Goal: Task Accomplishment & Management: Use online tool/utility

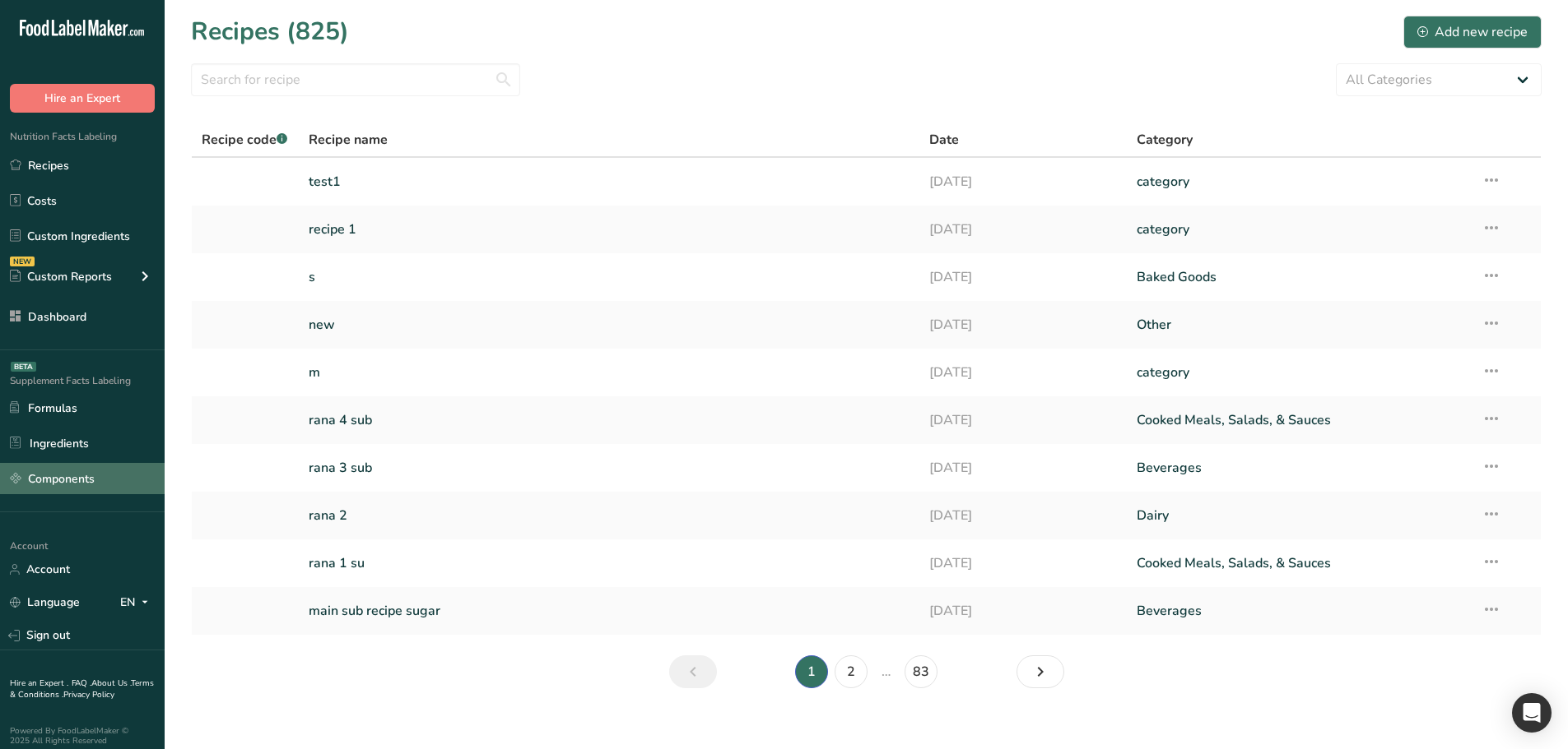
click at [101, 477] on link "Components" at bounding box center [82, 479] width 165 height 31
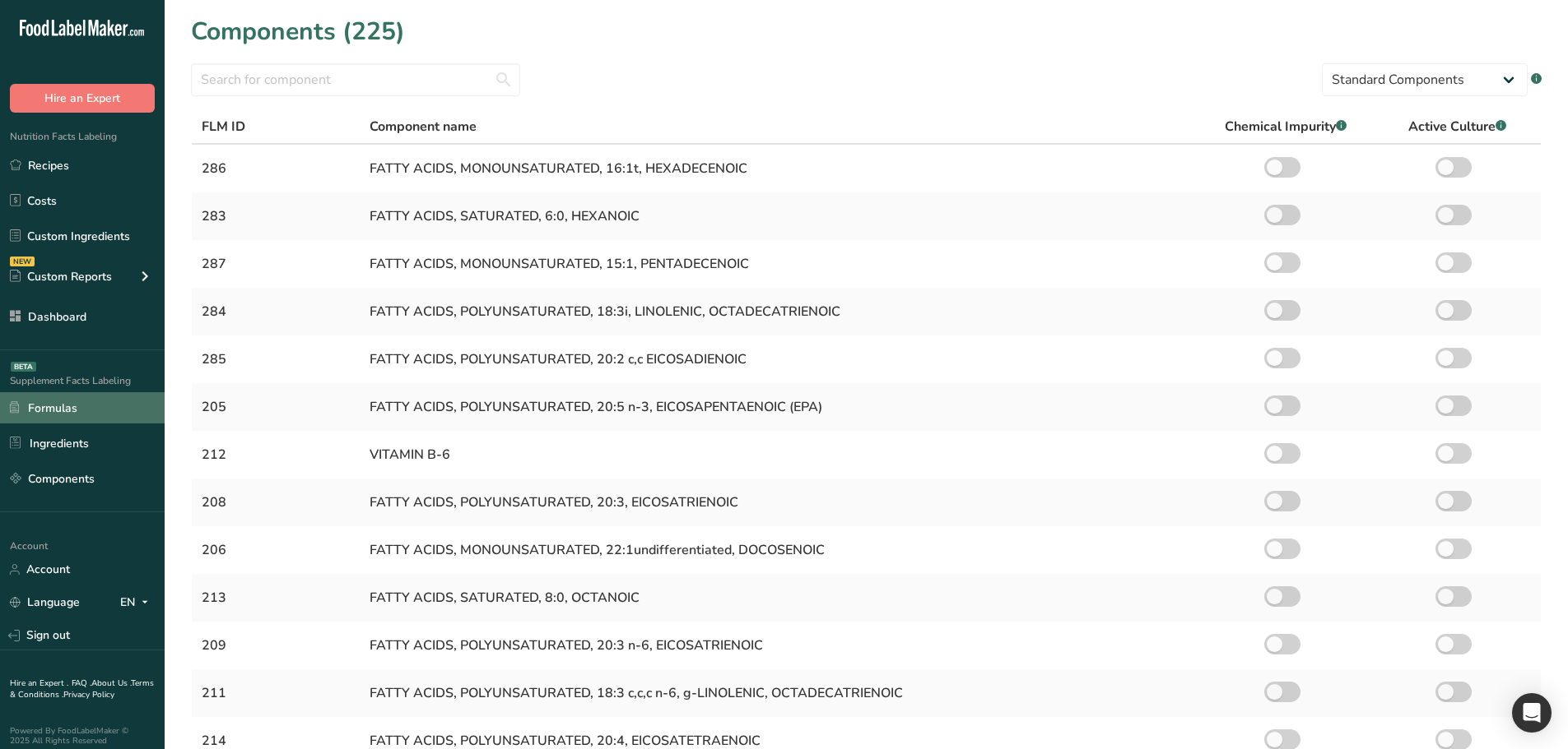
click at [109, 416] on link "Formulas" at bounding box center [82, 408] width 165 height 31
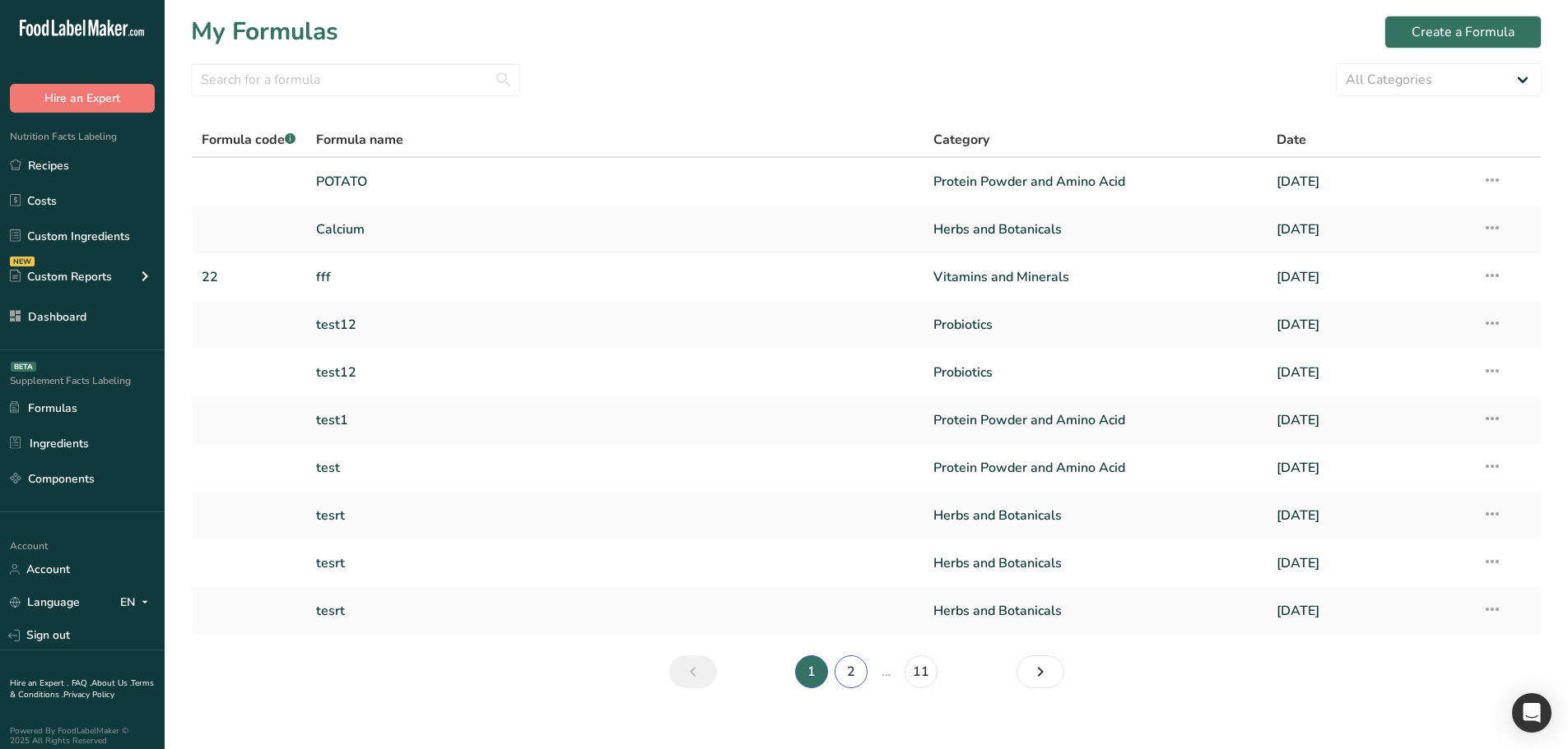
click at [857, 667] on link "2" at bounding box center [851, 672] width 33 height 33
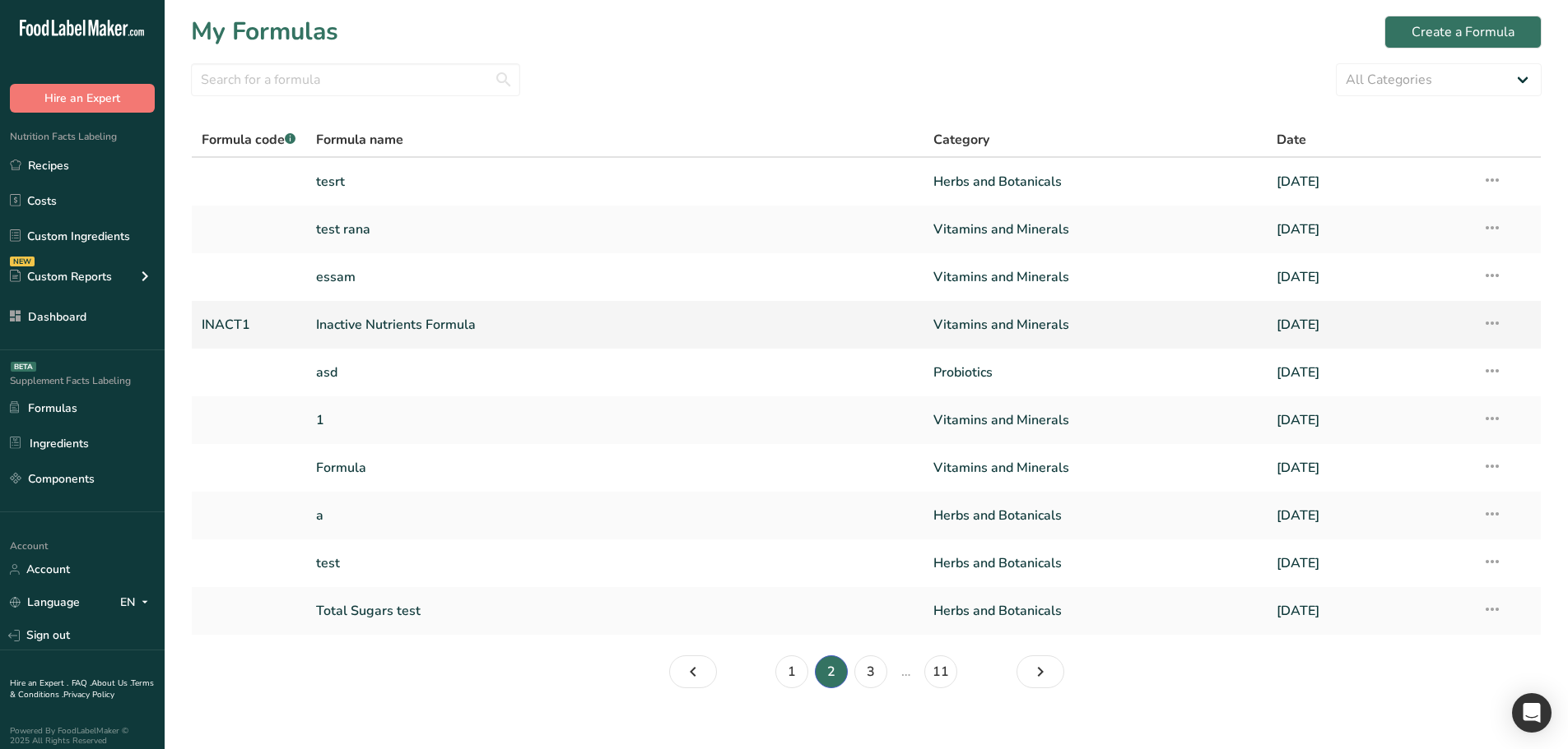
click at [426, 323] on link "Inactive Nutrients Formula" at bounding box center [614, 325] width 598 height 35
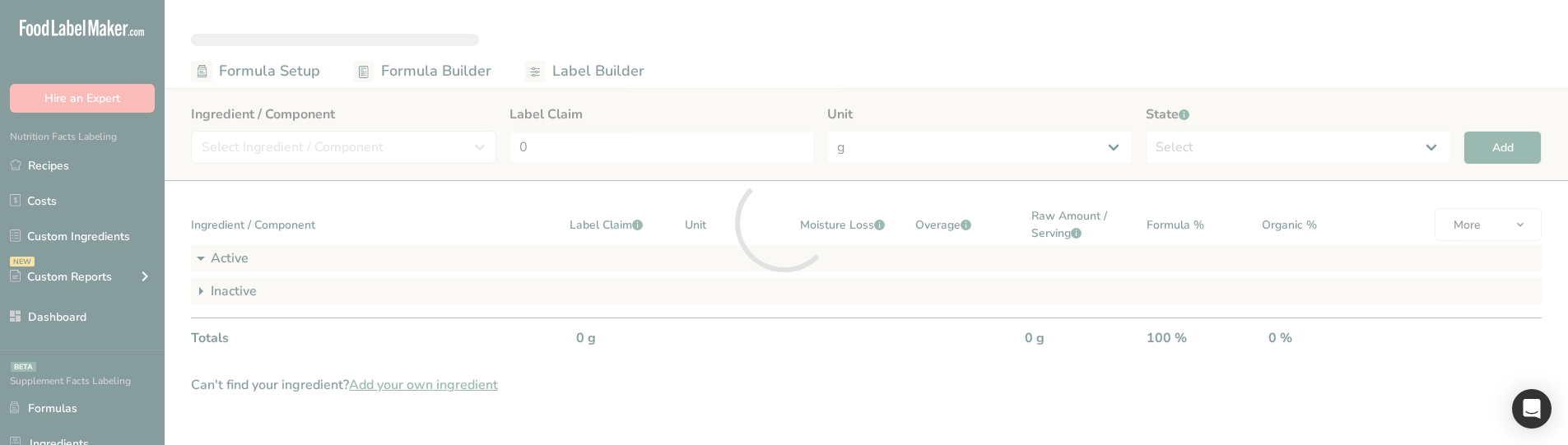
select select "6"
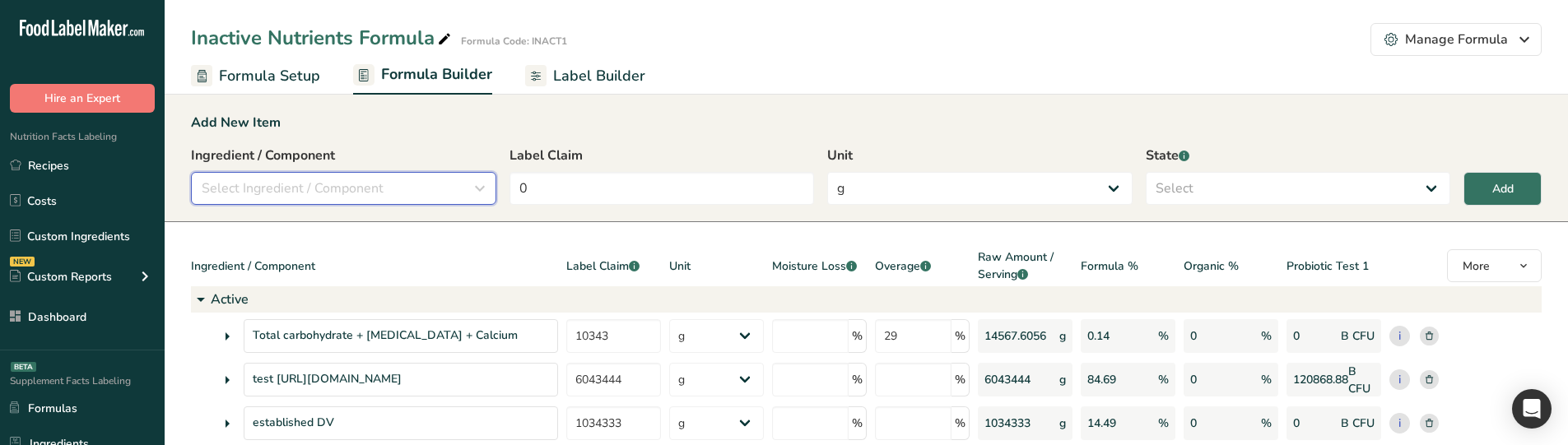
click at [337, 180] on span "Select Ingredient / Component" at bounding box center [293, 189] width 182 height 20
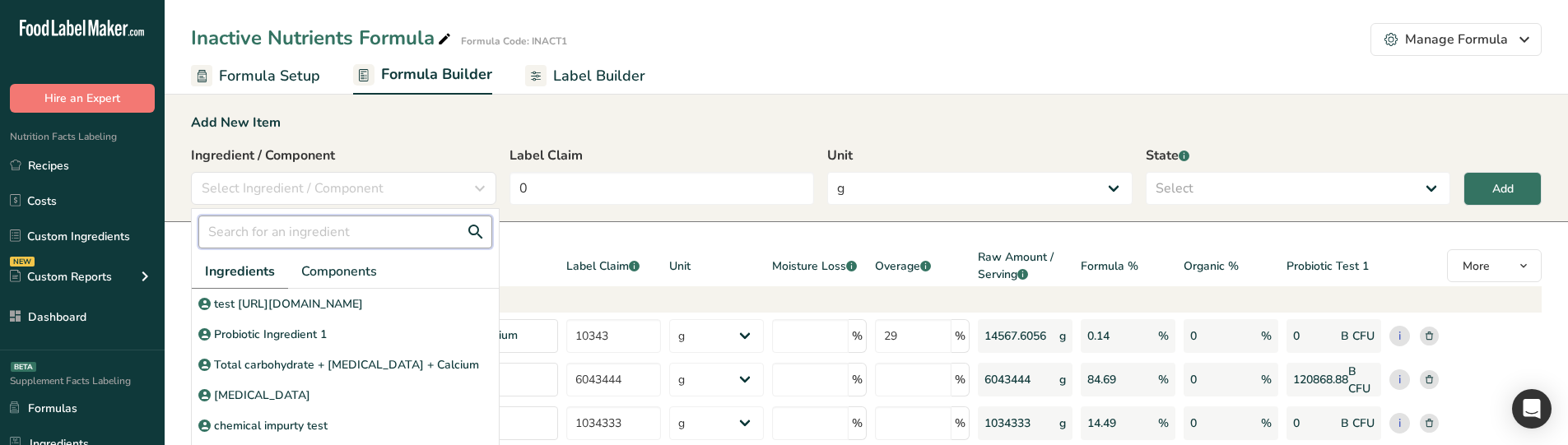
click at [281, 223] on input "text" at bounding box center [345, 232] width 293 height 33
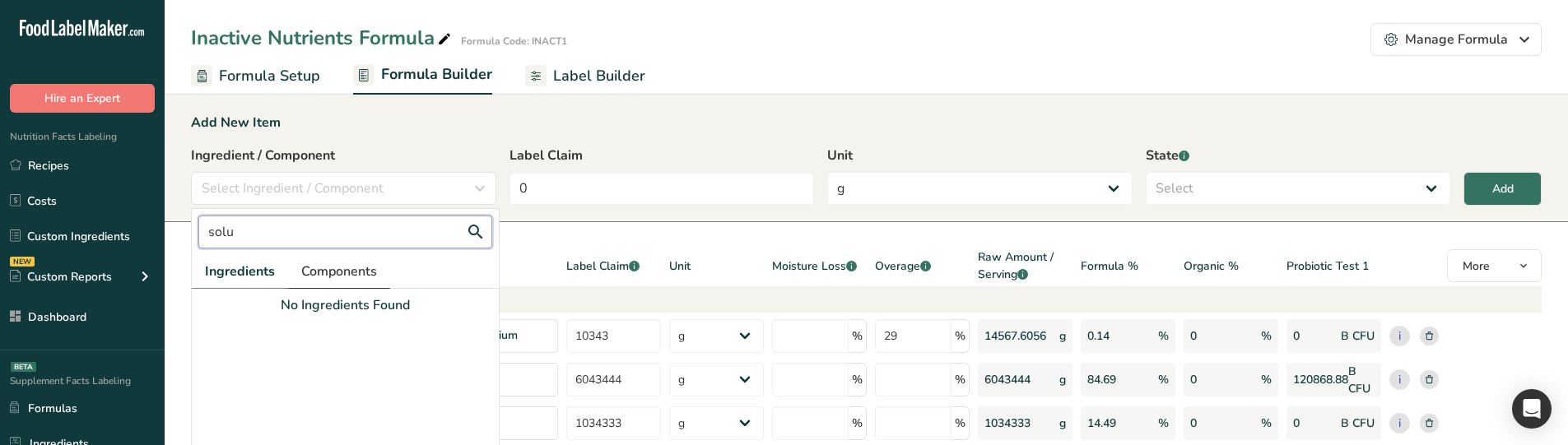
type input "solu"
click at [353, 285] on link "Components" at bounding box center [339, 271] width 102 height 34
click at [328, 237] on input "solu" at bounding box center [345, 232] width 293 height 33
click at [310, 300] on div "Soluble Fiber" at bounding box center [345, 303] width 307 height 30
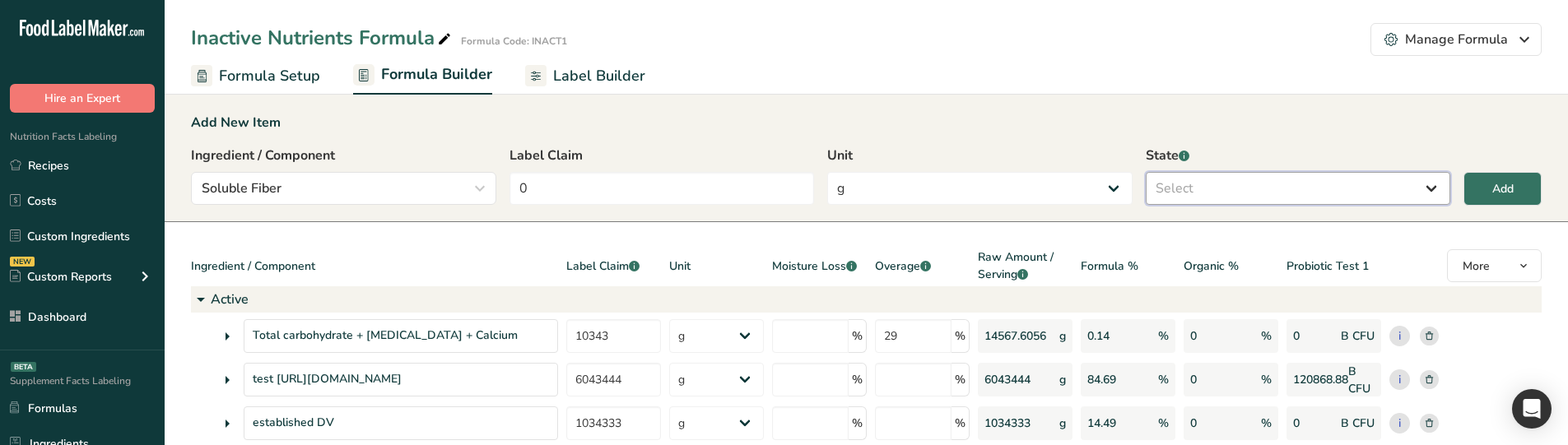
click at [1162, 199] on select "Select Active Inactive" at bounding box center [1298, 189] width 305 height 33
select select "active"
click at [1145, 172] on select "Select Active Inactive" at bounding box center [1298, 189] width 305 height 33
click at [1491, 199] on button "Add" at bounding box center [1502, 189] width 78 height 34
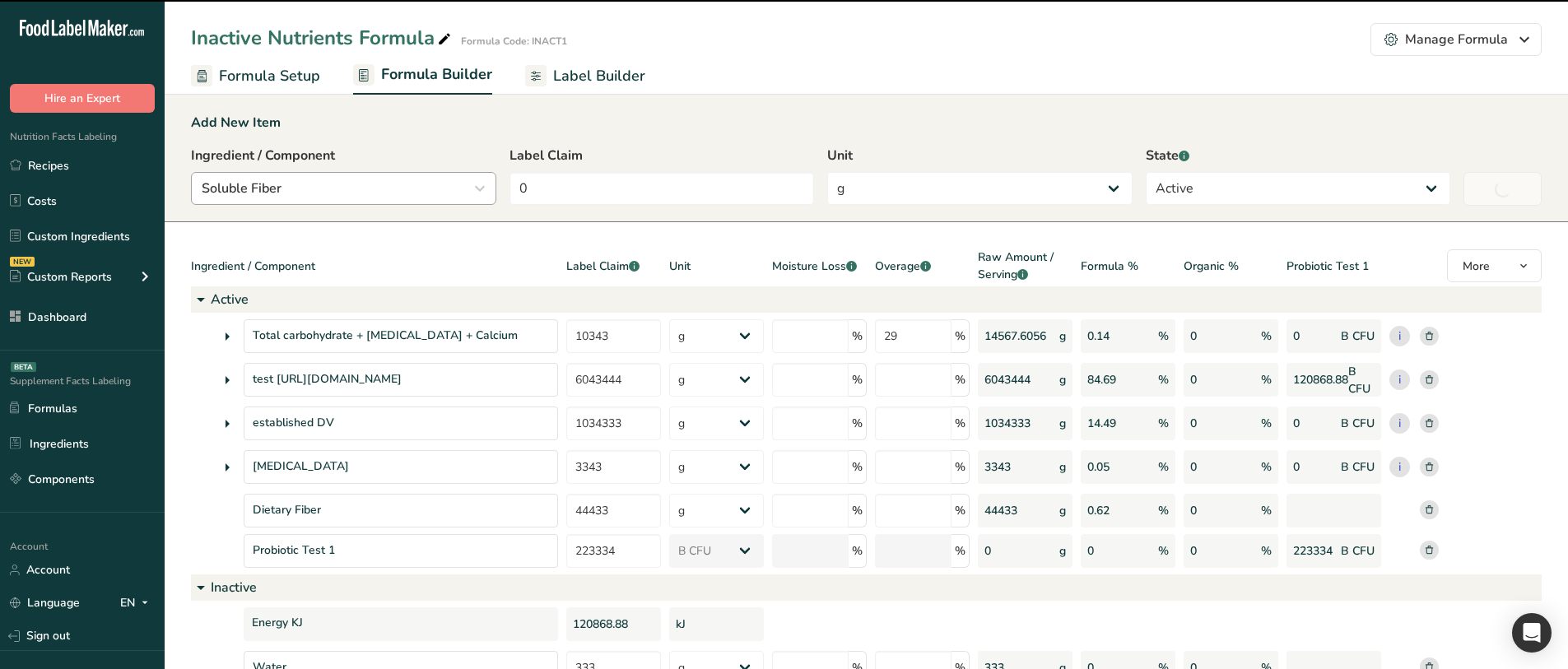
select select
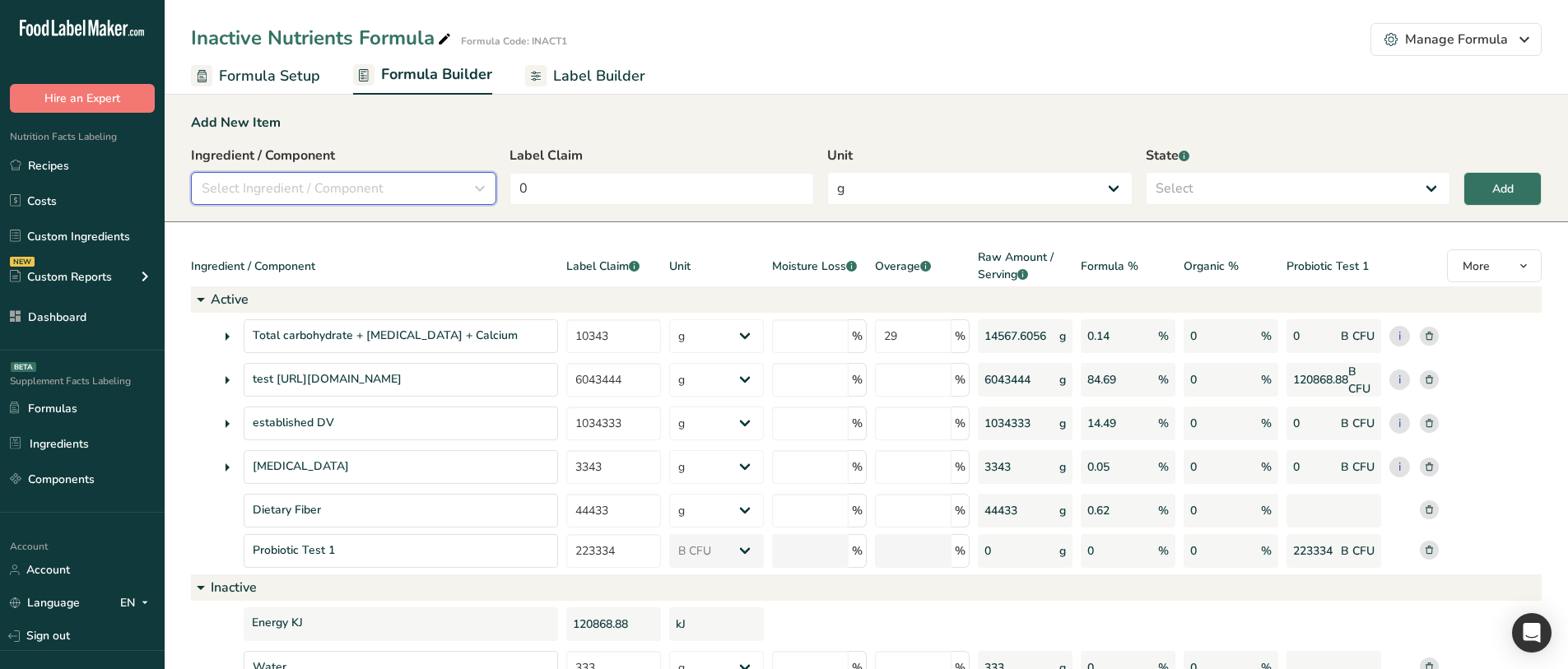
click at [401, 202] on button "Select Ingredient / Component" at bounding box center [344, 189] width 305 height 33
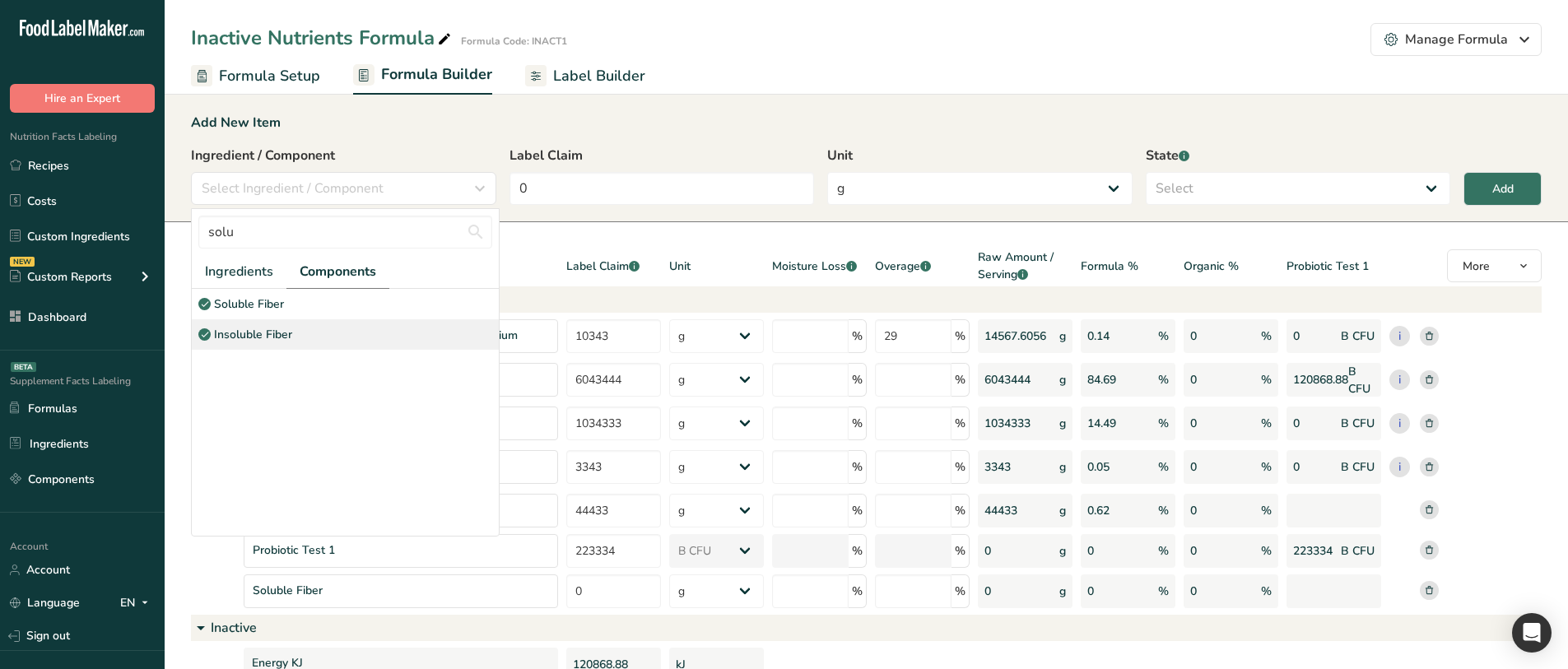
click at [289, 325] on div "Insoluble Fiber" at bounding box center [345, 334] width 307 height 30
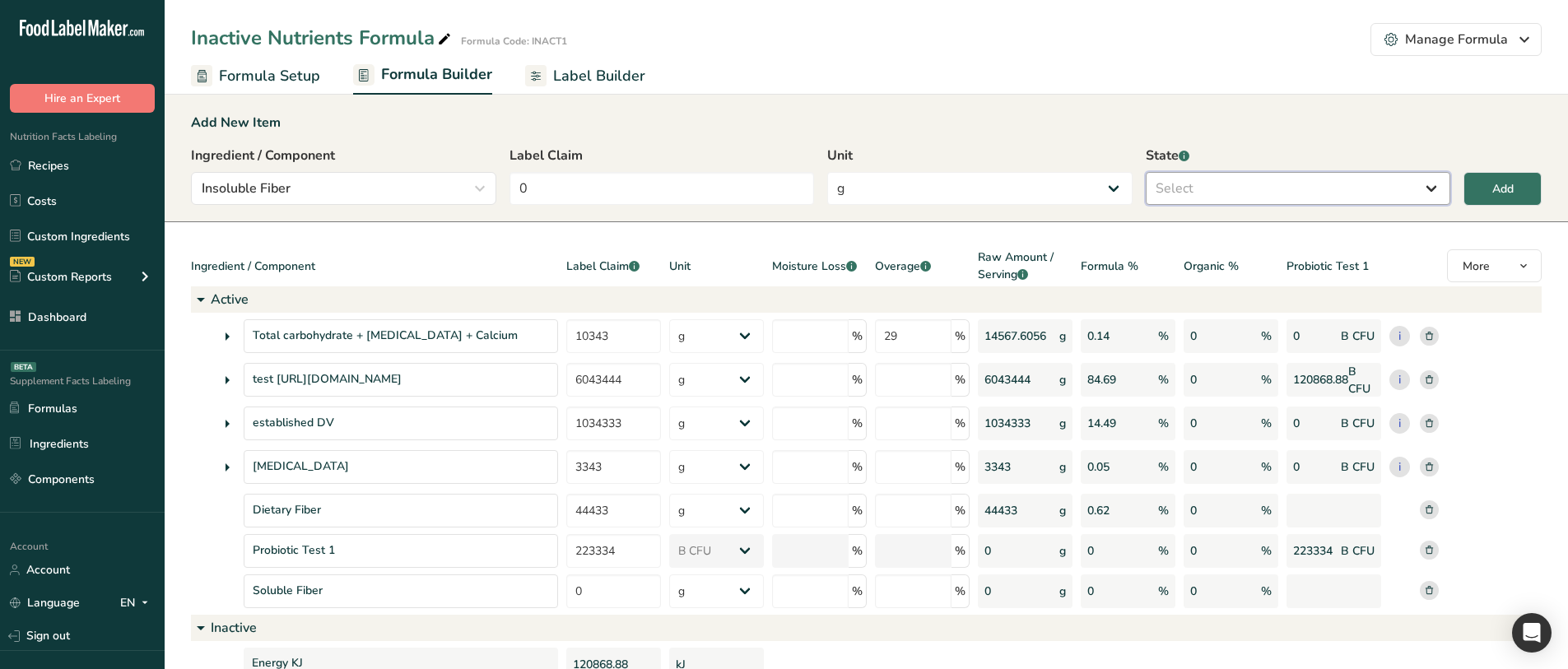
click at [1146, 199] on select "Select Active Inactive" at bounding box center [1298, 189] width 305 height 33
select select "active"
click at [1145, 172] on select "Select Active Inactive" at bounding box center [1298, 189] width 305 height 33
click at [1474, 185] on button "Add" at bounding box center [1502, 189] width 78 height 34
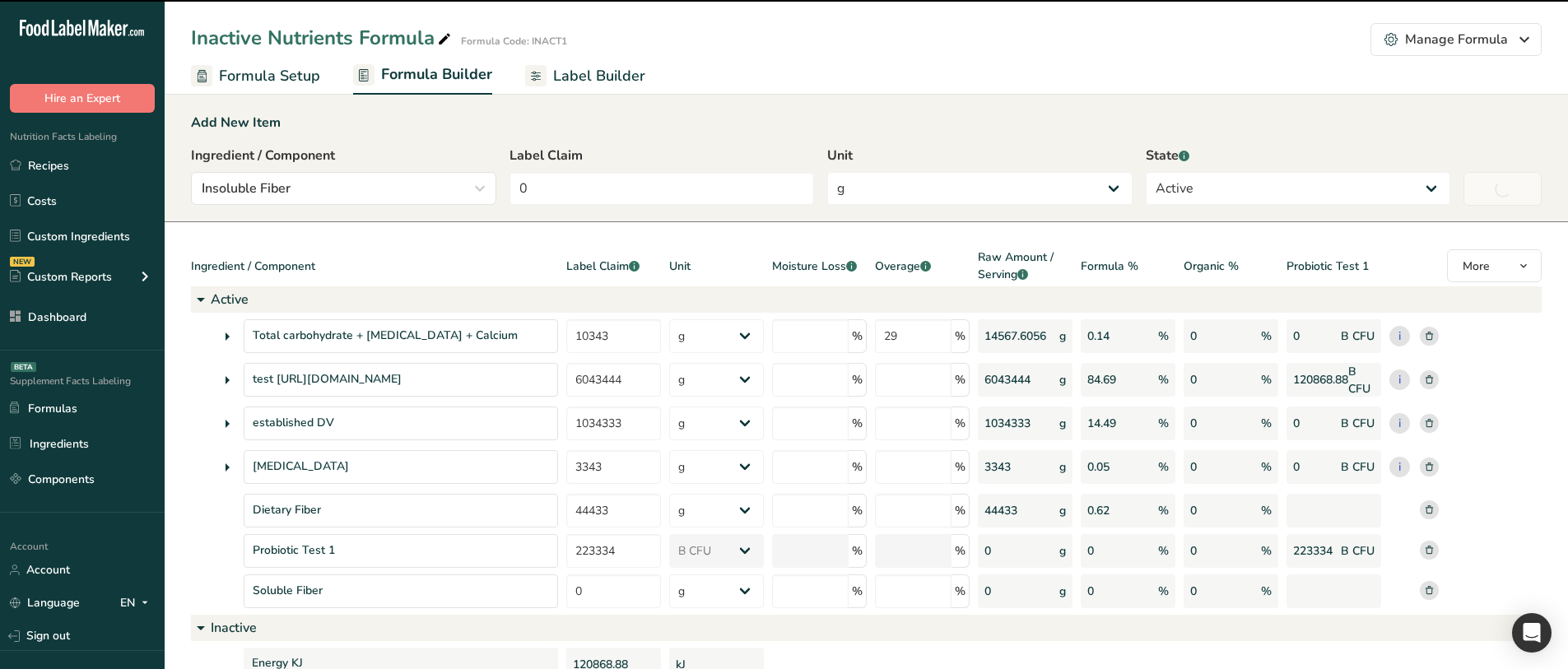
select select
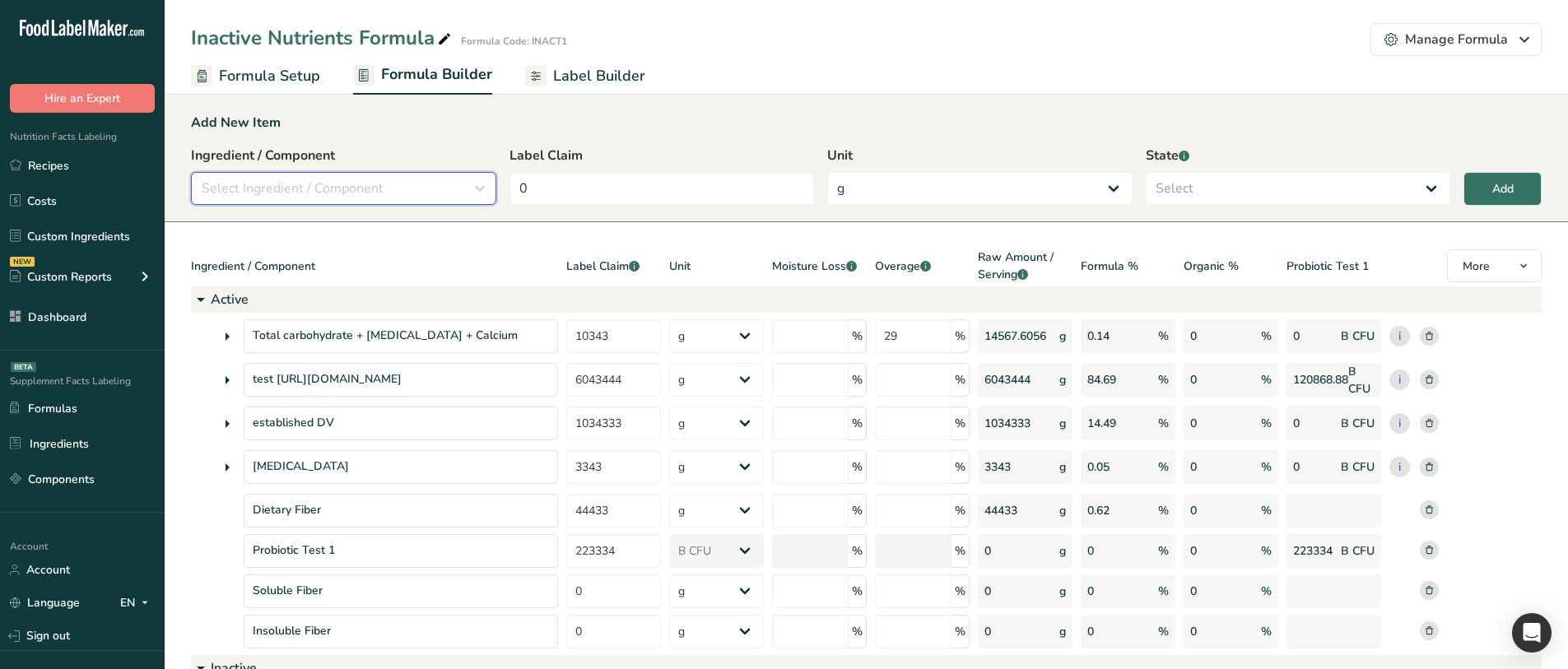
click at [404, 188] on div "Select Ingredient / Component" at bounding box center [339, 189] width 274 height 20
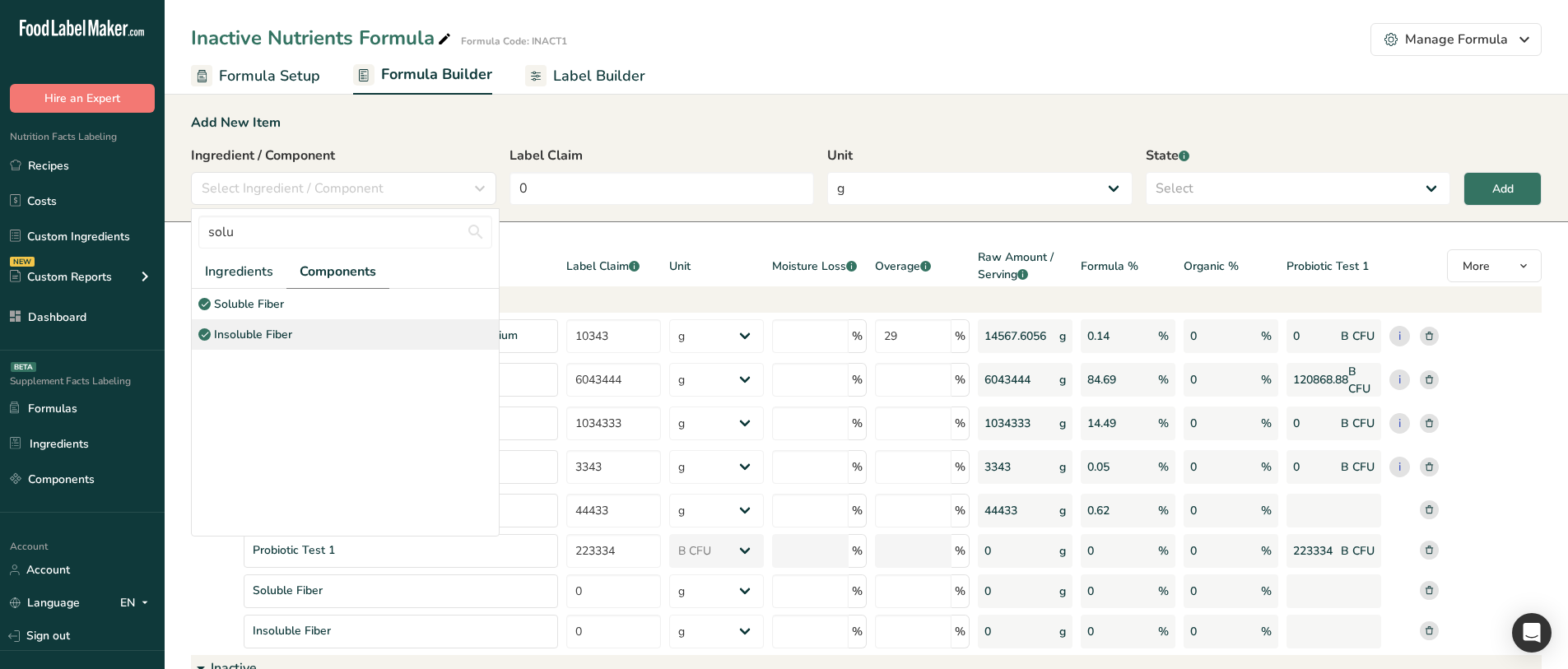
click at [279, 339] on p "Insoluble Fiber" at bounding box center [253, 334] width 78 height 17
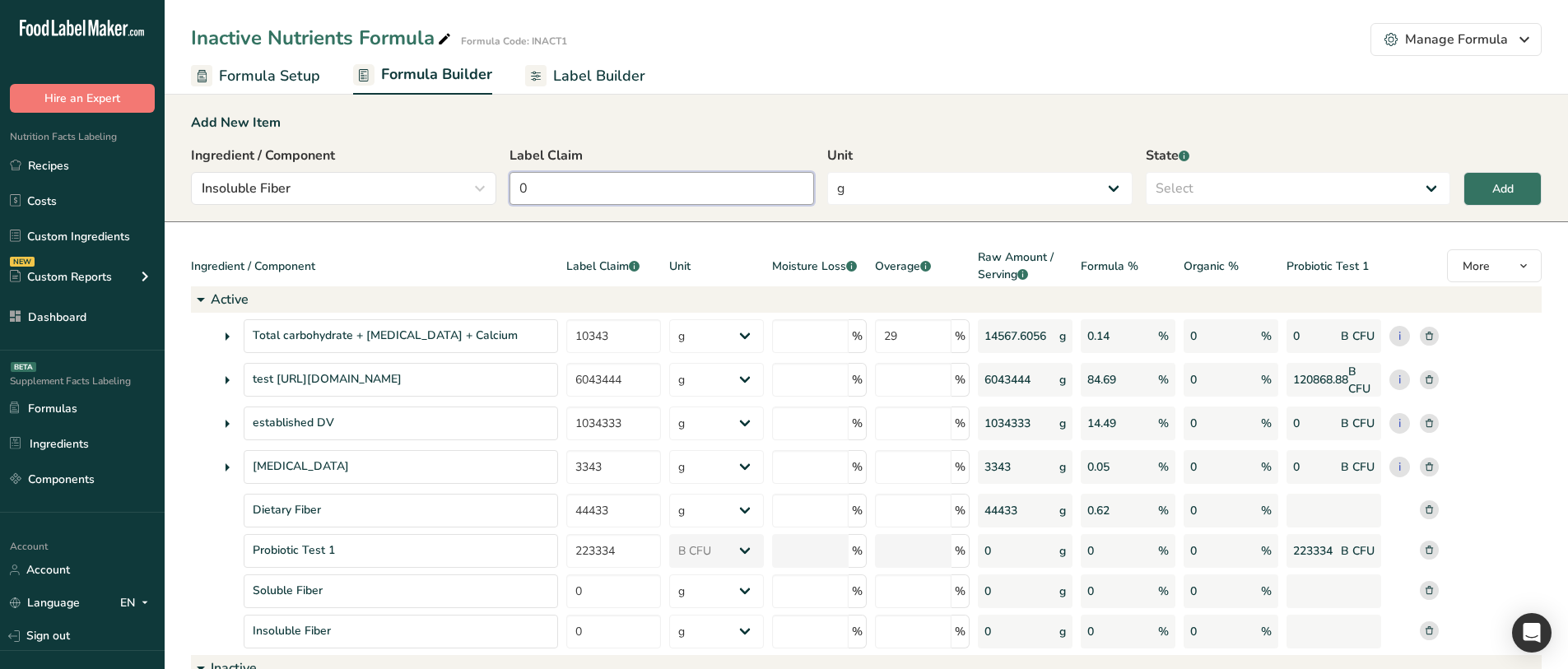
click at [766, 203] on input "0" at bounding box center [662, 189] width 305 height 33
click at [765, 203] on input "0" at bounding box center [662, 189] width 305 height 33
type input "4"
click at [1226, 189] on select "Select Active Inactive" at bounding box center [1298, 189] width 305 height 33
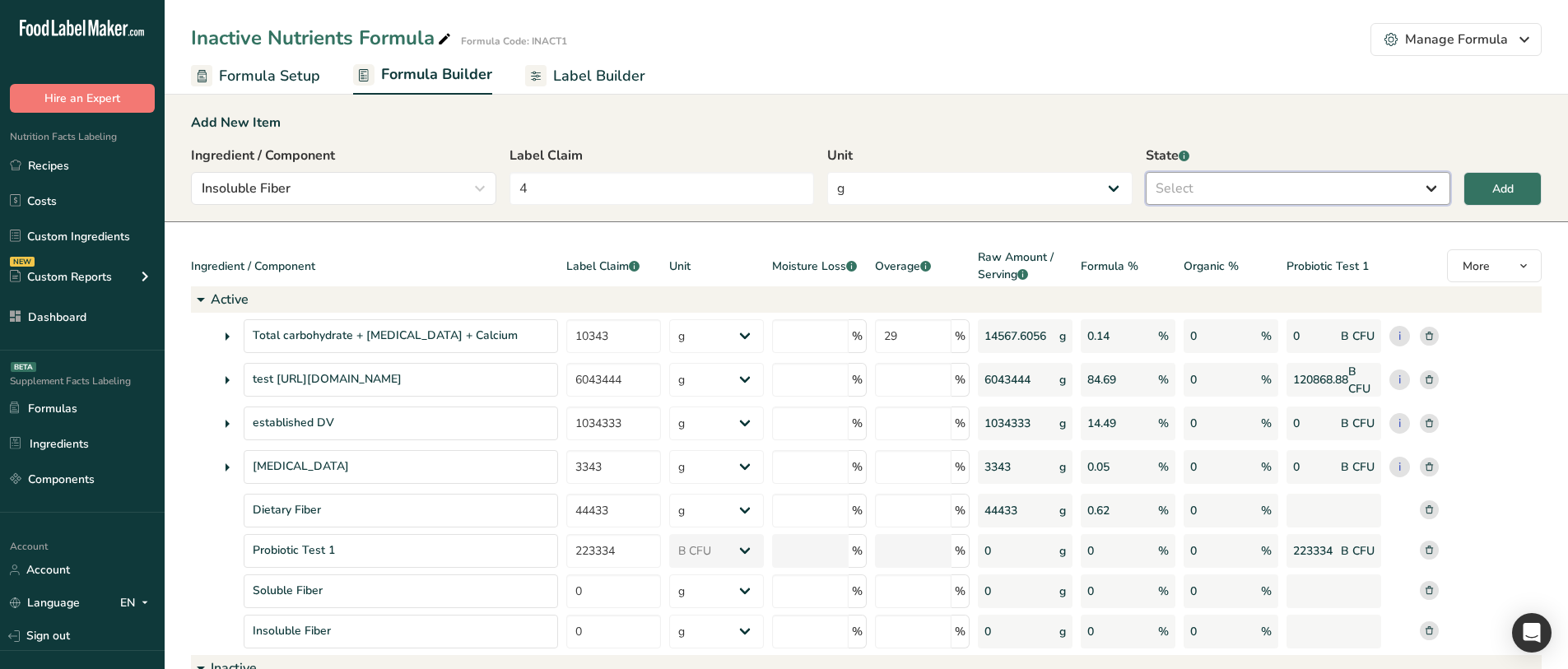
select select "active"
click at [1145, 172] on select "Select Active Inactive" at bounding box center [1298, 189] width 305 height 33
click at [1482, 188] on button "Add" at bounding box center [1502, 189] width 78 height 34
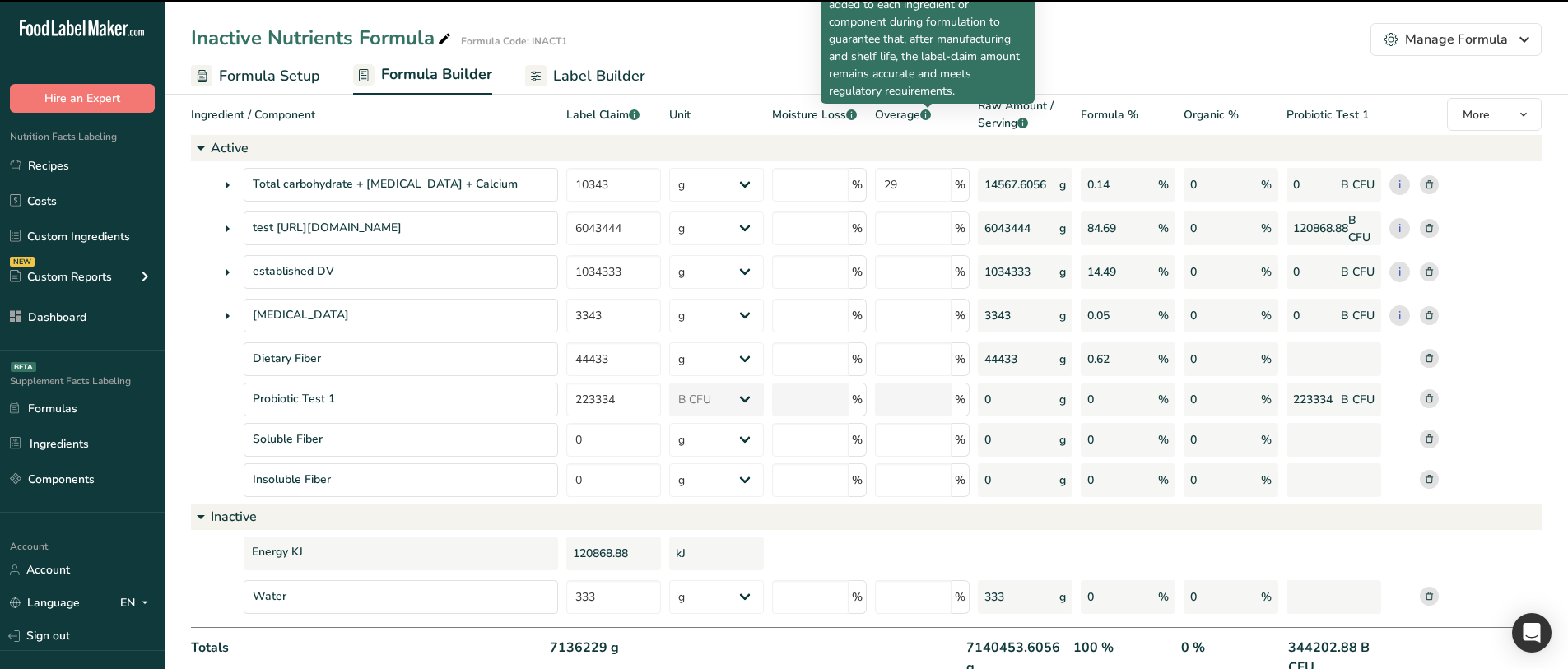
scroll to position [165, 0]
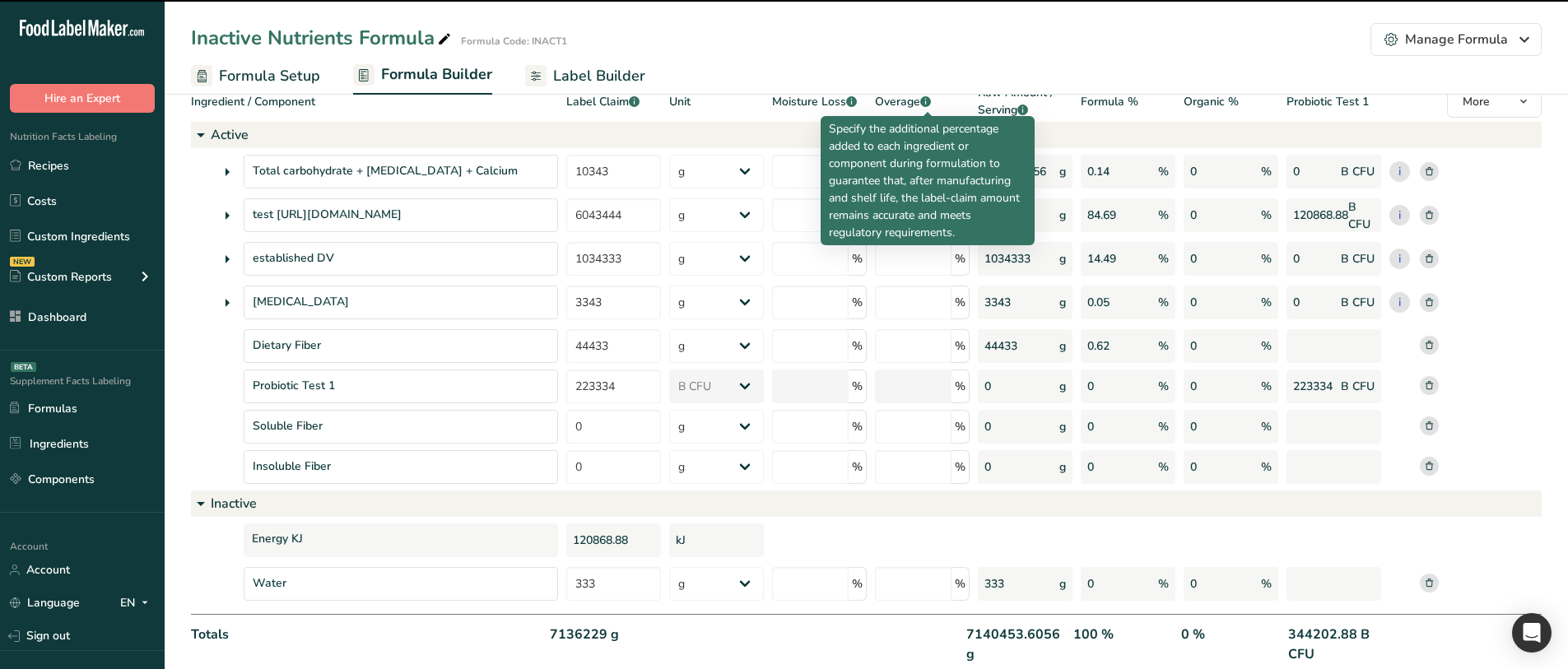
type input "0"
select select
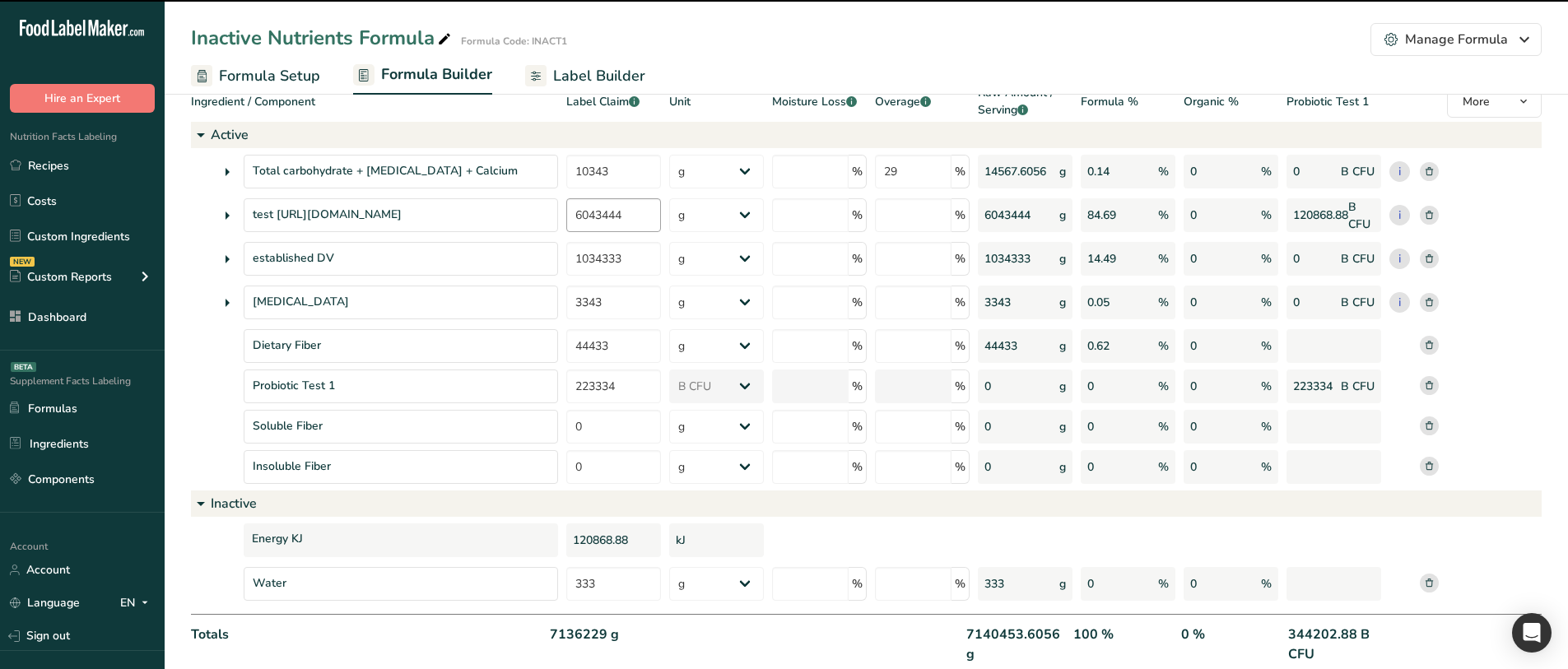
type input "4"
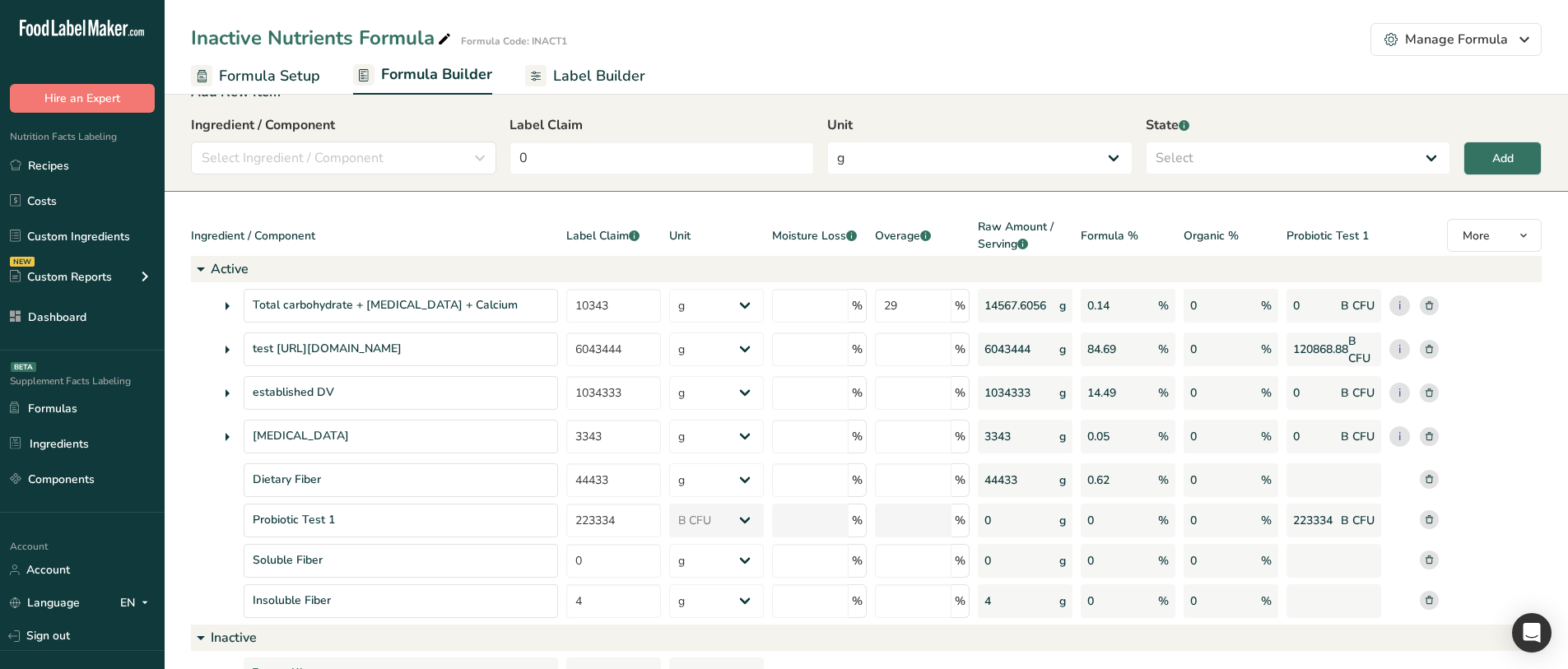
scroll to position [0, 0]
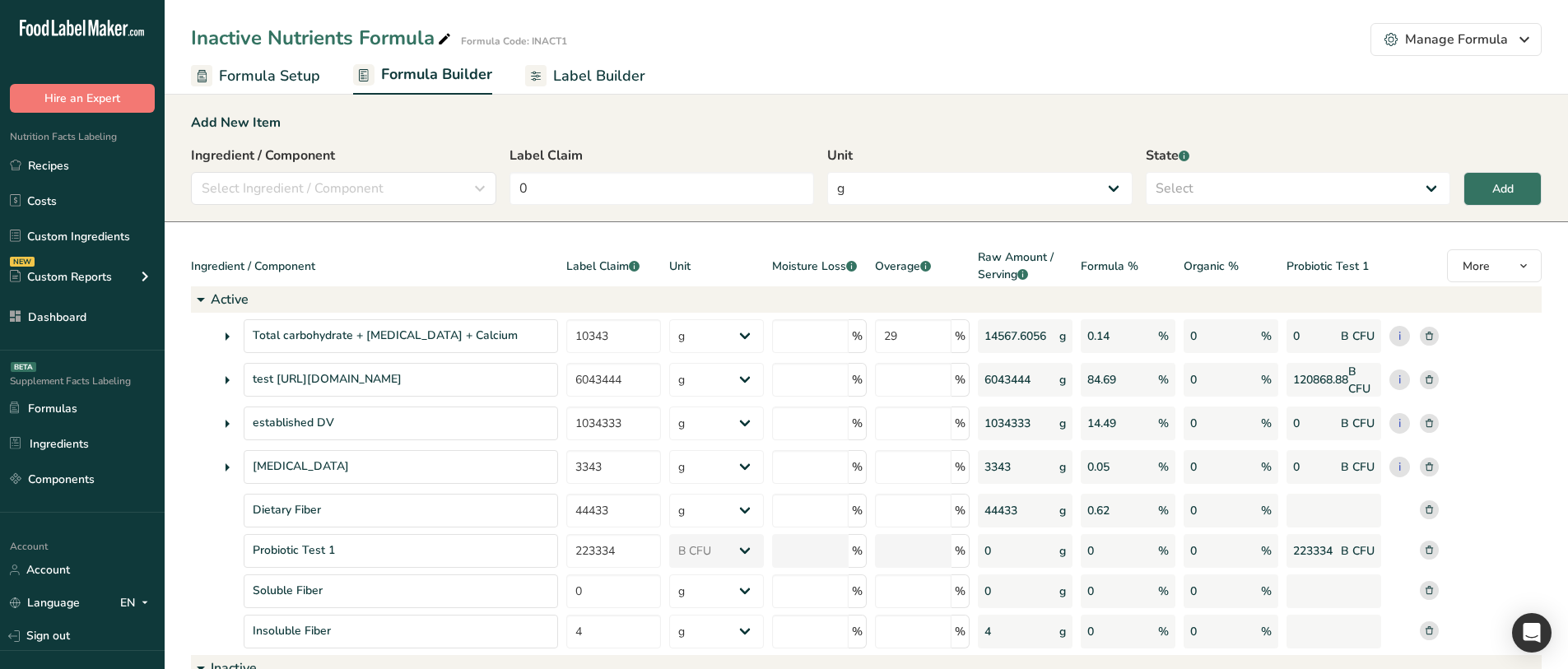
click at [607, 77] on span "Label Builder" at bounding box center [599, 76] width 92 height 22
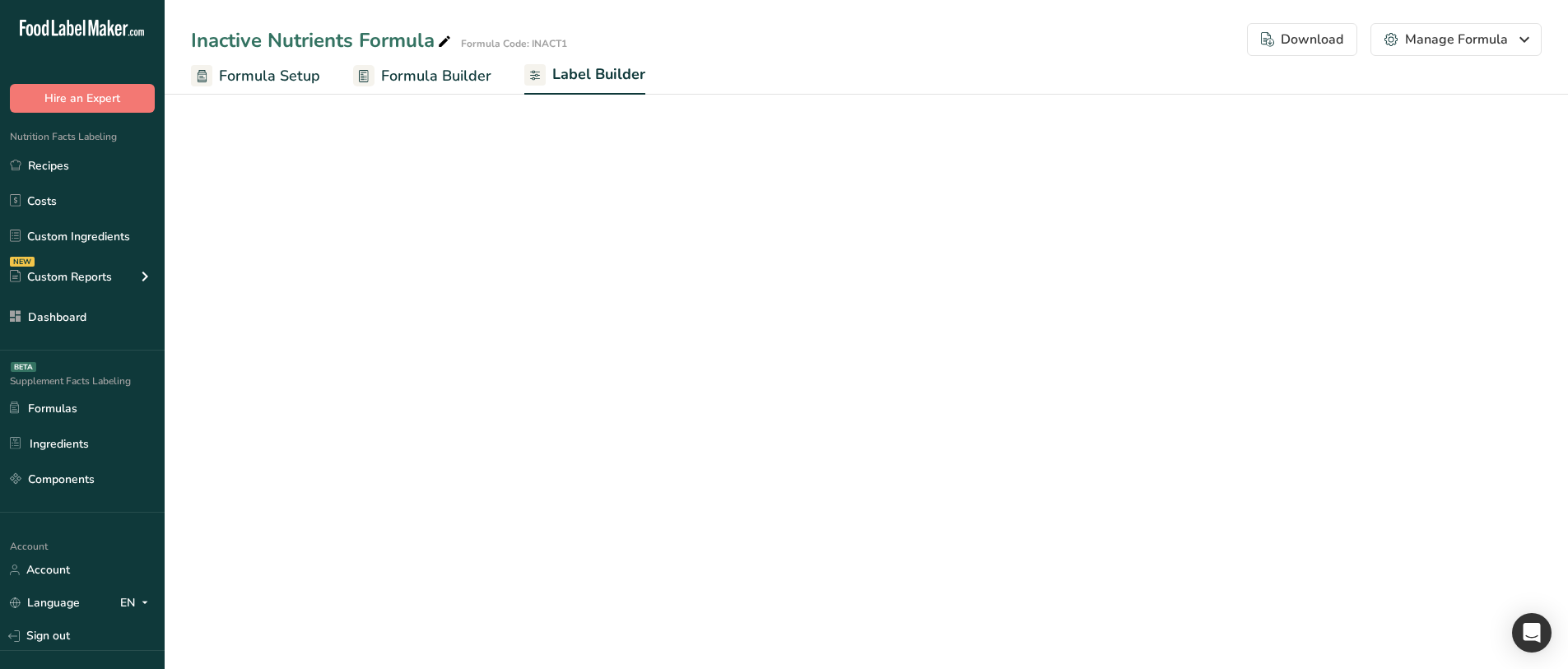
select select "Roboto"
select select "bold"
select select "center"
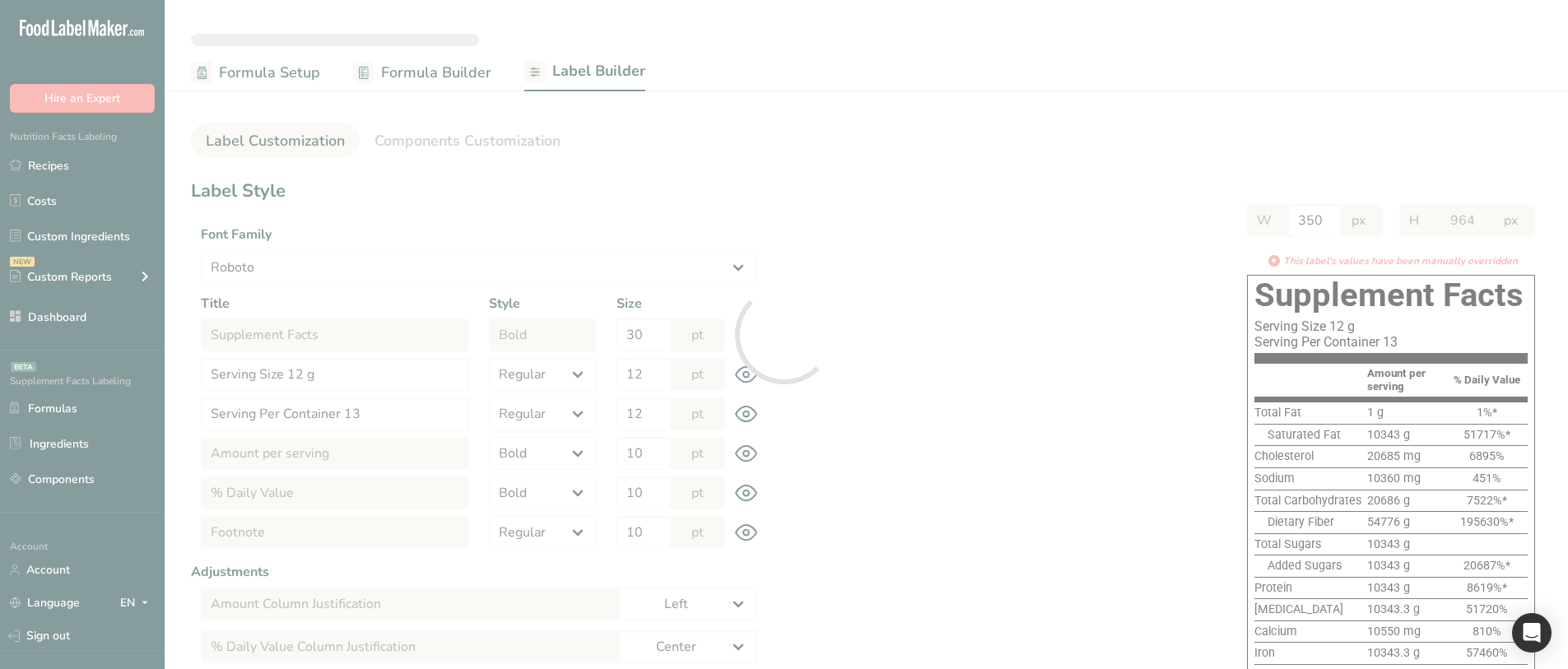
type input "916"
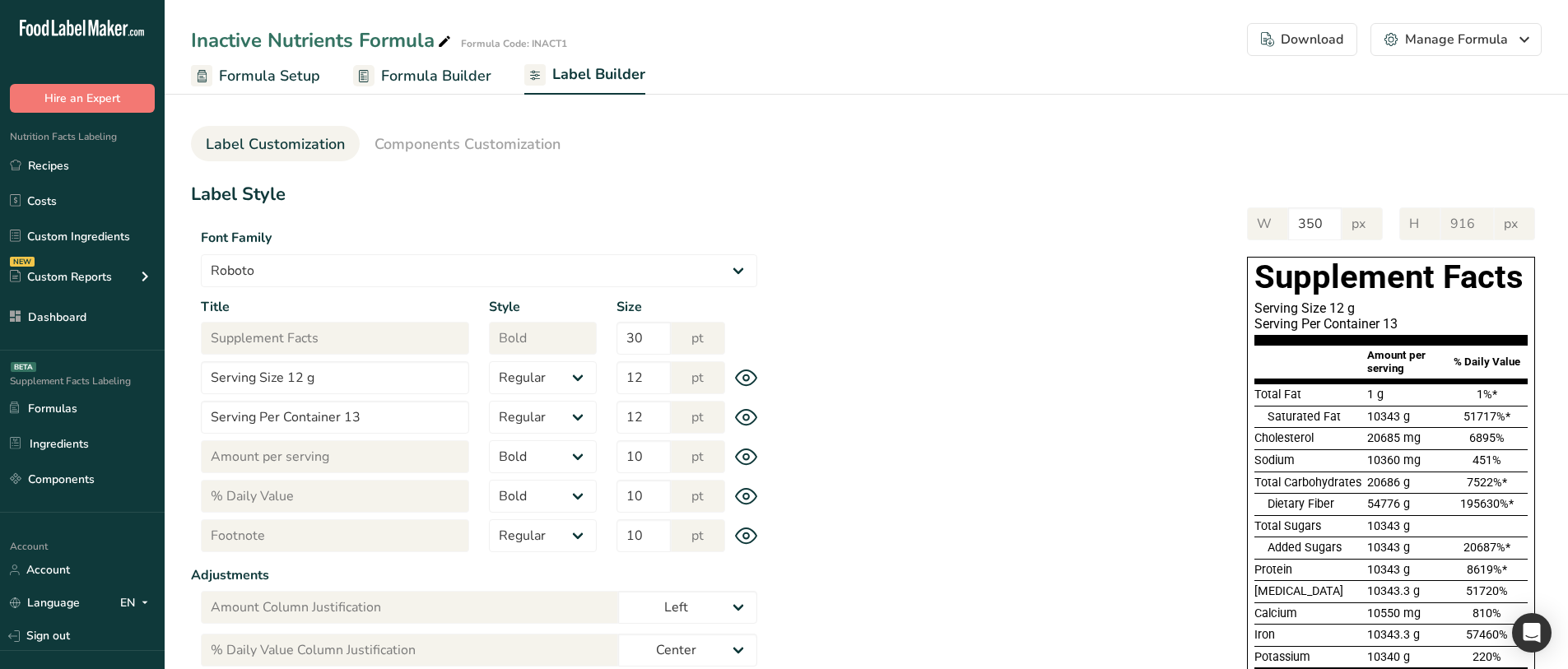
click at [458, 123] on section "Label Customization Components Customization Label Style Font Family Arial Robo…" at bounding box center [866, 549] width 1403 height 924
click at [453, 139] on span "Components Customization" at bounding box center [467, 144] width 186 height 22
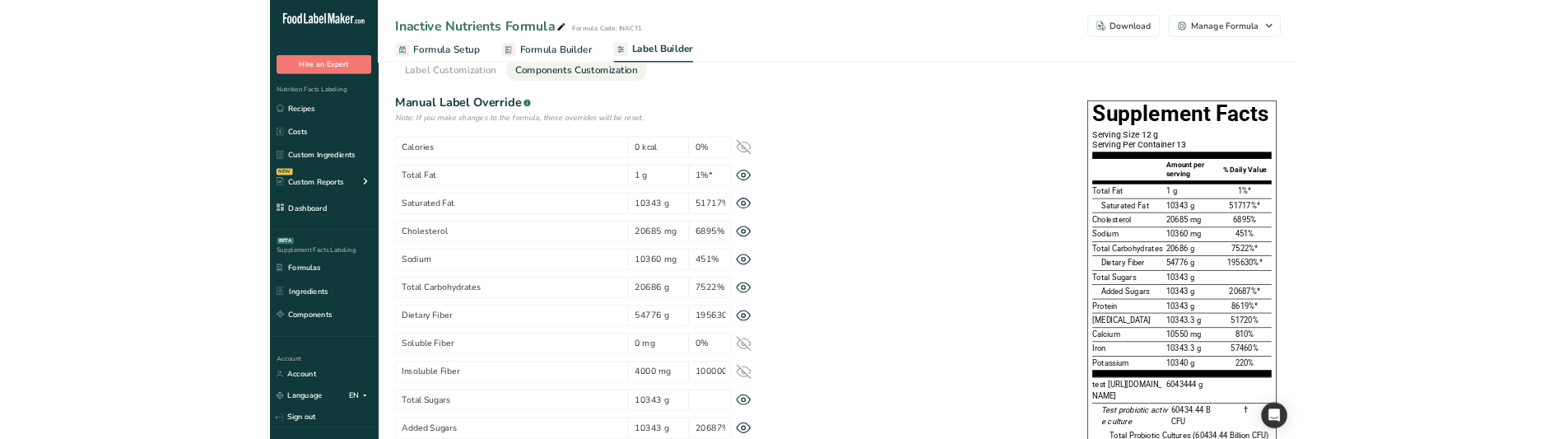
scroll to position [247, 0]
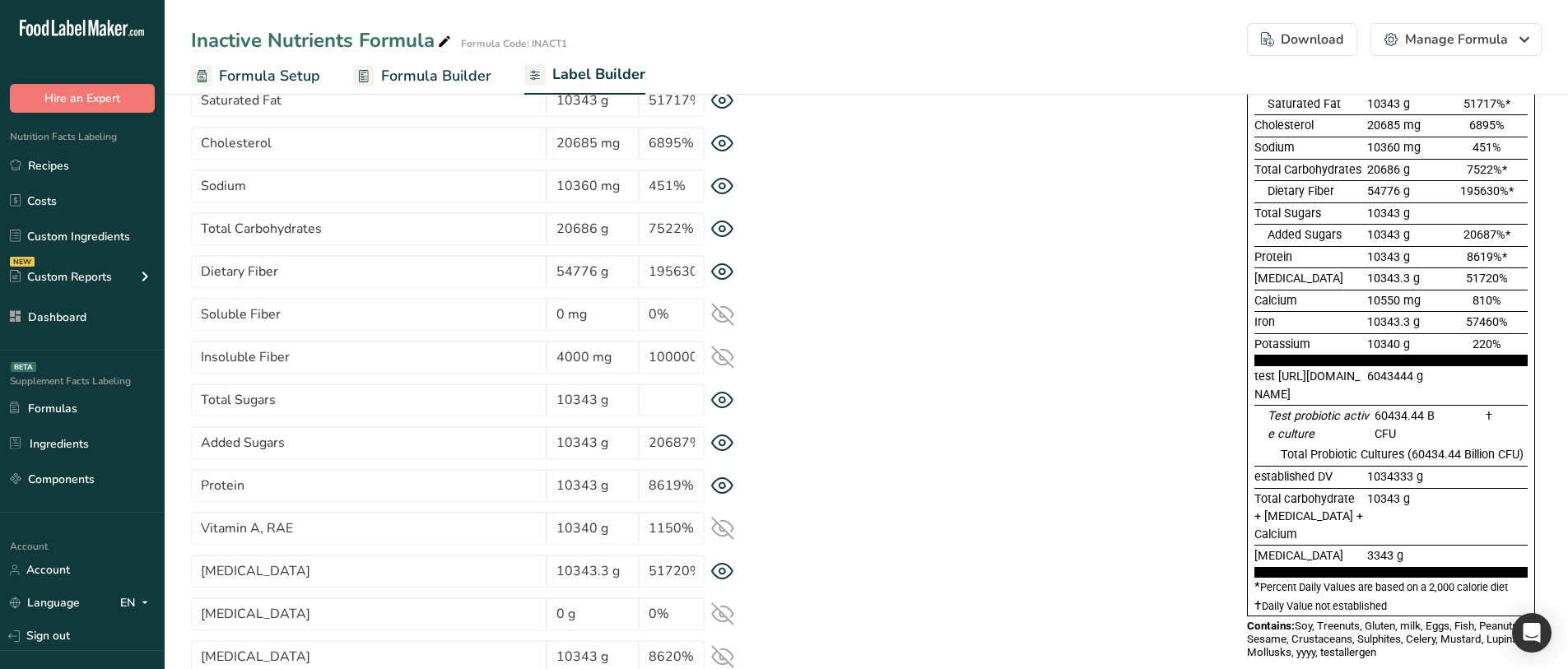
click at [730, 317] on icon at bounding box center [722, 314] width 23 height 23
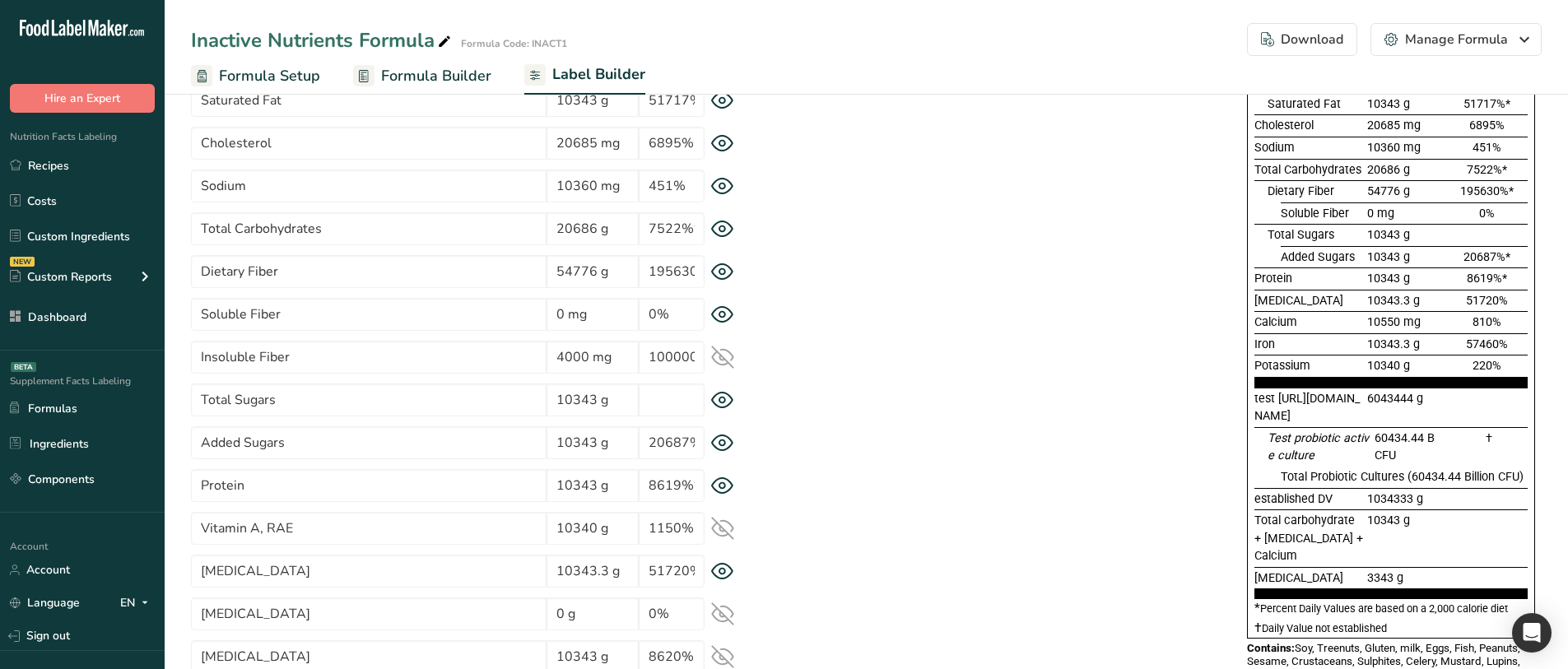
click at [730, 354] on icon at bounding box center [722, 357] width 23 height 23
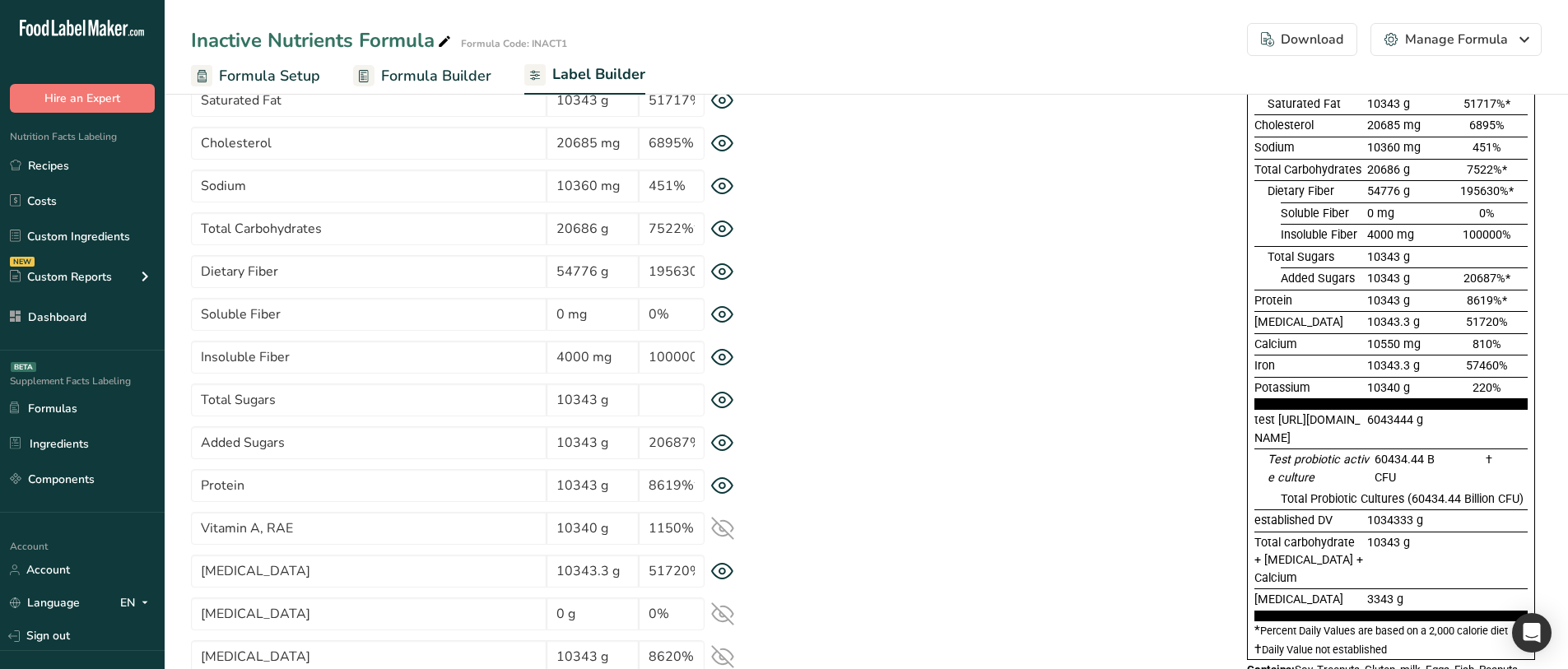
click at [725, 270] on icon at bounding box center [721, 271] width 6 height 6
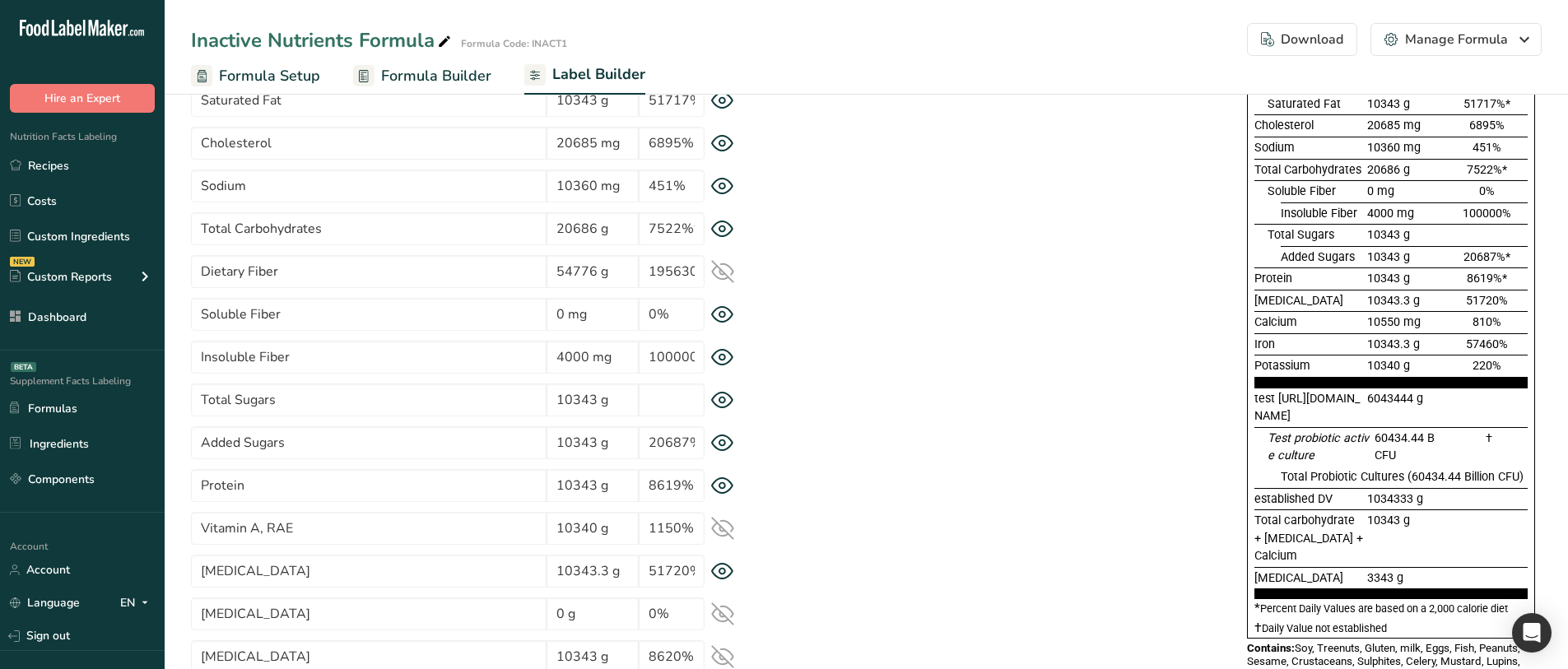
click at [725, 270] on icon at bounding box center [722, 271] width 23 height 23
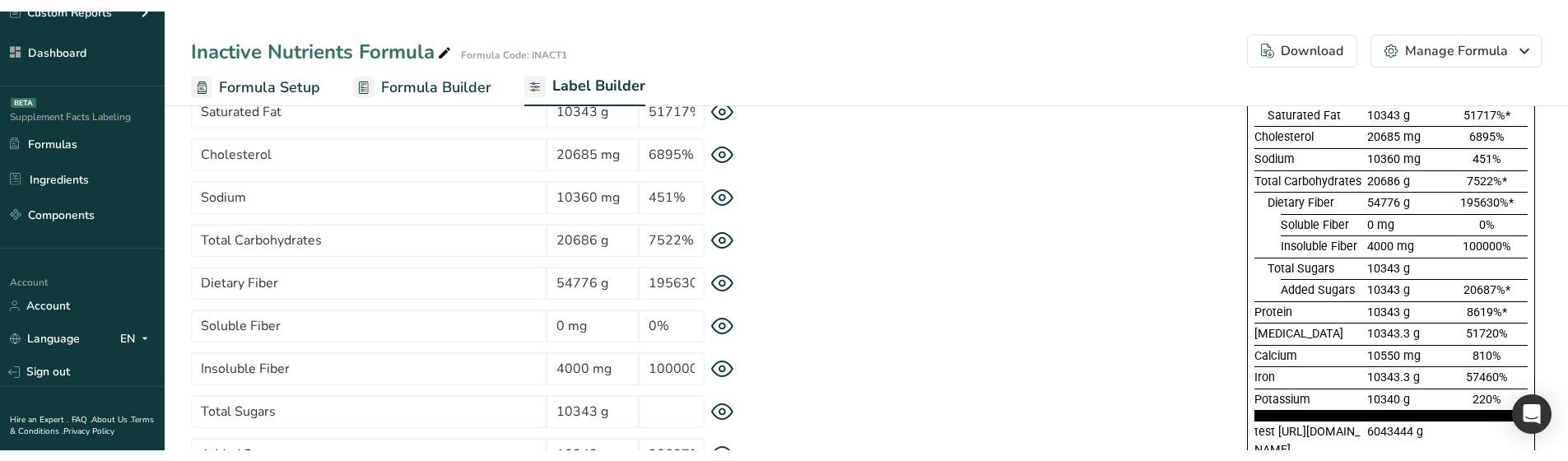
scroll to position [321, 0]
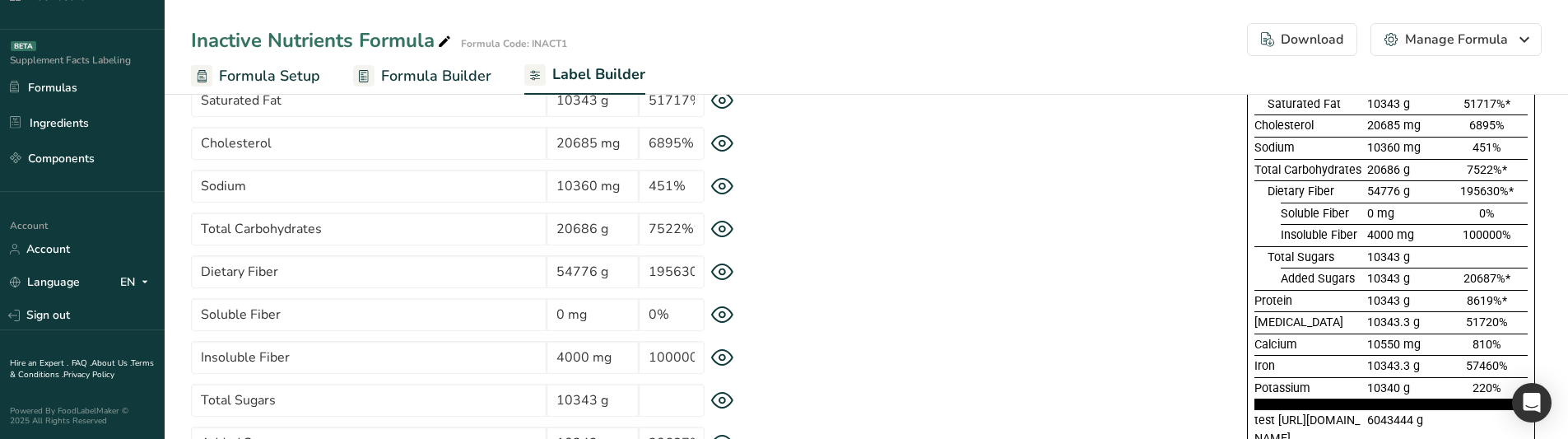
click at [721, 271] on icon at bounding box center [722, 271] width 23 height 17
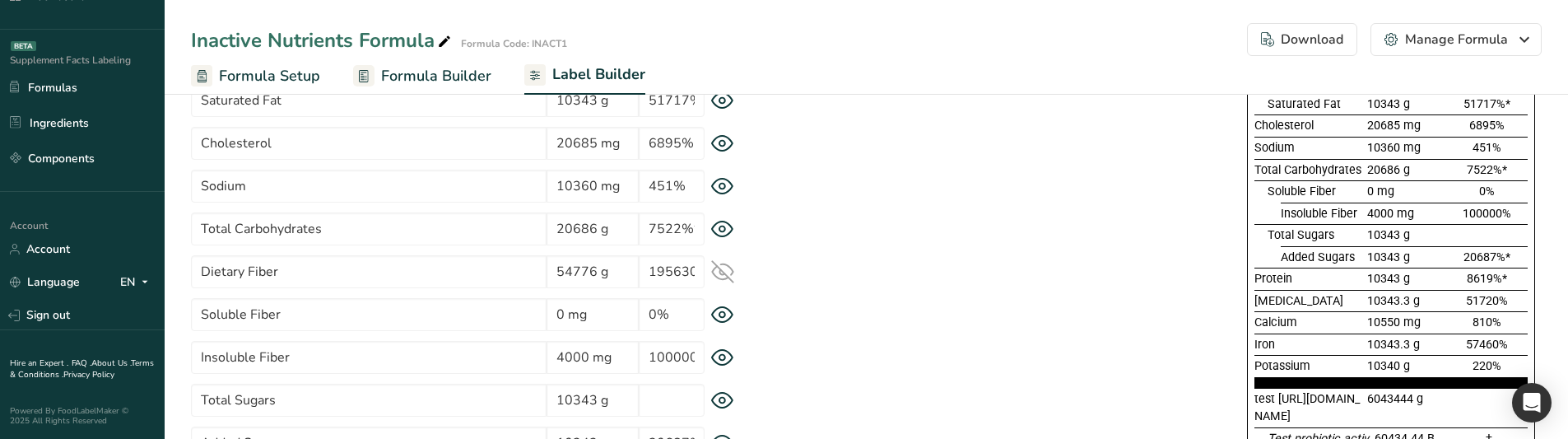
click at [721, 271] on icon at bounding box center [722, 271] width 21 height 21
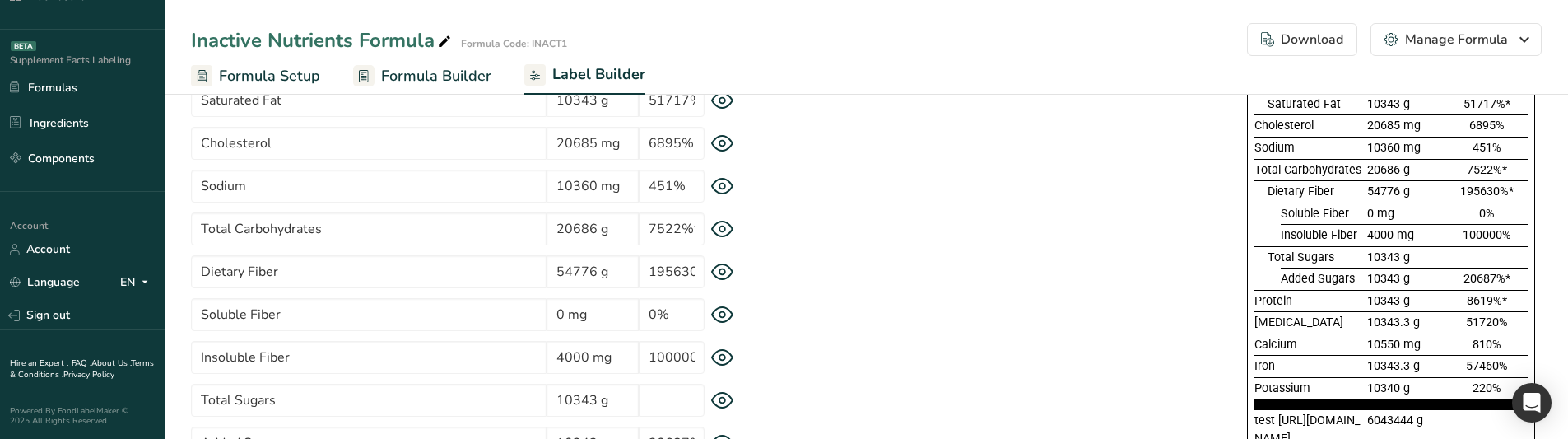
click at [727, 274] on icon at bounding box center [722, 271] width 23 height 17
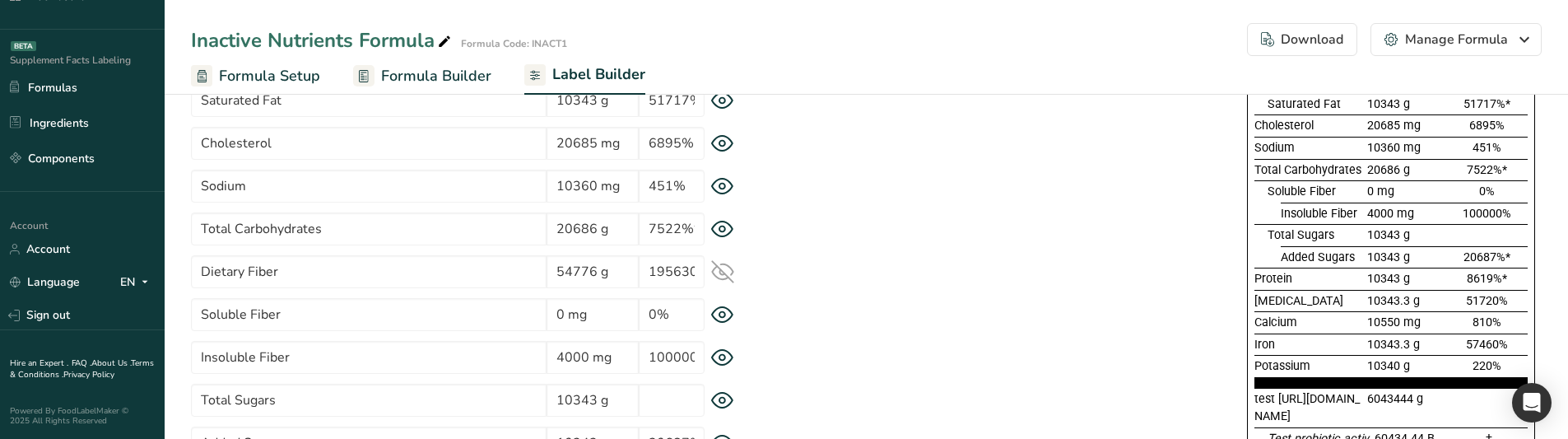
click at [720, 270] on icon at bounding box center [722, 271] width 21 height 21
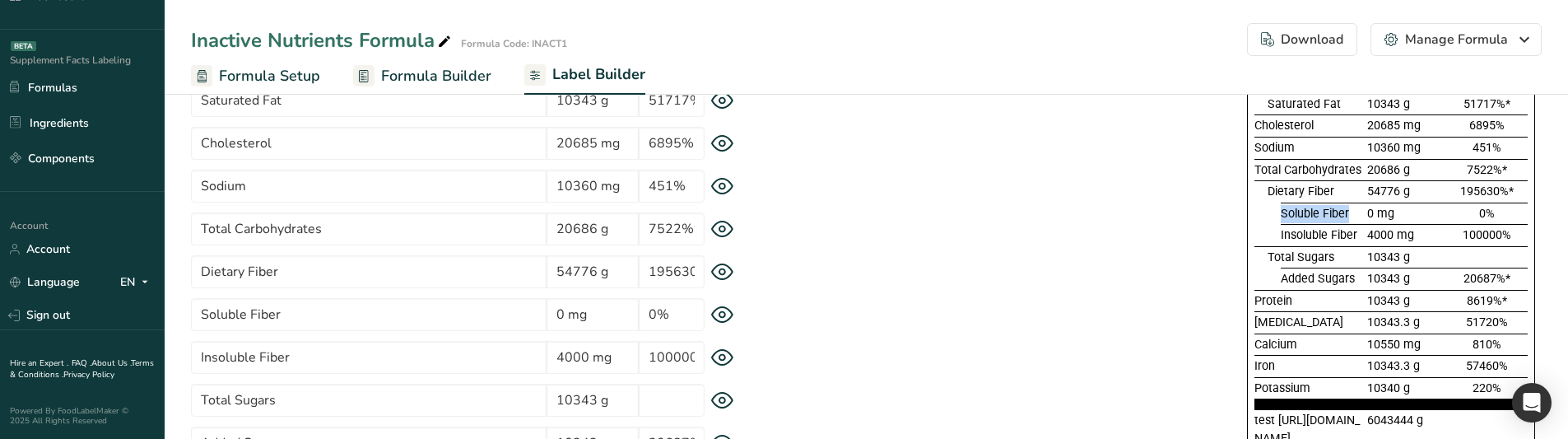
drag, startPoint x: 1280, startPoint y: 217, endPoint x: 1362, endPoint y: 214, distance: 82.1
click at [1362, 214] on div "Soluble Fiber" at bounding box center [1322, 215] width 83 height 18
click at [1272, 214] on div at bounding box center [1274, 214] width 13 height 22
drag, startPoint x: 1256, startPoint y: 170, endPoint x: 1364, endPoint y: 170, distance: 108.0
click at [1364, 170] on div "Total Carbohydrates 20686 g 7522%*" at bounding box center [1390, 170] width 273 height 22
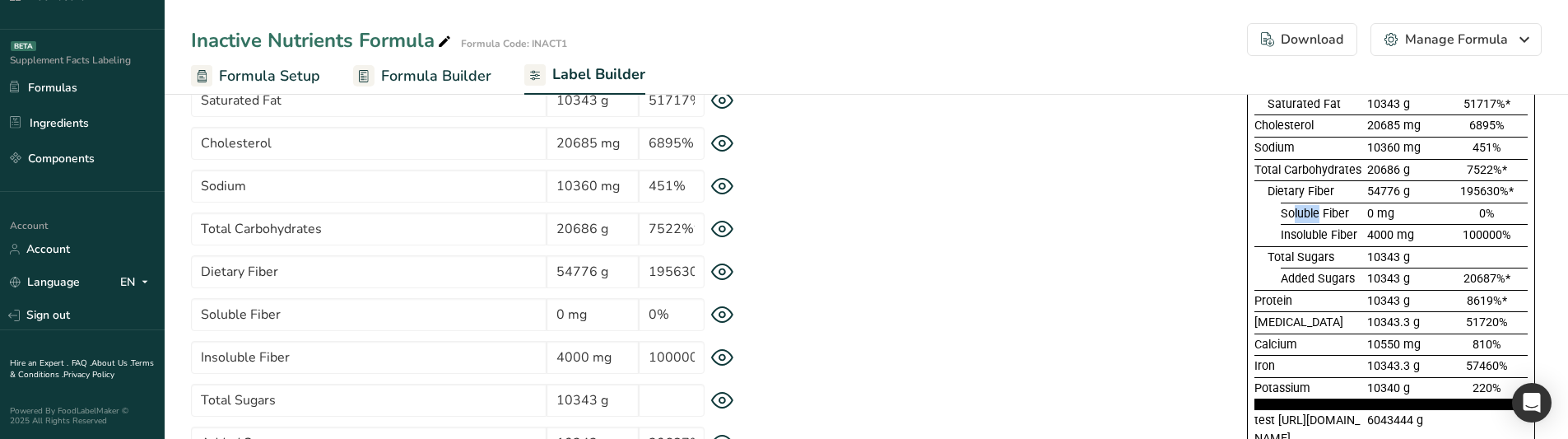
drag, startPoint x: 1317, startPoint y: 211, endPoint x: 1292, endPoint y: 215, distance: 25.3
click at [1292, 215] on span "Soluble Fiber" at bounding box center [1314, 214] width 68 height 14
click at [723, 267] on icon at bounding box center [722, 271] width 23 height 17
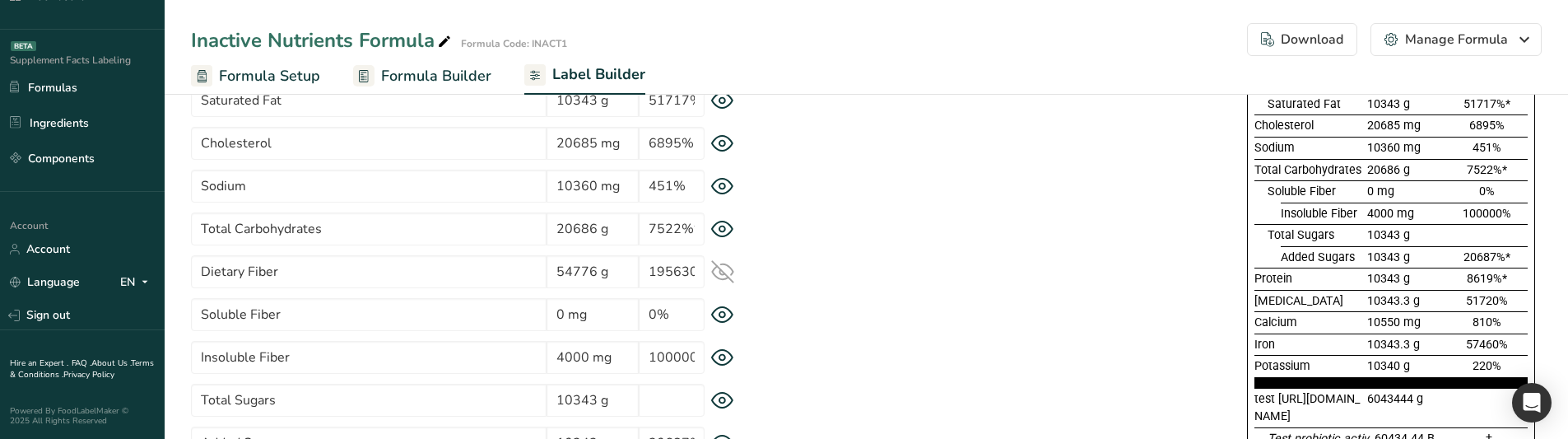
click at [723, 267] on icon at bounding box center [722, 271] width 23 height 23
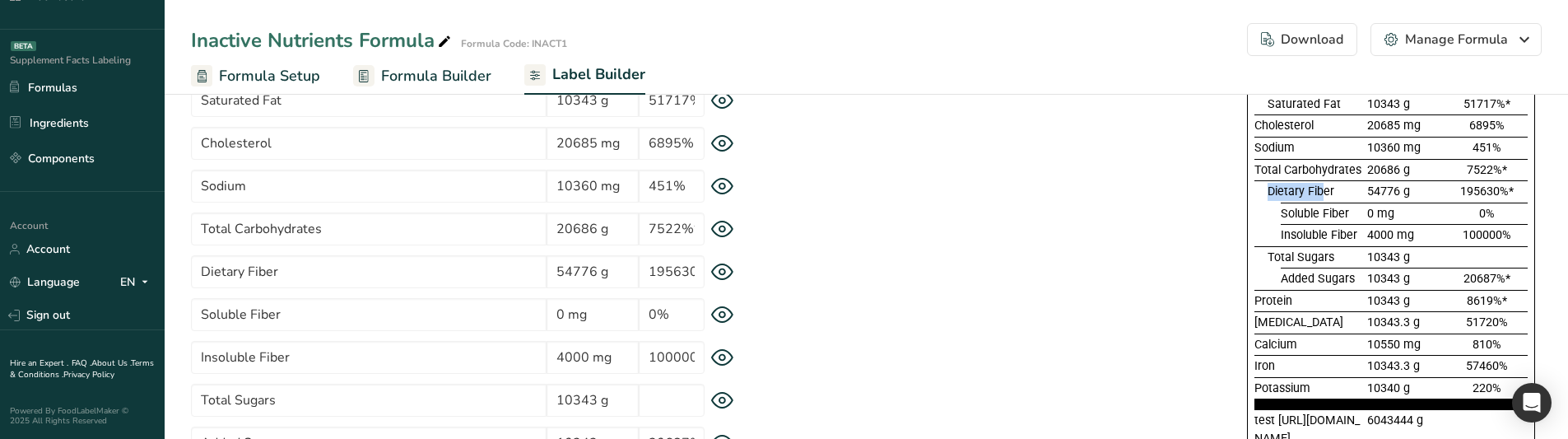
drag, startPoint x: 1263, startPoint y: 196, endPoint x: 1323, endPoint y: 189, distance: 60.4
click at [1323, 189] on div "Dietary Fiber 54776 g 195630%*" at bounding box center [1390, 191] width 273 height 22
drag, startPoint x: 1277, startPoint y: 206, endPoint x: 1524, endPoint y: 232, distance: 248.4
click at [1524, 232] on section "Total Fat 1 g 1%* Saturated Fat 10343 g 51717%* Cholesterol 20685 mg 6895% Sodi…" at bounding box center [1390, 240] width 273 height 338
click at [725, 272] on icon at bounding box center [721, 271] width 6 height 6
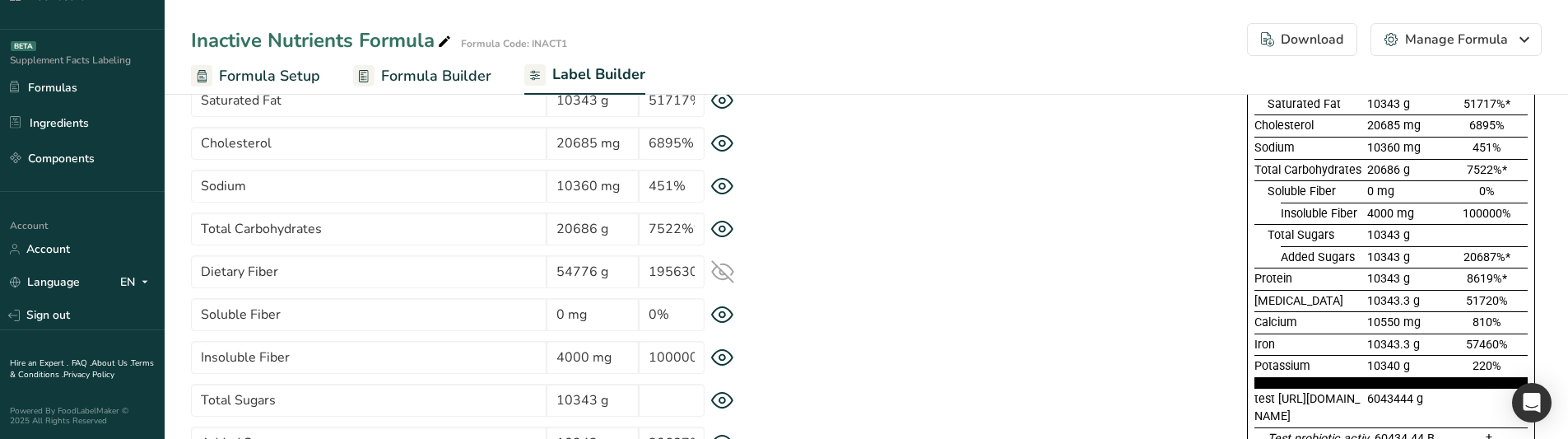
click at [725, 272] on icon at bounding box center [722, 271] width 23 height 23
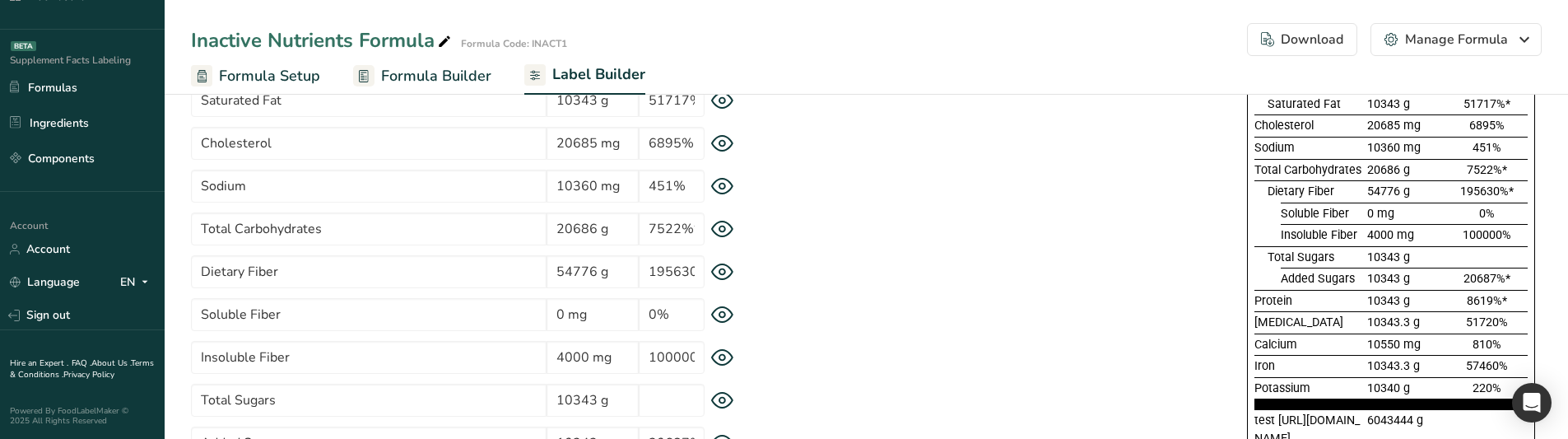
click at [725, 272] on icon at bounding box center [721, 271] width 6 height 6
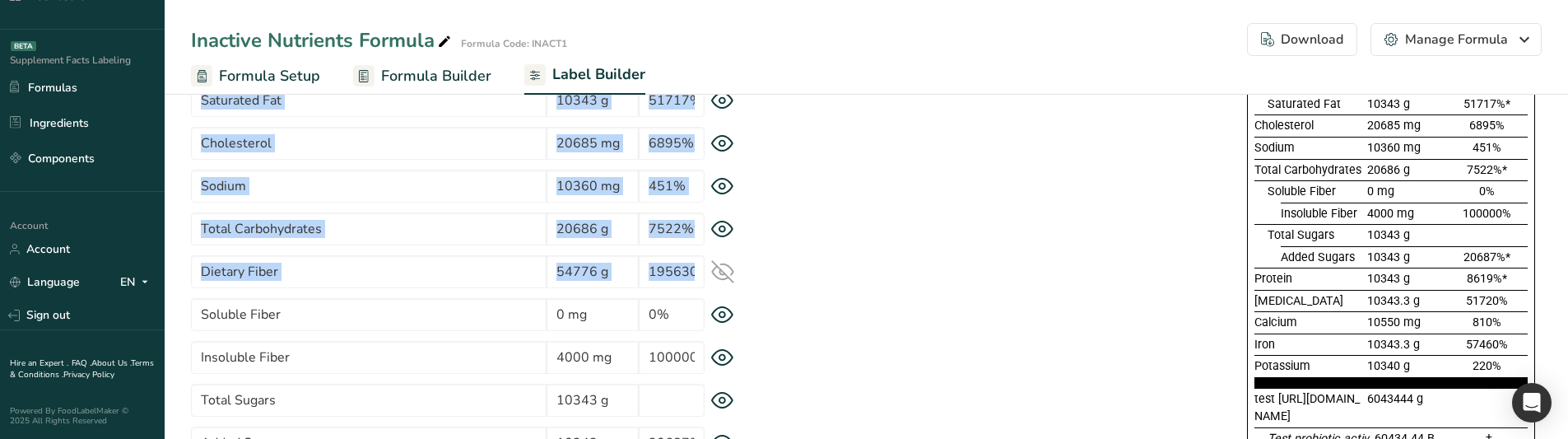
click at [725, 272] on icon at bounding box center [722, 271] width 23 height 23
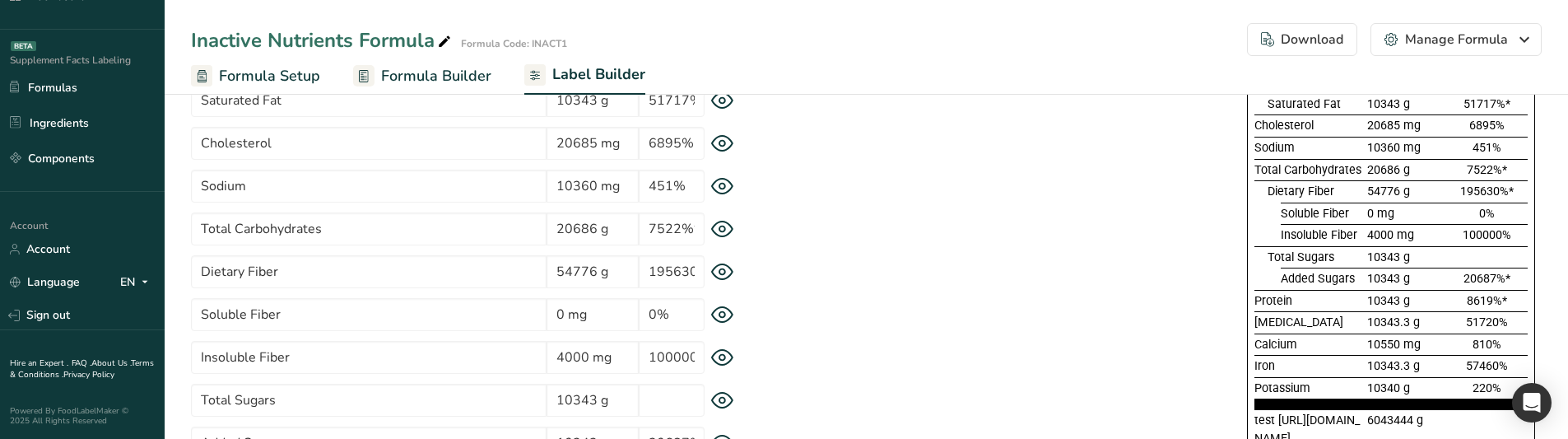
click at [1144, 238] on div "Supplement Facts Serving Size 12 g Serving Per Container 13 Amount per serving …" at bounding box center [1153, 330] width 774 height 772
drag, startPoint x: 1282, startPoint y: 217, endPoint x: 1268, endPoint y: 217, distance: 14.0
click at [1268, 217] on div "Soluble Fiber 0 mg 0%" at bounding box center [1390, 214] width 273 height 22
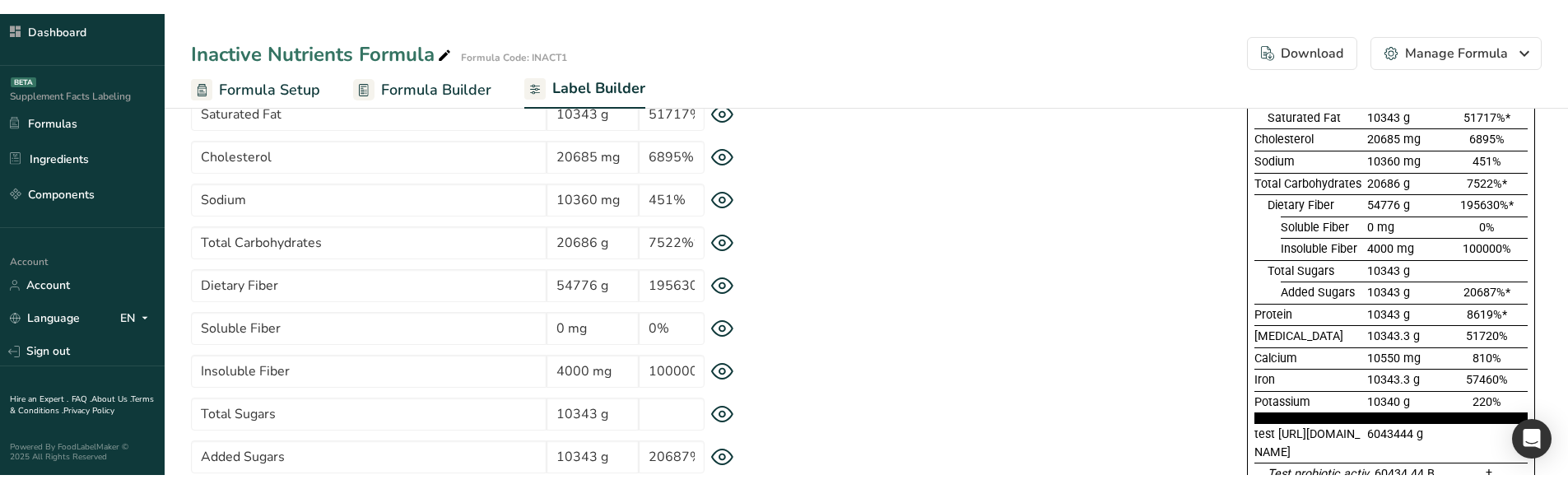
scroll to position [270, 0]
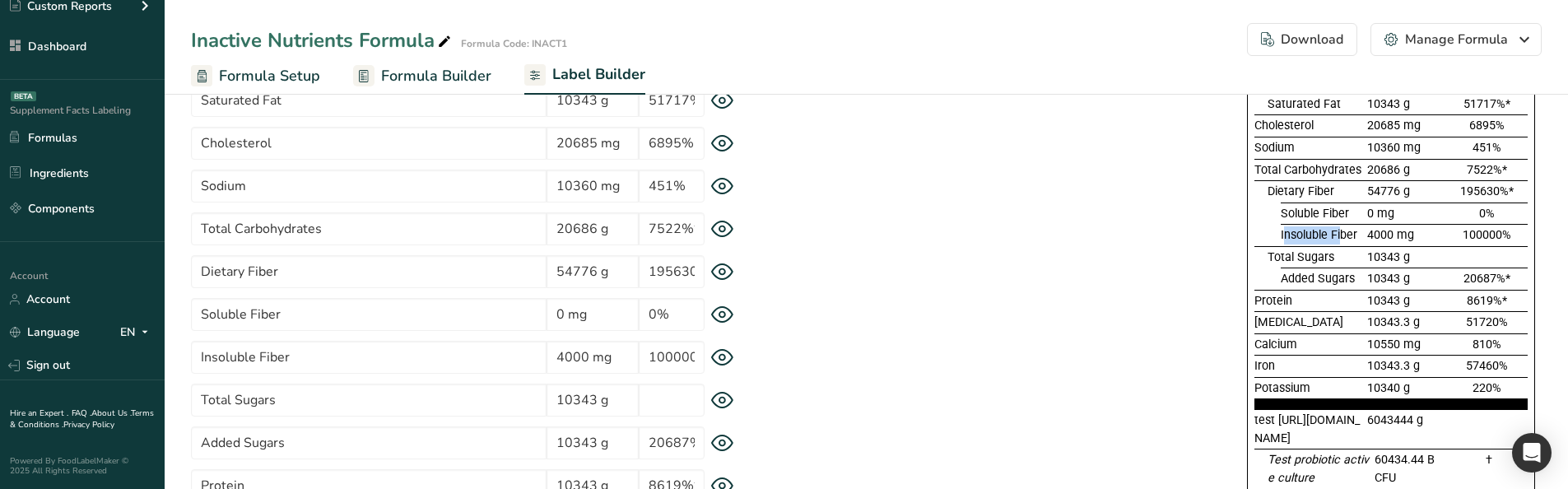
drag, startPoint x: 1282, startPoint y: 233, endPoint x: 1341, endPoint y: 233, distance: 59.0
click at [1341, 233] on span "Insoluble Fiber" at bounding box center [1318, 235] width 77 height 14
click at [1315, 234] on span "Insoluble Fiber" at bounding box center [1318, 235] width 77 height 14
click at [727, 270] on icon at bounding box center [722, 271] width 23 height 17
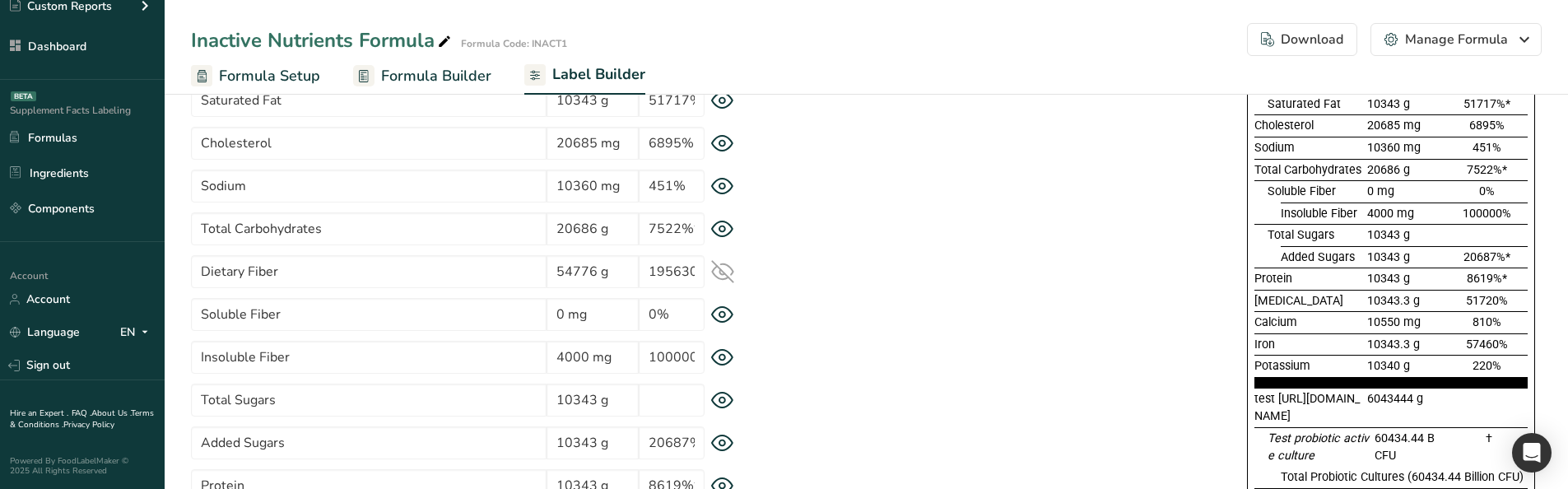
click at [727, 270] on icon at bounding box center [722, 271] width 23 height 23
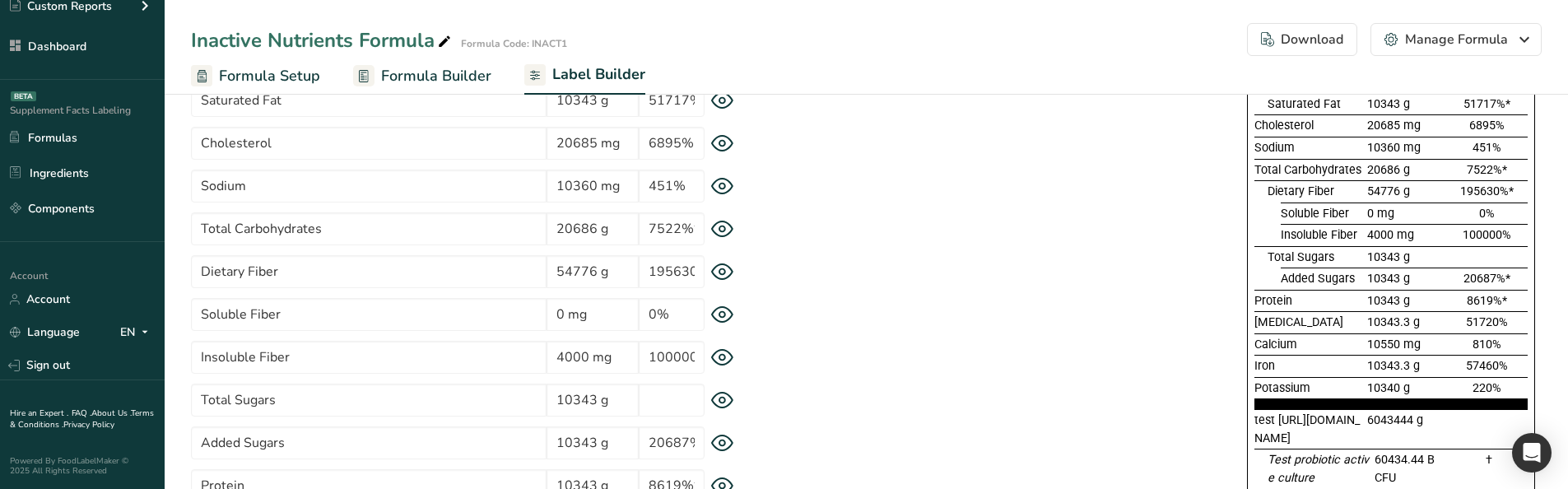
click at [727, 270] on icon at bounding box center [722, 271] width 23 height 17
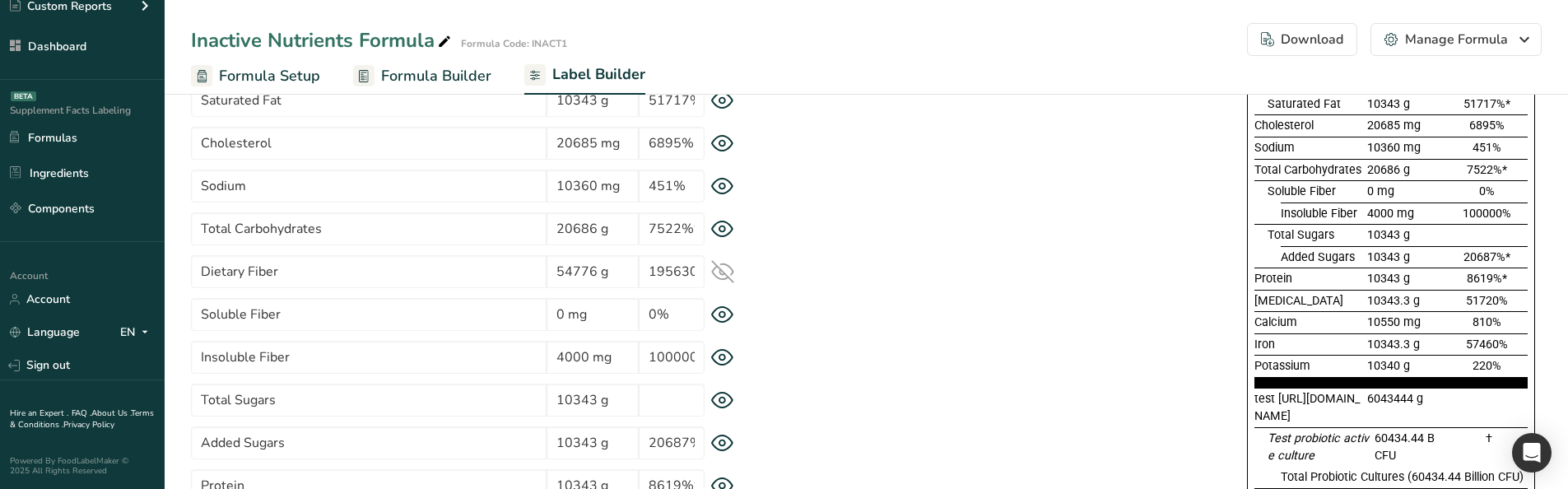
click at [727, 270] on icon at bounding box center [722, 271] width 23 height 23
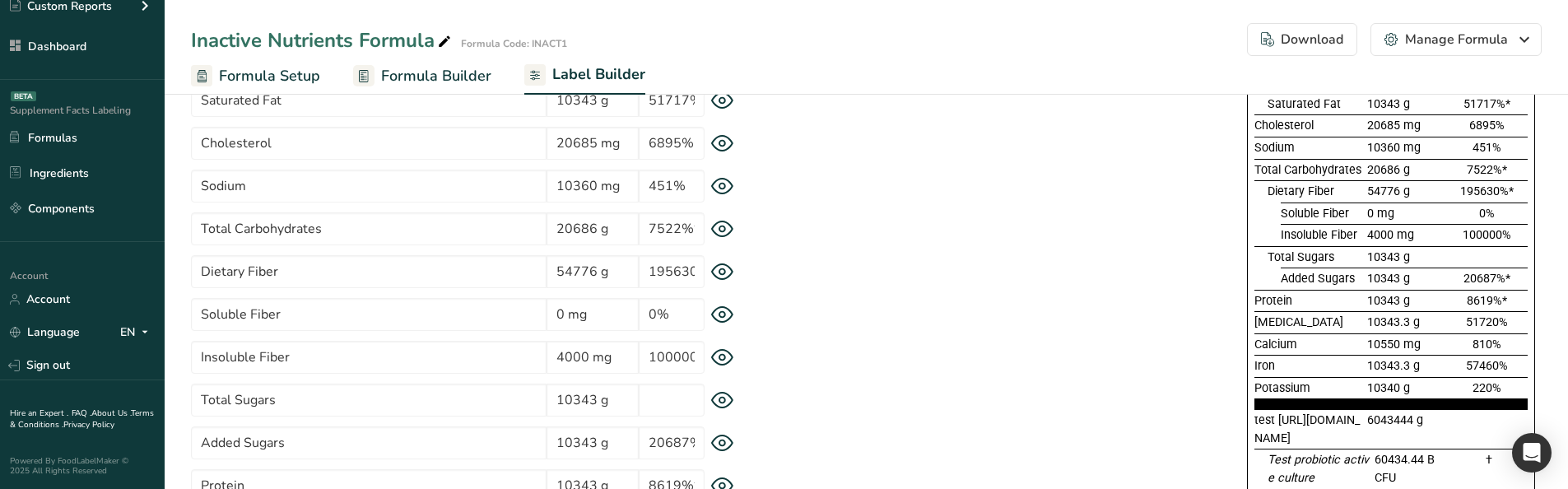
click at [727, 270] on icon at bounding box center [722, 271] width 23 height 17
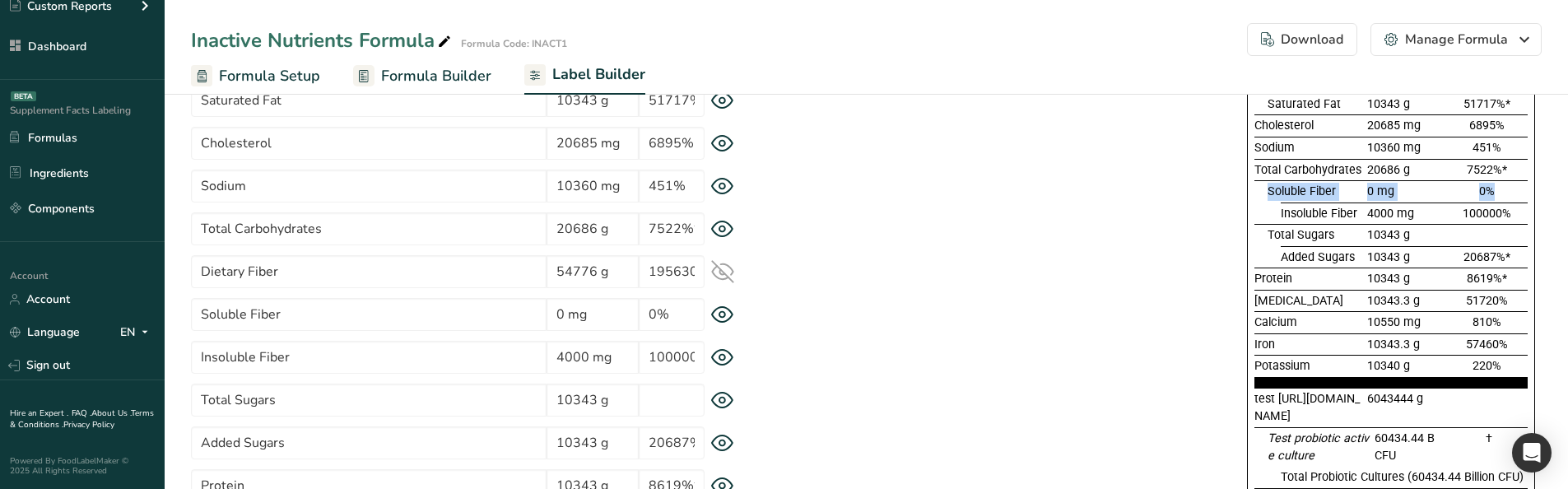
drag, startPoint x: 1280, startPoint y: 215, endPoint x: 1270, endPoint y: 198, distance: 19.7
click at [1270, 198] on section "Total Fat 1 g 1%* Saturated Fat 10343 g 51717%* Cholesterol 20685 mg 6895% Sodi…" at bounding box center [1390, 228] width 273 height 316
click at [1266, 212] on div at bounding box center [1261, 214] width 13 height 22
drag, startPoint x: 1271, startPoint y: 213, endPoint x: 1282, endPoint y: 213, distance: 11.0
click at [1282, 213] on div "Insoluble Fiber 4000 mg 100000%" at bounding box center [1390, 214] width 273 height 22
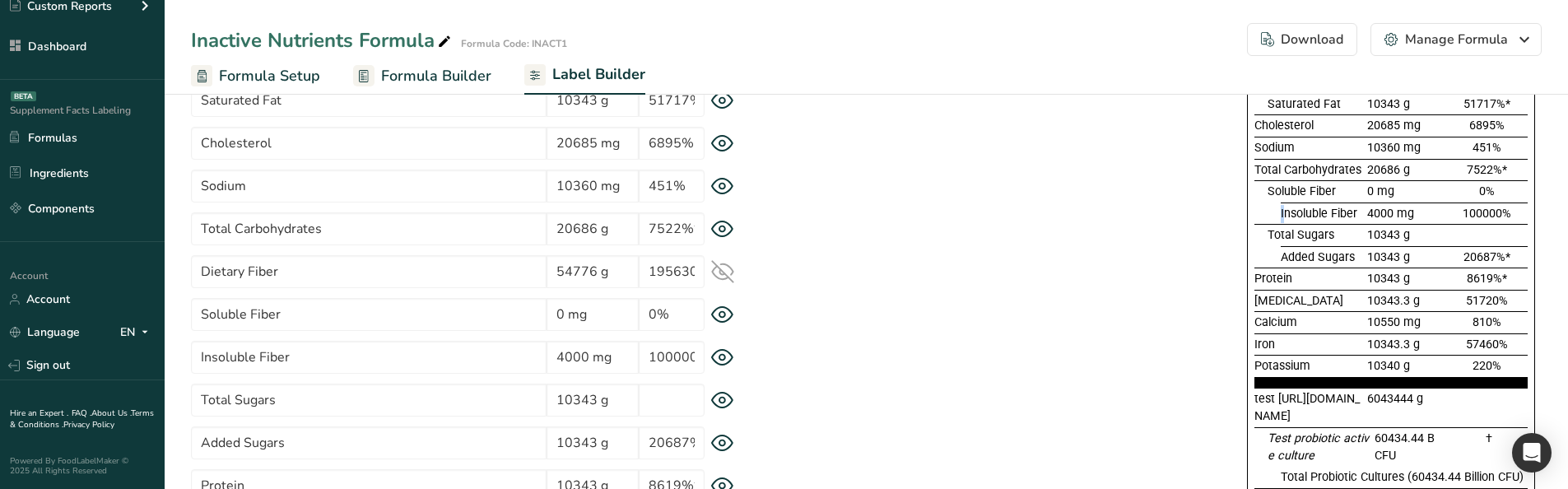
click at [1279, 213] on div at bounding box center [1274, 214] width 13 height 22
drag, startPoint x: 1279, startPoint y: 213, endPoint x: 1354, endPoint y: 207, distance: 75.2
click at [1354, 207] on div "Insoluble Fiber 4000 mg 100000%" at bounding box center [1390, 214] width 273 height 22
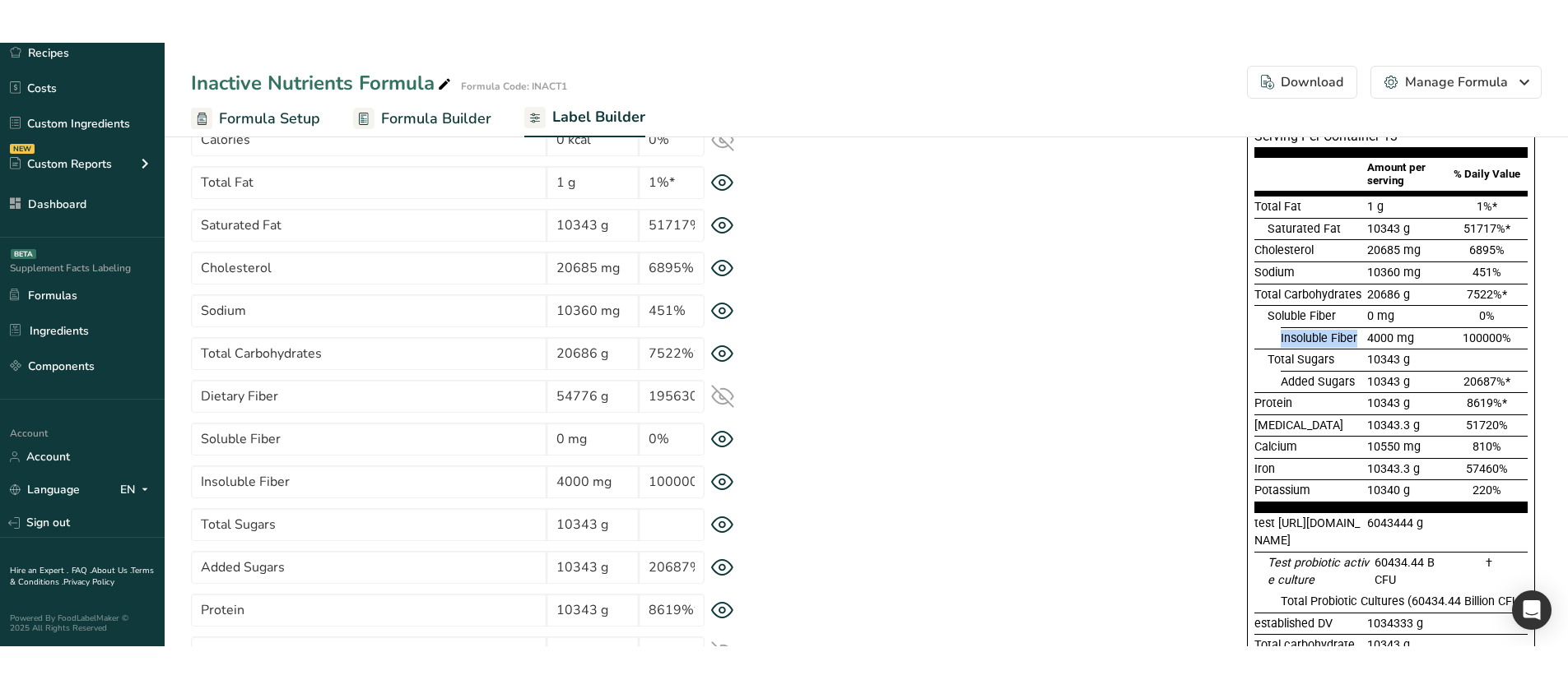
scroll to position [70, 0]
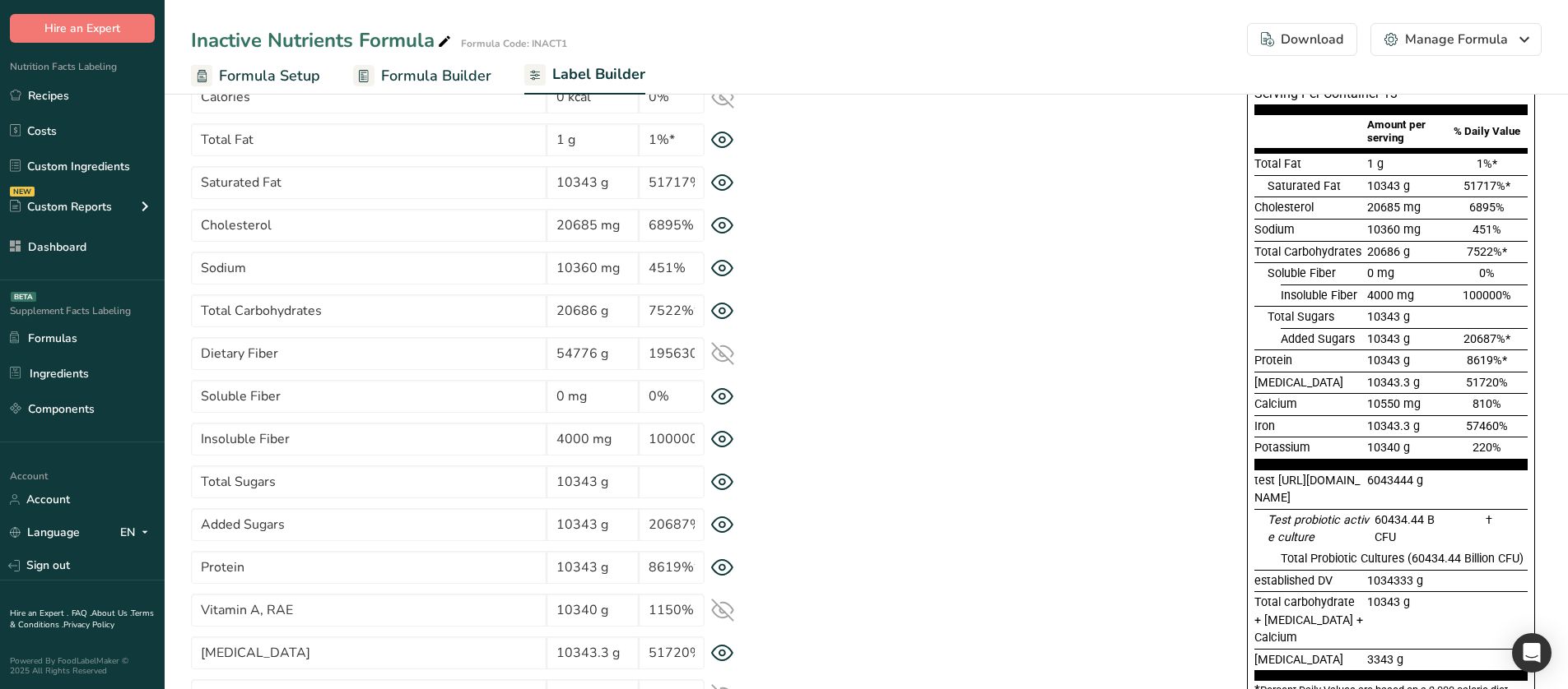
click at [726, 392] on icon at bounding box center [722, 396] width 23 height 17
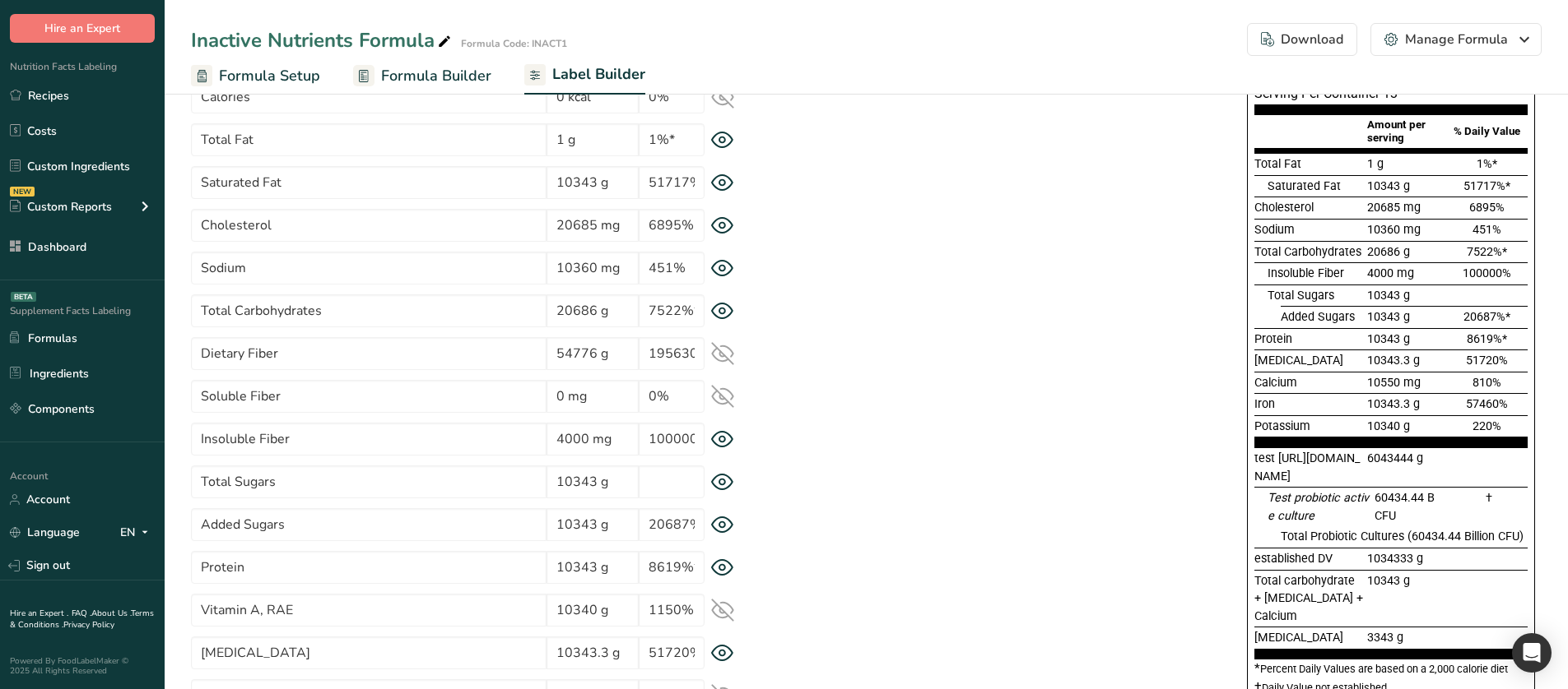
click at [726, 392] on icon at bounding box center [722, 396] width 23 height 23
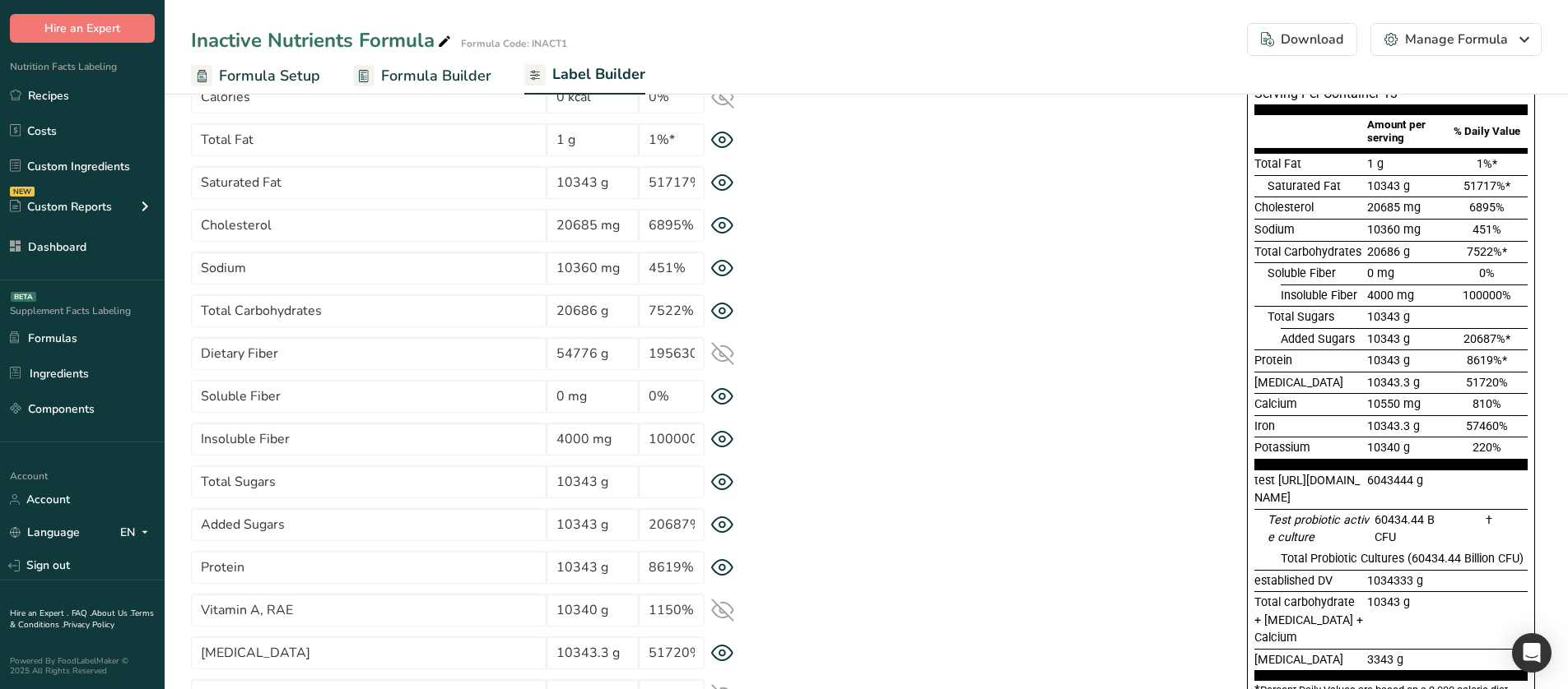
click at [716, 363] on icon at bounding box center [722, 354] width 23 height 23
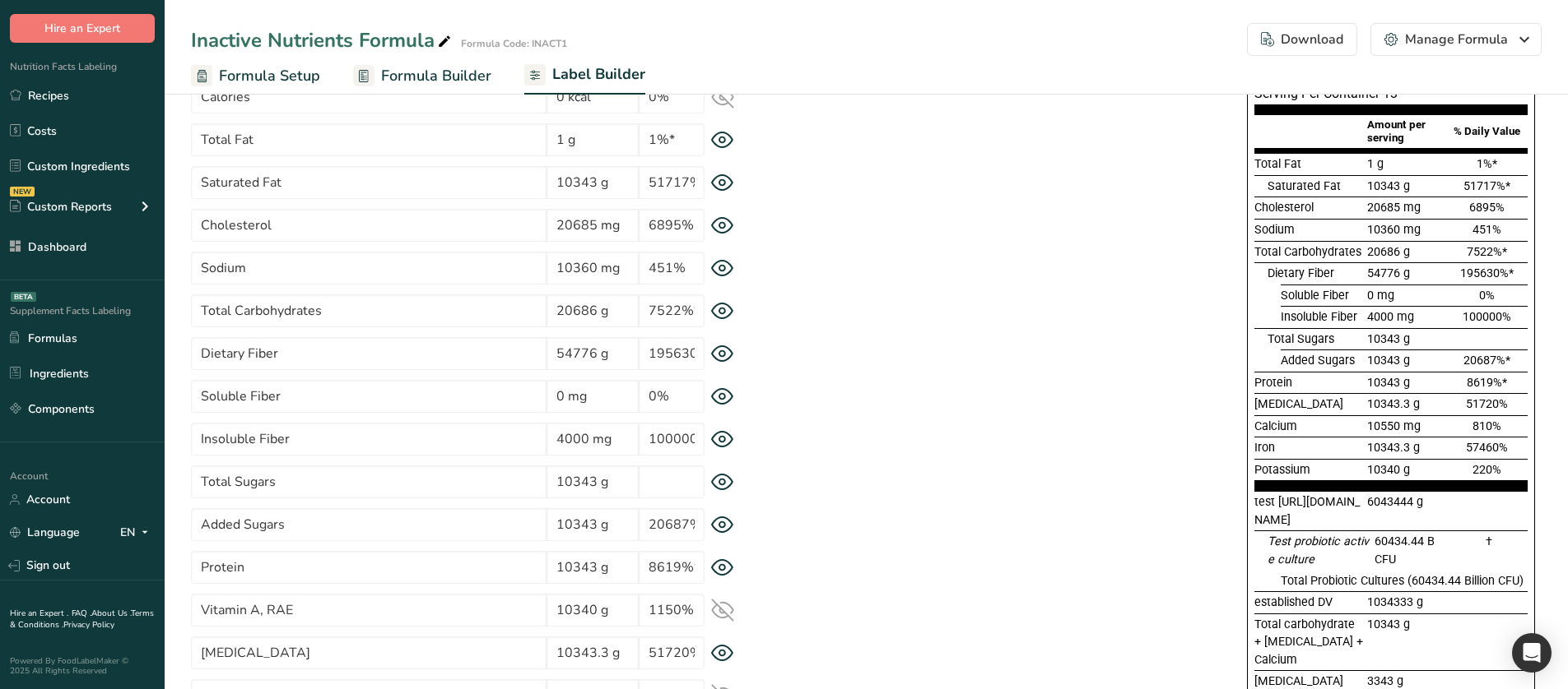
click at [730, 444] on icon at bounding box center [722, 482] width 23 height 17
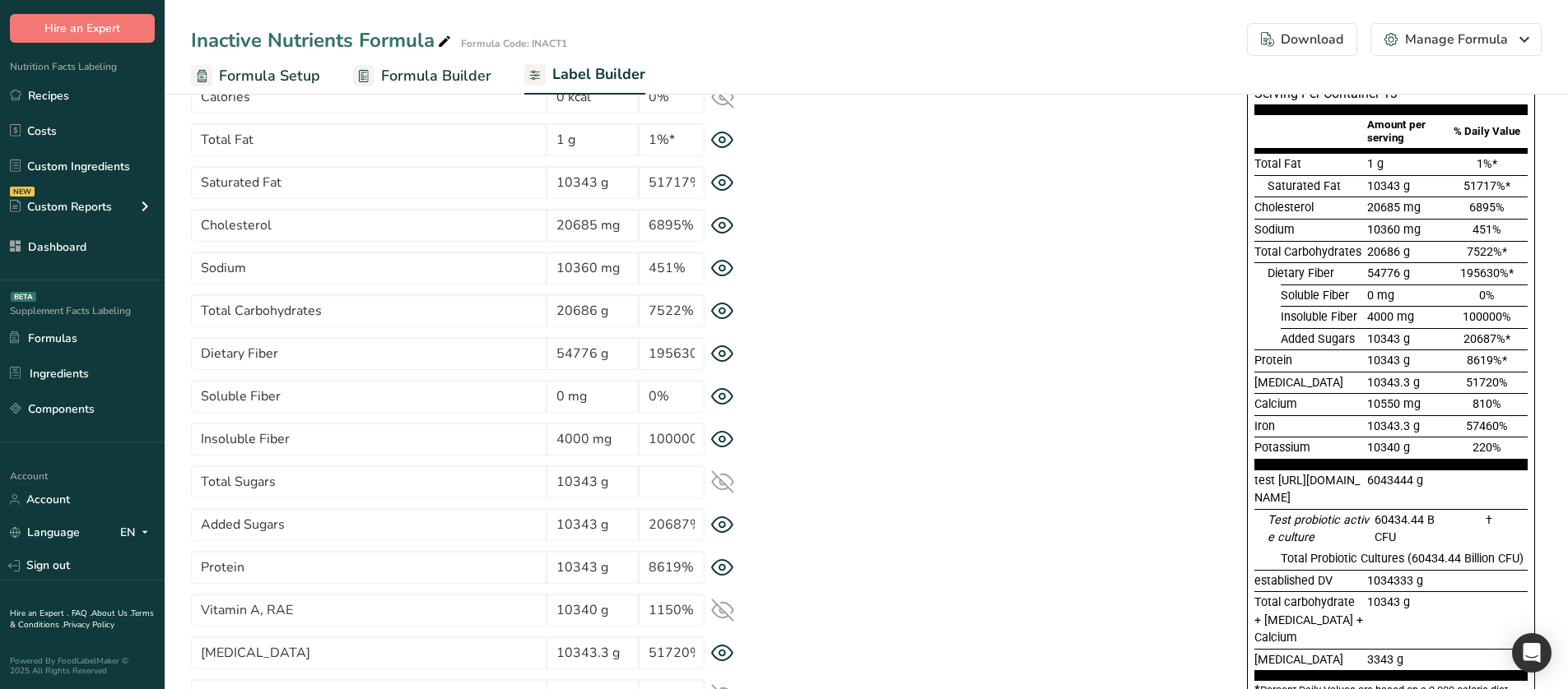
click at [728, 444] on icon at bounding box center [722, 482] width 21 height 21
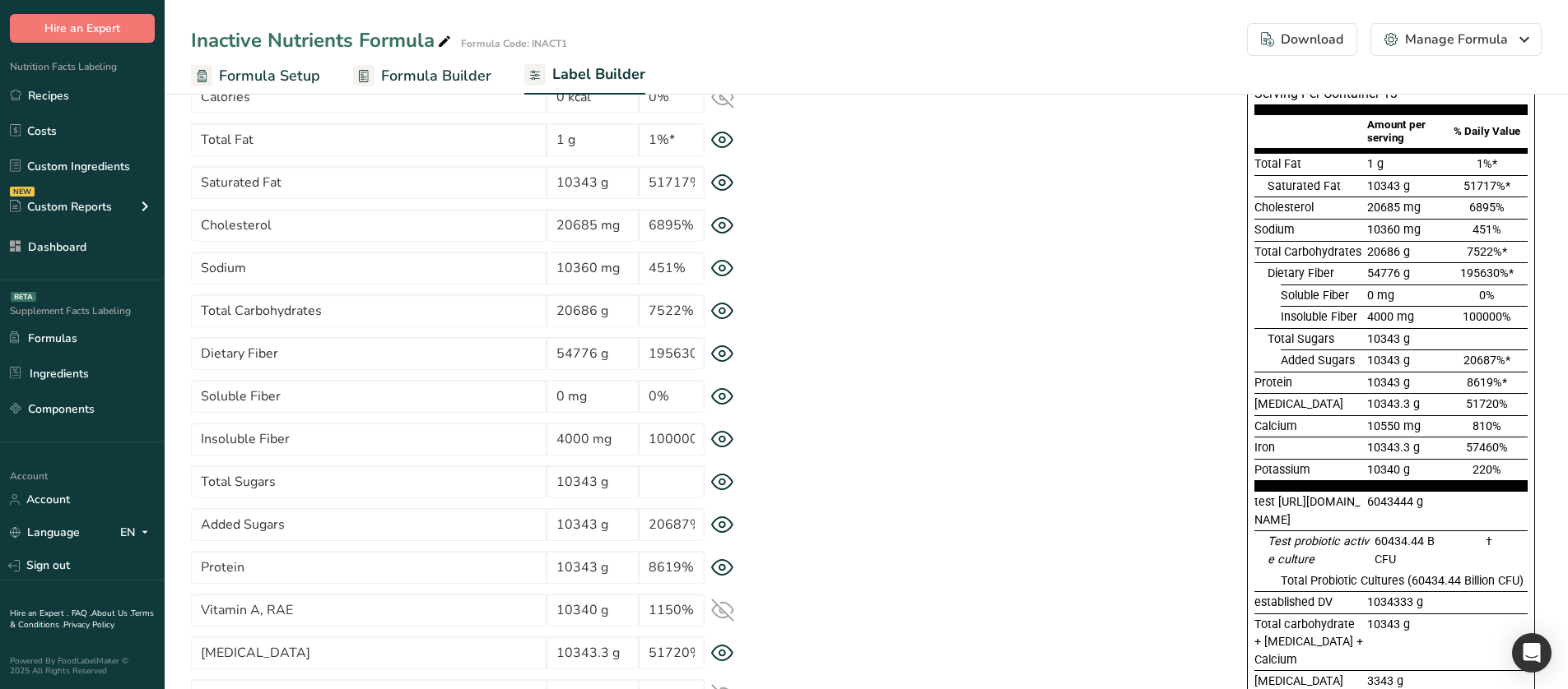
click at [727, 444] on icon at bounding box center [722, 482] width 21 height 16
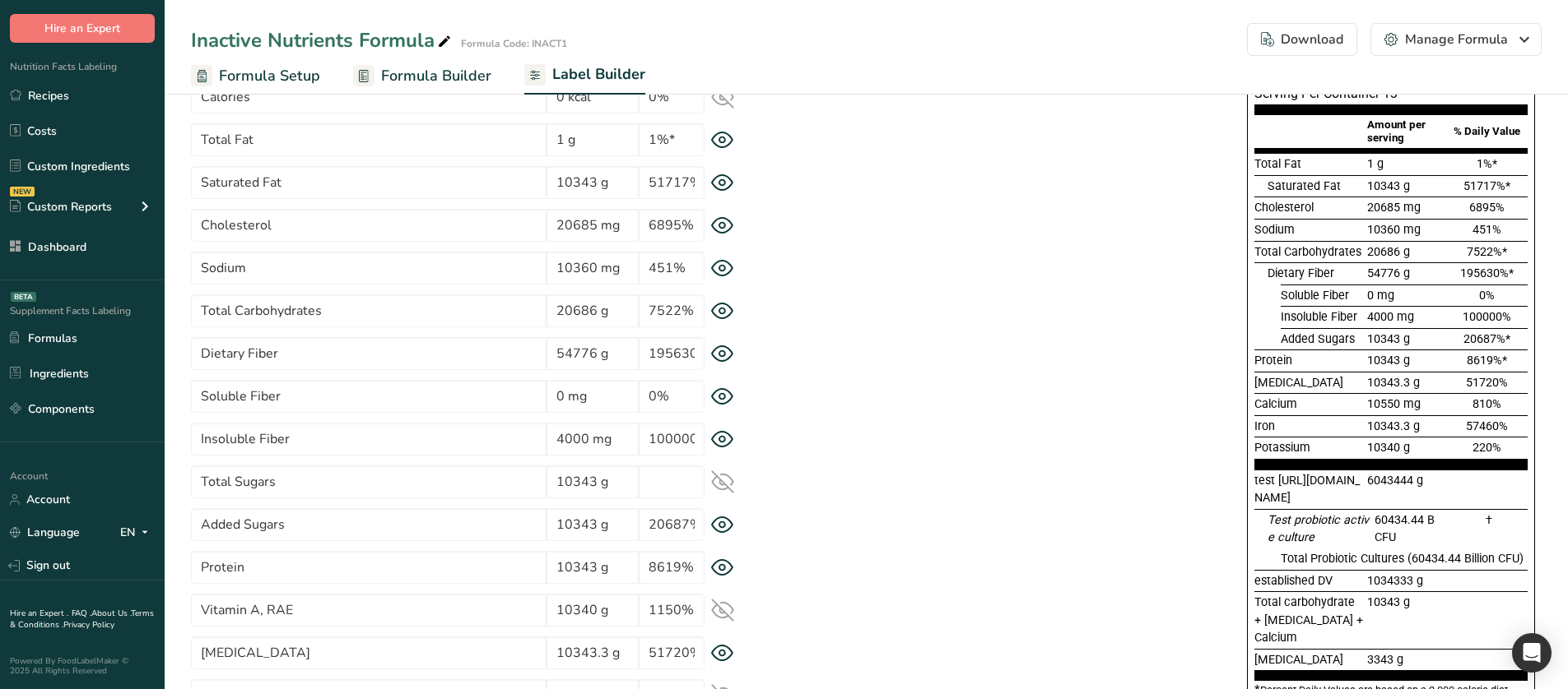
click at [726, 357] on icon at bounding box center [722, 354] width 23 height 17
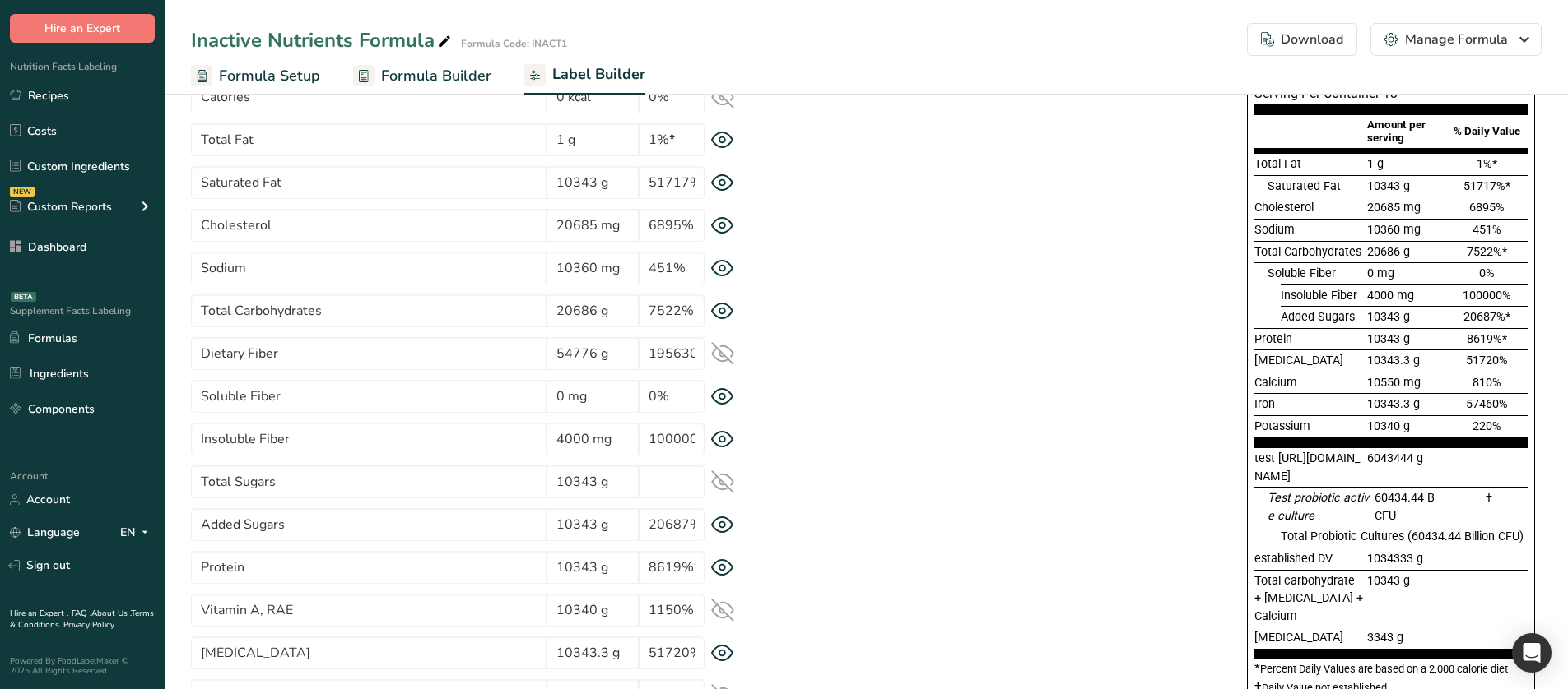
click at [726, 357] on icon at bounding box center [722, 354] width 21 height 21
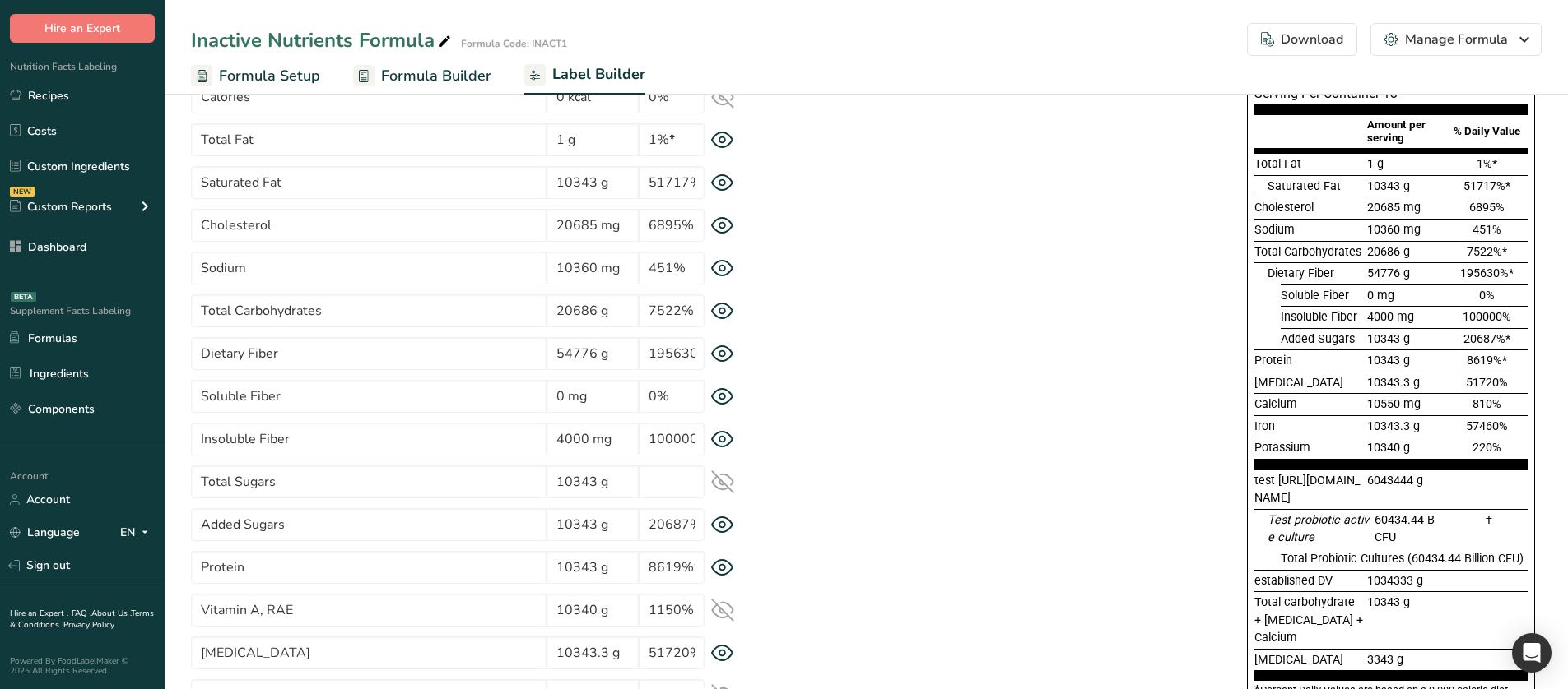
click at [723, 444] on icon at bounding box center [722, 482] width 23 height 23
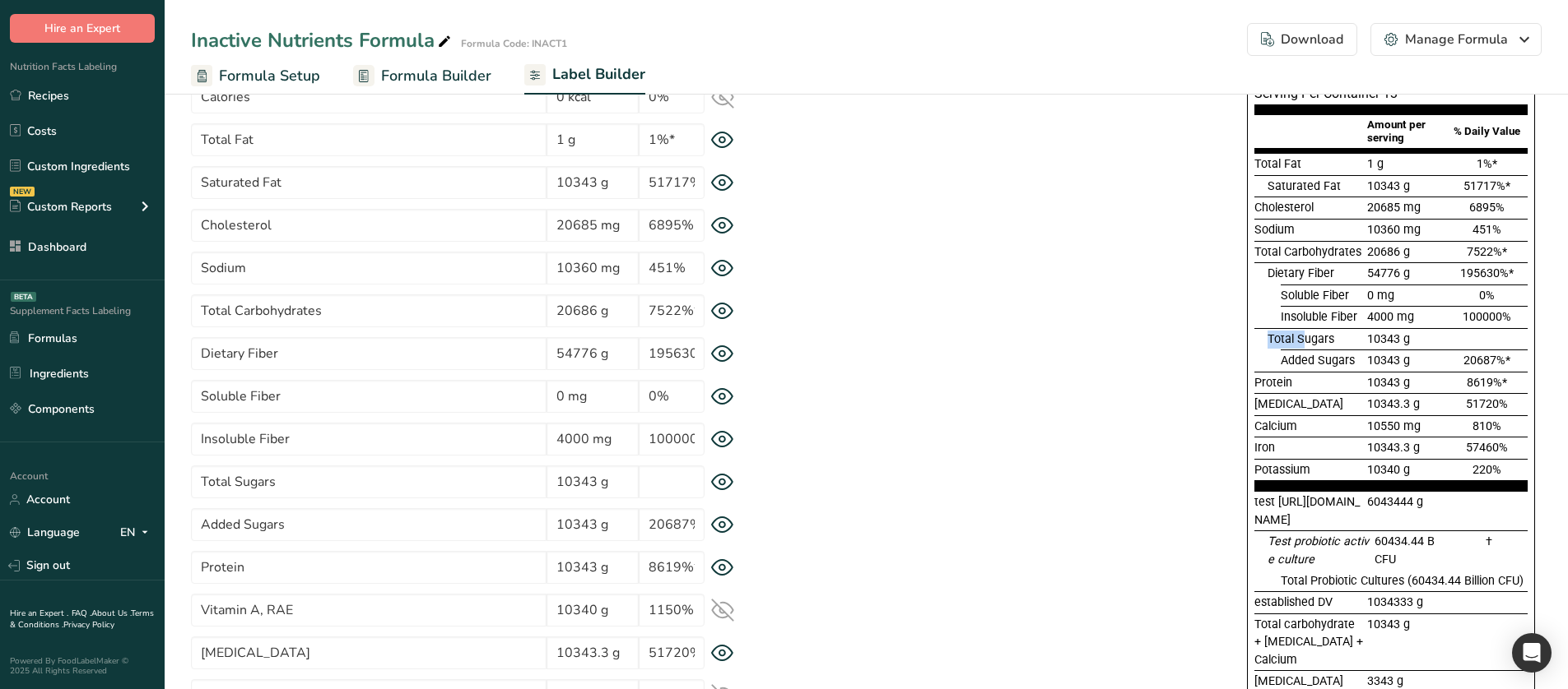
drag, startPoint x: 1257, startPoint y: 334, endPoint x: 1307, endPoint y: 334, distance: 50.0
click at [1307, 334] on div "Total Sugars 10343 g" at bounding box center [1390, 339] width 273 height 22
drag, startPoint x: 1279, startPoint y: 366, endPoint x: 1303, endPoint y: 363, distance: 24.2
click at [1303, 363] on div "Added Sugars 10343 g 20687%*" at bounding box center [1390, 360] width 273 height 22
click at [1277, 362] on div at bounding box center [1274, 360] width 13 height 22
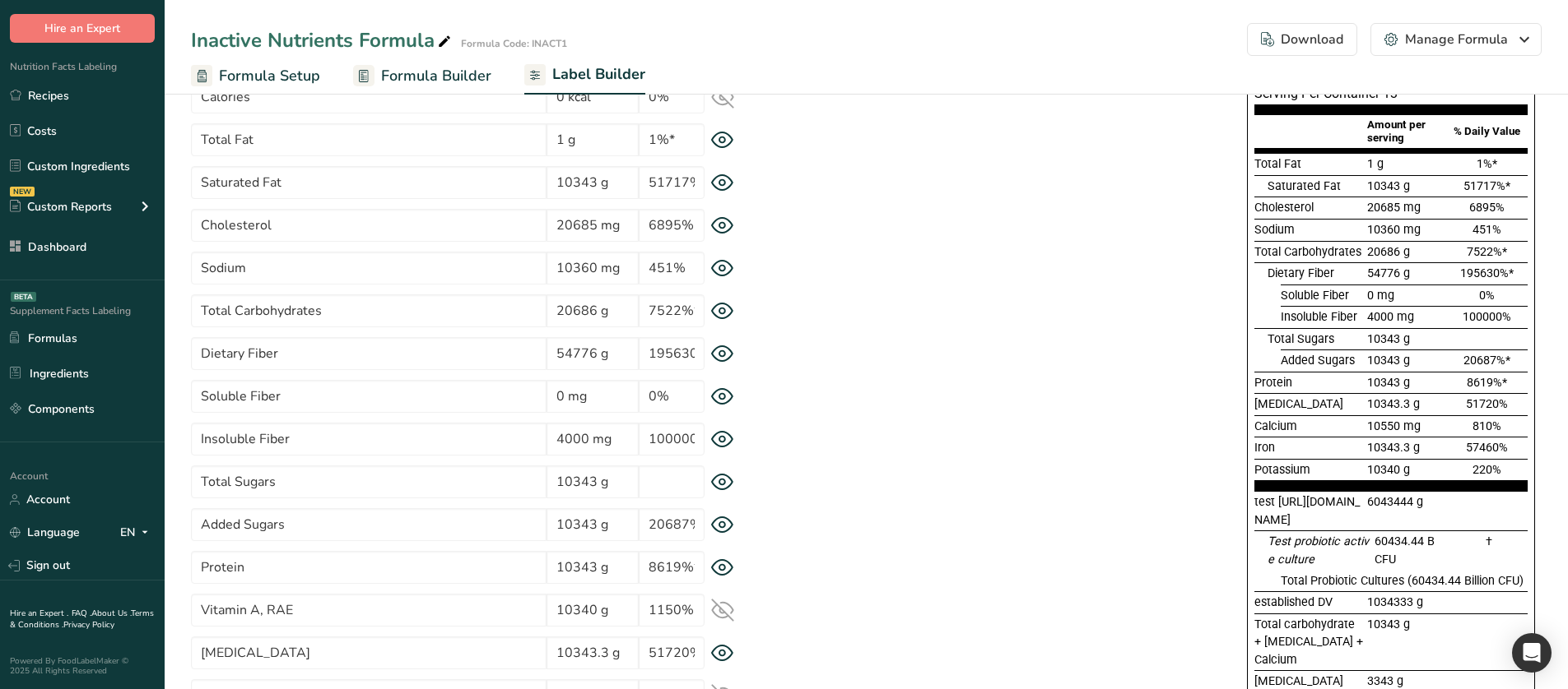
click at [724, 444] on icon at bounding box center [721, 482] width 6 height 6
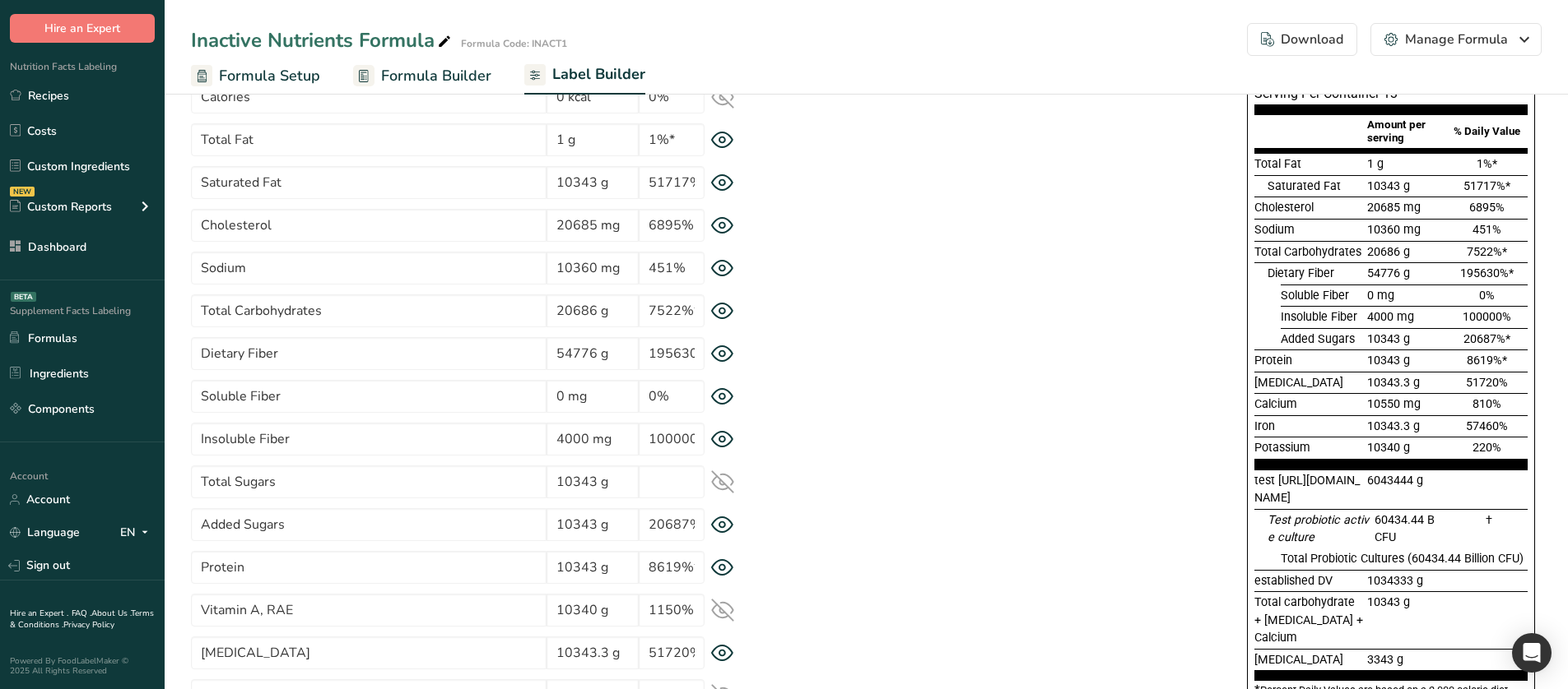
click at [1253, 338] on div "Supplement Facts Serving Size 12 g Serving Per Container 13 Amount per serving …" at bounding box center [1390, 373] width 288 height 694
click at [725, 444] on icon at bounding box center [722, 482] width 23 height 23
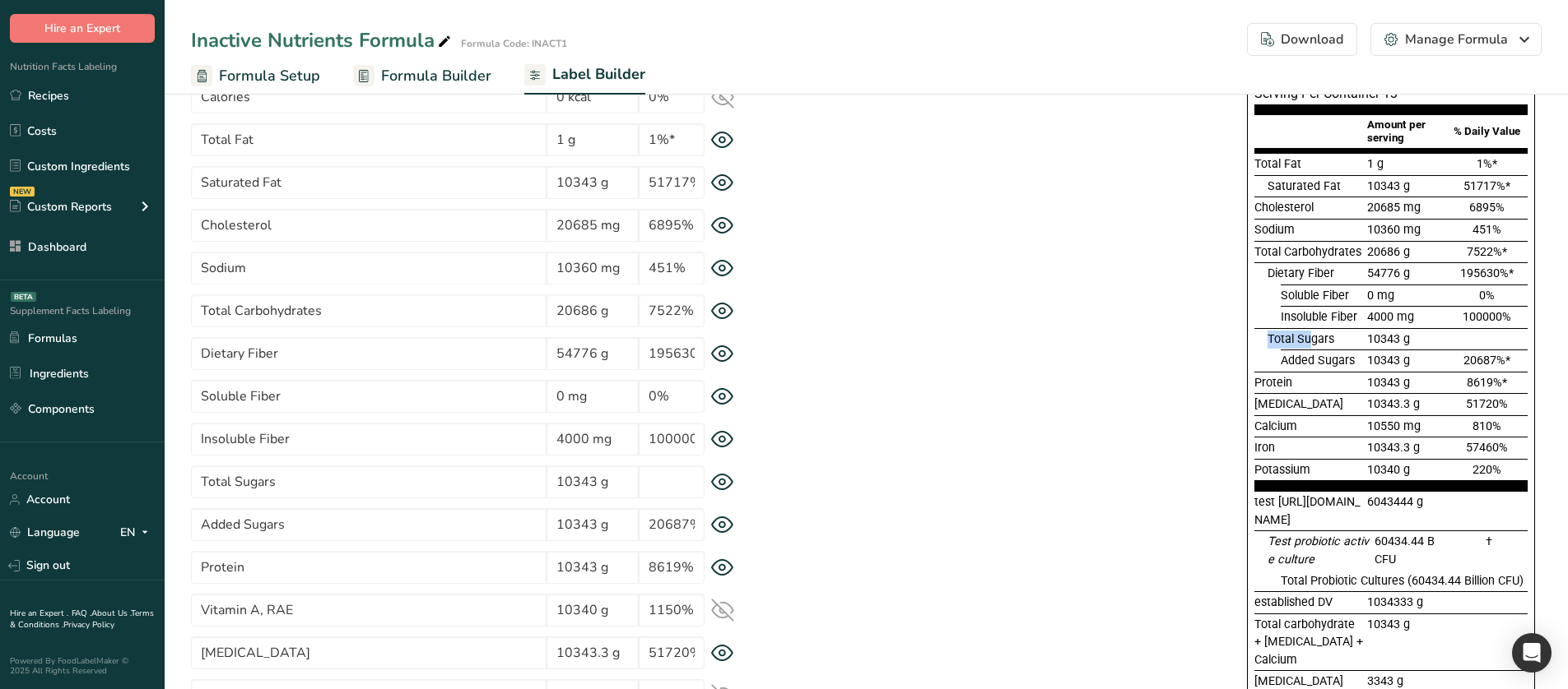
drag, startPoint x: 1265, startPoint y: 343, endPoint x: 1310, endPoint y: 333, distance: 46.1
click at [1310, 333] on div "Total Sugars 10343 g" at bounding box center [1390, 339] width 273 height 22
click at [719, 444] on icon at bounding box center [722, 482] width 23 height 17
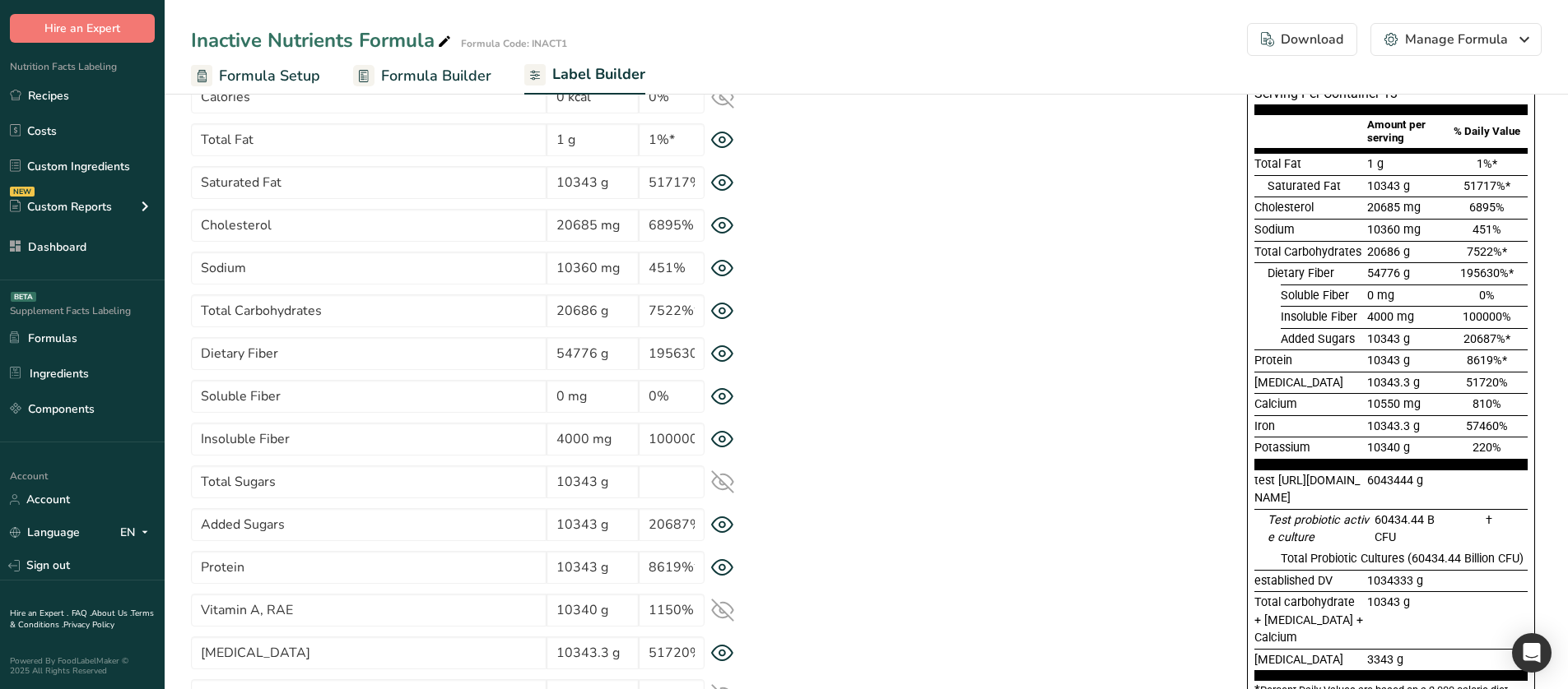
click at [719, 444] on icon at bounding box center [722, 482] width 23 height 23
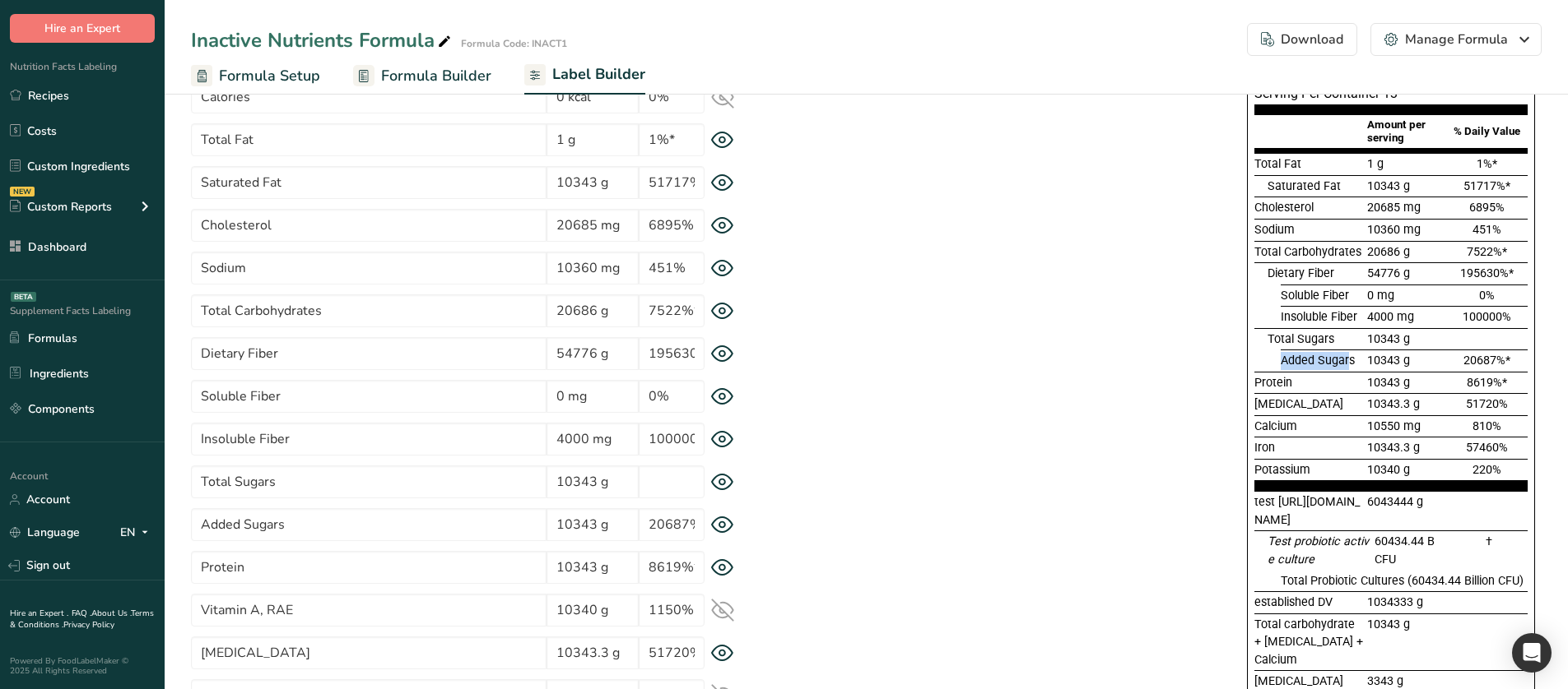
drag, startPoint x: 1279, startPoint y: 360, endPoint x: 1347, endPoint y: 354, distance: 68.3
click at [1347, 354] on div "Added Sugars 10343 g 20687%*" at bounding box center [1390, 360] width 273 height 22
click at [1270, 341] on span "Total Sugars" at bounding box center [1300, 339] width 67 height 14
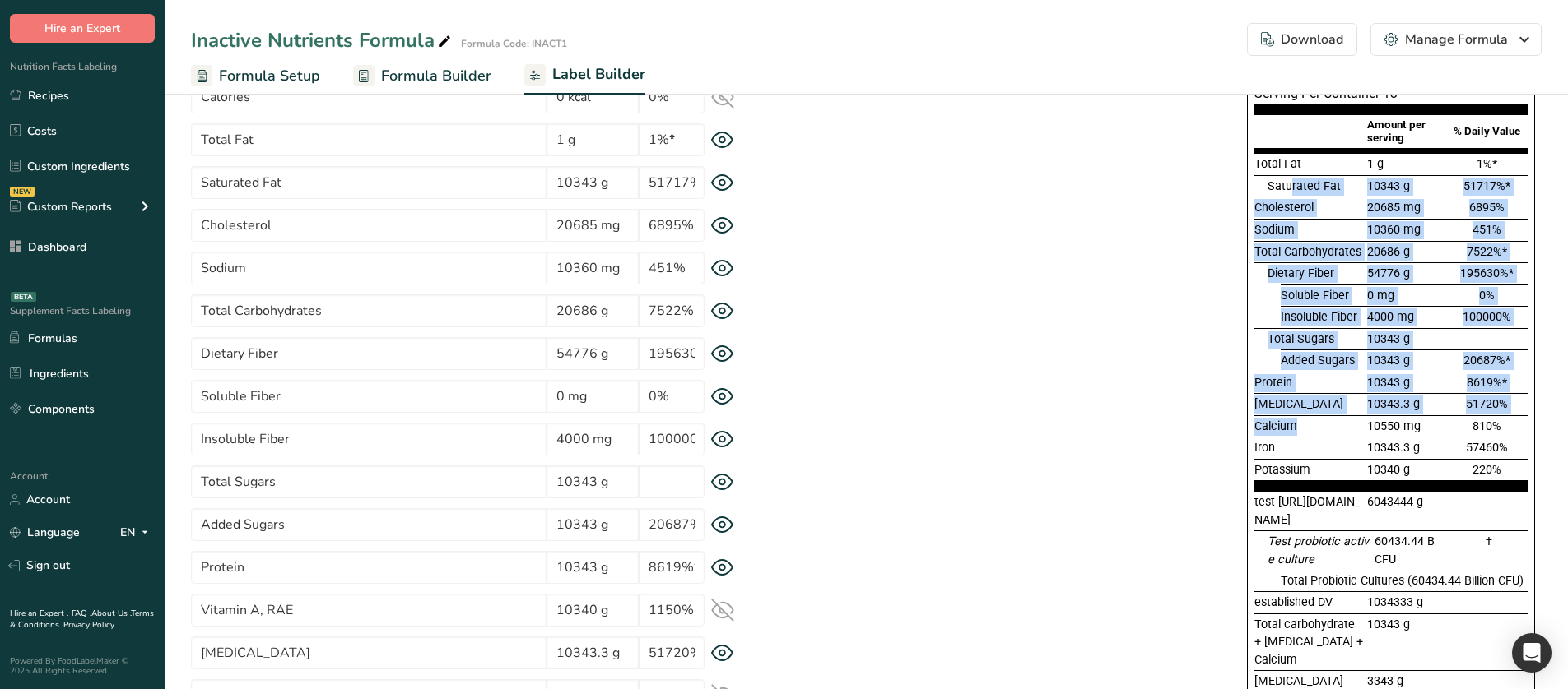
drag, startPoint x: 1292, startPoint y: 212, endPoint x: 1312, endPoint y: 426, distance: 214.9
click at [1312, 426] on section "Total Fat 1 g 1%* Saturated Fat 10343 g 51717%* Cholesterol 20685 mg 6895% Sodi…" at bounding box center [1390, 322] width 273 height 338
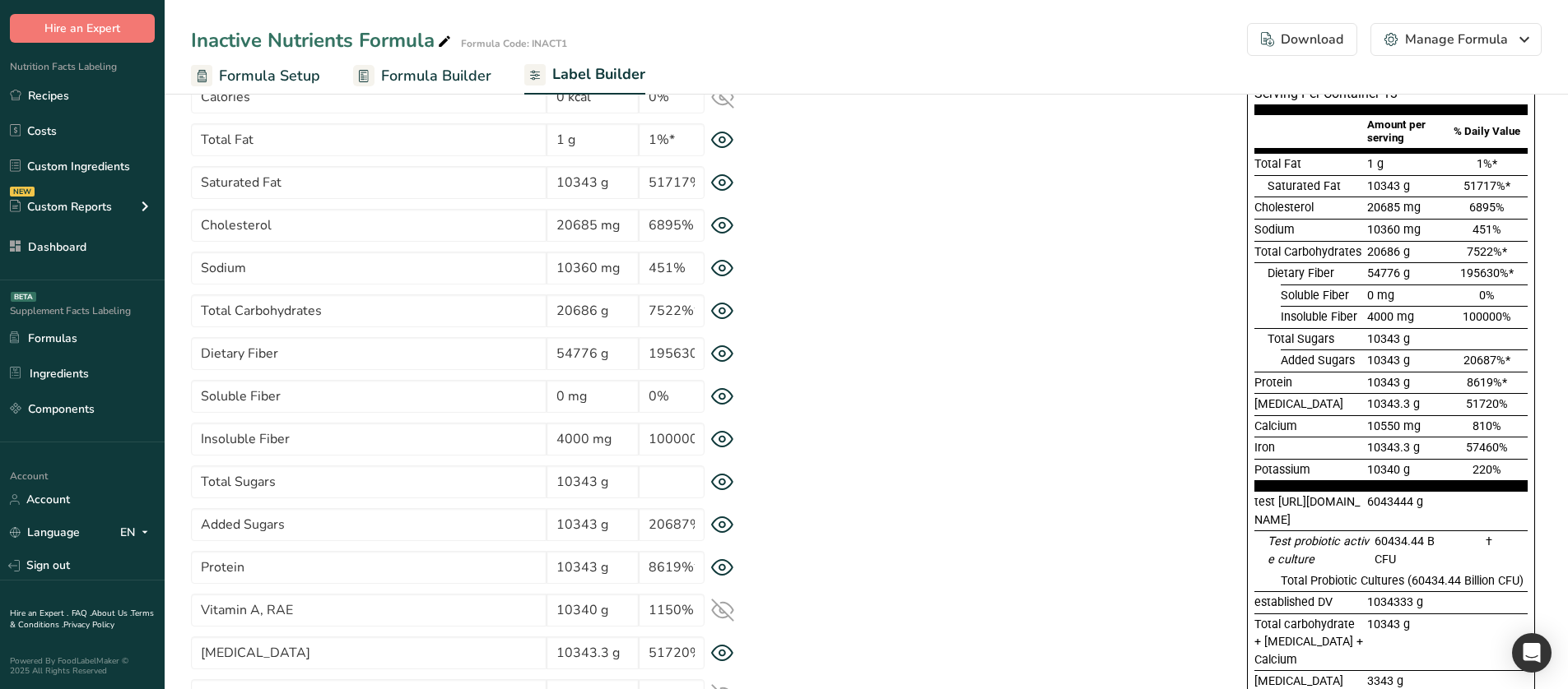
click at [1312, 444] on div "Iron" at bounding box center [1308, 448] width 110 height 18
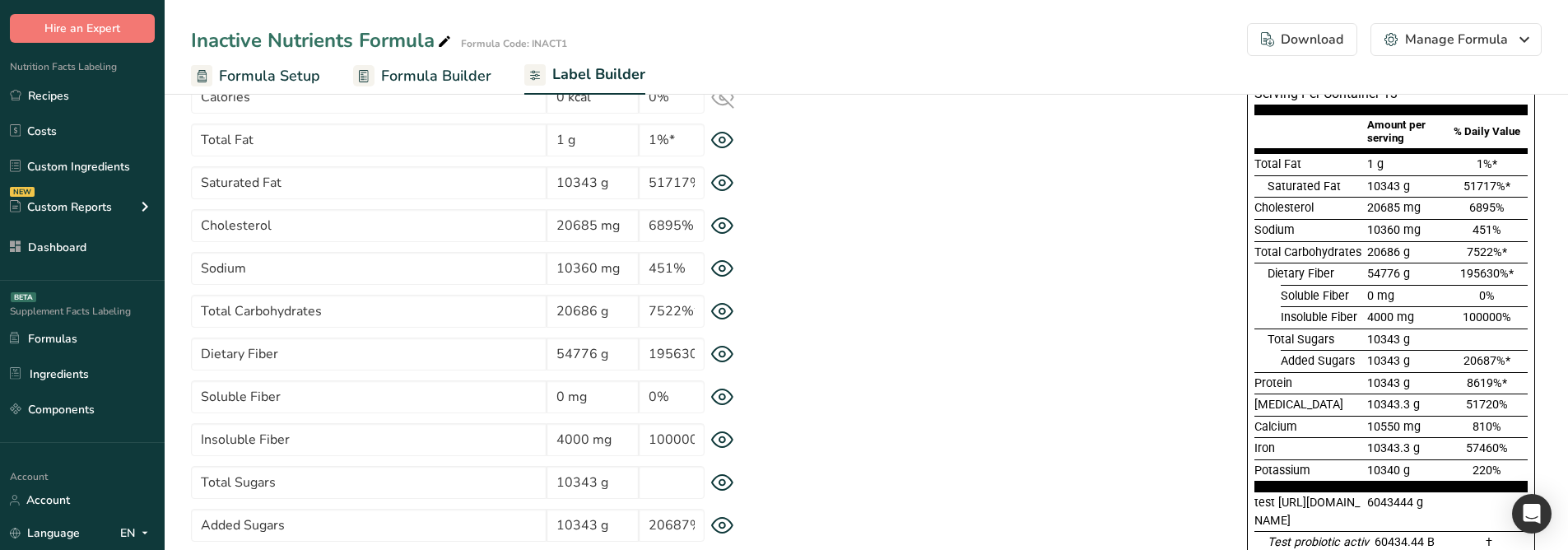
click at [726, 403] on icon at bounding box center [722, 397] width 21 height 16
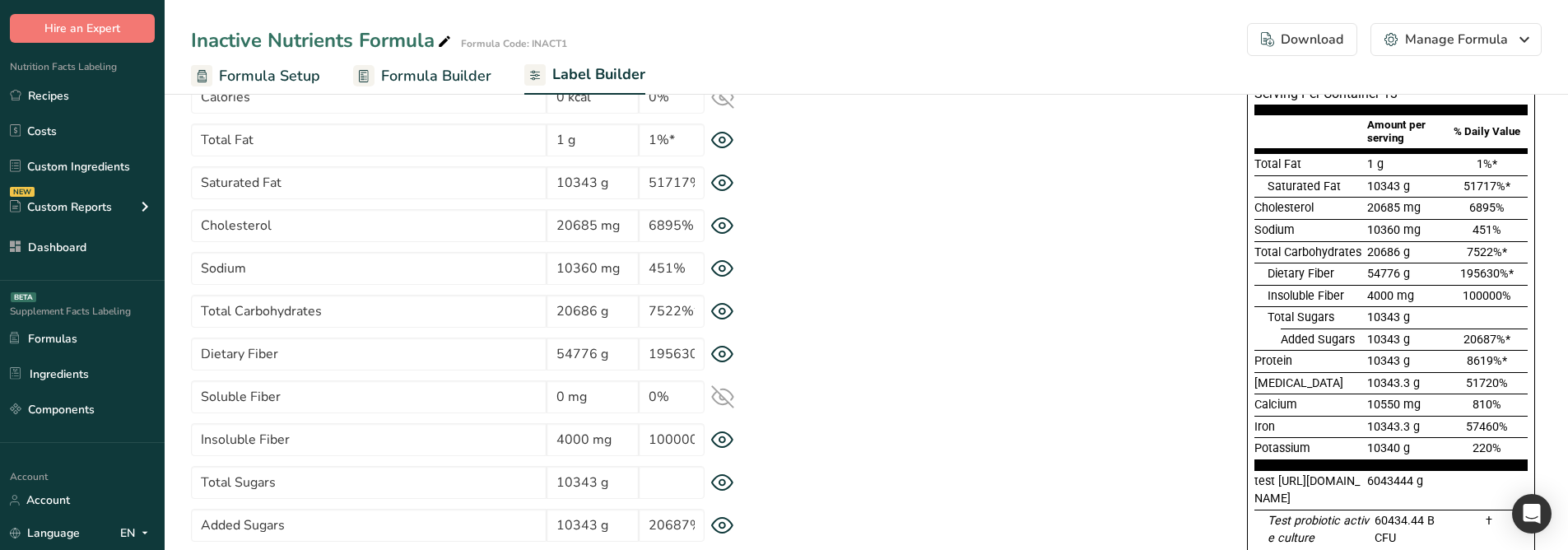
click at [726, 403] on icon at bounding box center [722, 397] width 21 height 16
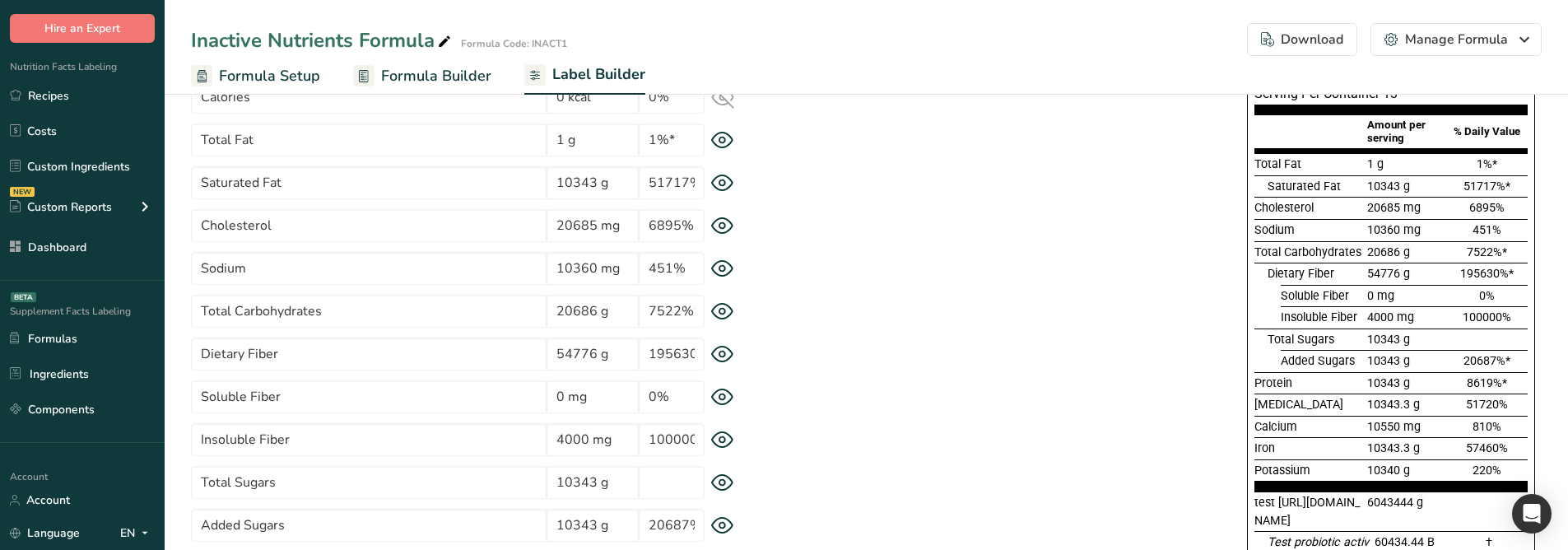
click at [717, 385] on div "Soluble Fiber 0 mg 0%" at bounding box center [479, 397] width 576 height 33
click at [716, 393] on icon at bounding box center [722, 397] width 23 height 17
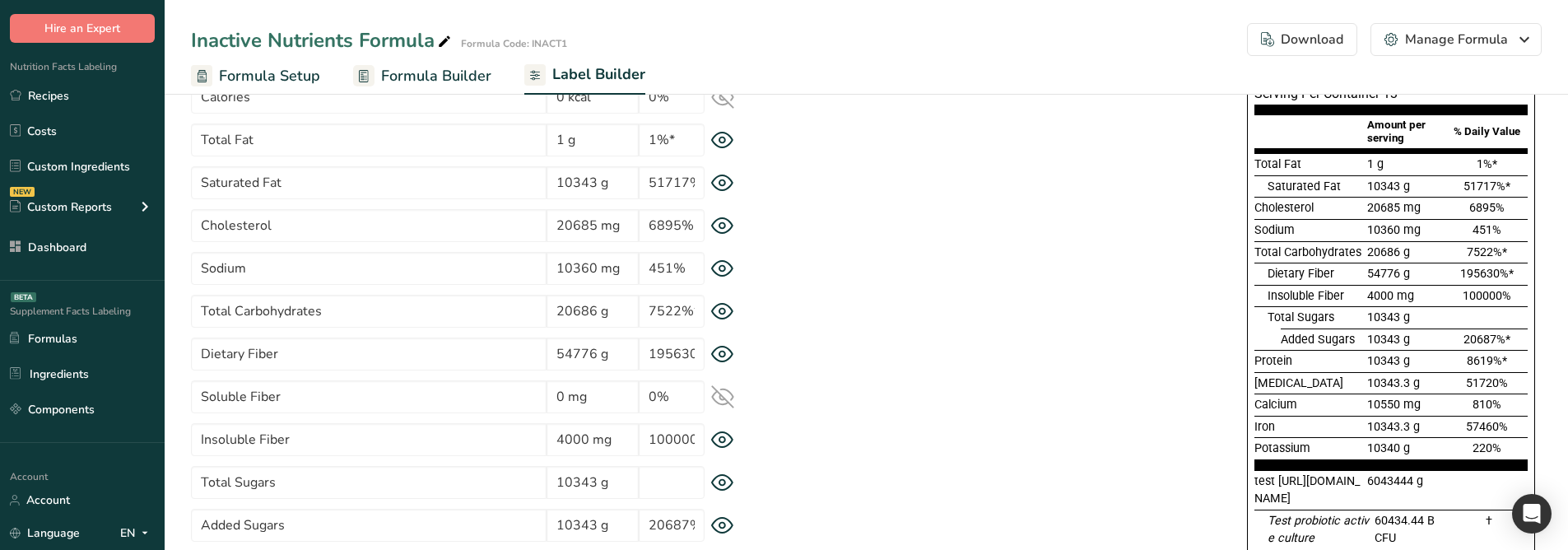
click at [716, 393] on icon at bounding box center [722, 397] width 23 height 23
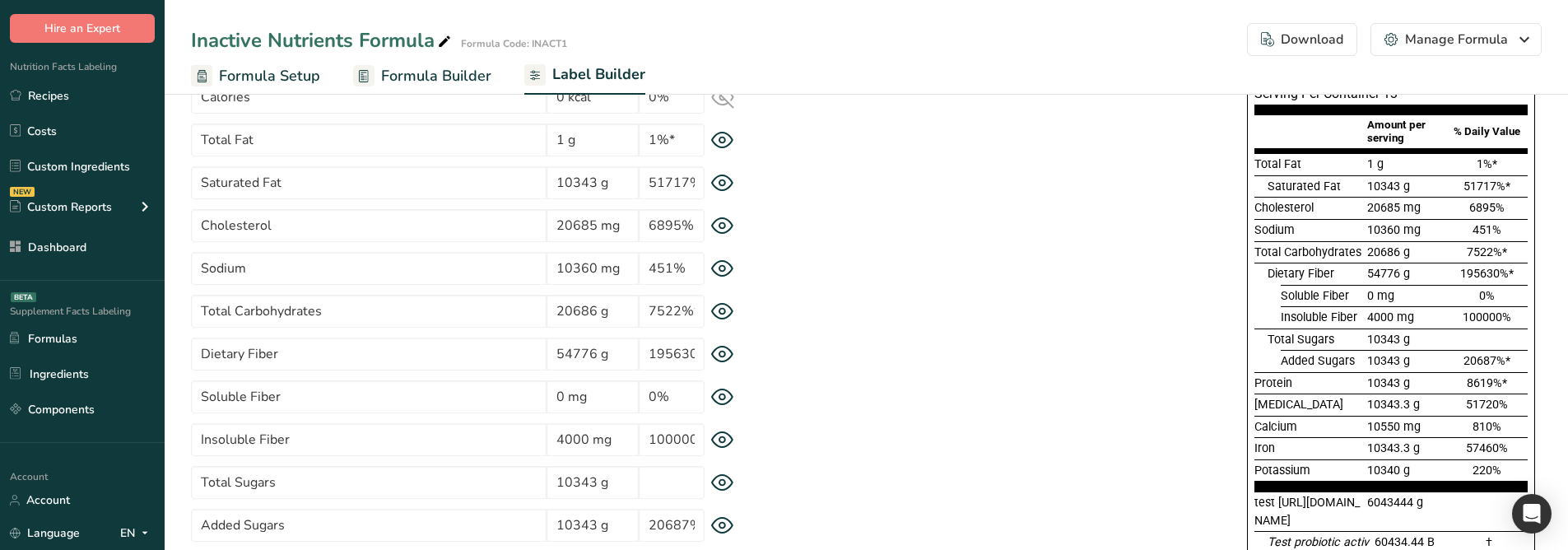
click at [716, 393] on icon at bounding box center [722, 397] width 23 height 17
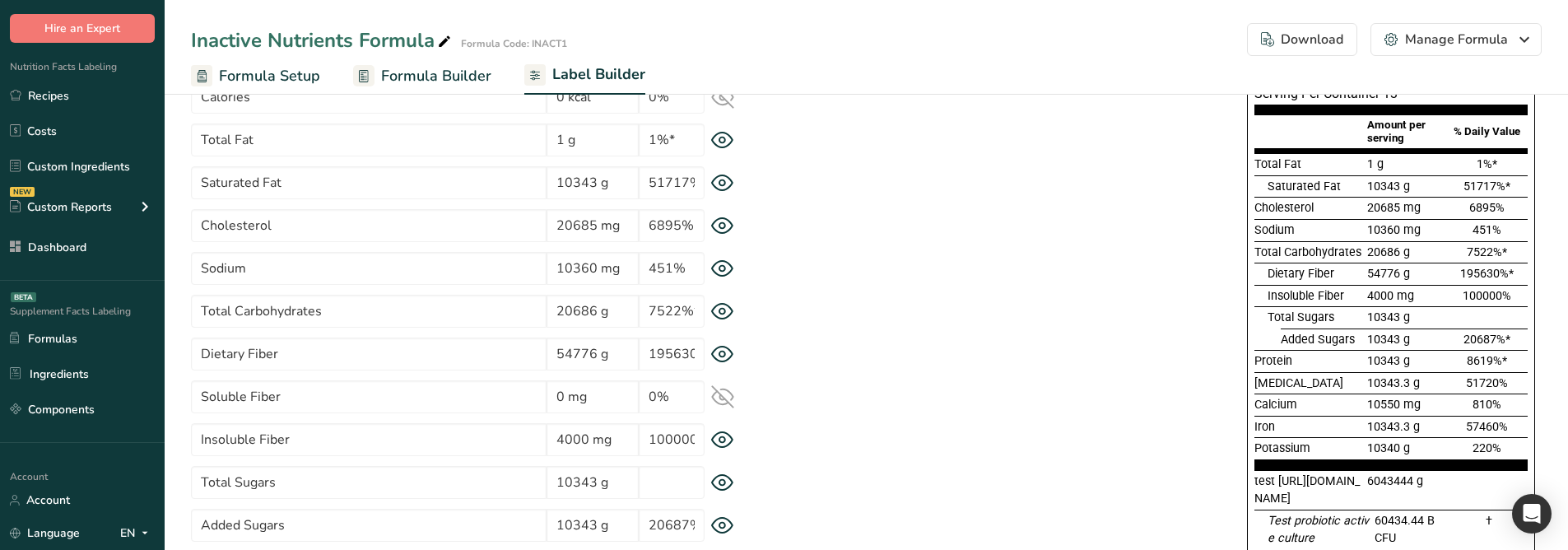
click at [716, 393] on icon at bounding box center [722, 397] width 23 height 23
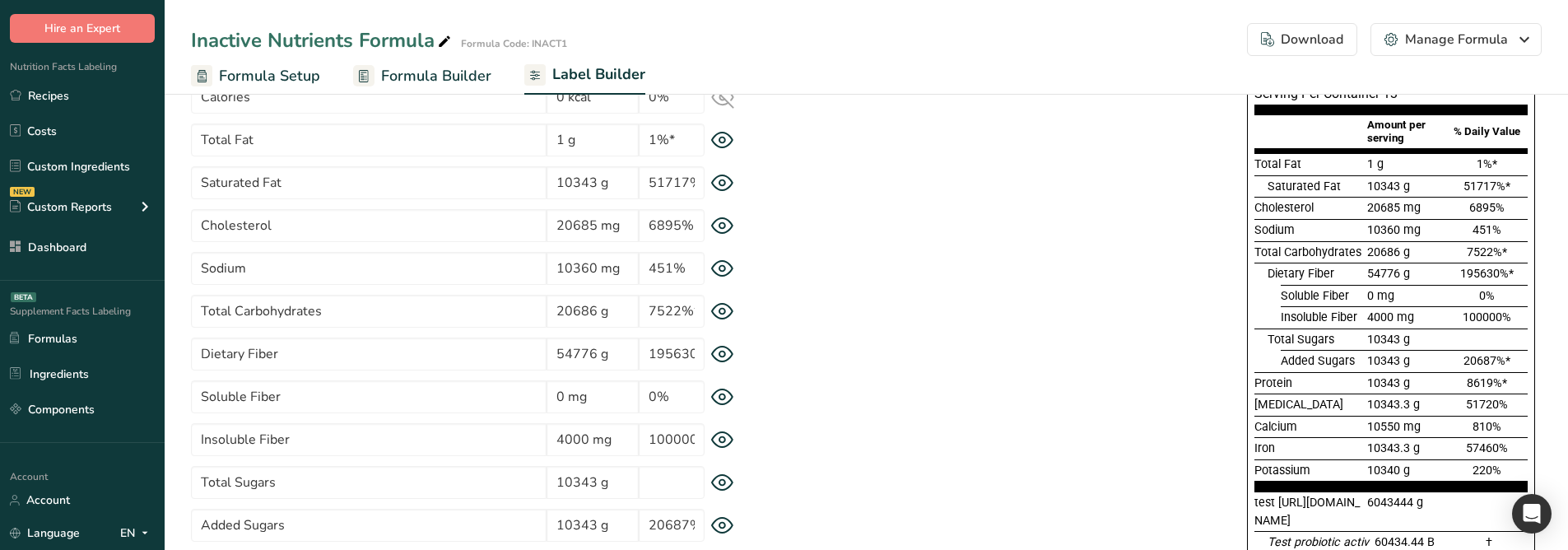
click at [730, 399] on icon at bounding box center [722, 397] width 23 height 17
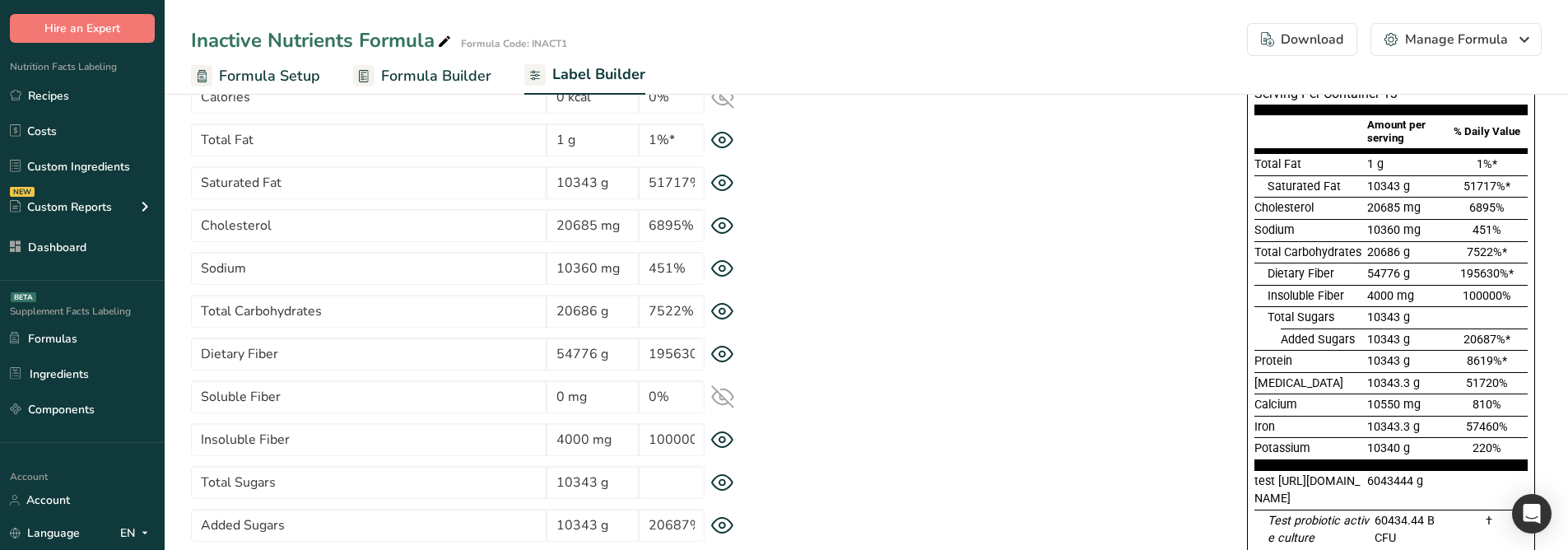
click at [730, 399] on icon at bounding box center [722, 397] width 23 height 23
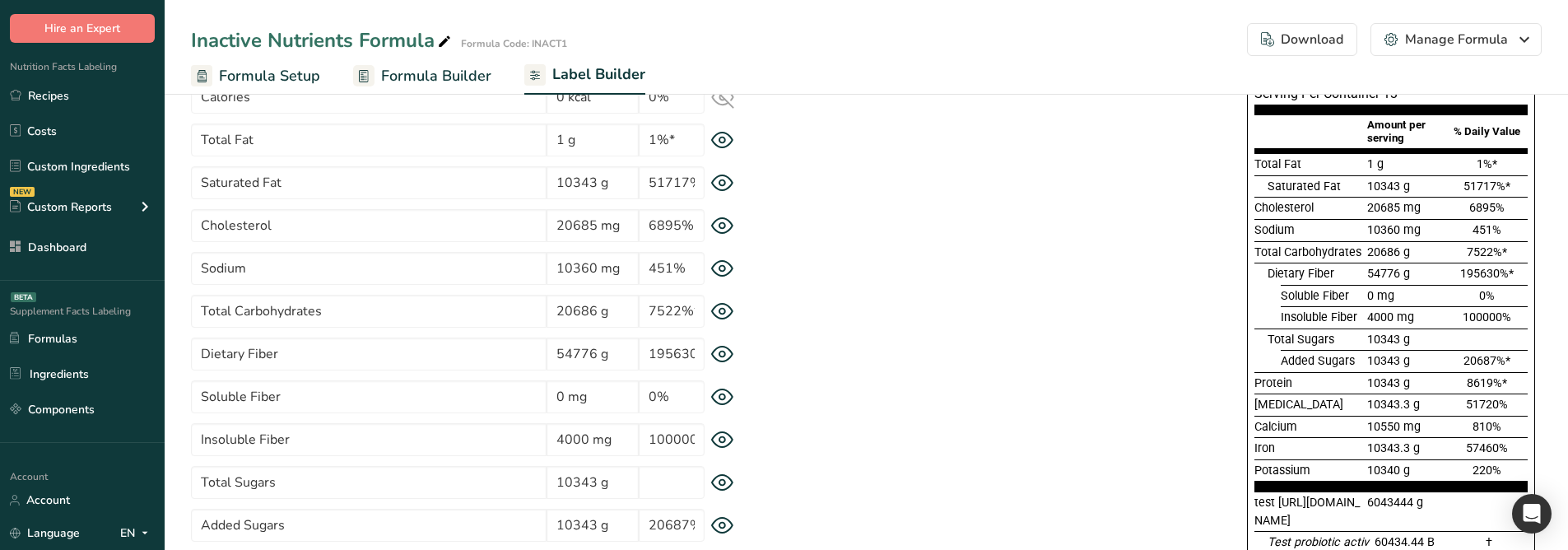
click at [730, 399] on icon at bounding box center [722, 397] width 23 height 17
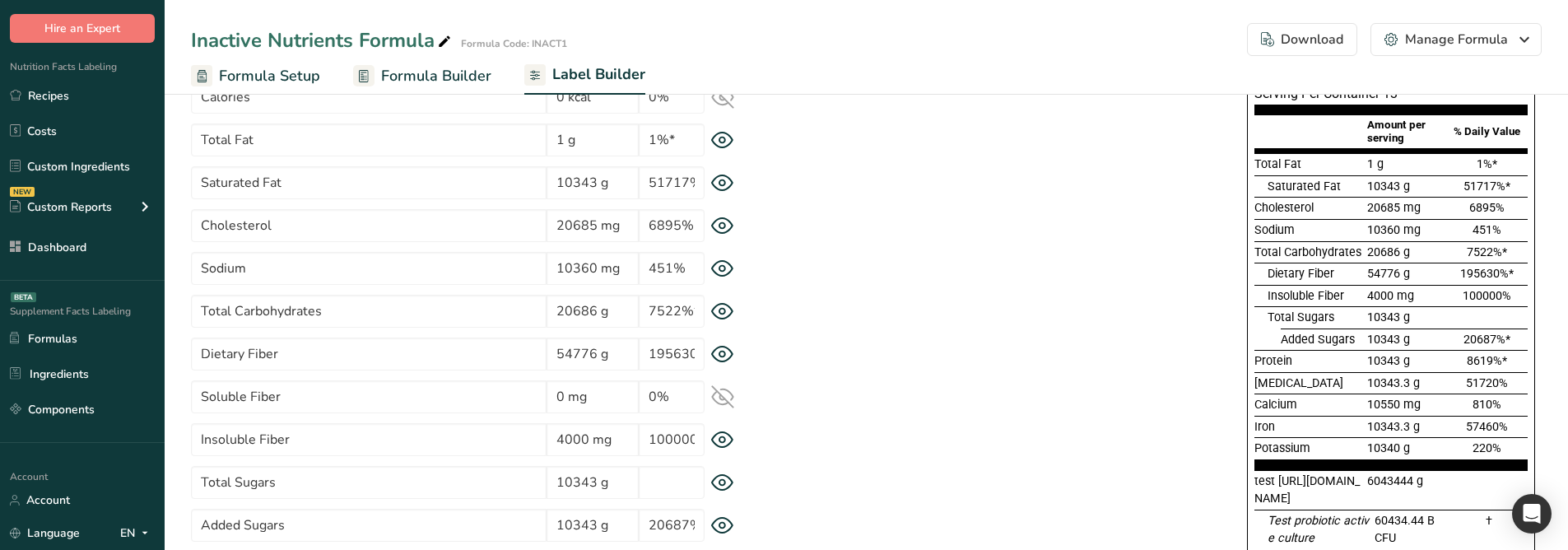
click at [730, 399] on icon at bounding box center [722, 397] width 23 height 23
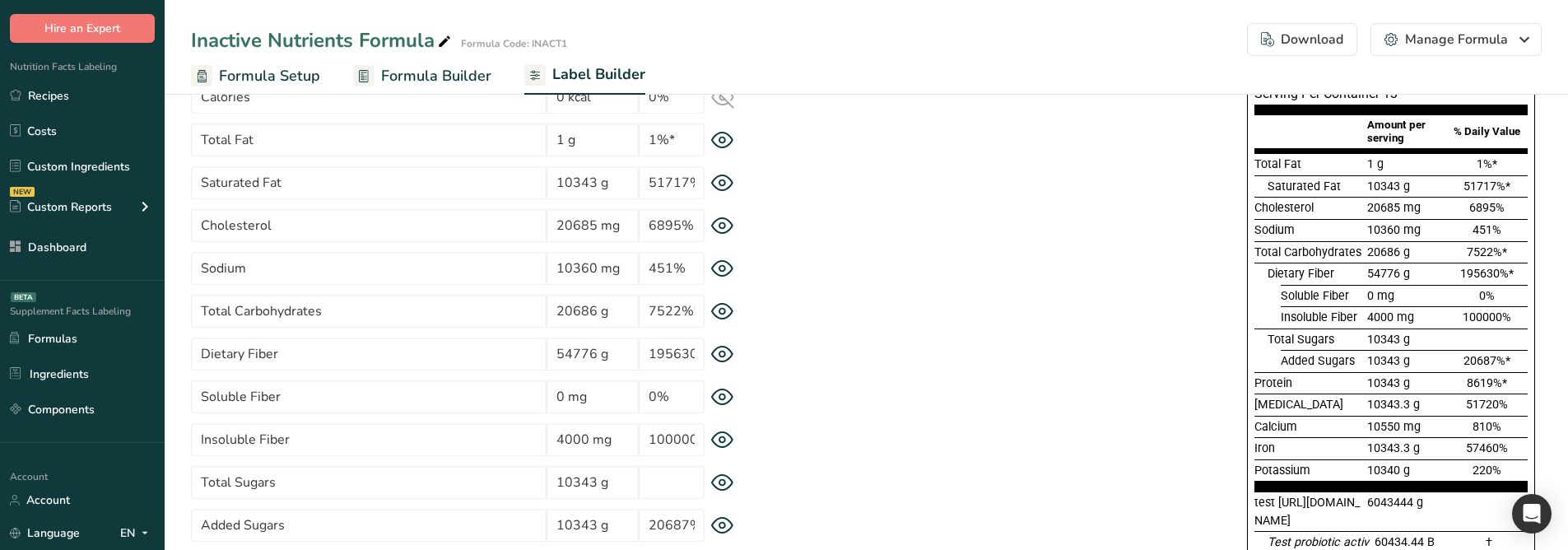
click at [730, 399] on icon at bounding box center [722, 397] width 23 height 17
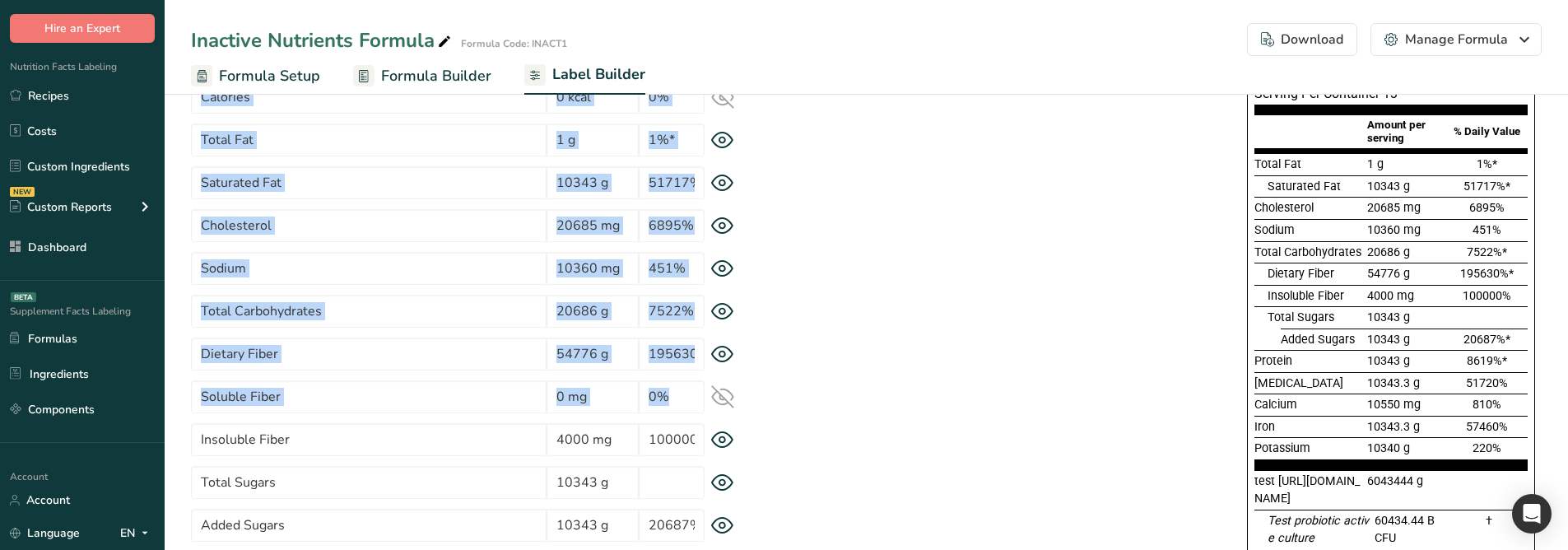
click at [730, 399] on icon at bounding box center [722, 397] width 23 height 23
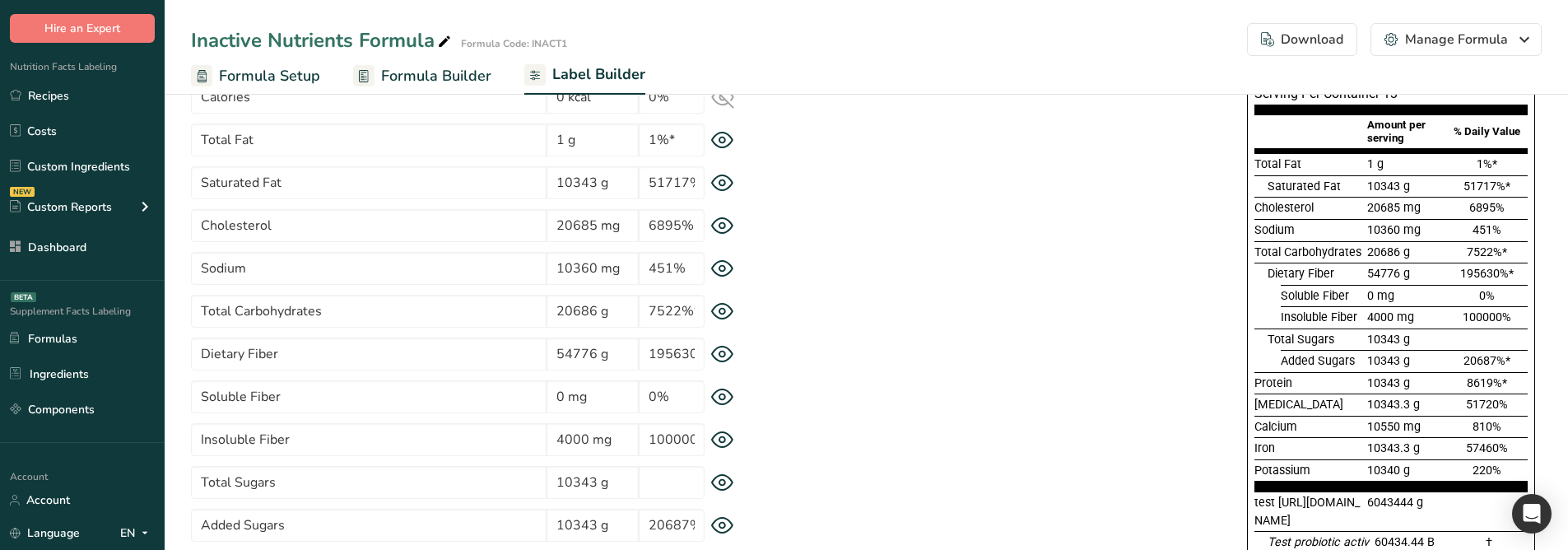
click at [810, 380] on div "Supplement Facts Serving Size 12 g Serving Per Container 13 Amount per serving …" at bounding box center [1153, 412] width 774 height 772
click at [730, 359] on icon at bounding box center [722, 354] width 23 height 17
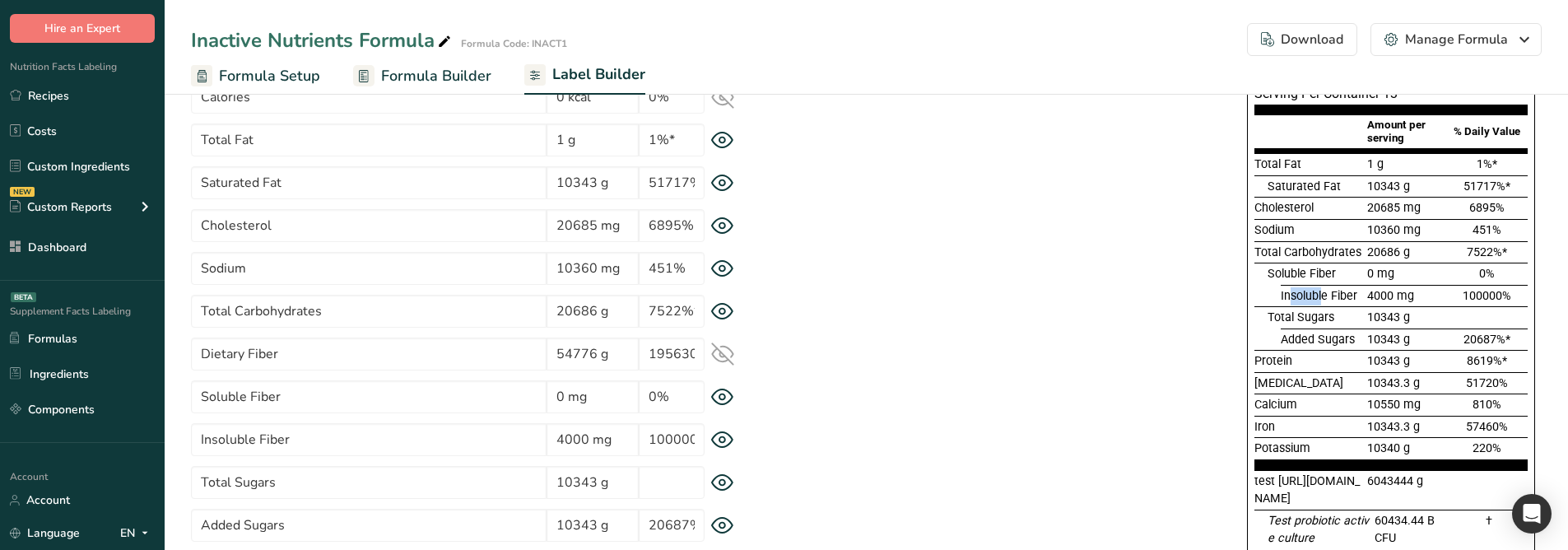
drag, startPoint x: 1289, startPoint y: 296, endPoint x: 1324, endPoint y: 294, distance: 35.1
click at [1324, 294] on span "Insoluble Fiber" at bounding box center [1318, 295] width 77 height 14
click at [1267, 294] on div at bounding box center [1274, 295] width 13 height 22
click at [723, 444] on icon at bounding box center [722, 482] width 23 height 17
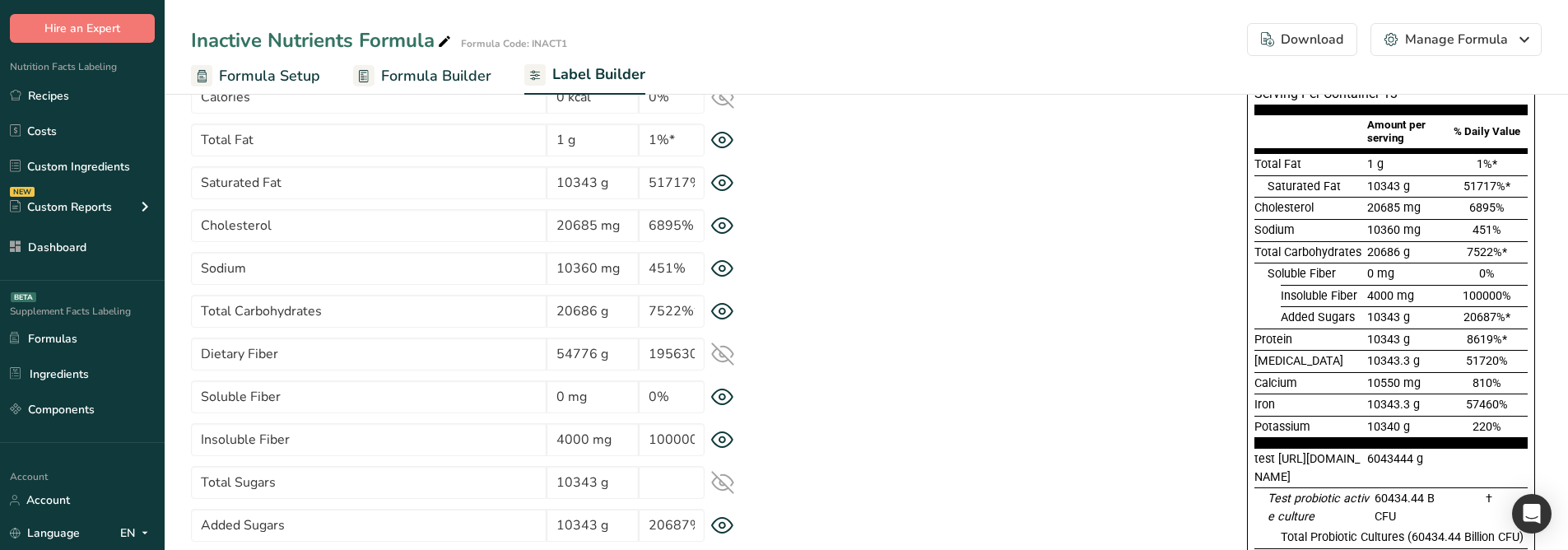
click at [723, 444] on icon at bounding box center [722, 482] width 23 height 23
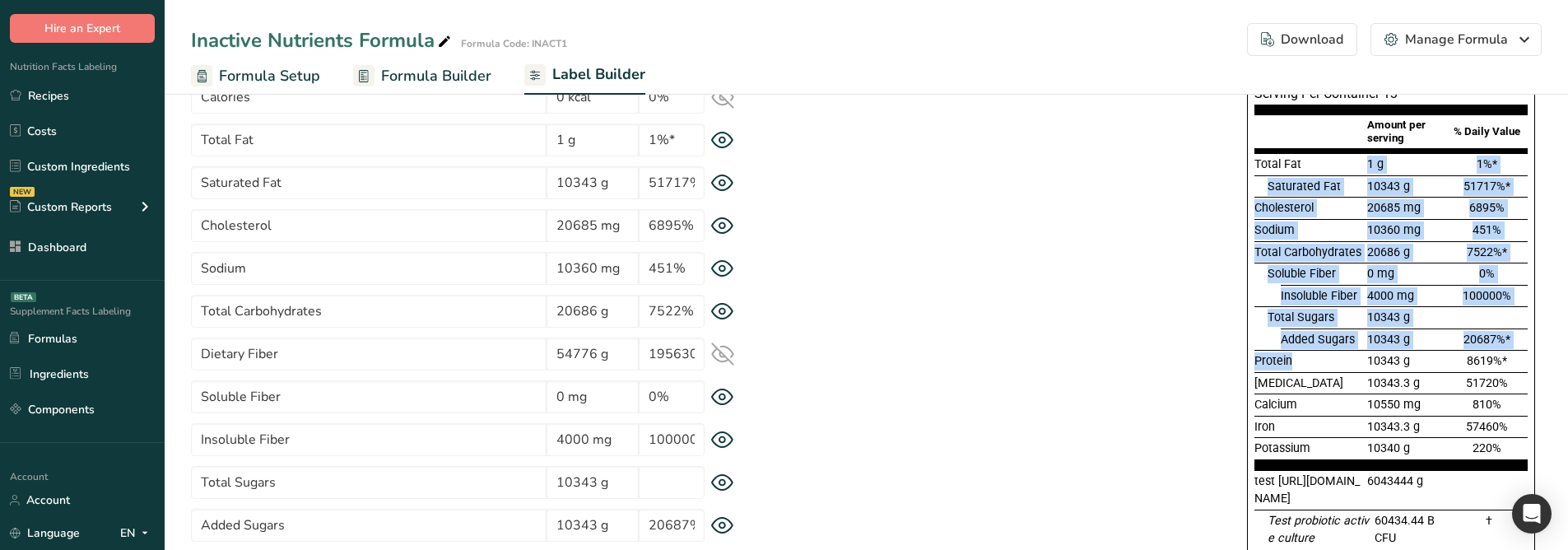
drag, startPoint x: 1306, startPoint y: 159, endPoint x: 1292, endPoint y: 350, distance: 191.5
click at [1292, 350] on section "Total Fat 1 g 1%* Saturated Fat 10343 g 51717%* Cholesterol 20685 mg 6895% Sodi…" at bounding box center [1390, 311] width 273 height 316
click at [1275, 273] on span "Soluble Fiber" at bounding box center [1301, 273] width 68 height 14
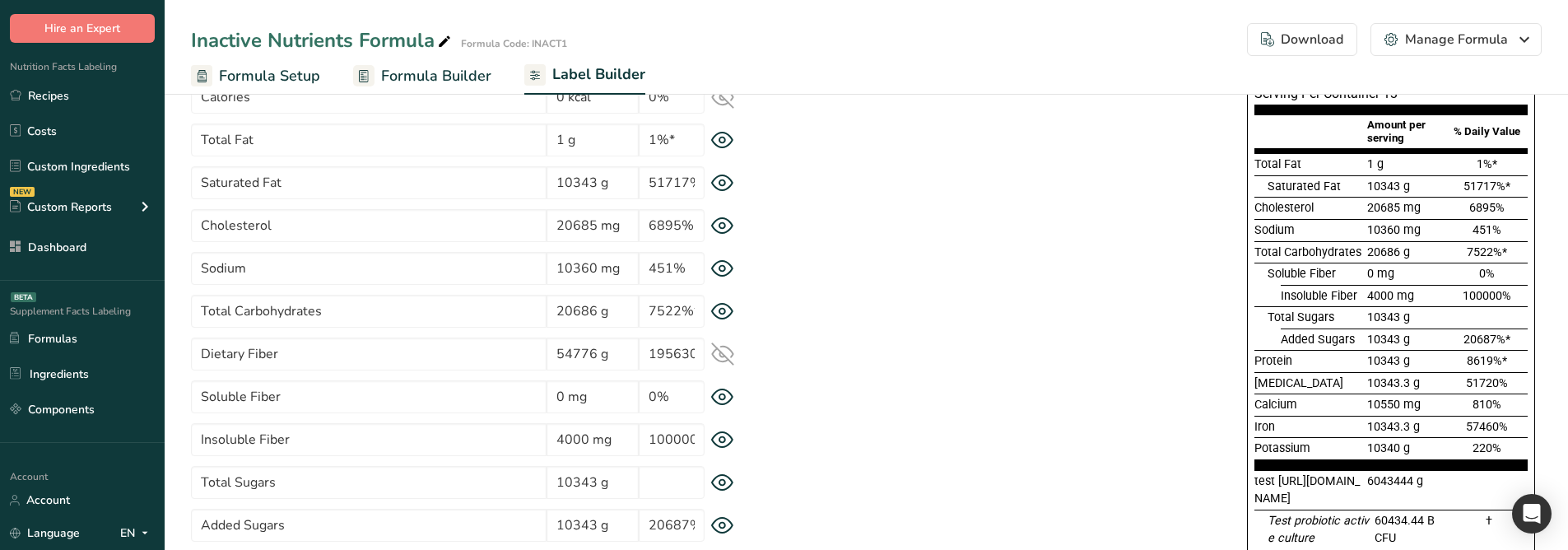
click at [728, 444] on icon at bounding box center [722, 482] width 23 height 17
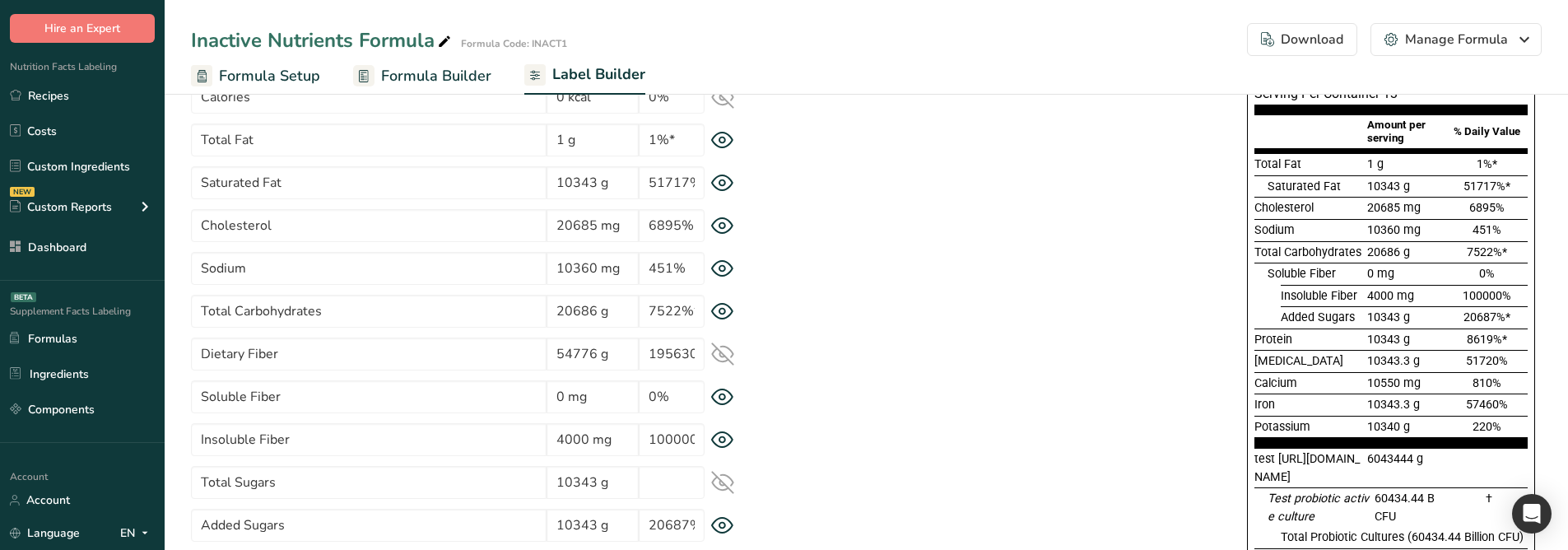
click at [728, 444] on icon at bounding box center [722, 482] width 23 height 23
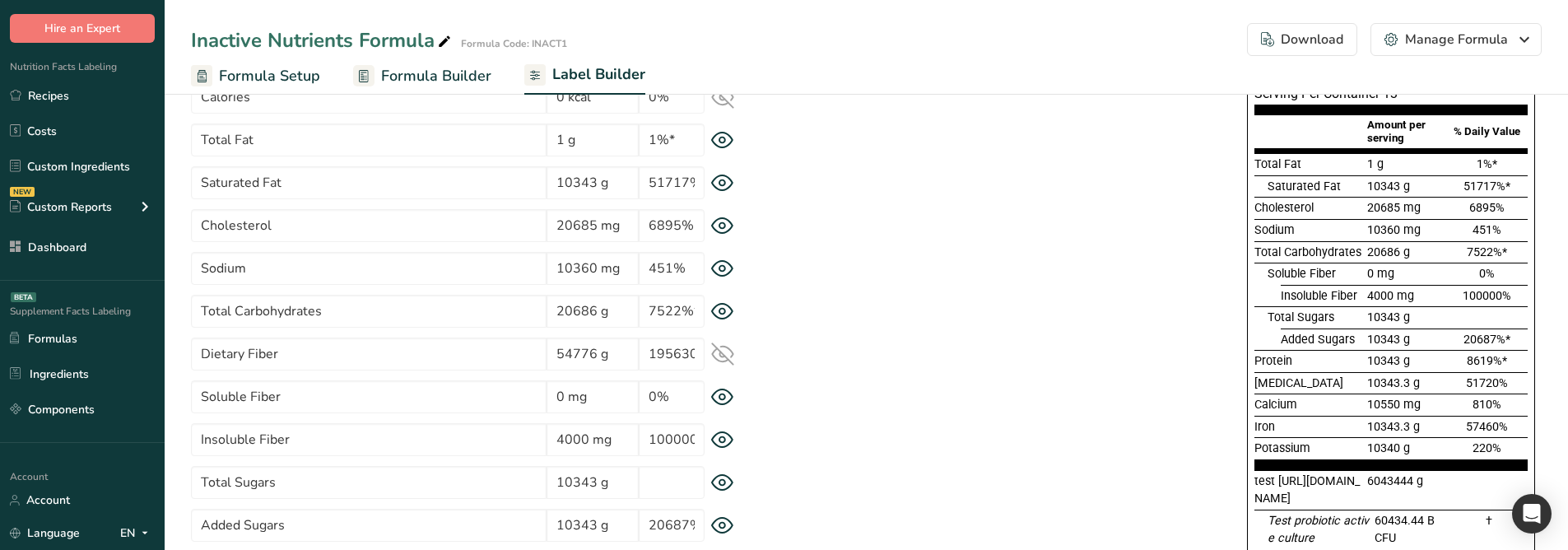
click at [715, 444] on icon at bounding box center [722, 482] width 23 height 17
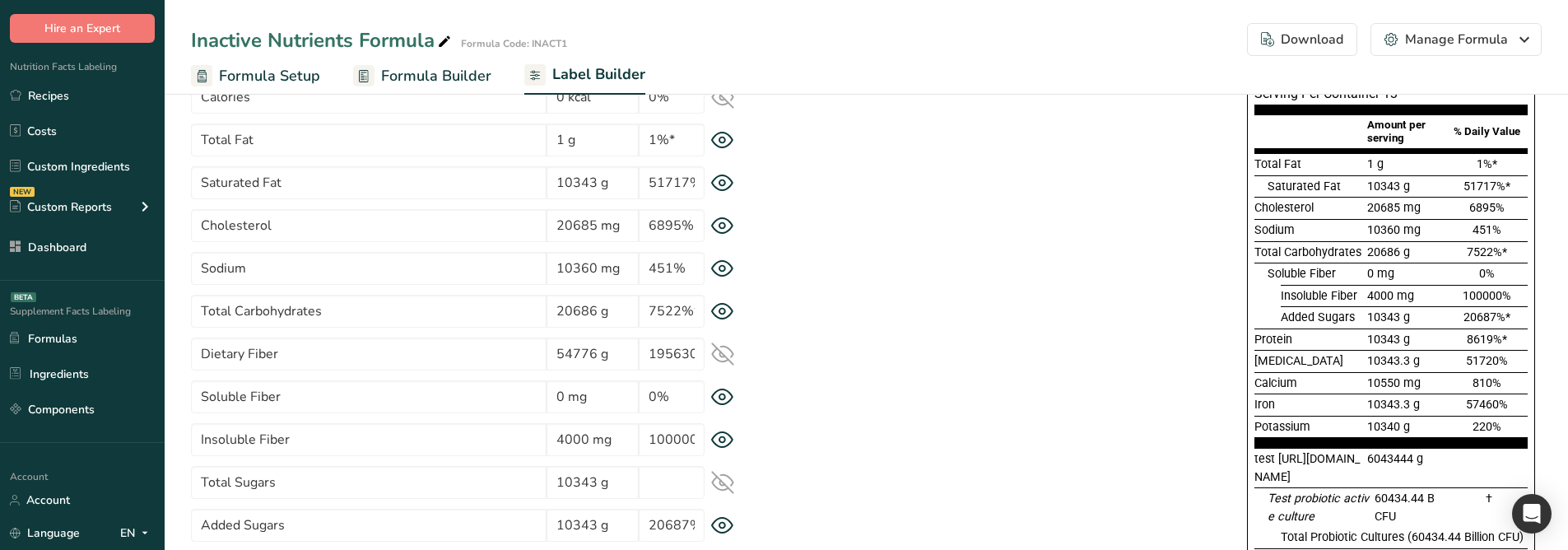
click at [715, 444] on icon at bounding box center [722, 482] width 23 height 23
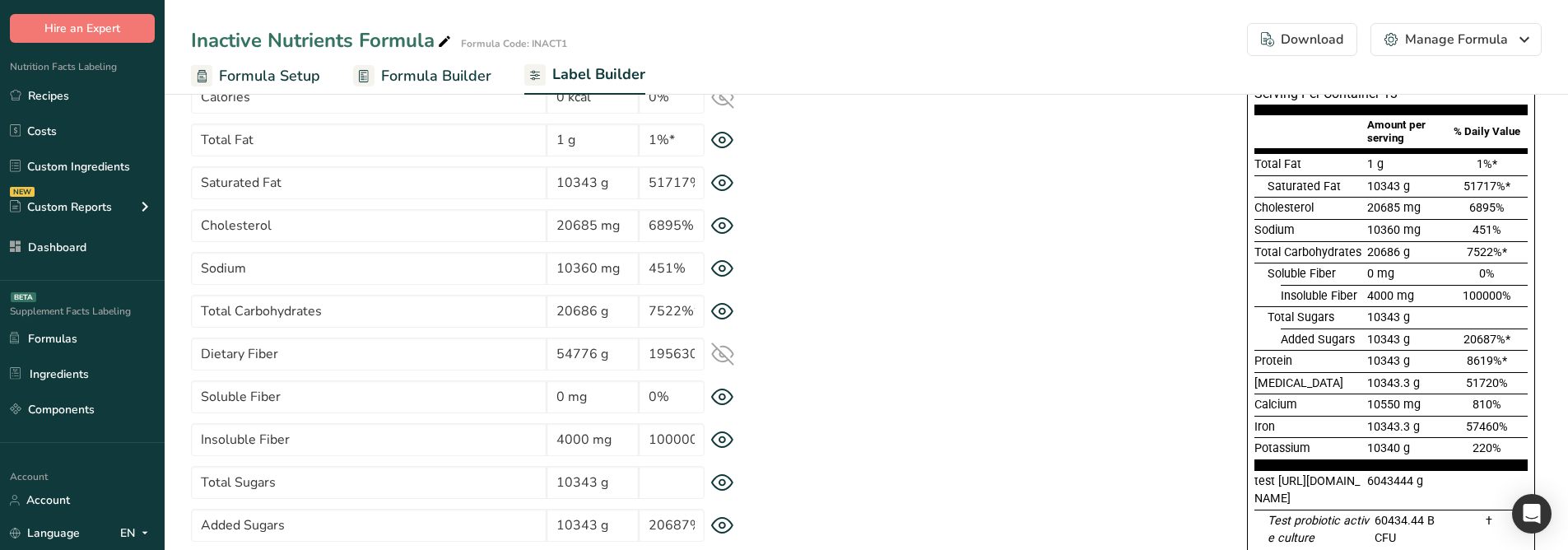
click at [715, 444] on icon at bounding box center [722, 482] width 23 height 17
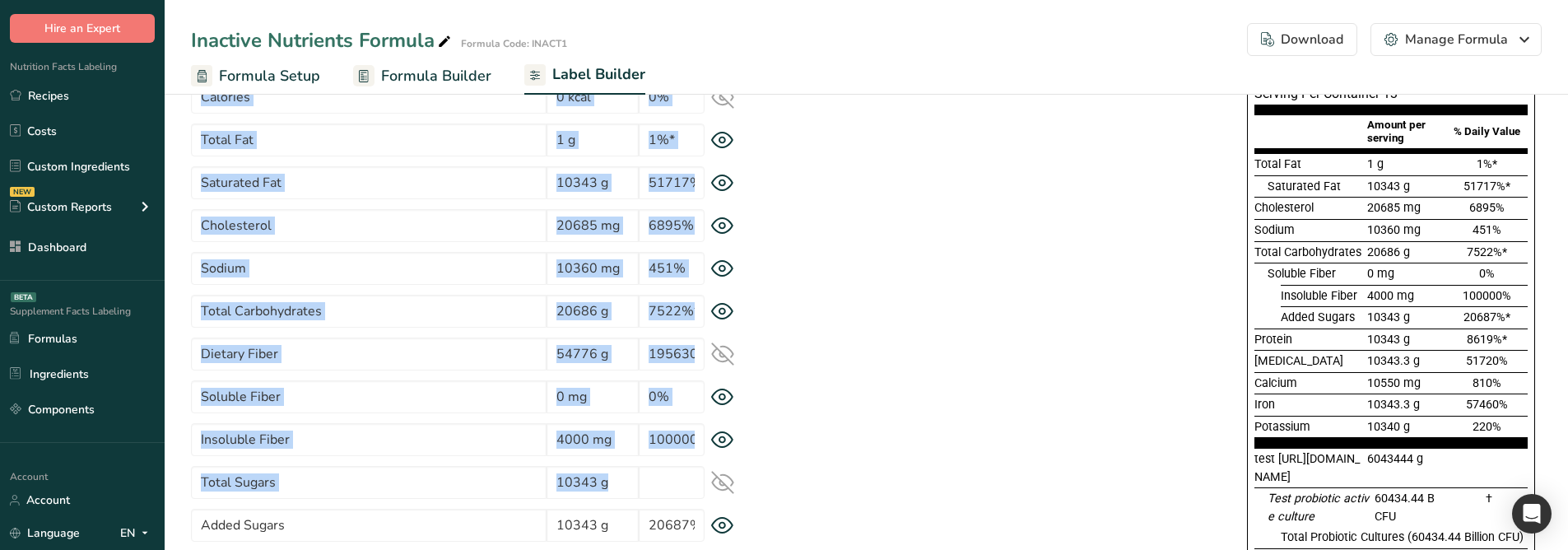
click at [715, 444] on icon at bounding box center [722, 482] width 23 height 23
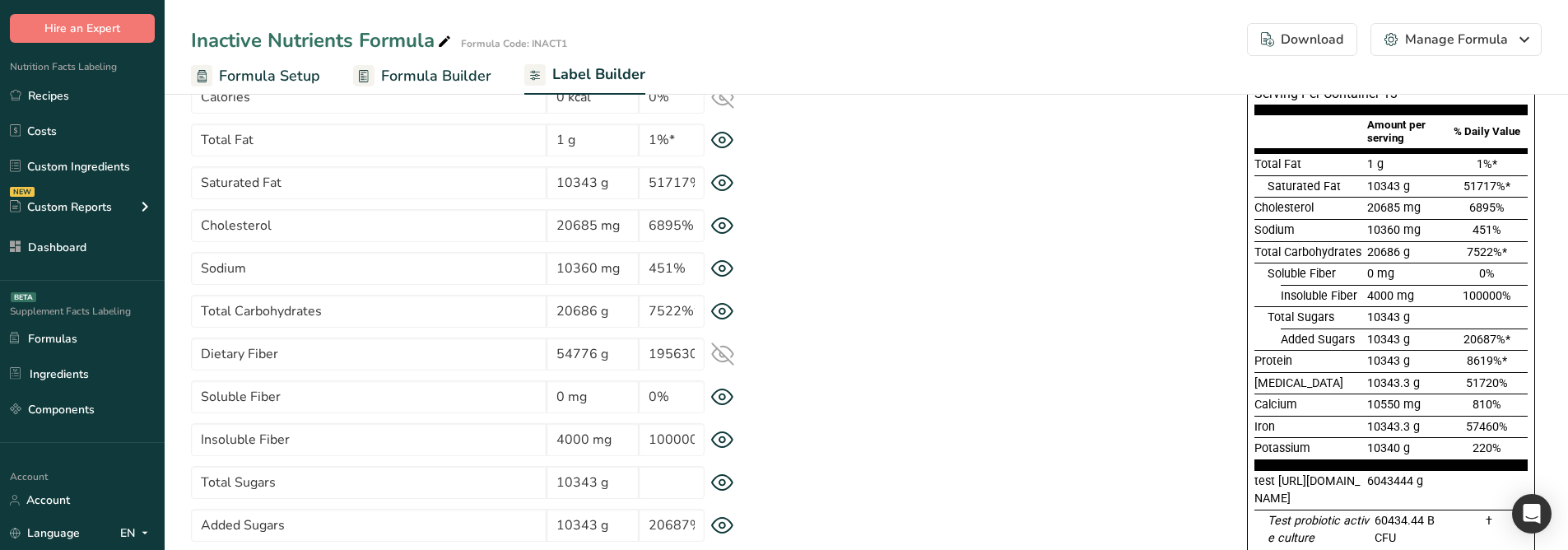
click at [786, 444] on div "Supplement Facts Serving Size 12 g Serving Per Container 13 Amount per serving …" at bounding box center [1153, 402] width 774 height 750
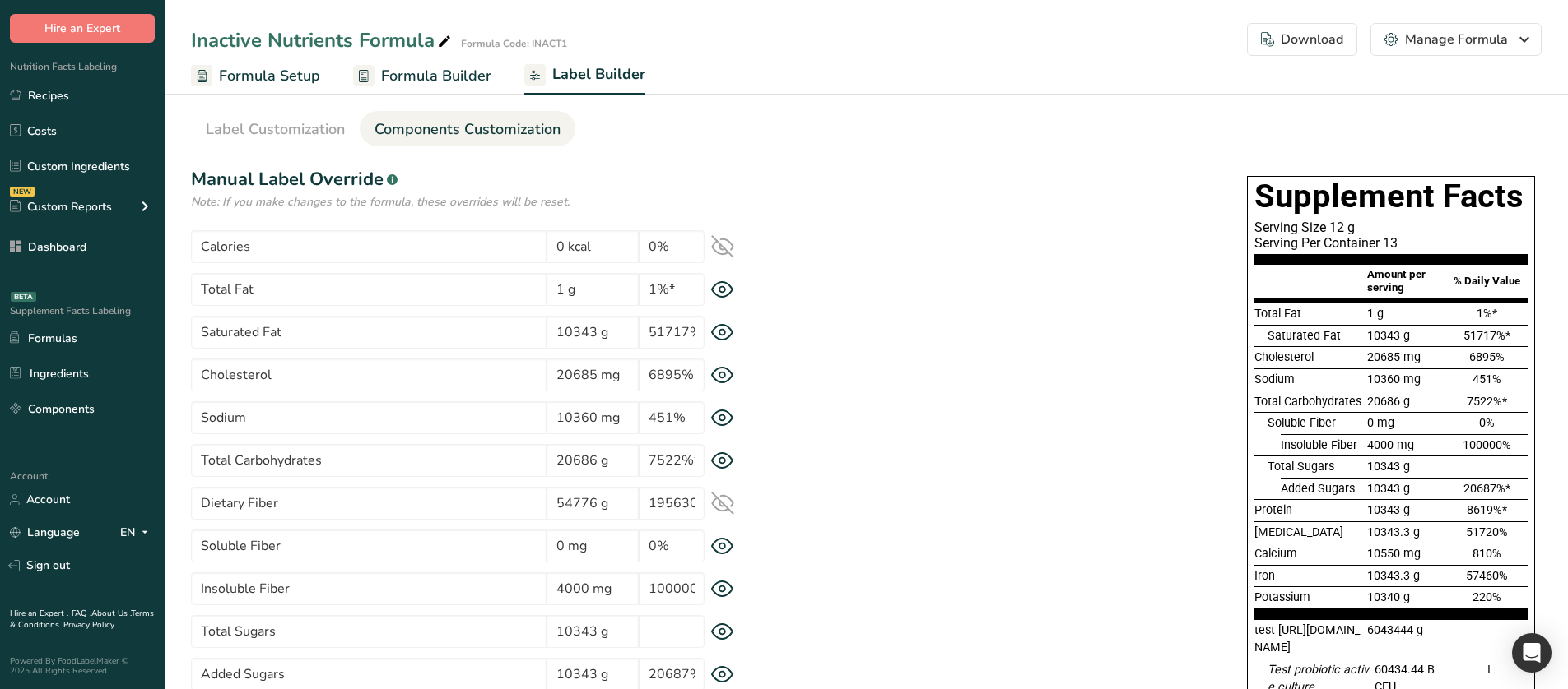
scroll to position [0, 0]
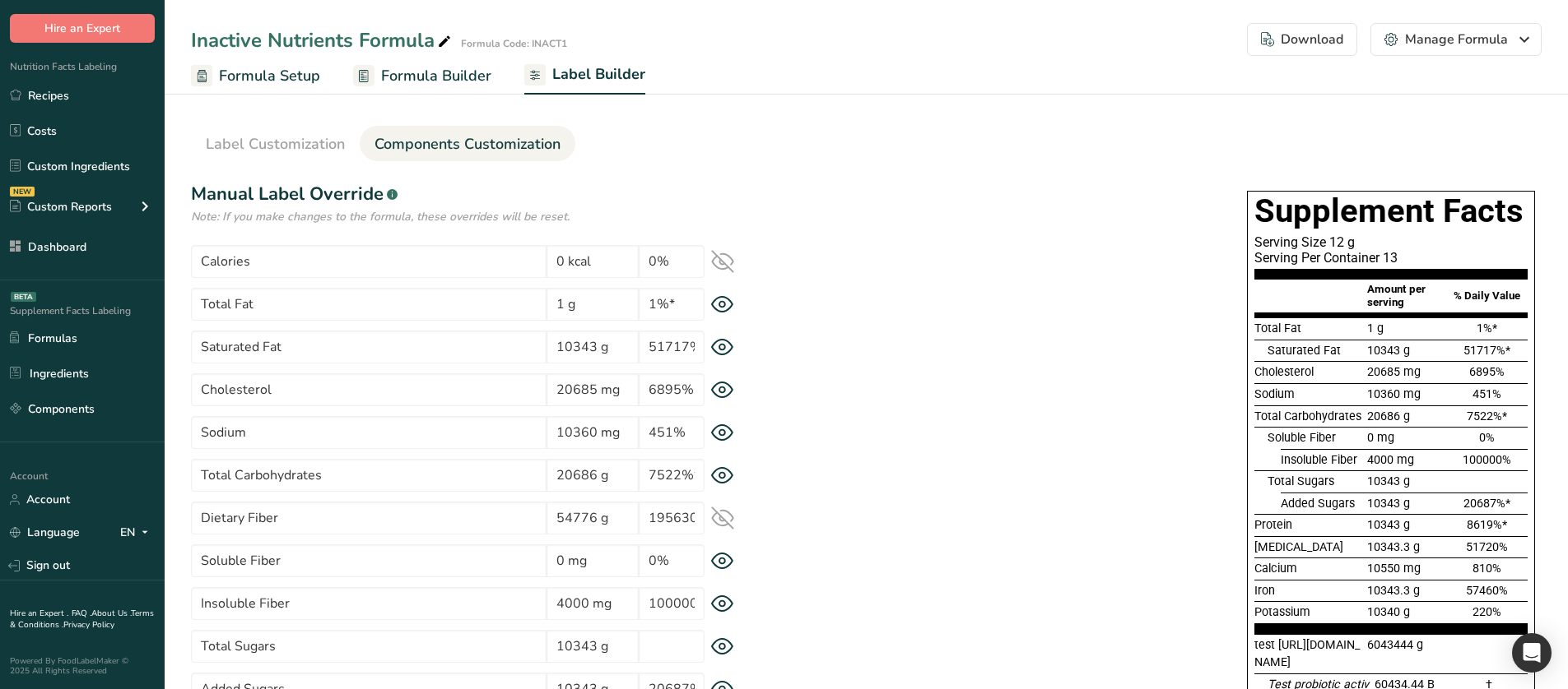
click at [718, 444] on icon at bounding box center [722, 518] width 21 height 16
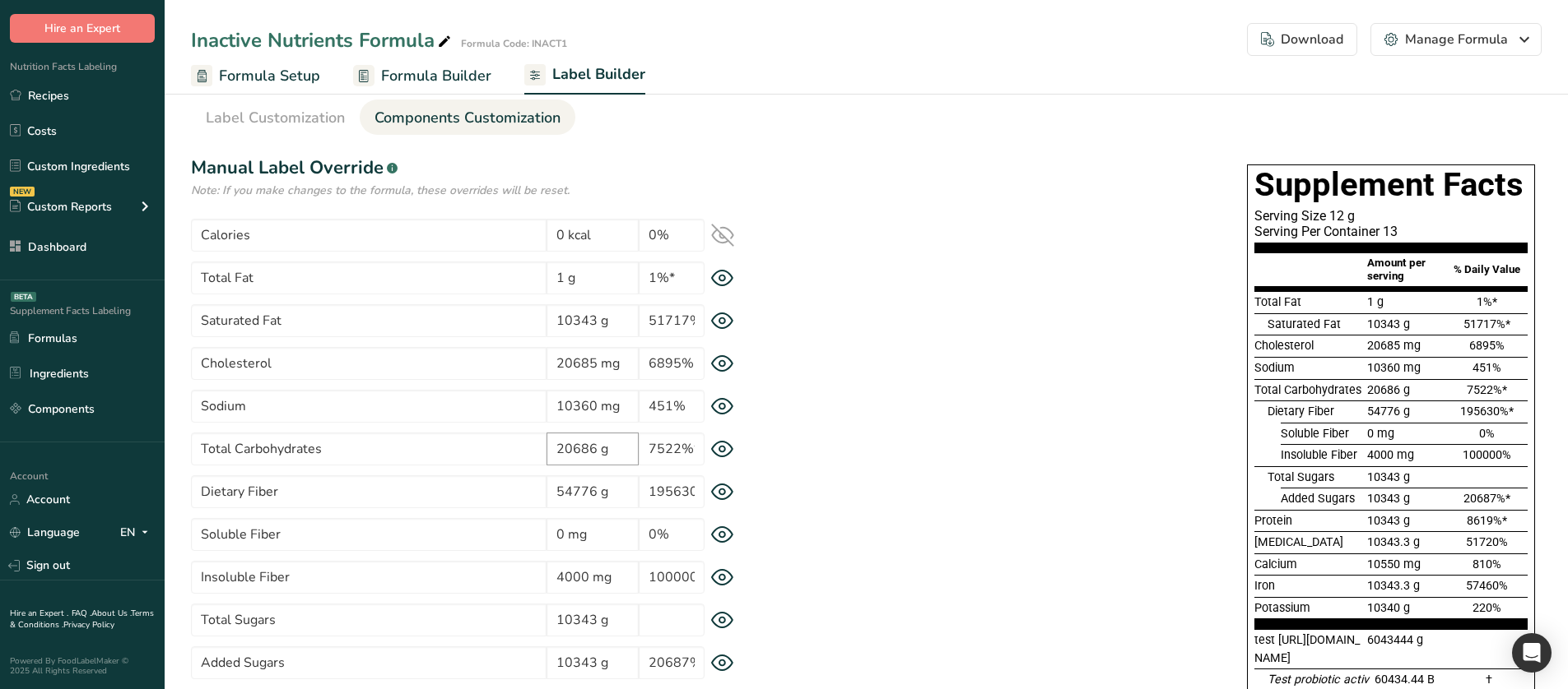
scroll to position [82, 0]
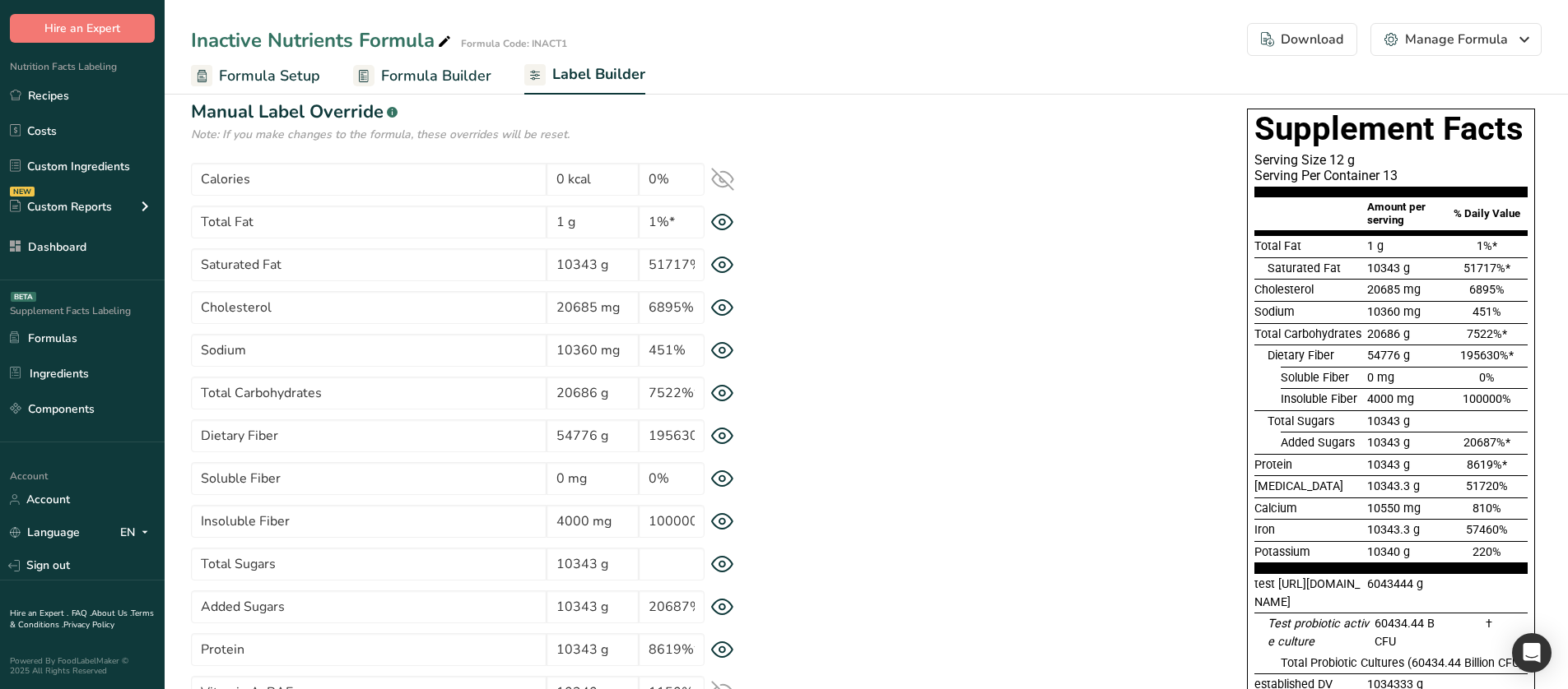
click at [728, 444] on icon at bounding box center [722, 479] width 23 height 17
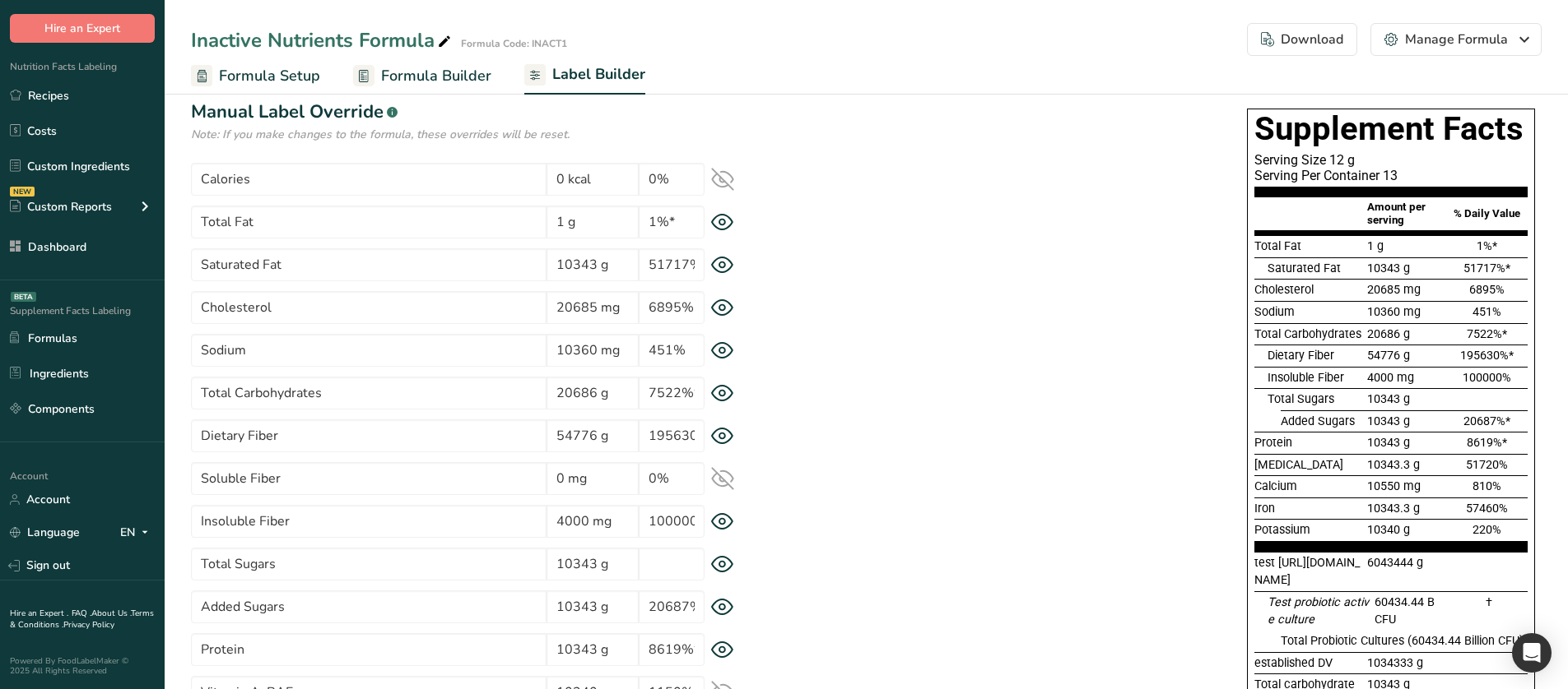
click at [728, 444] on icon at bounding box center [722, 479] width 23 height 23
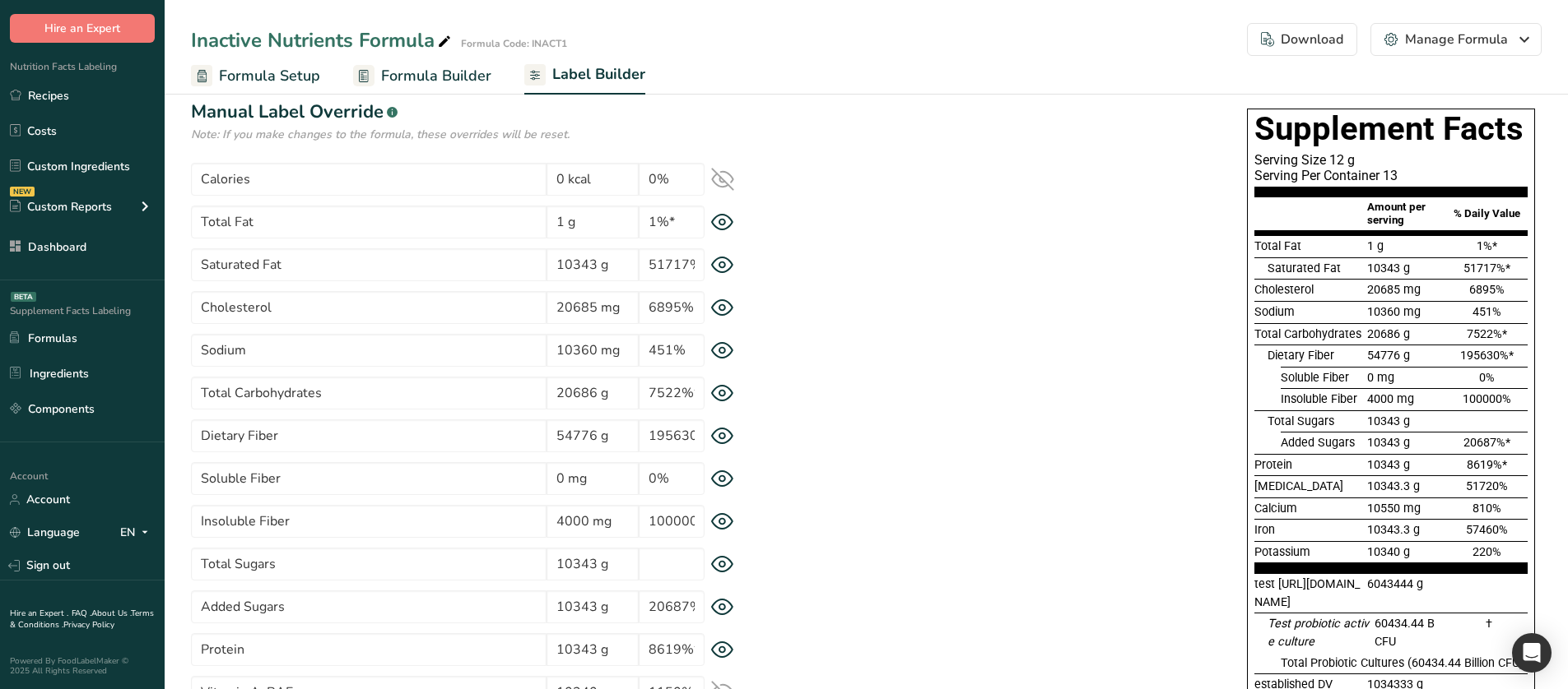
click at [721, 444] on div "Dietary Fiber 54776 g 195630%*" at bounding box center [479, 436] width 576 height 33
click at [719, 443] on icon at bounding box center [722, 436] width 21 height 16
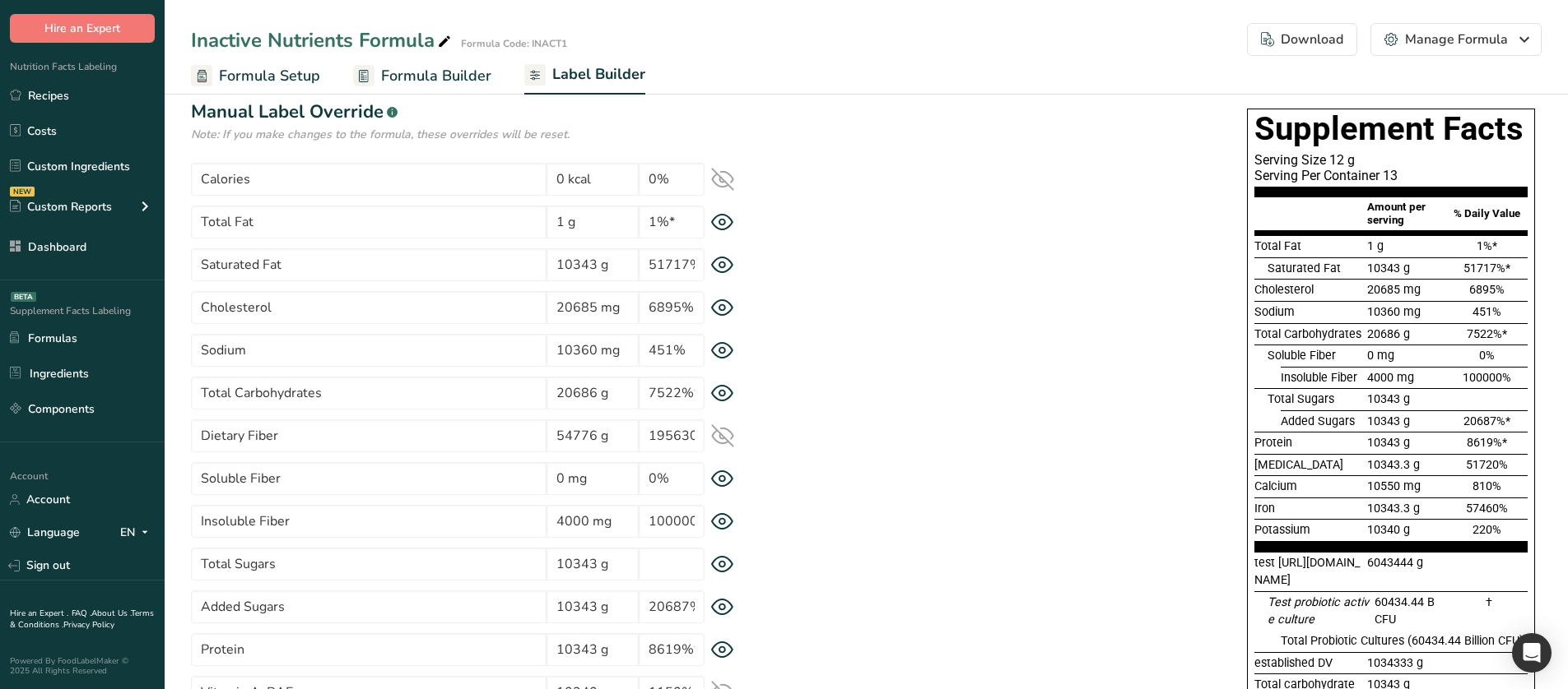
click at [719, 443] on icon at bounding box center [722, 436] width 21 height 16
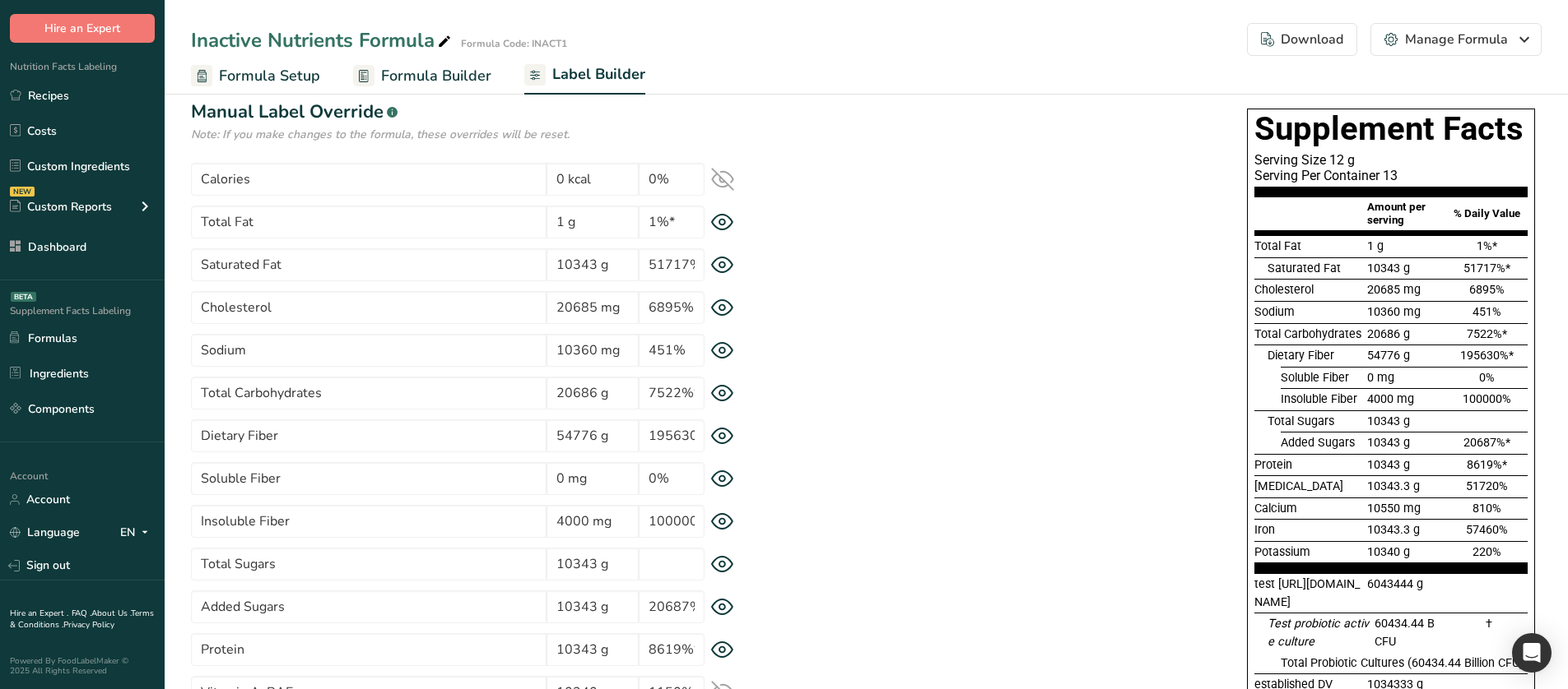
click at [719, 443] on icon at bounding box center [722, 436] width 21 height 16
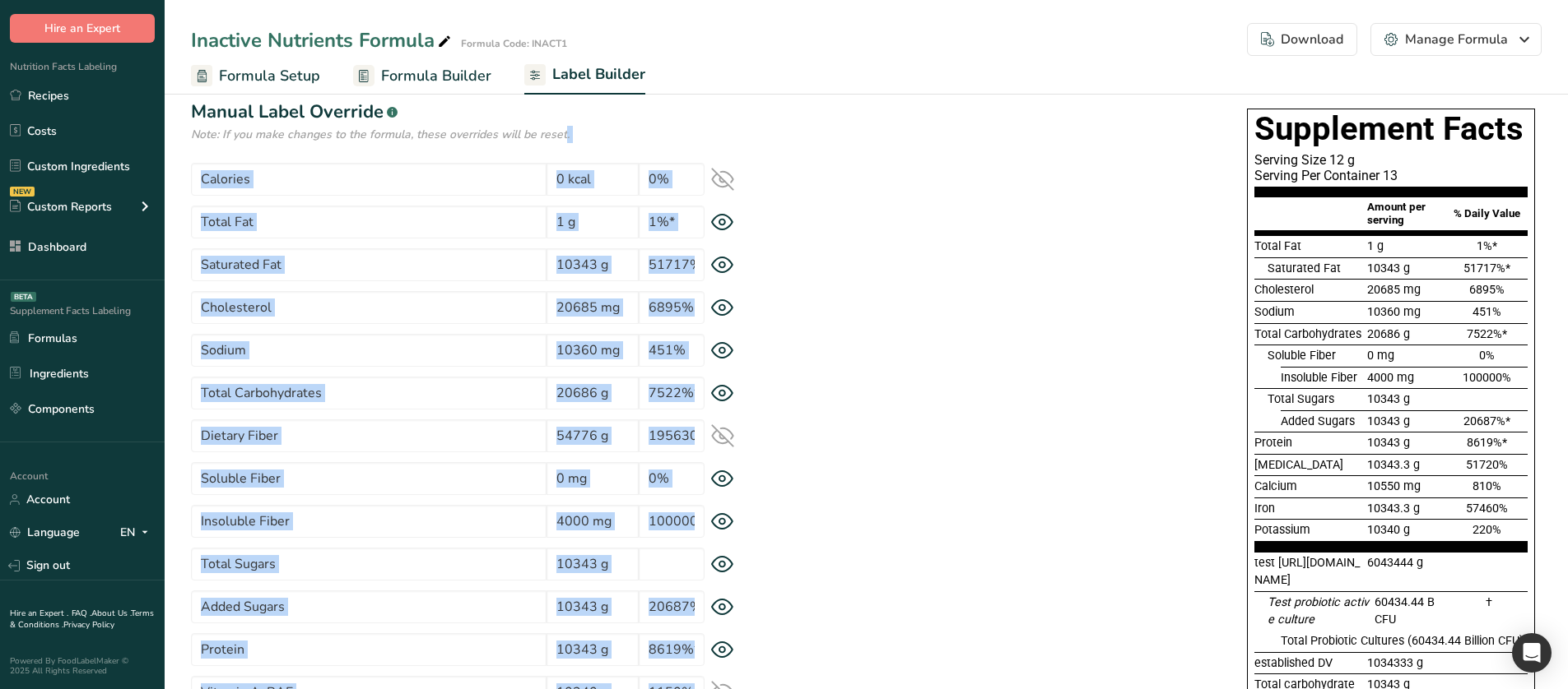
click at [719, 443] on icon at bounding box center [722, 436] width 21 height 16
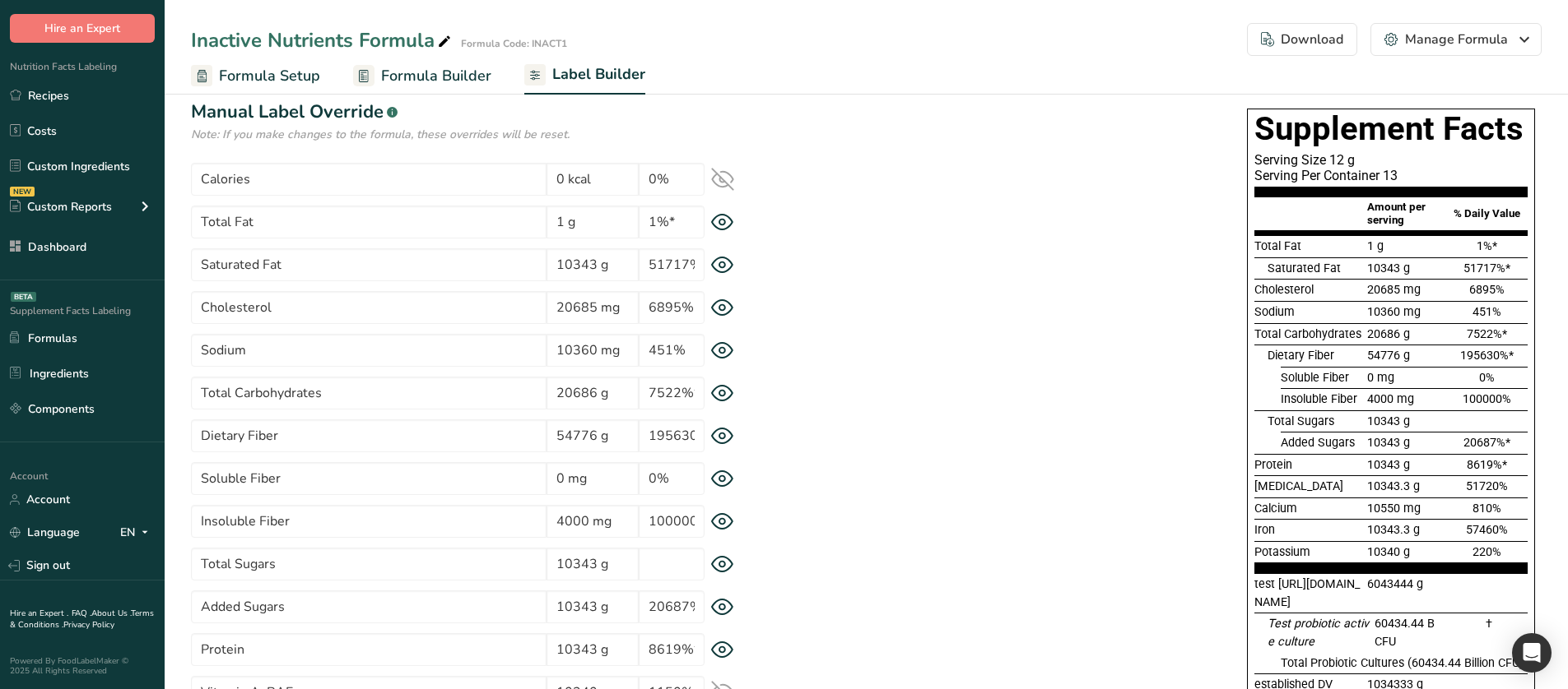
click at [922, 422] on div "Supplement Facts Serving Size 12 g Serving Per Container 13 Amount per serving …" at bounding box center [1153, 494] width 774 height 771
click at [861, 319] on div "Supplement Facts Serving Size 12 g Serving Per Container 13 Amount per serving …" at bounding box center [1153, 494] width 774 height 771
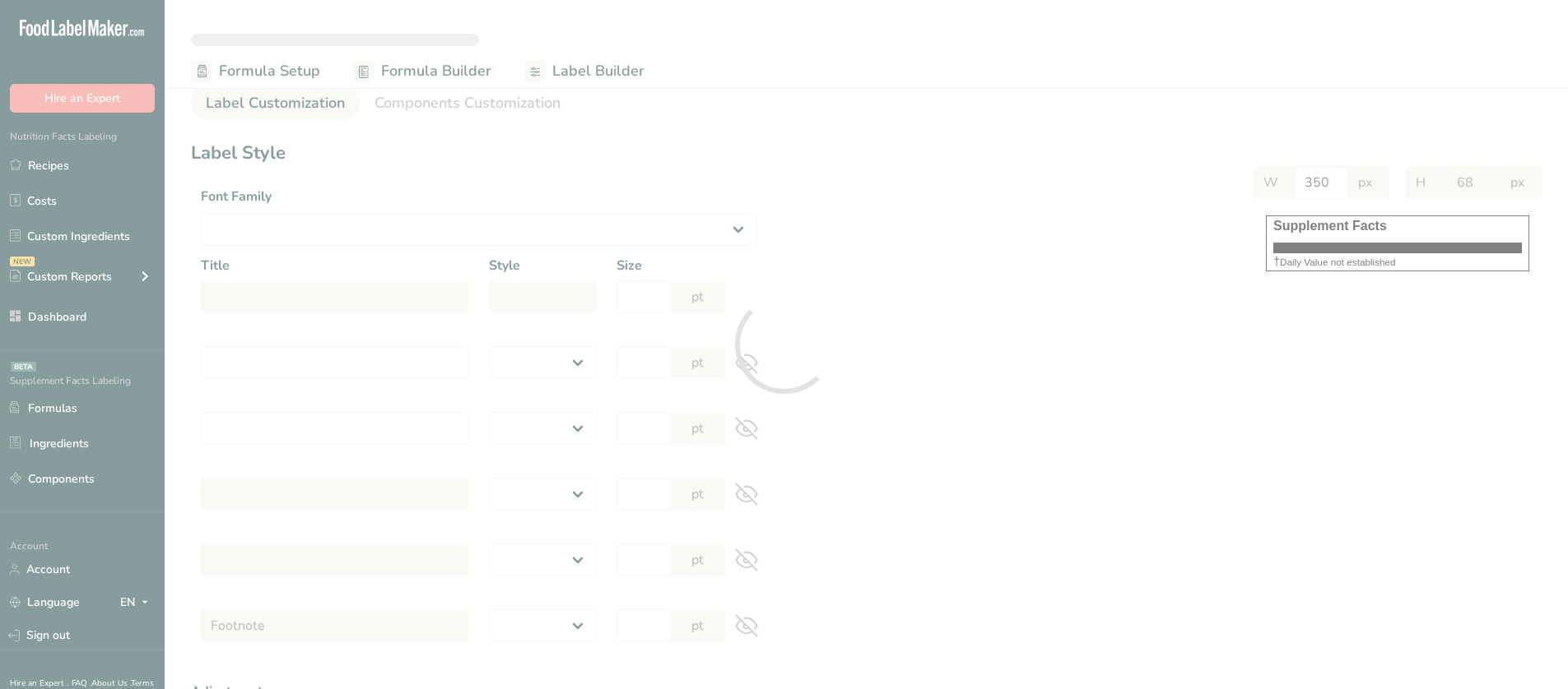
select select
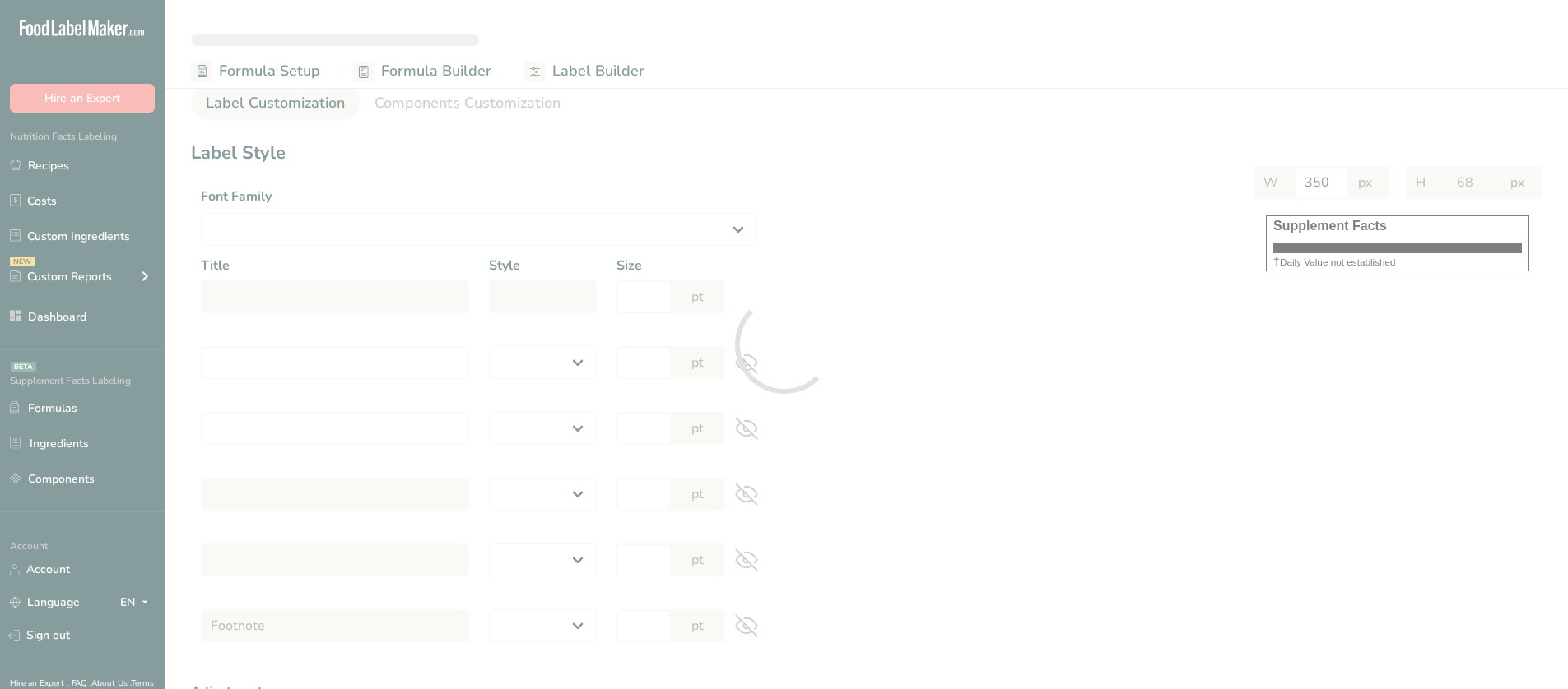
select select
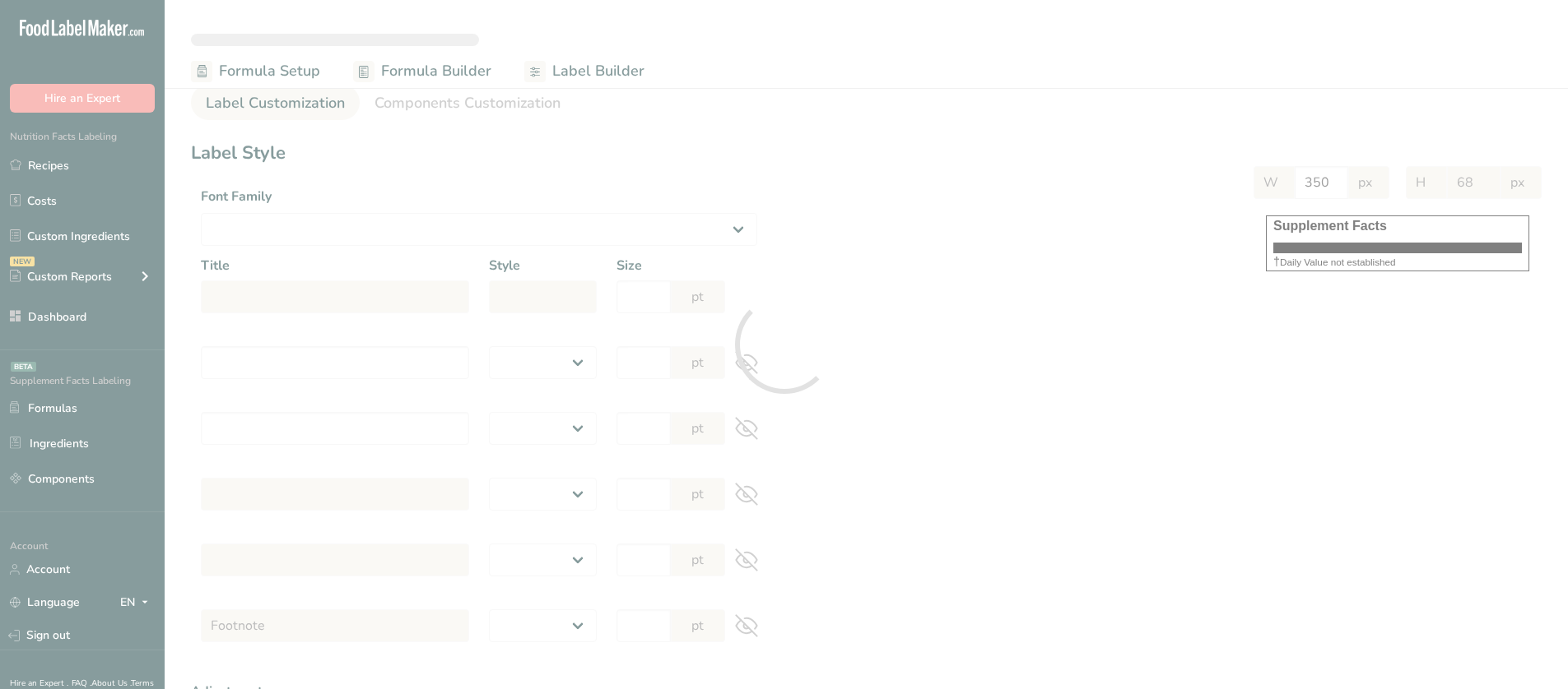
select select "Roboto"
type input "Supplement Facts"
select select "bold"
type input "30"
type input "Serving Size 12 g"
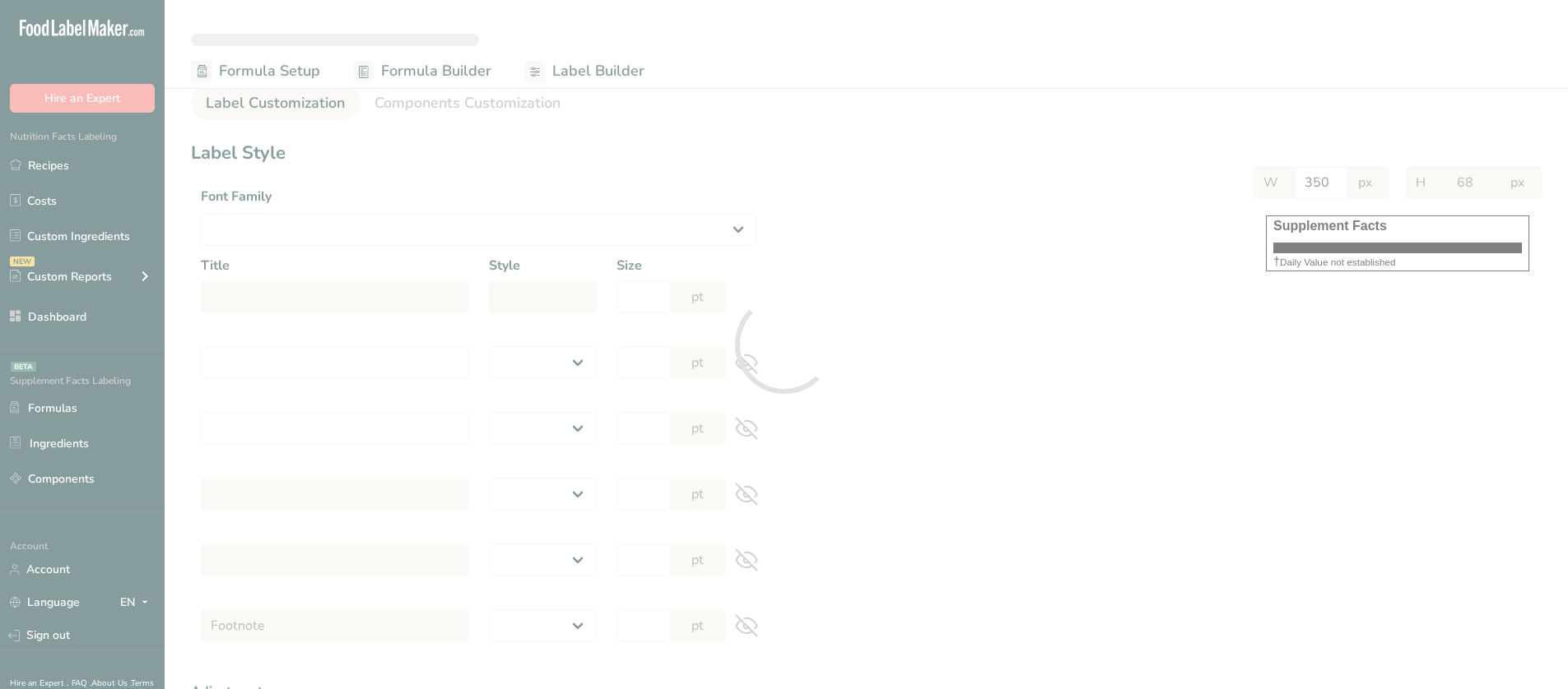
select select "regular"
type input "12"
type input "Serving Per Container 13"
select select "regular"
type input "12"
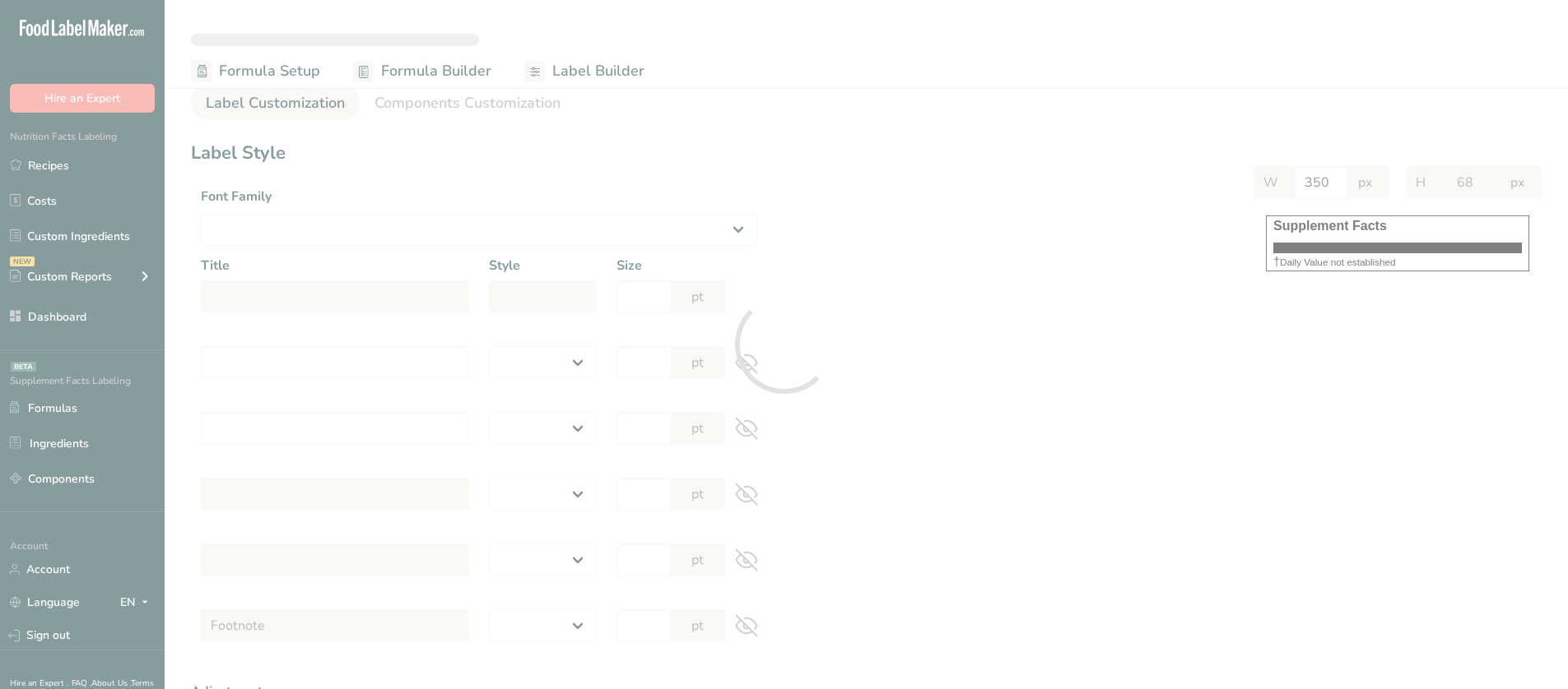
type input "Amount per serving"
select select "bold"
type input "10"
type input "% Daily Value"
select select "bold"
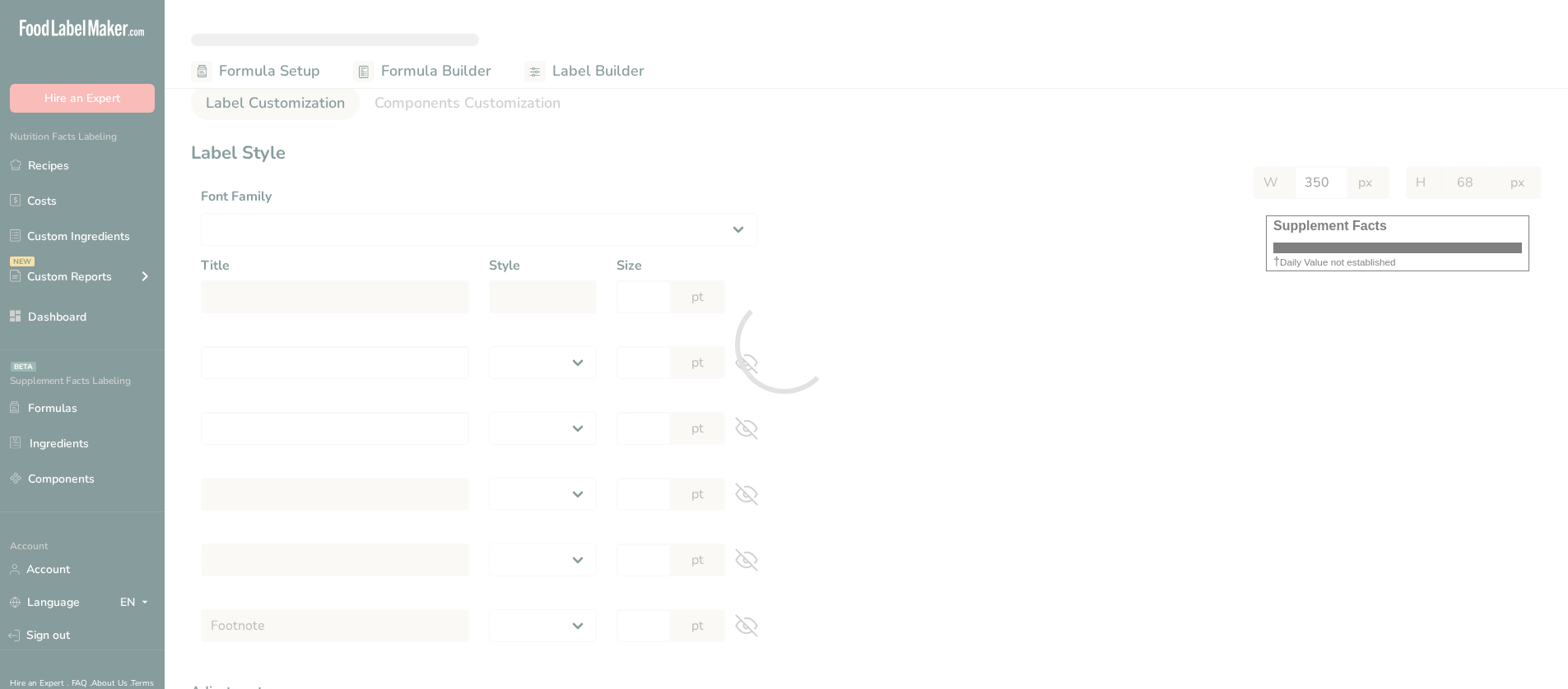
type input "10"
select select "regular"
type input "10"
select select "left"
type input "% Daily Value Column Justification"
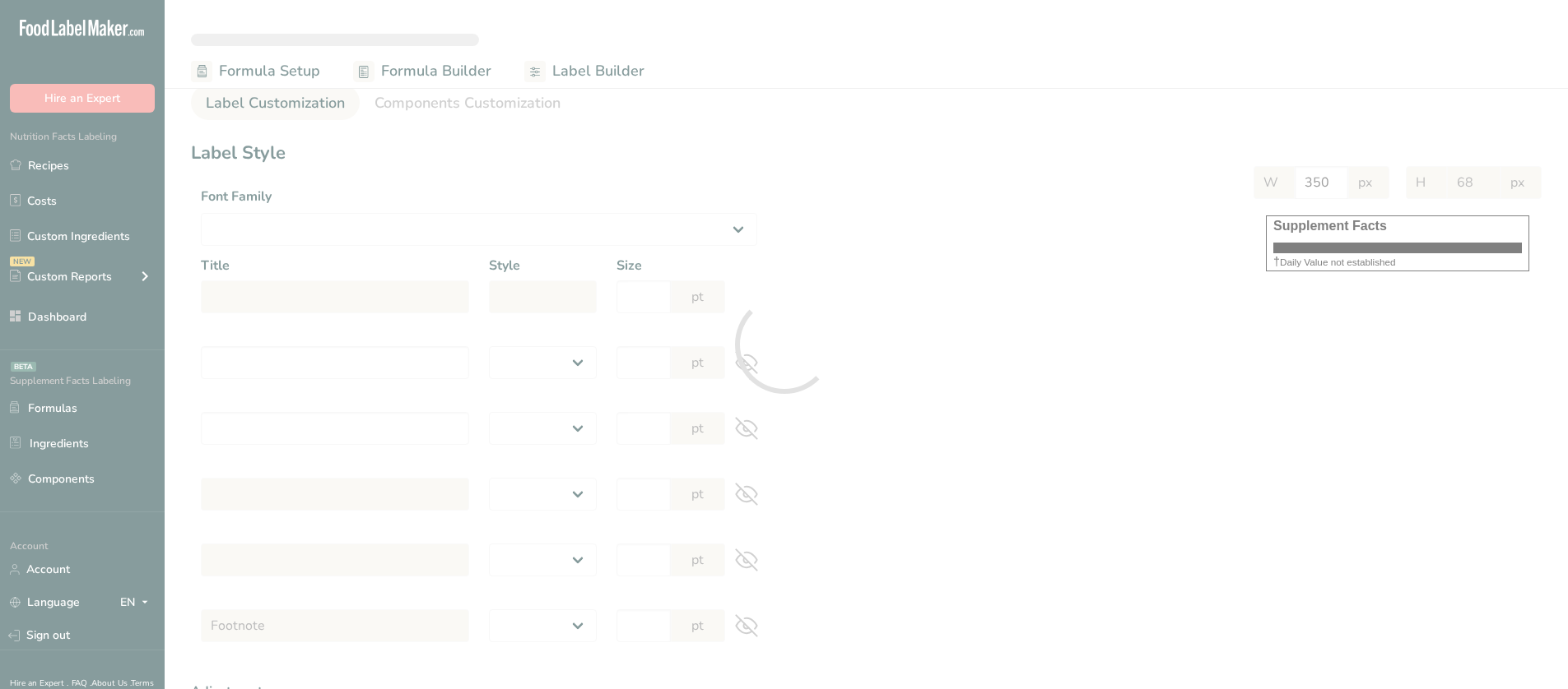
select select "center"
type input "40"
type input "30"
select select "% Daily Value"
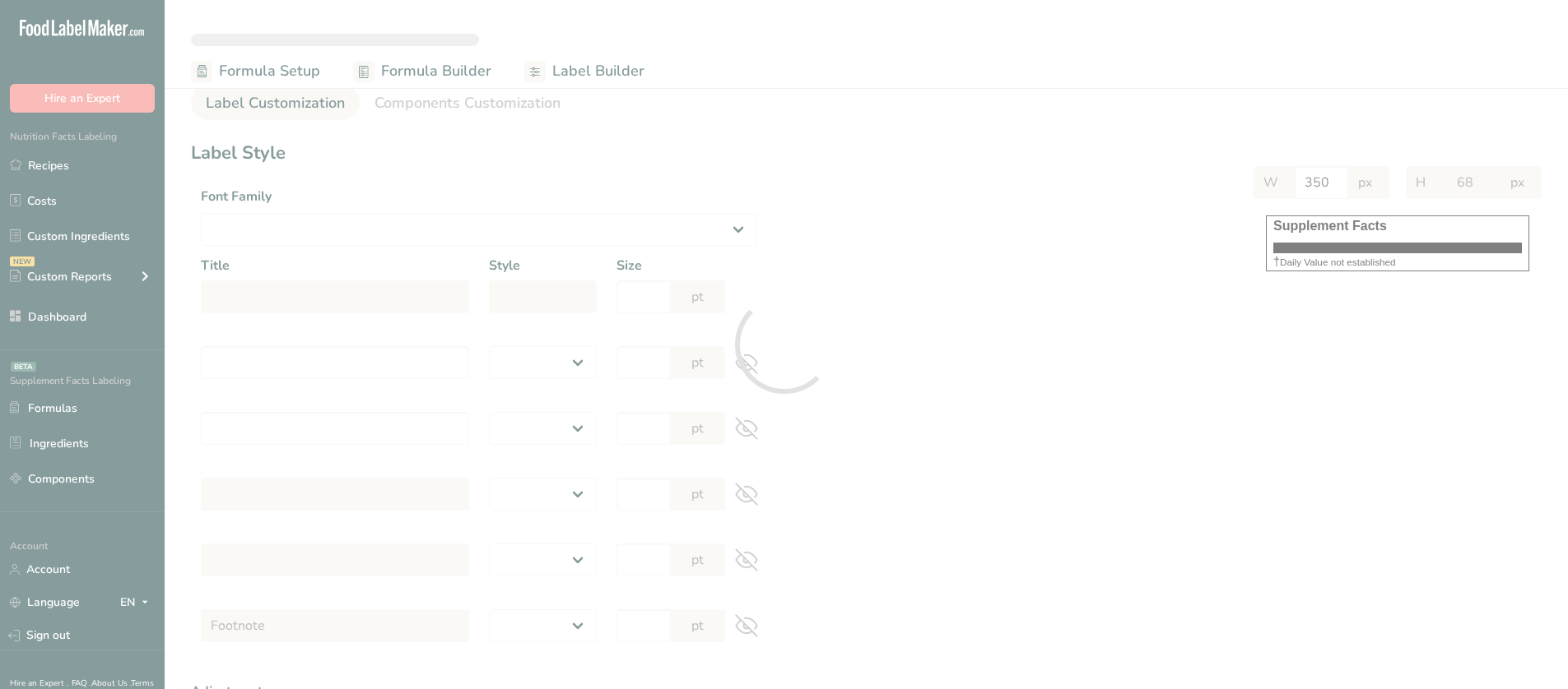
type input "964"
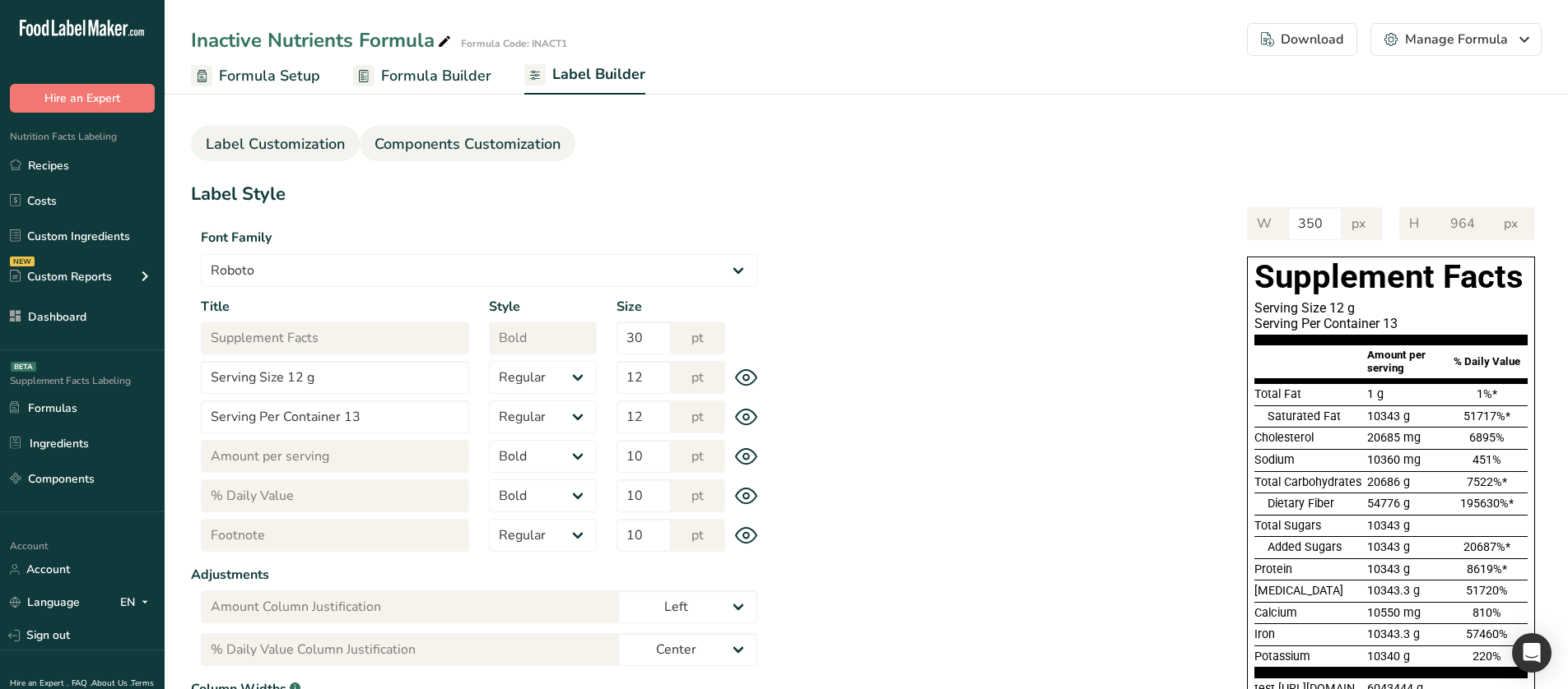
click at [498, 152] on span "Components Customization" at bounding box center [467, 144] width 186 height 22
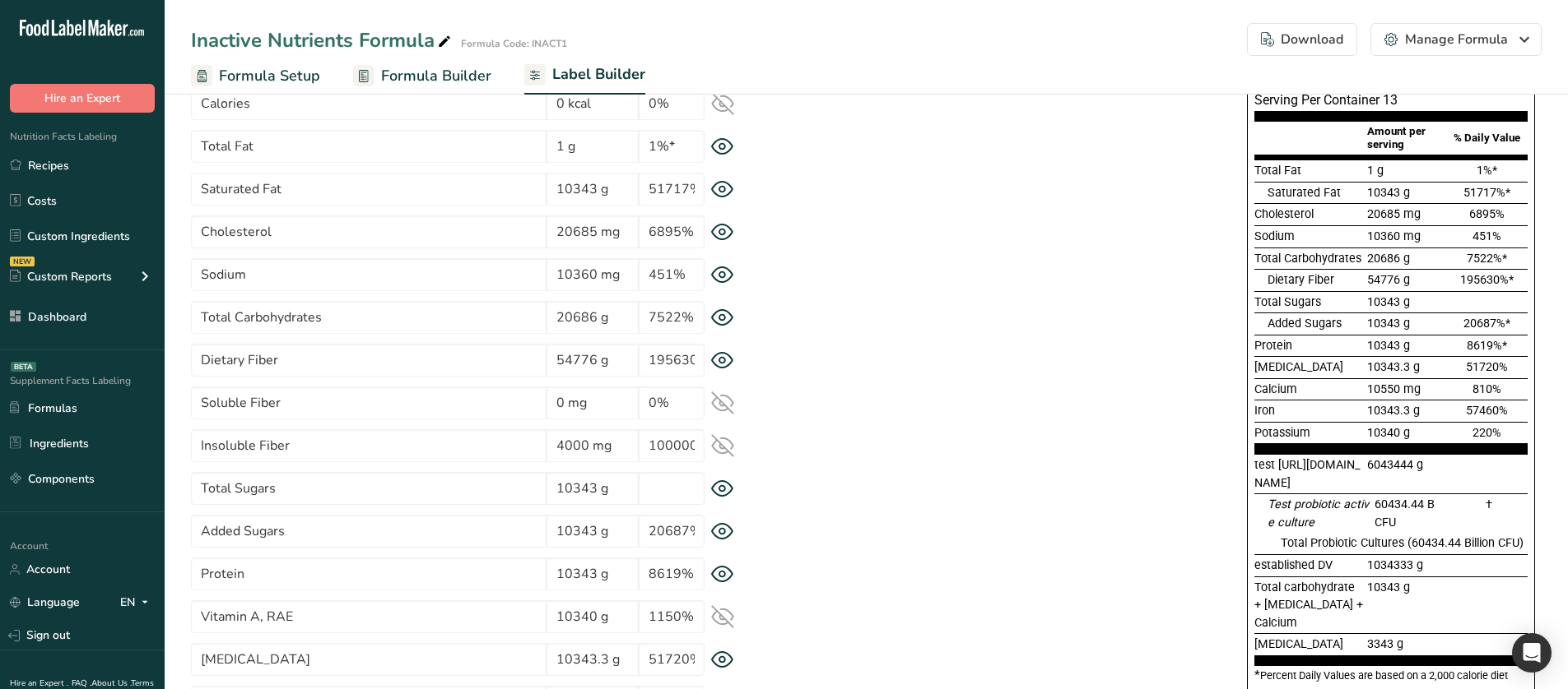
scroll to position [165, 0]
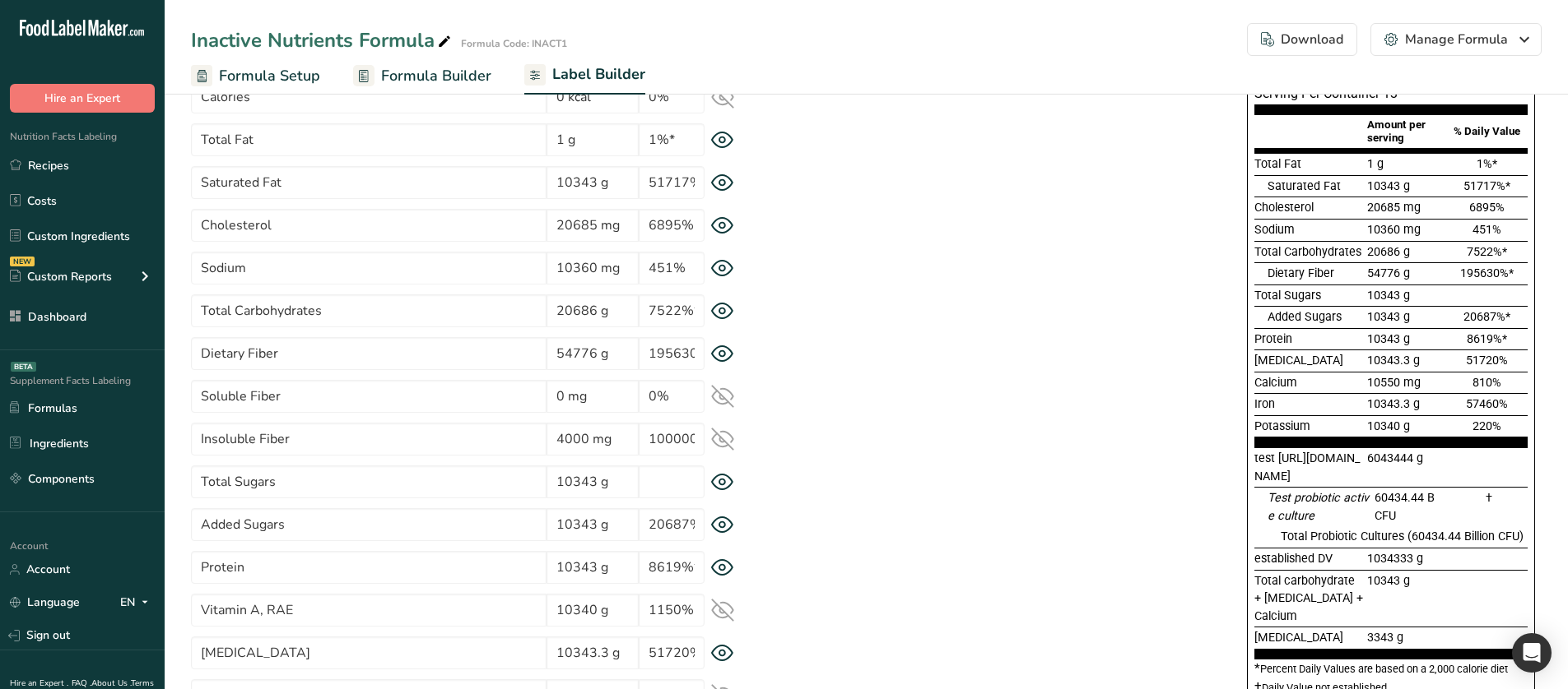
click at [723, 389] on icon at bounding box center [722, 396] width 21 height 16
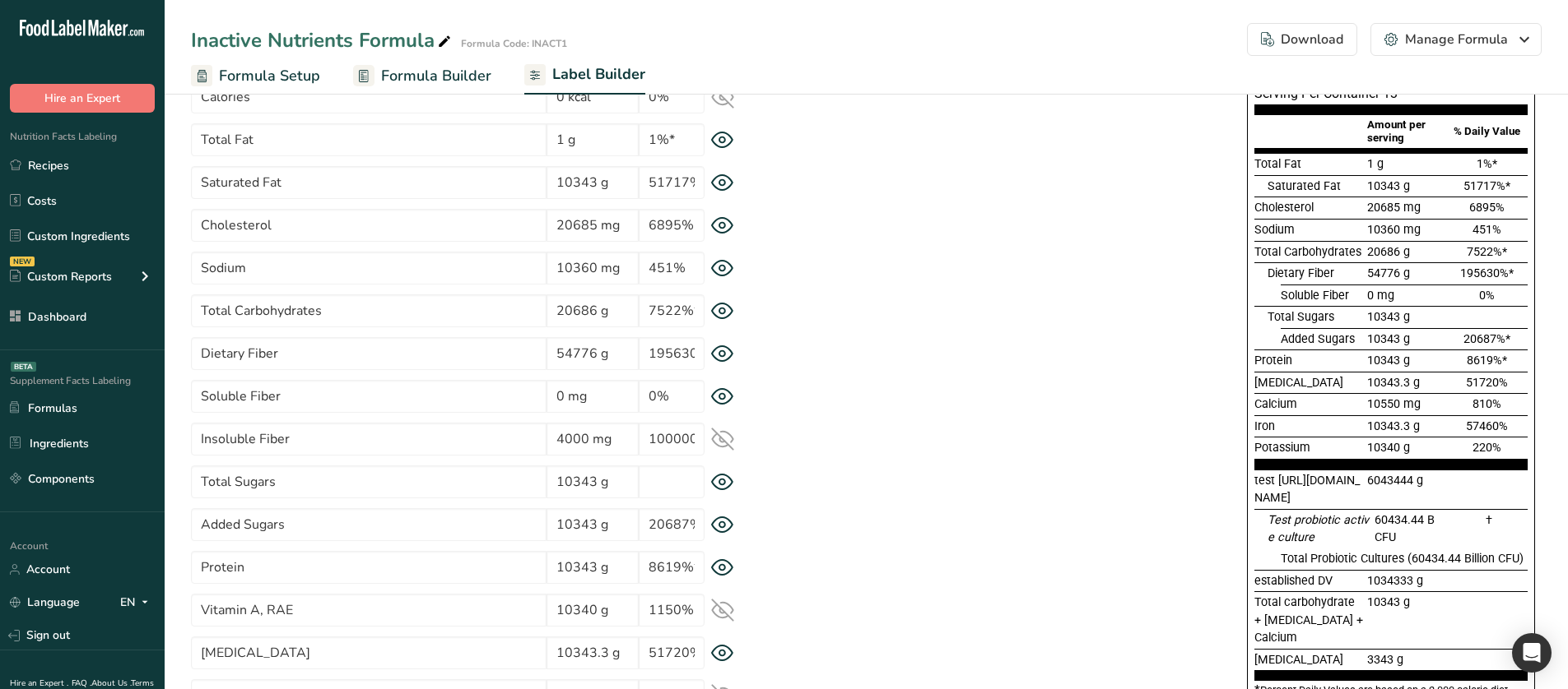
click at [720, 445] on icon at bounding box center [722, 439] width 23 height 23
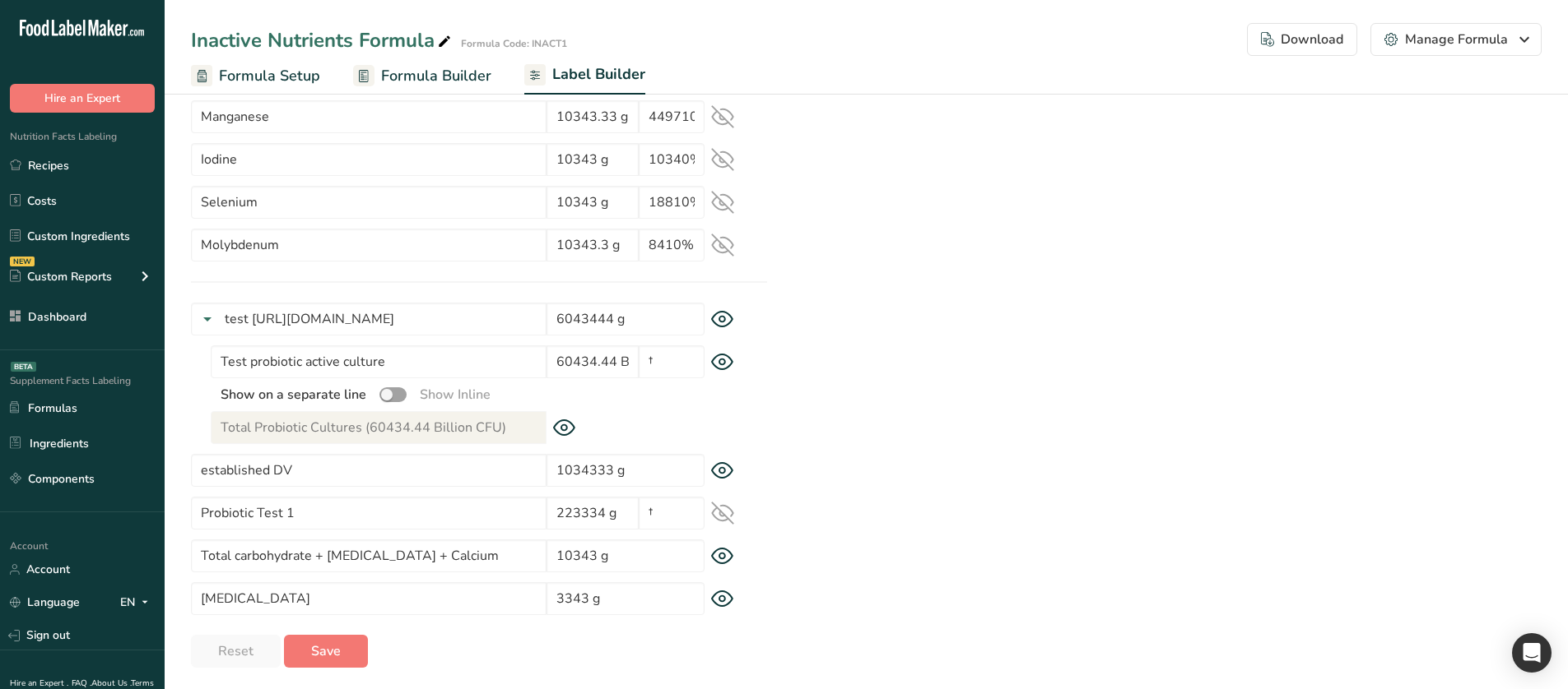
scroll to position [1604, 0]
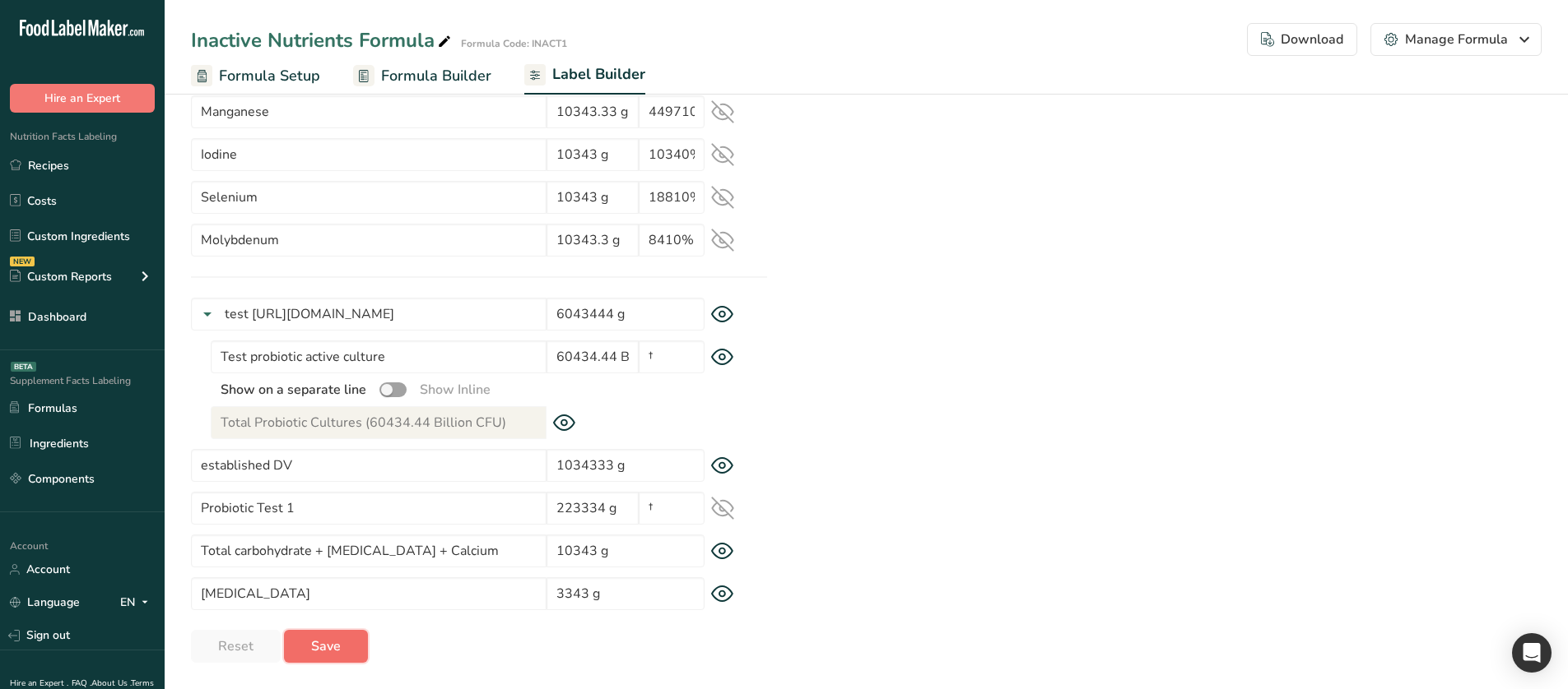
click at [362, 653] on button "Save" at bounding box center [326, 647] width 84 height 33
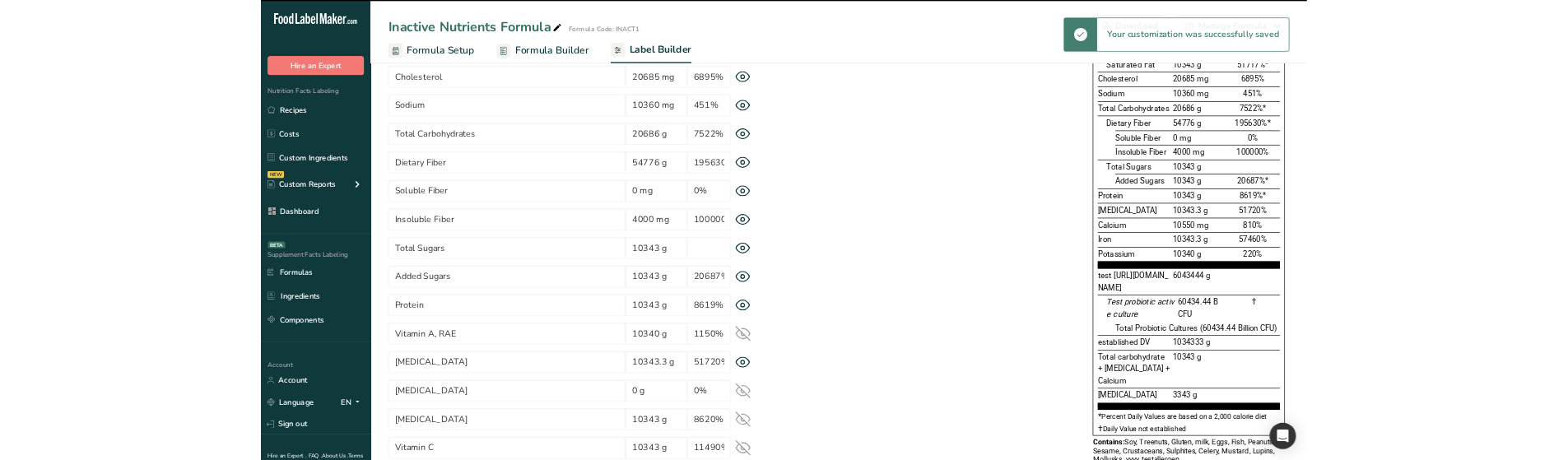
scroll to position [124, 0]
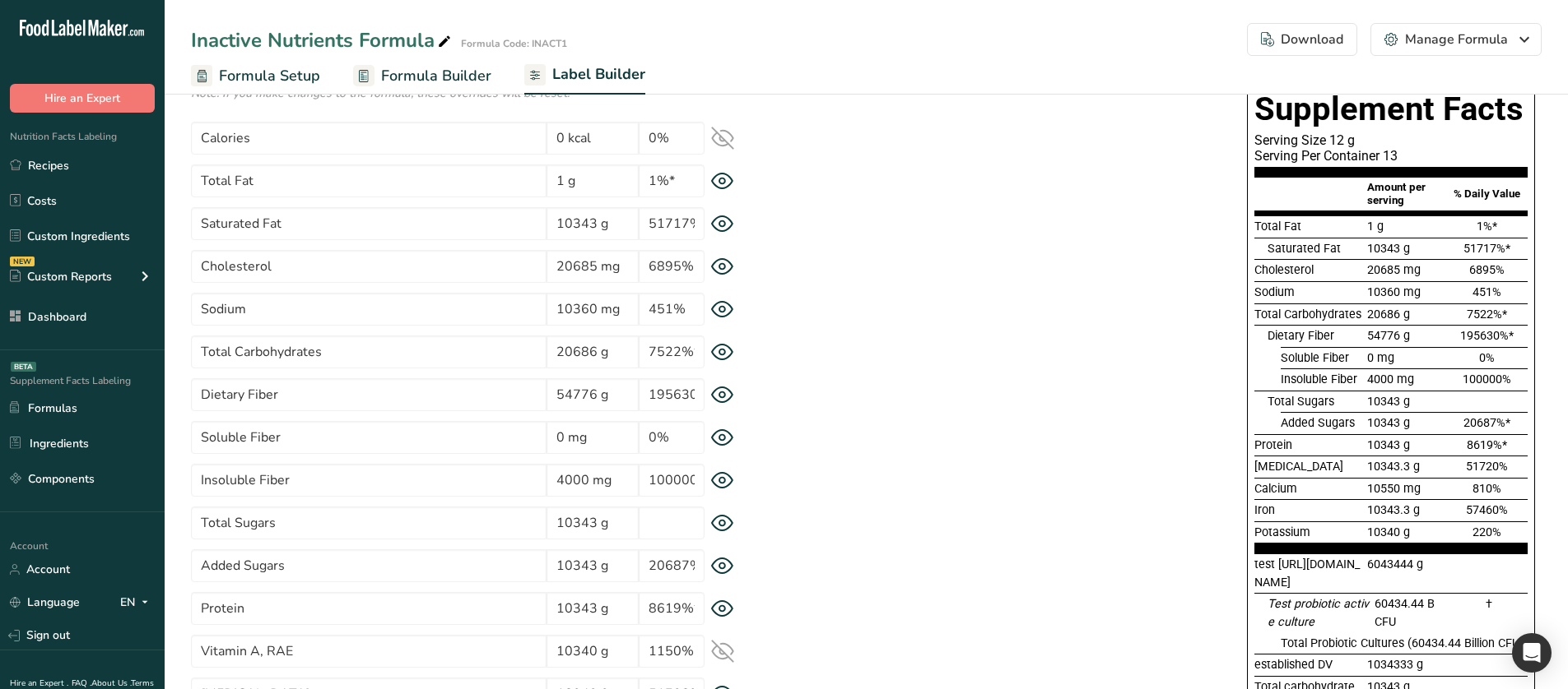
click at [725, 443] on icon at bounding box center [722, 438] width 23 height 17
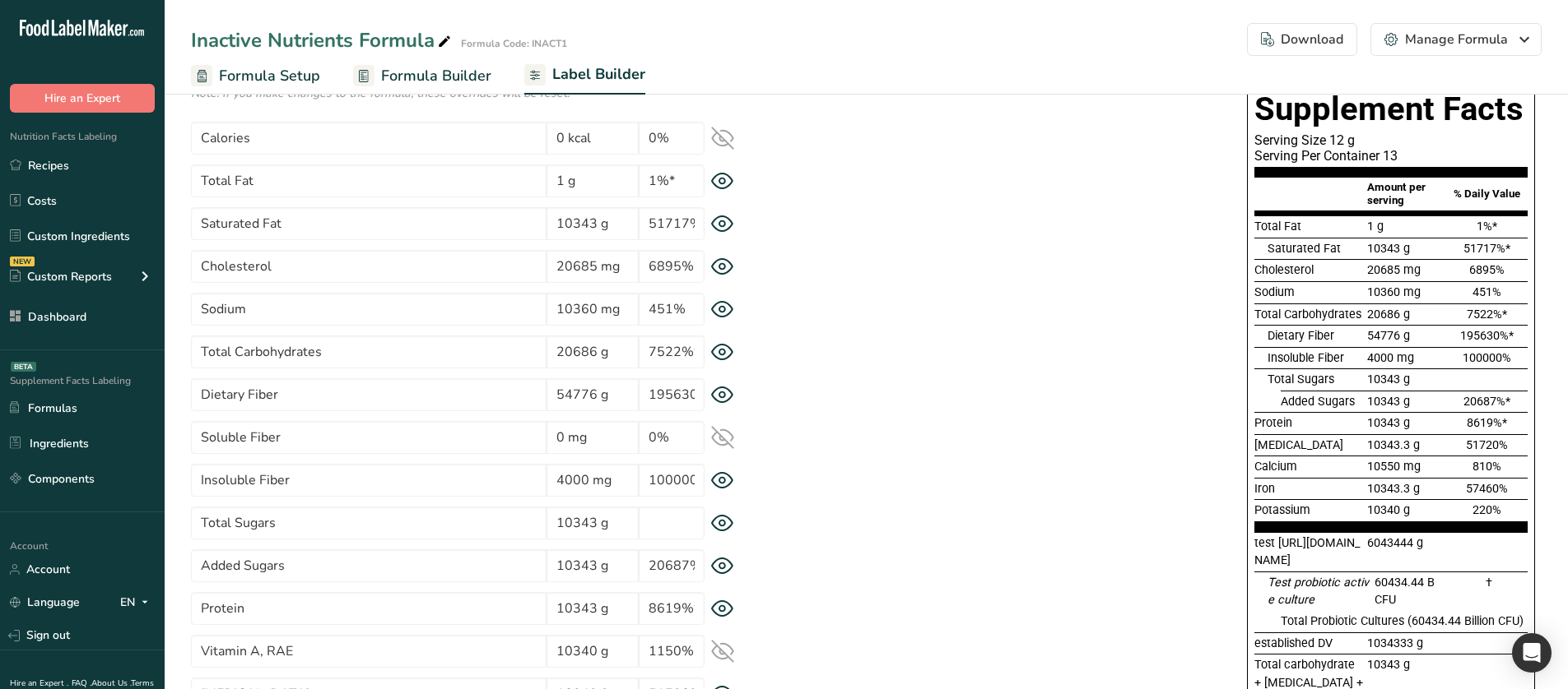
click at [725, 443] on icon at bounding box center [722, 438] width 23 height 23
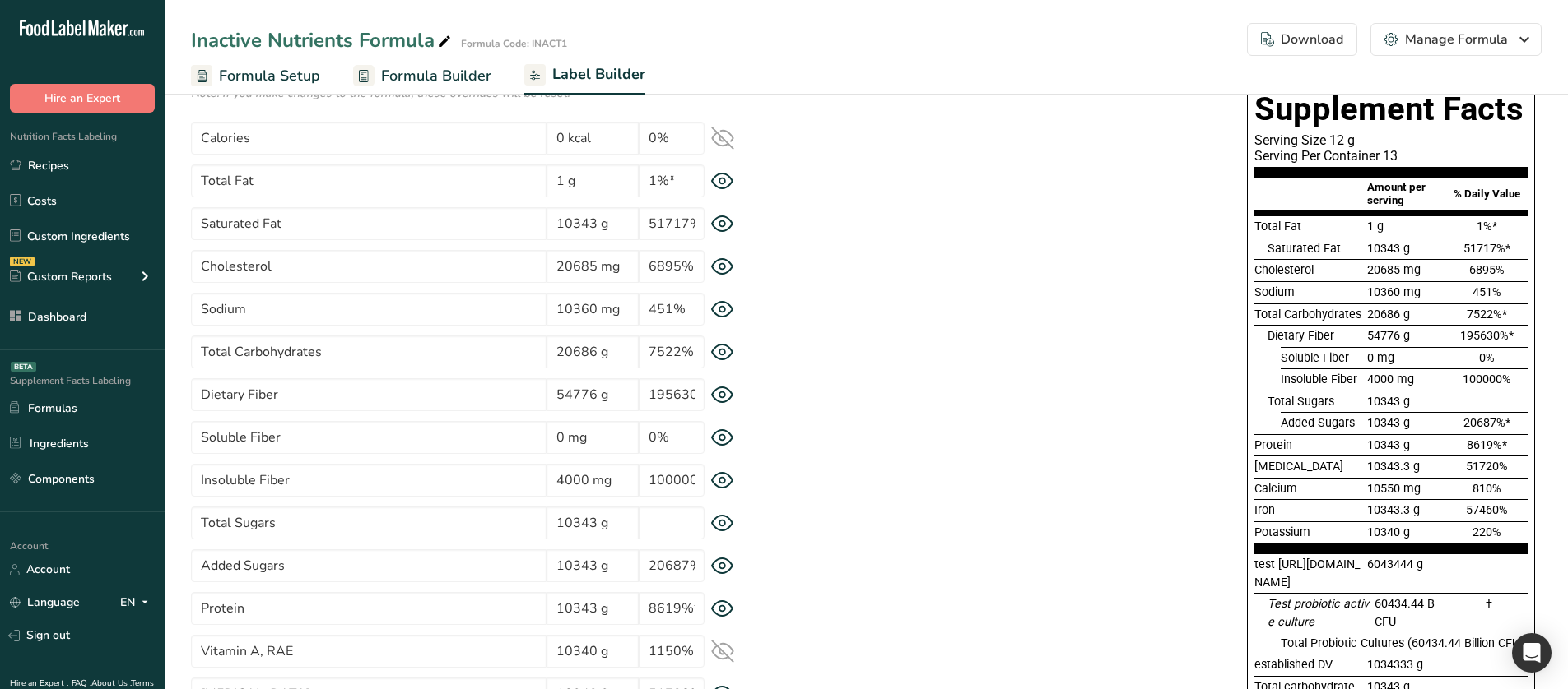
click at [725, 399] on icon at bounding box center [722, 395] width 23 height 17
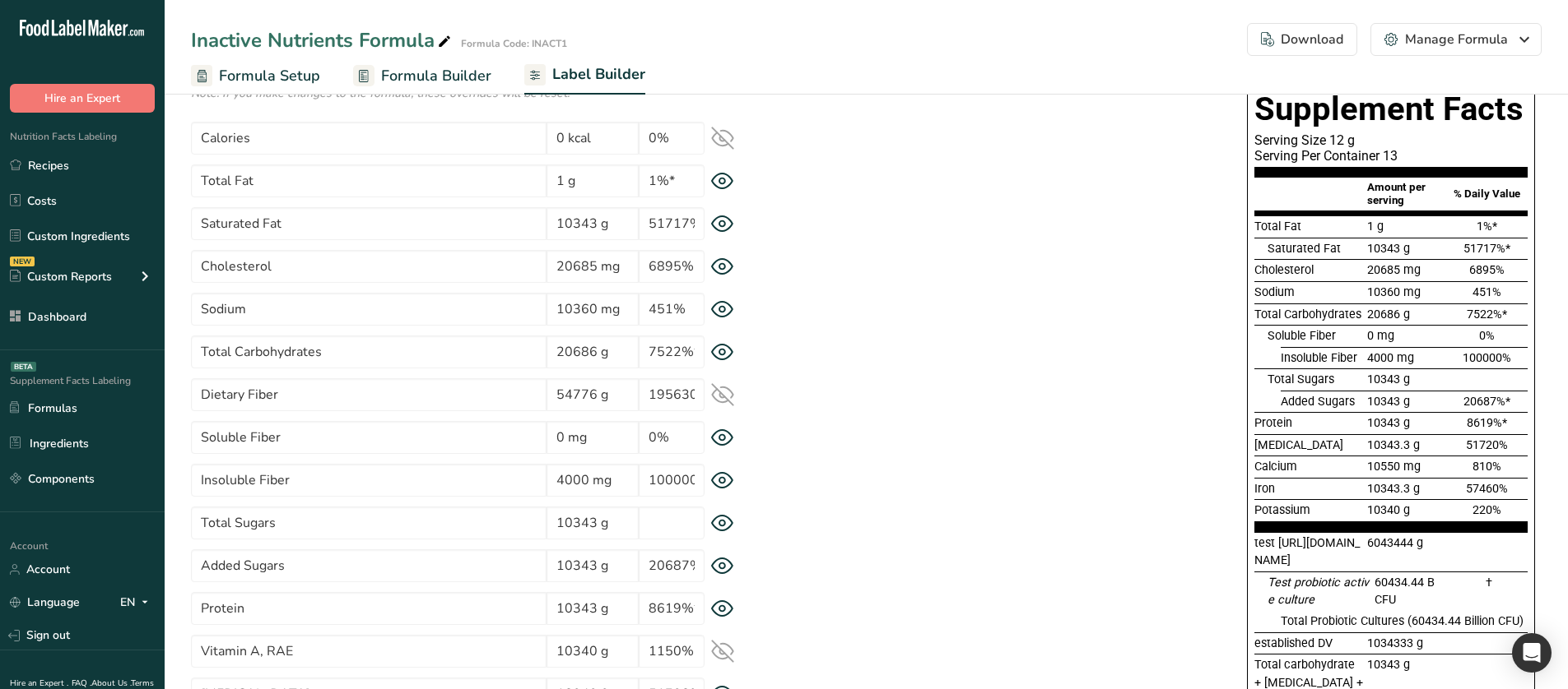
click at [725, 399] on icon at bounding box center [722, 395] width 23 height 23
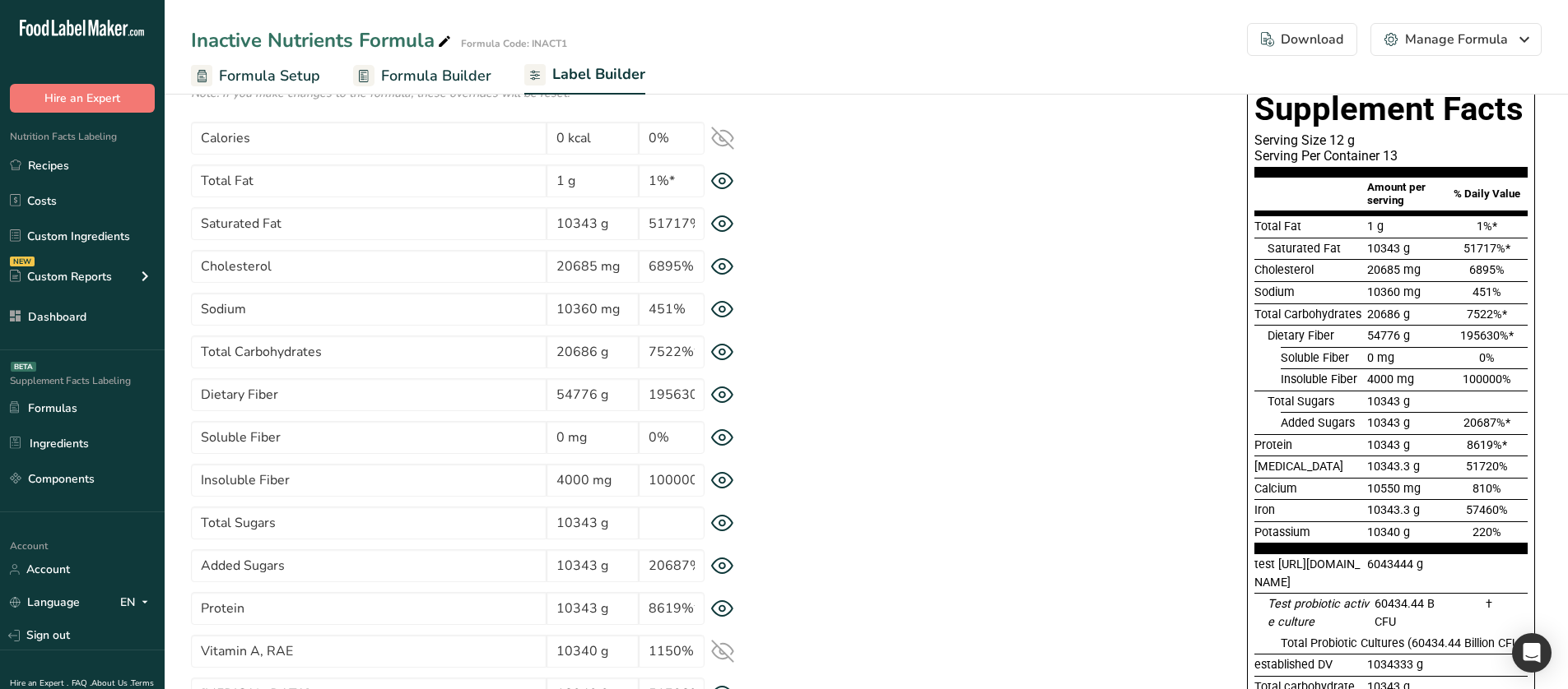
click at [720, 395] on icon at bounding box center [721, 395] width 6 height 6
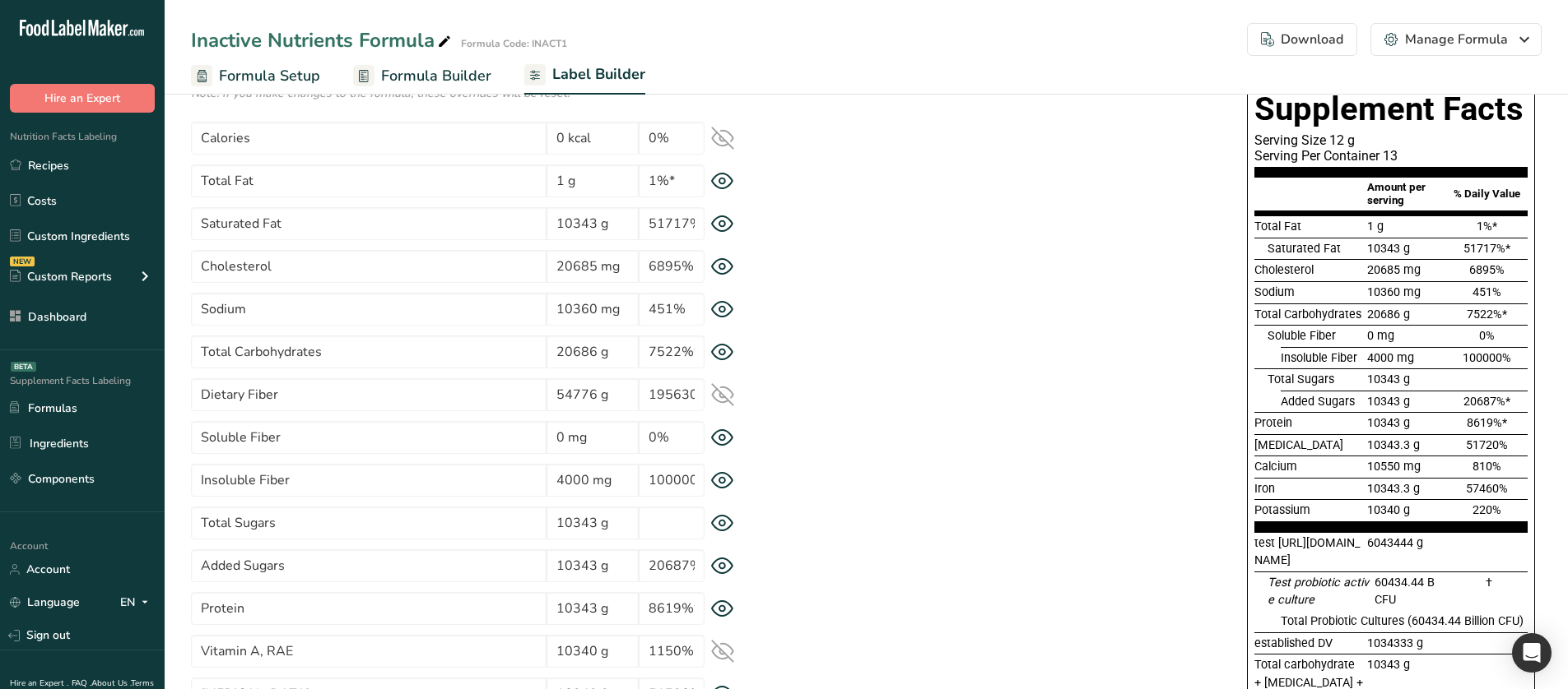
click at [720, 395] on icon at bounding box center [722, 395] width 21 height 16
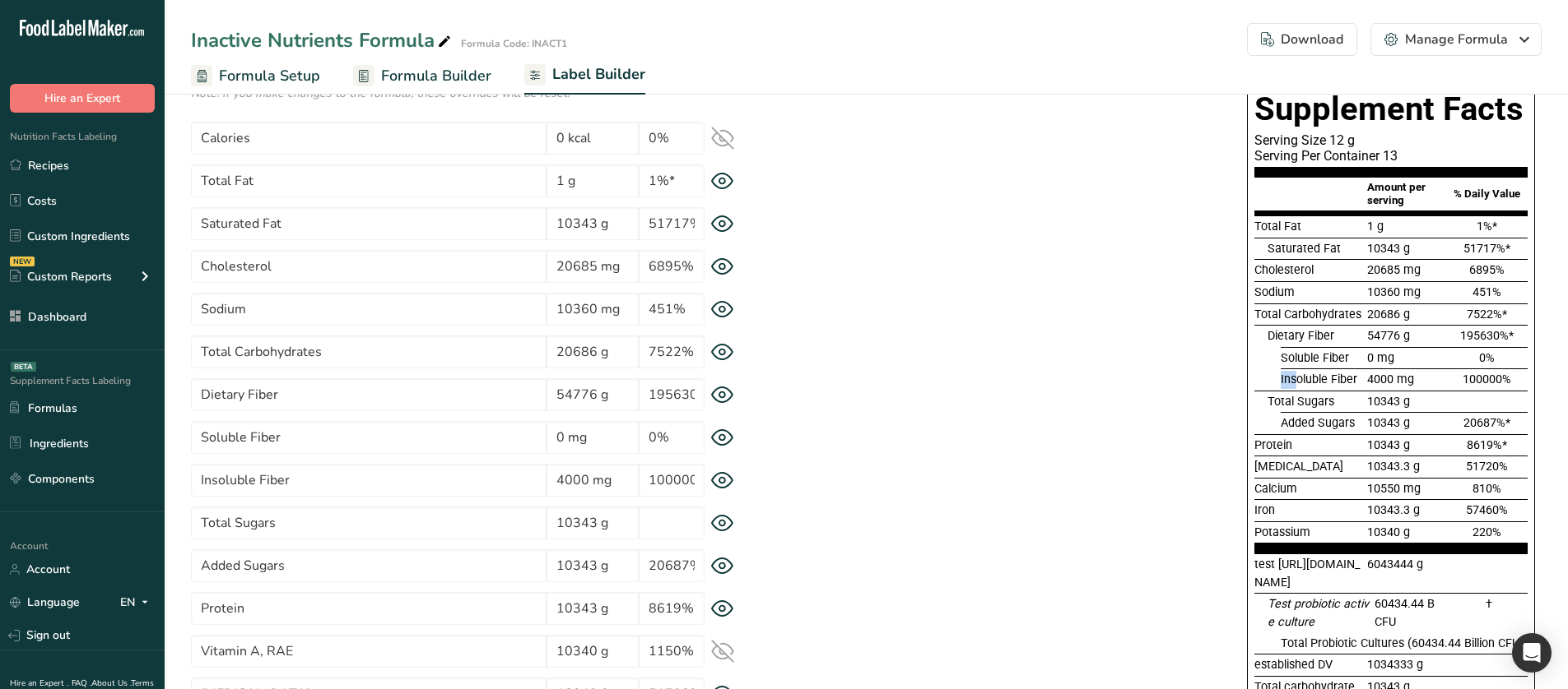
drag, startPoint x: 1279, startPoint y: 382, endPoint x: 1296, endPoint y: 382, distance: 17.0
click at [1296, 382] on div "Insoluble Fiber 4000 mg 100000%" at bounding box center [1390, 379] width 273 height 22
click at [1289, 381] on span "Insoluble Fiber" at bounding box center [1318, 379] width 77 height 14
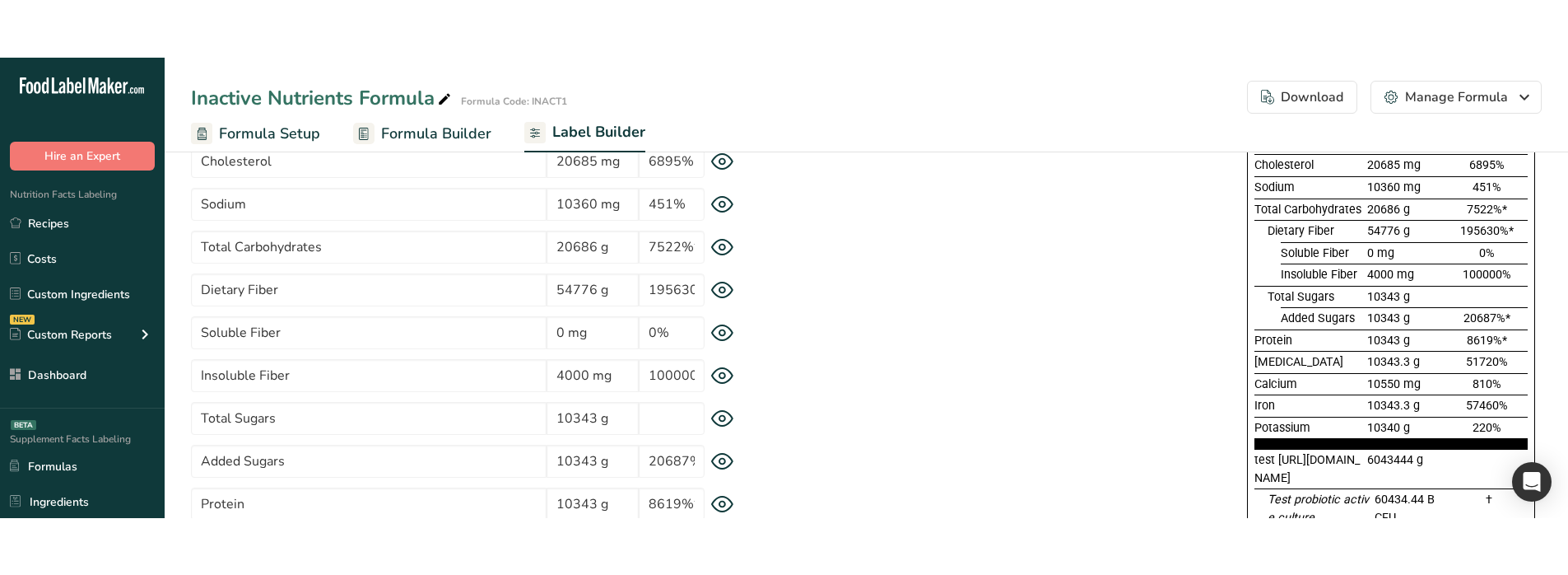
scroll to position [288, 0]
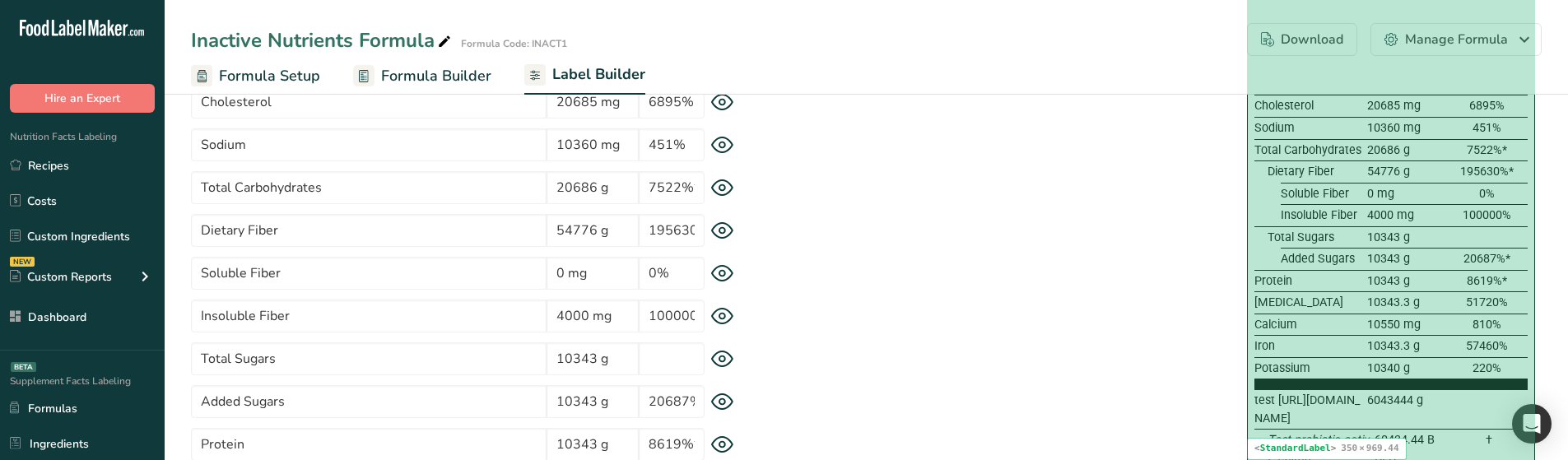
click at [1292, 256] on span "Added Sugars" at bounding box center [1317, 258] width 74 height 14
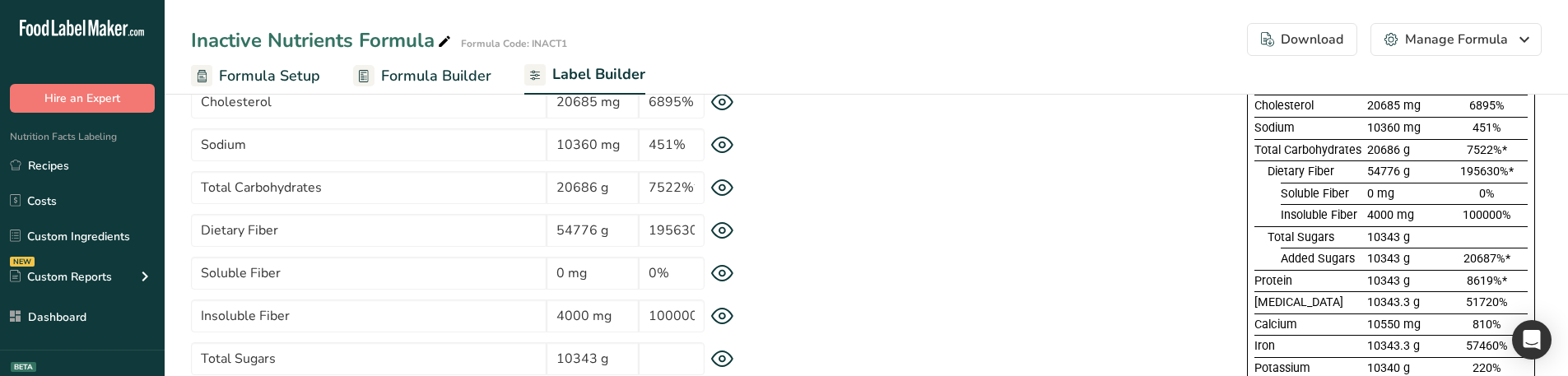
click at [731, 223] on icon at bounding box center [722, 231] width 23 height 17
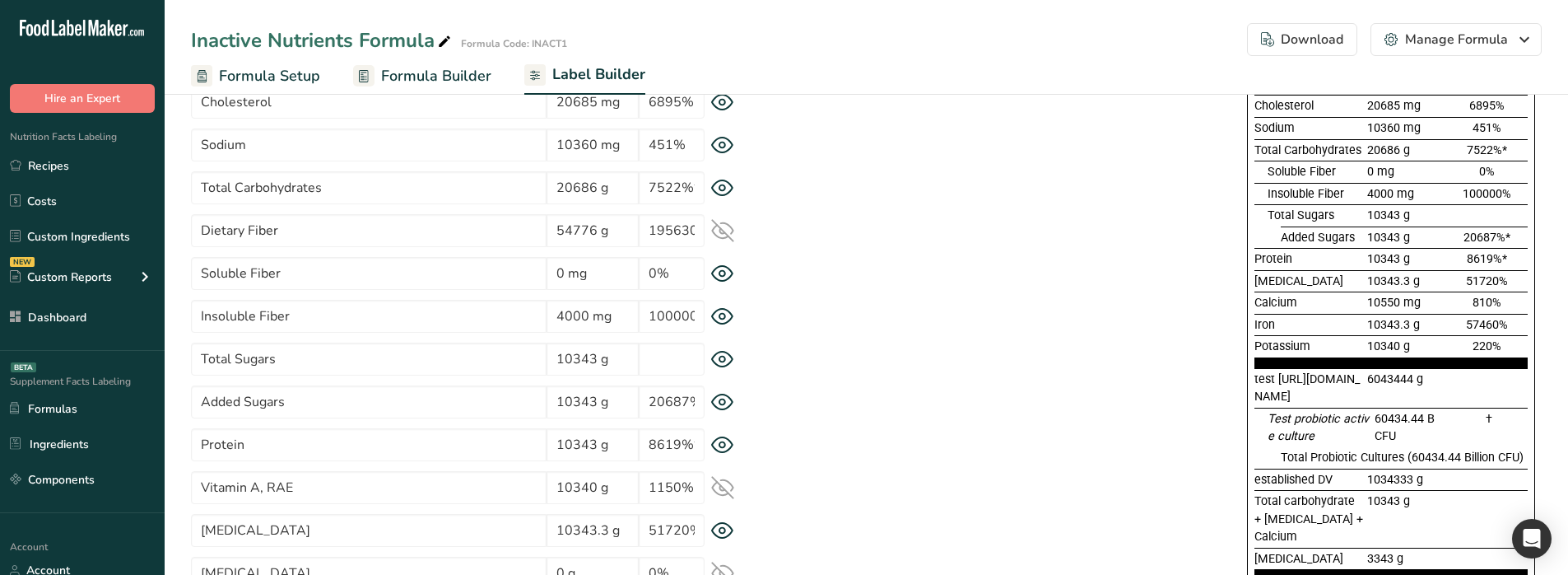
click at [718, 232] on icon at bounding box center [722, 231] width 23 height 23
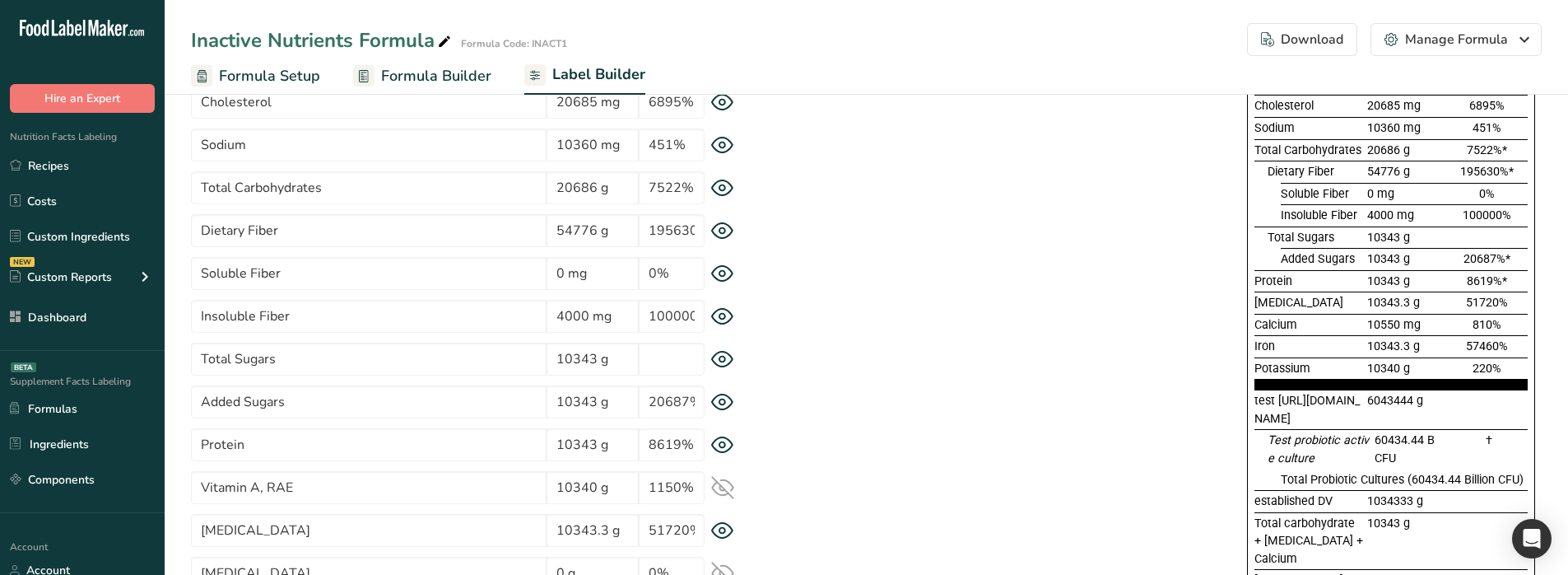
click at [719, 233] on icon at bounding box center [722, 231] width 23 height 17
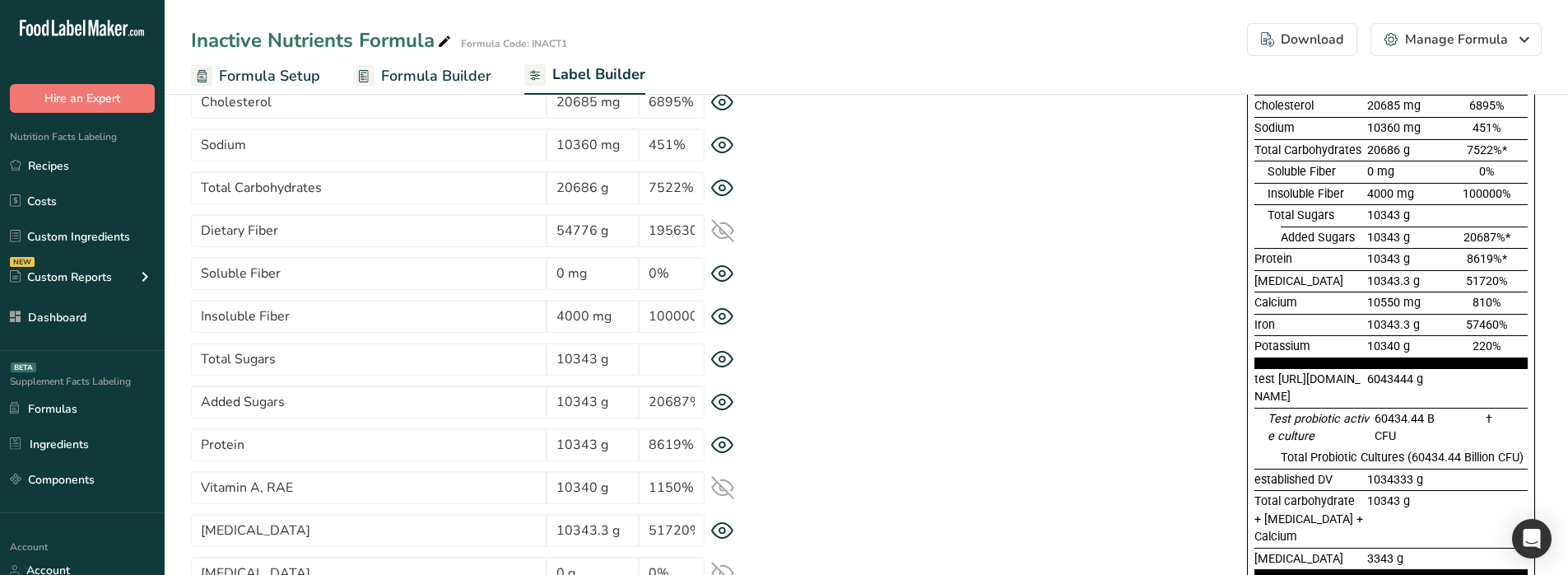
click at [719, 233] on icon at bounding box center [722, 231] width 23 height 23
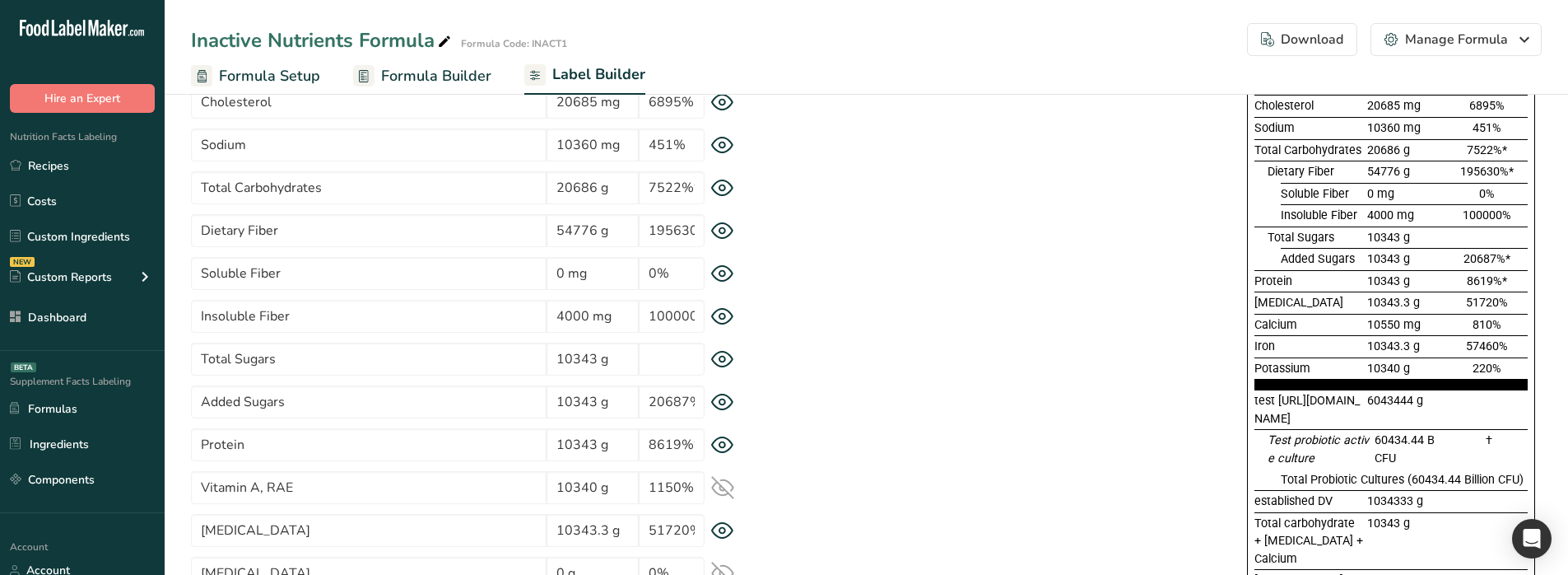
click at [719, 233] on icon at bounding box center [722, 231] width 23 height 17
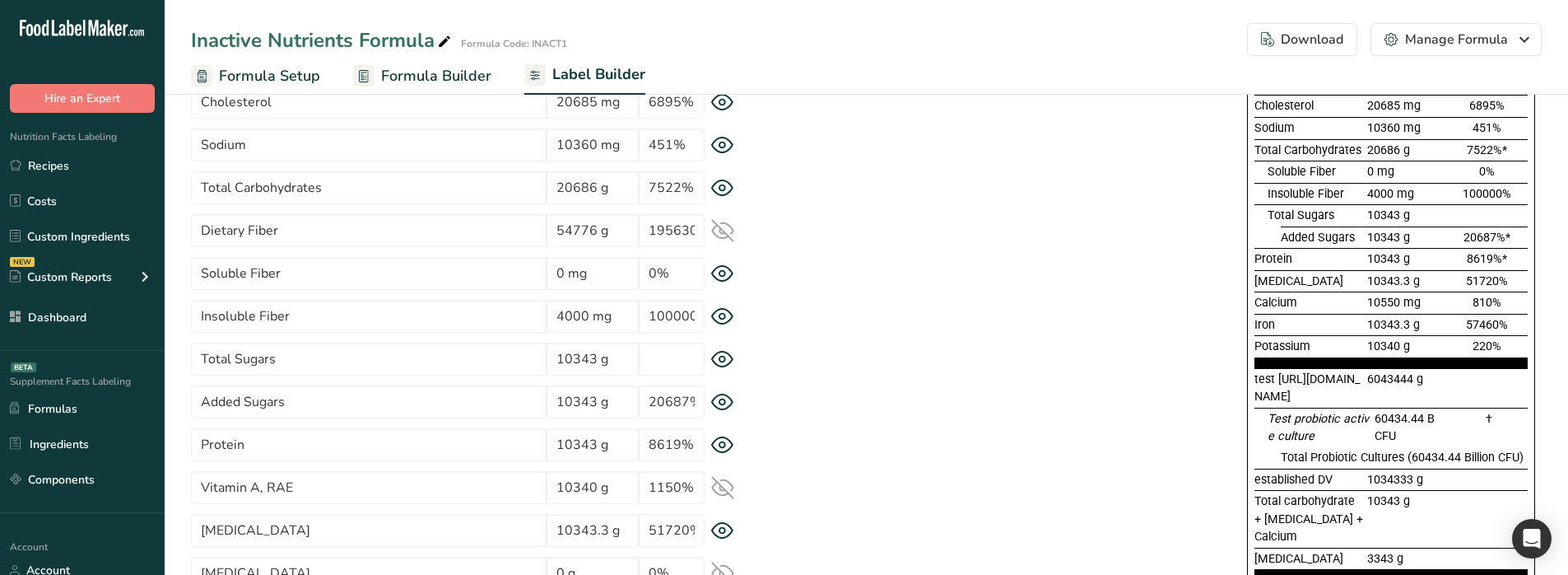
click at [719, 233] on icon at bounding box center [722, 231] width 23 height 23
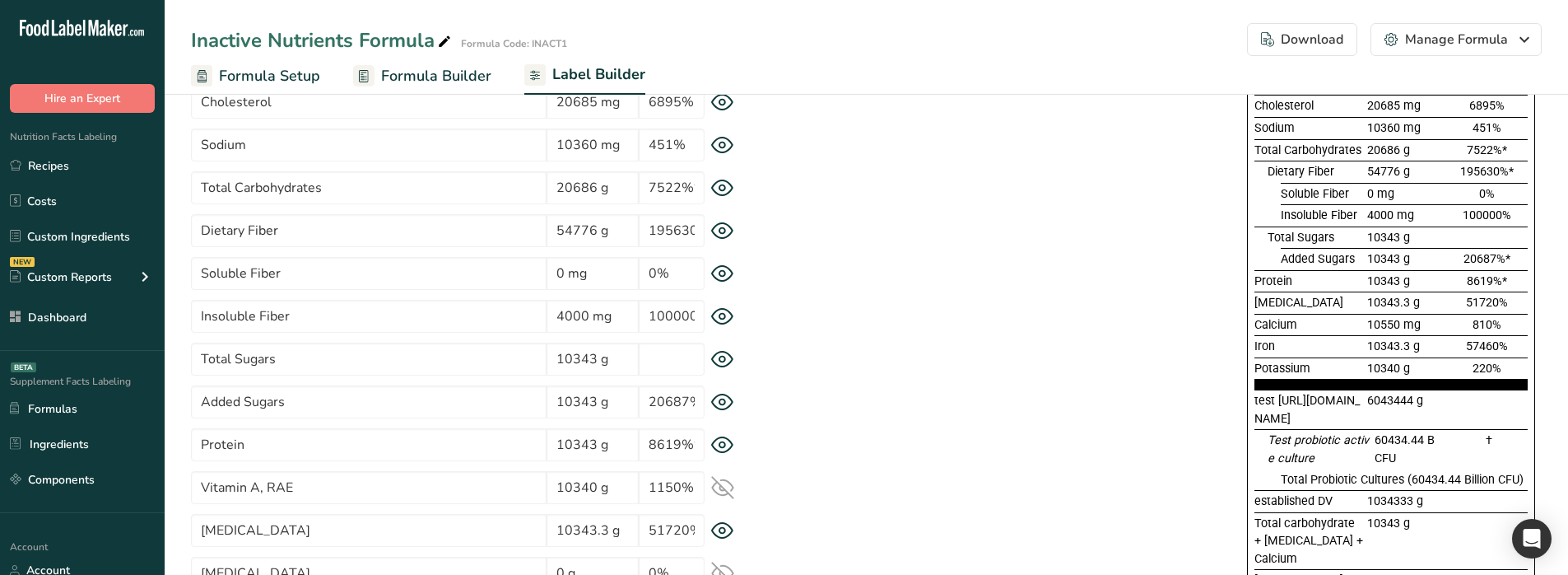
click at [718, 347] on div "Total Sugars 10343 g" at bounding box center [479, 359] width 576 height 33
click at [720, 361] on icon at bounding box center [721, 359] width 6 height 6
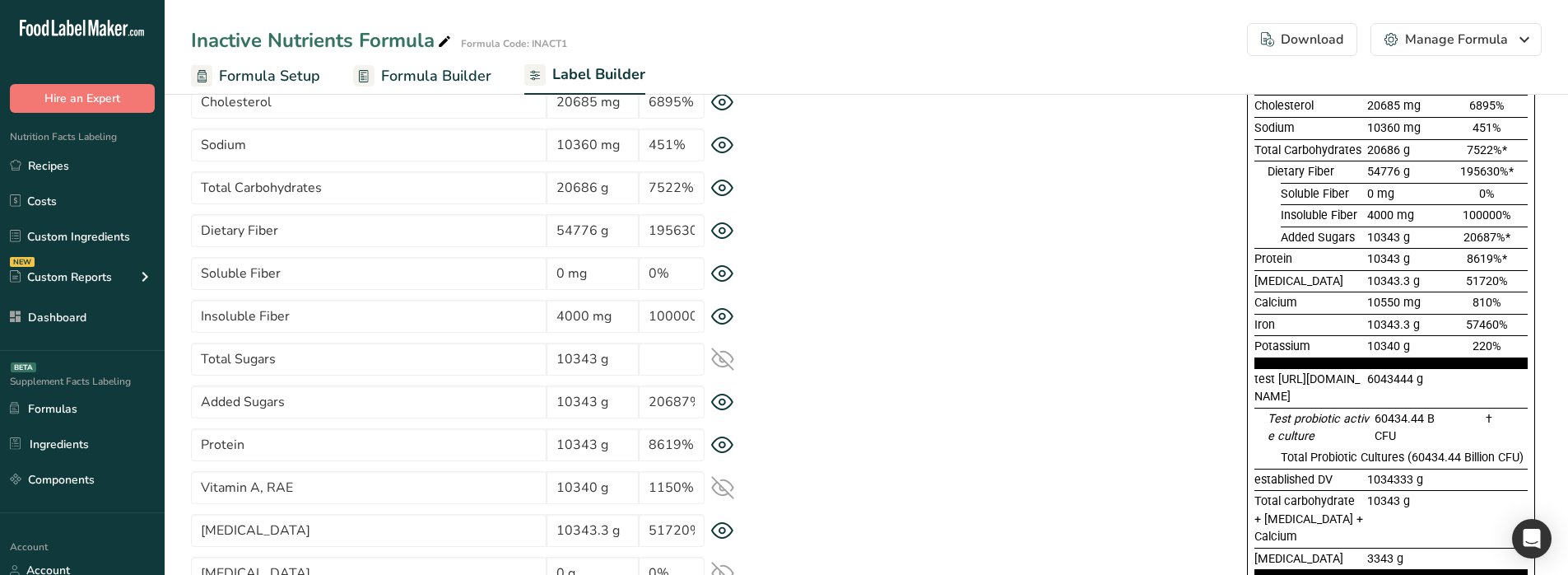
click at [720, 361] on icon at bounding box center [722, 359] width 21 height 16
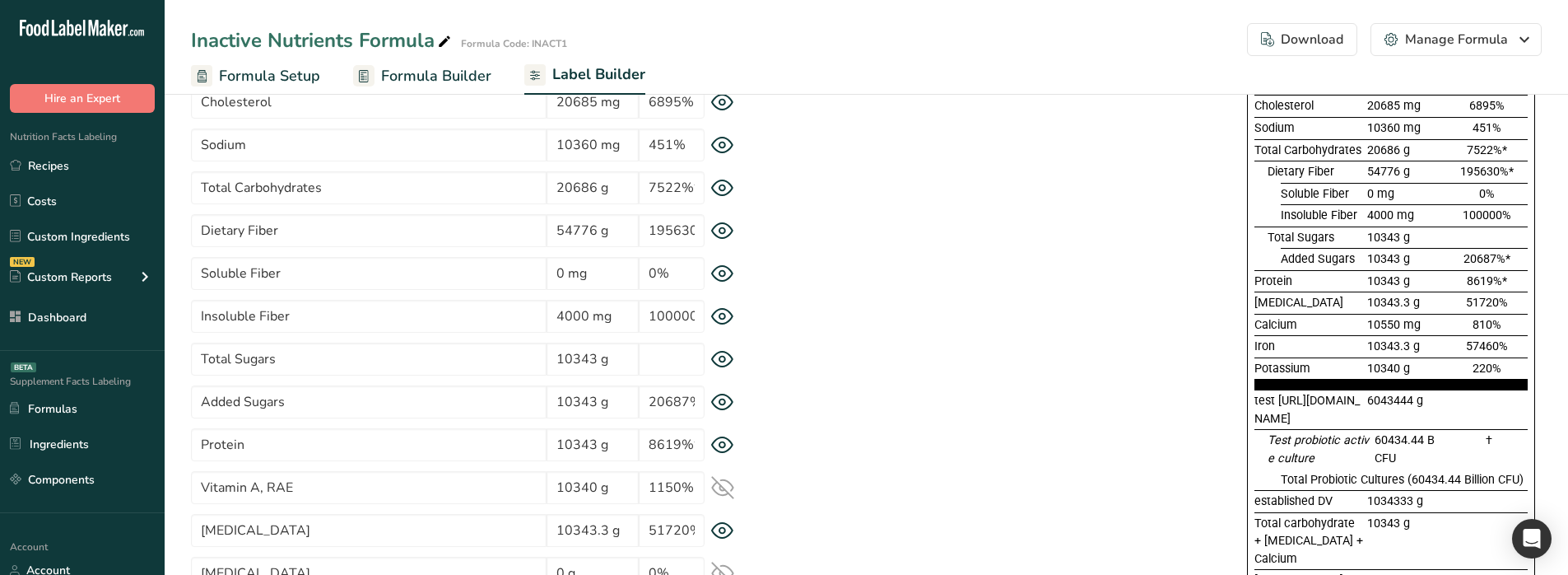
click at [727, 361] on icon at bounding box center [722, 359] width 23 height 17
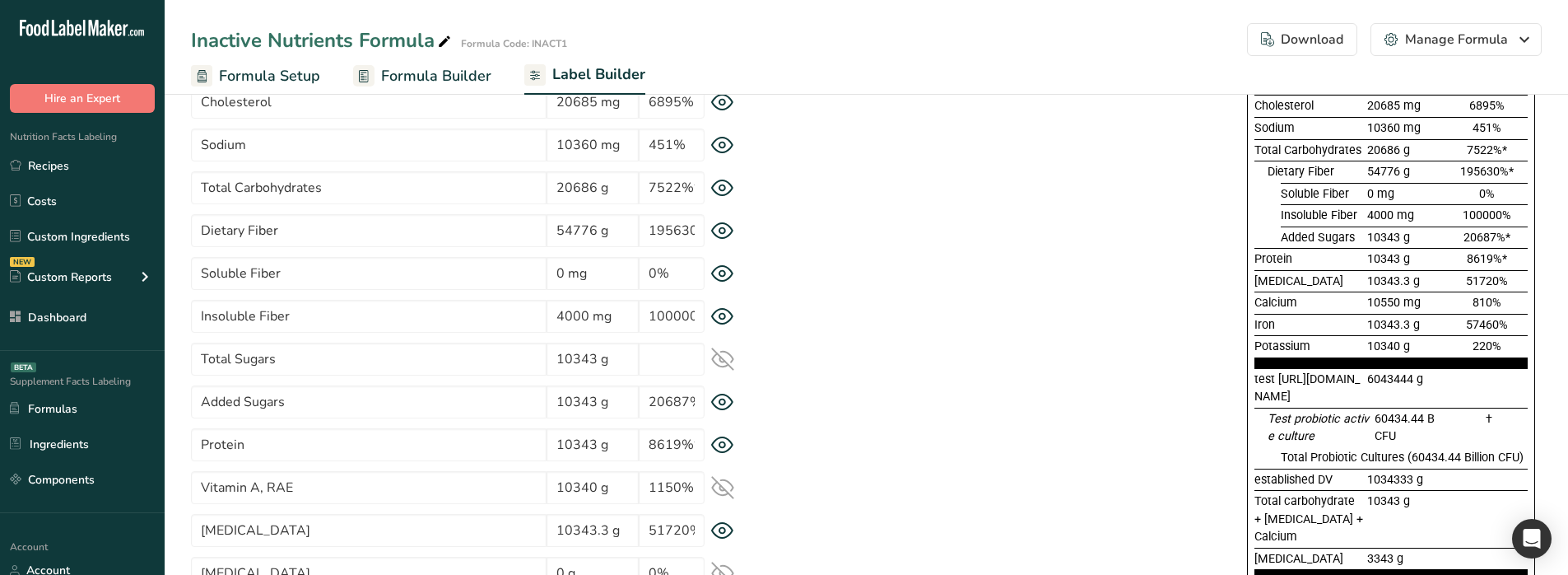
click at [727, 361] on icon at bounding box center [722, 359] width 23 height 23
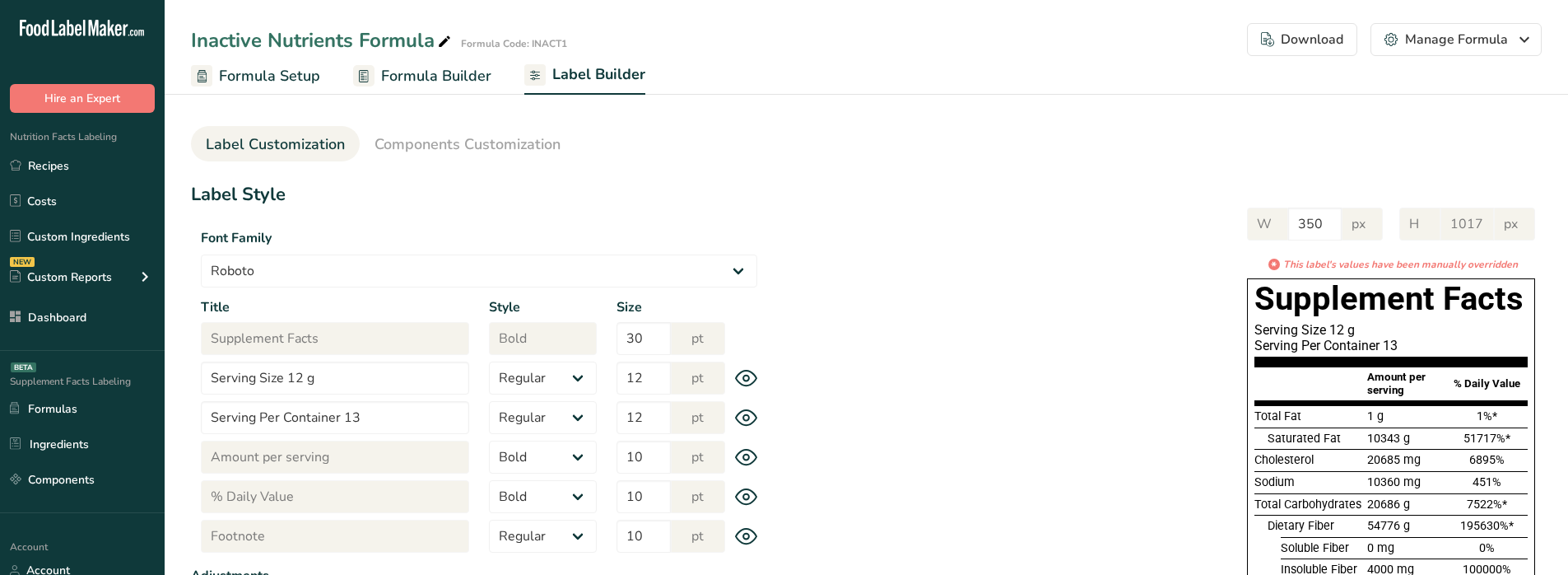
select select "Roboto"
select select "bold"
select select "center"
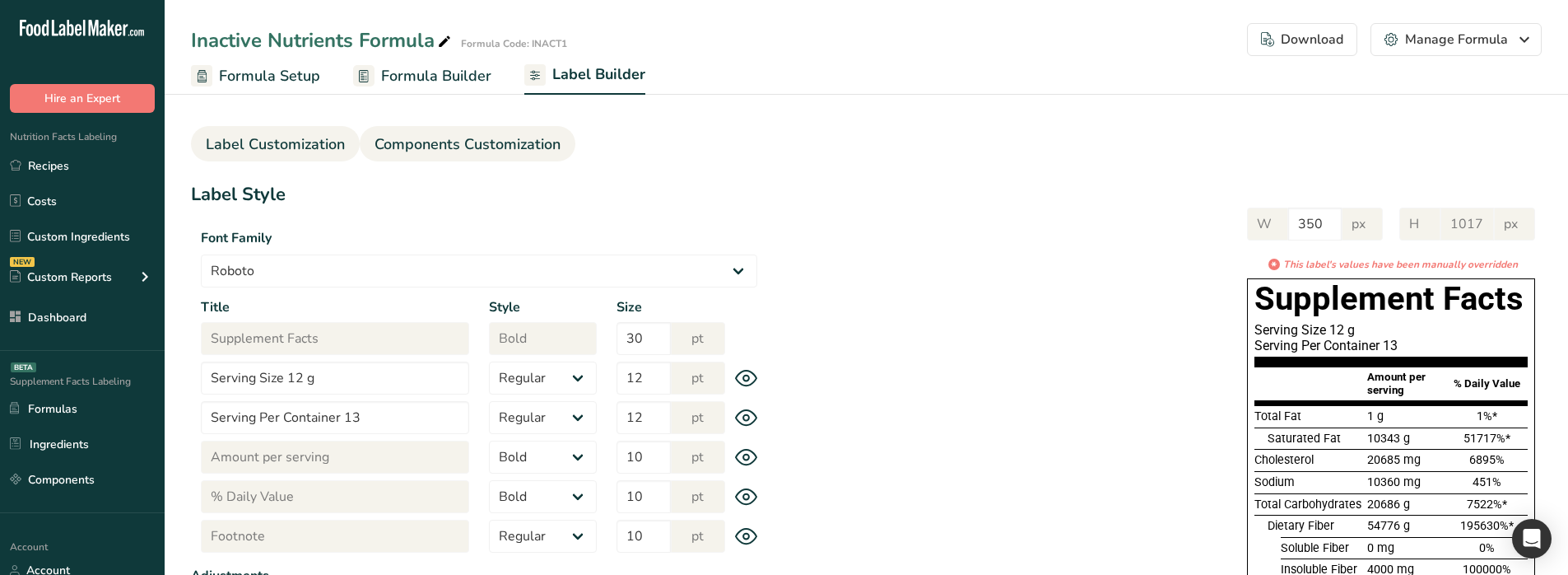
click at [528, 152] on span "Components Customization" at bounding box center [467, 144] width 186 height 22
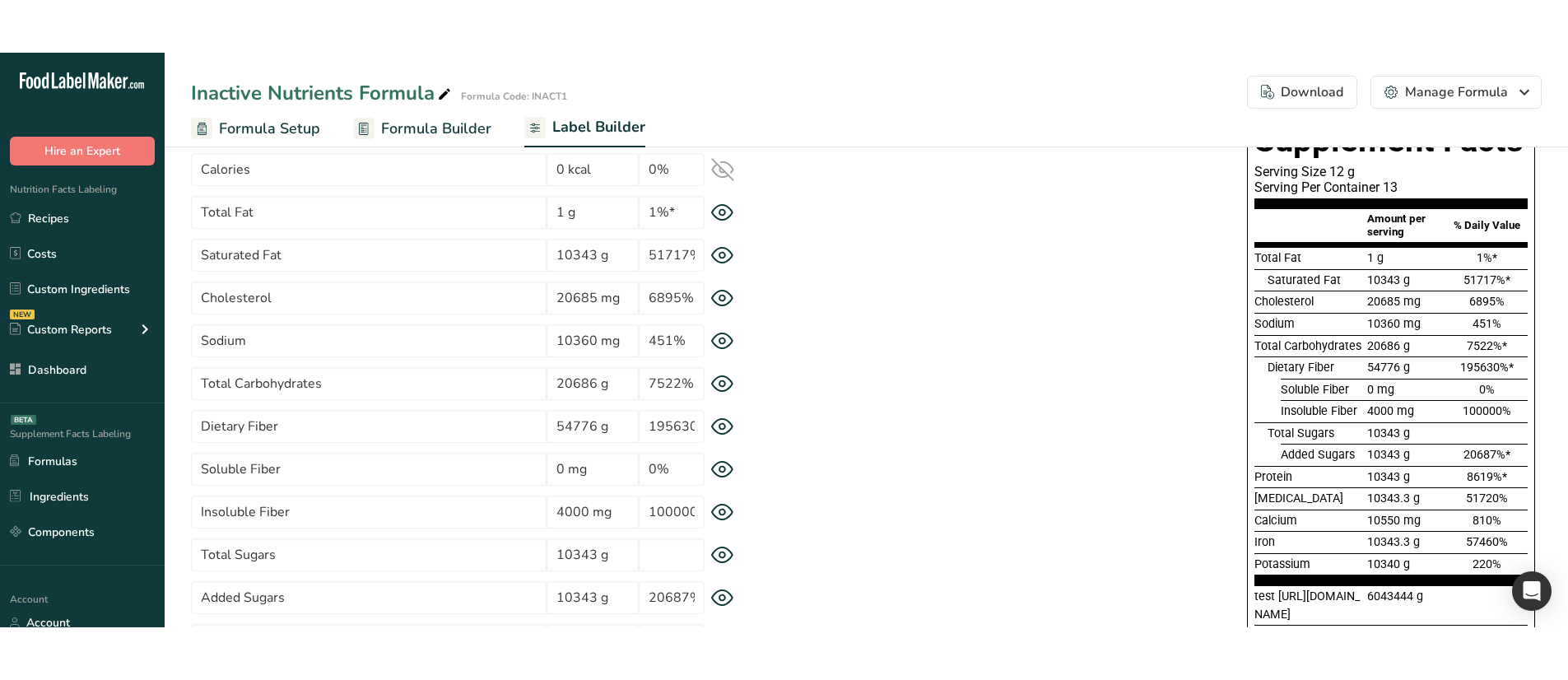
scroll to position [329, 0]
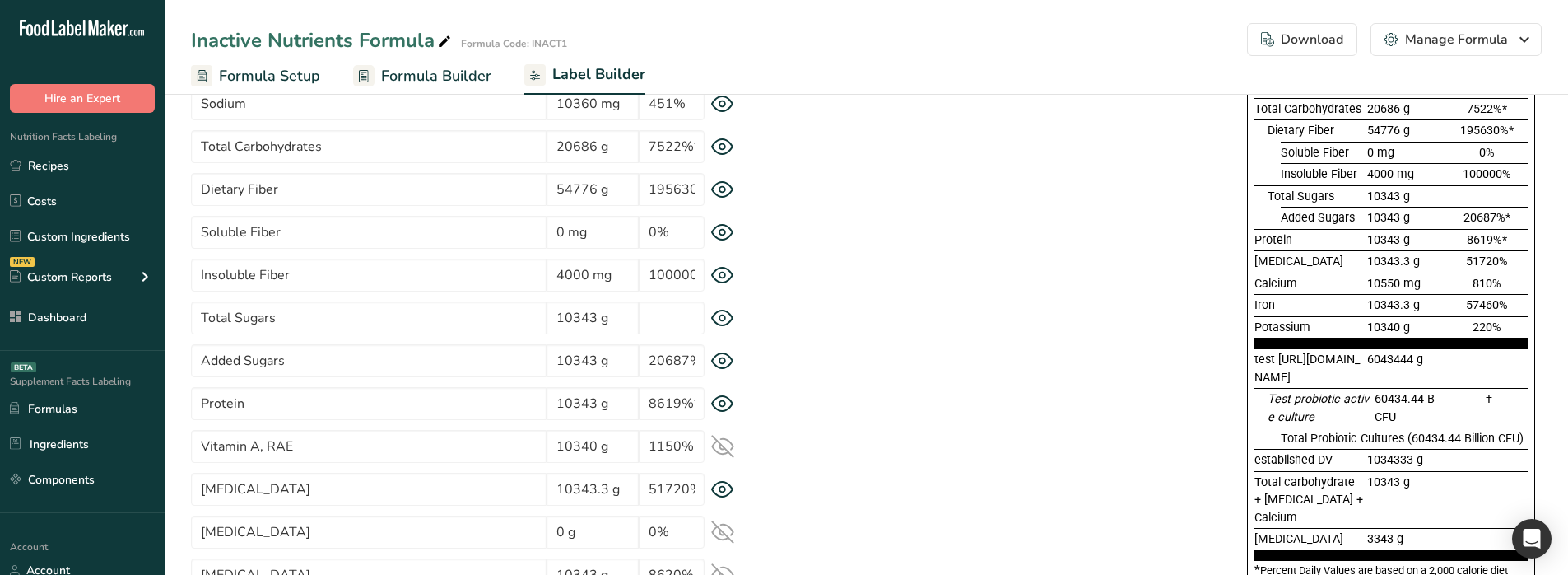
click at [731, 362] on icon at bounding box center [722, 361] width 21 height 16
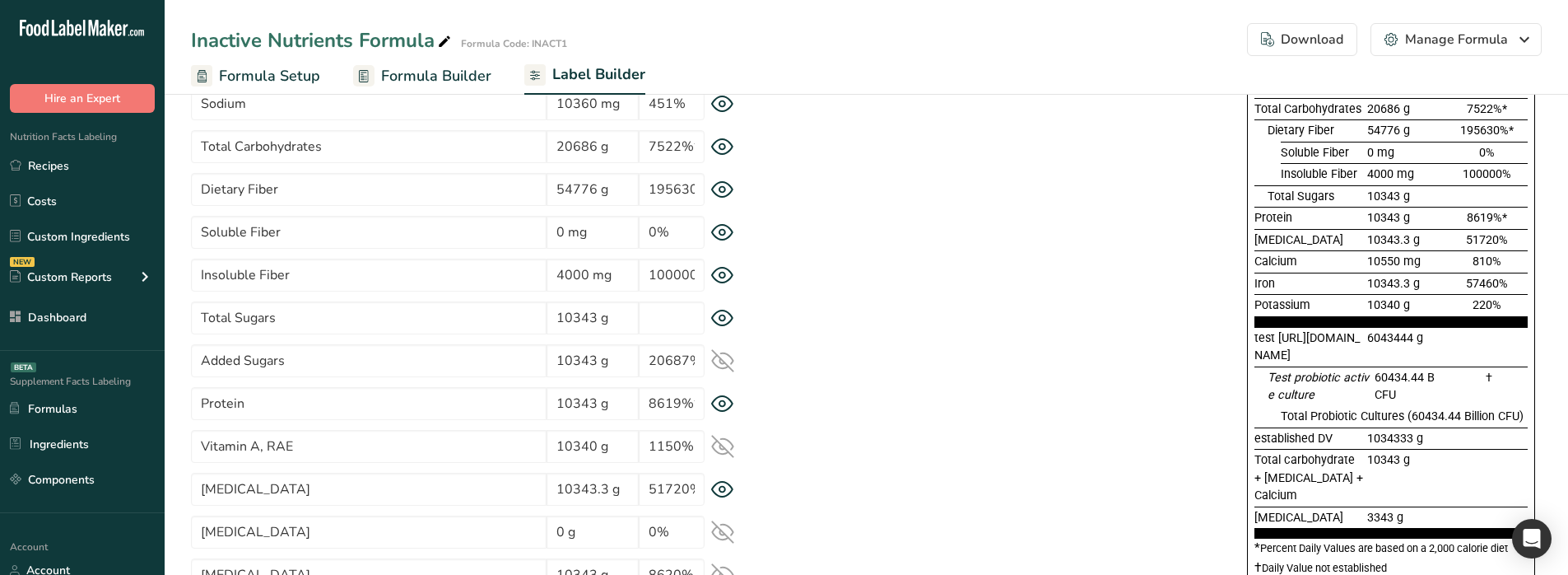
click at [731, 362] on icon at bounding box center [722, 361] width 21 height 16
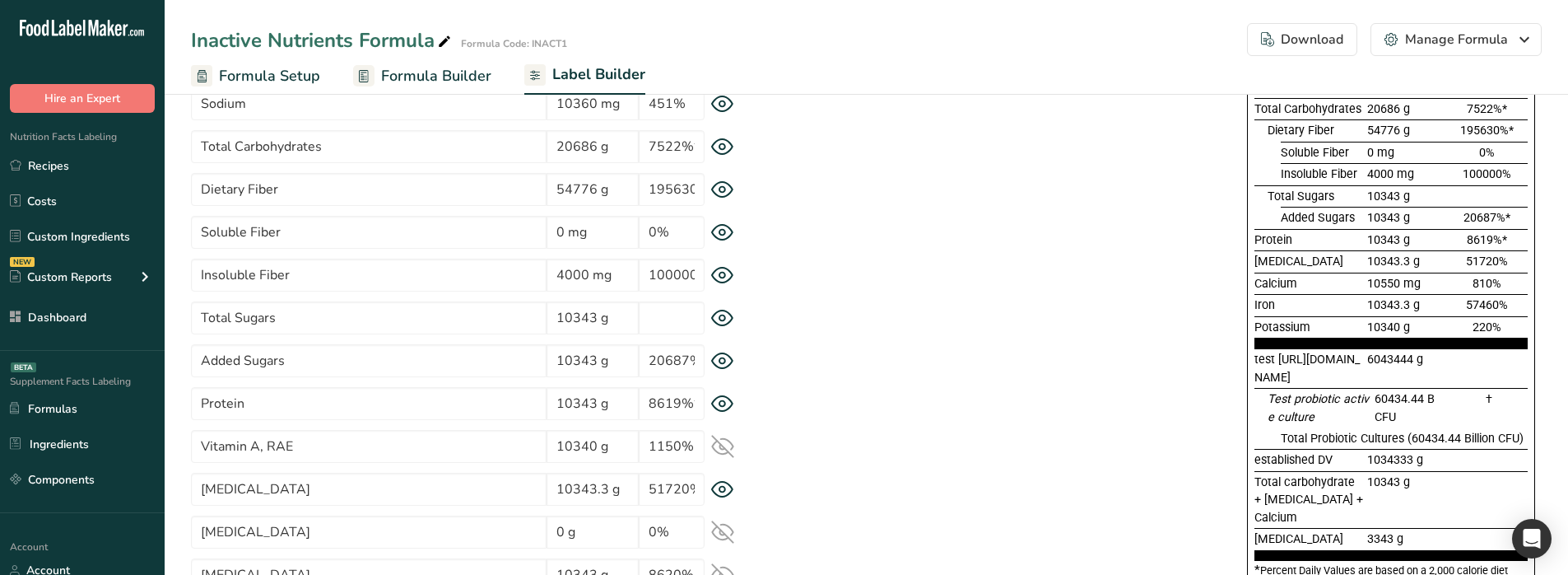
click at [723, 318] on icon at bounding box center [722, 318] width 23 height 17
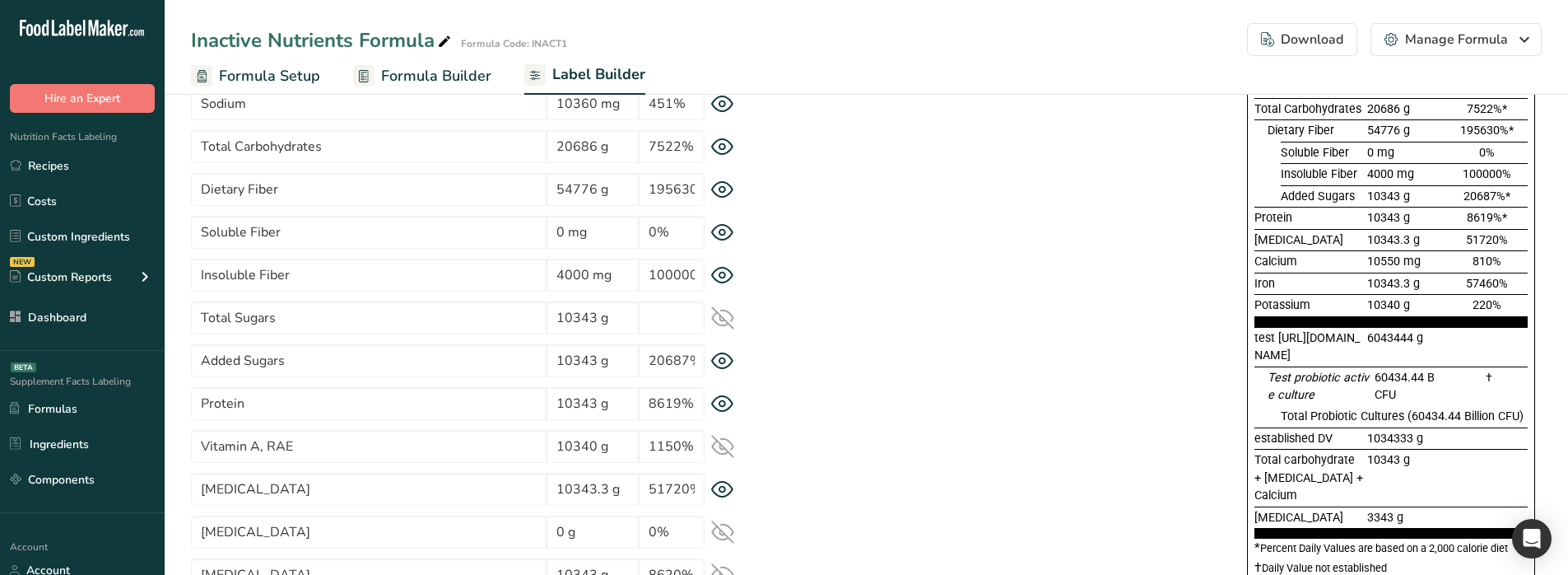
click at [723, 318] on icon at bounding box center [722, 318] width 21 height 21
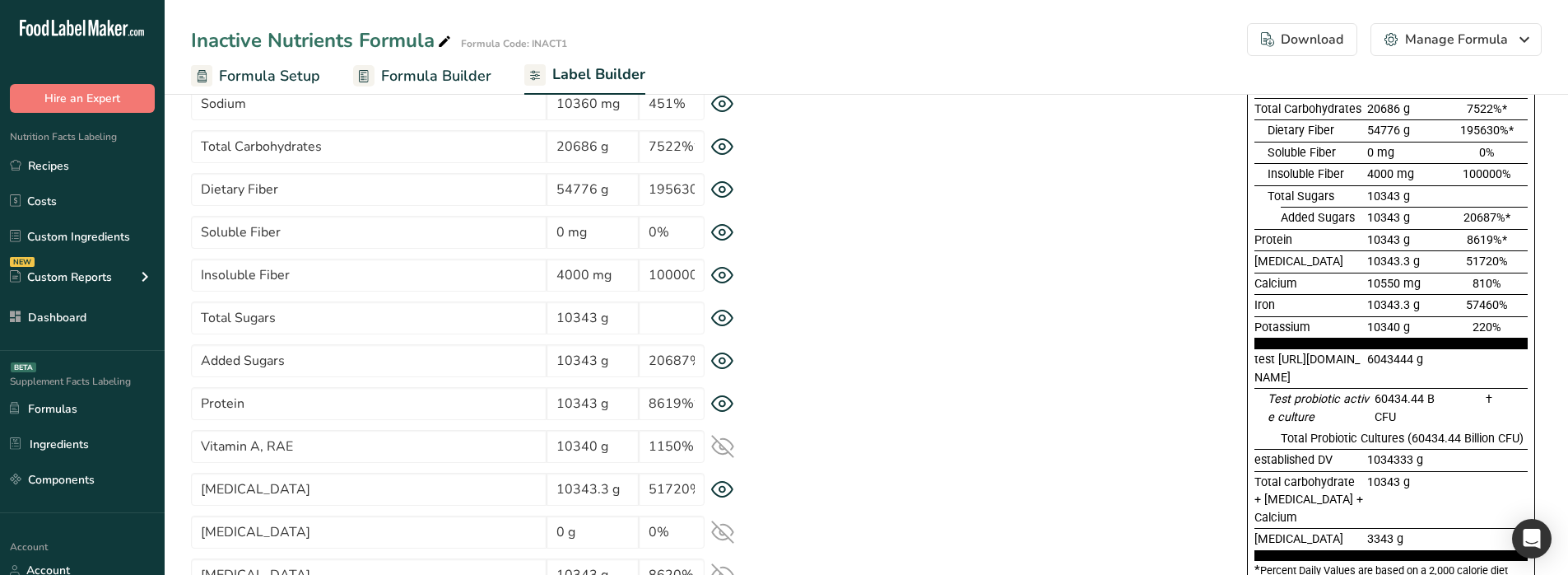
click at [723, 320] on icon at bounding box center [721, 318] width 6 height 6
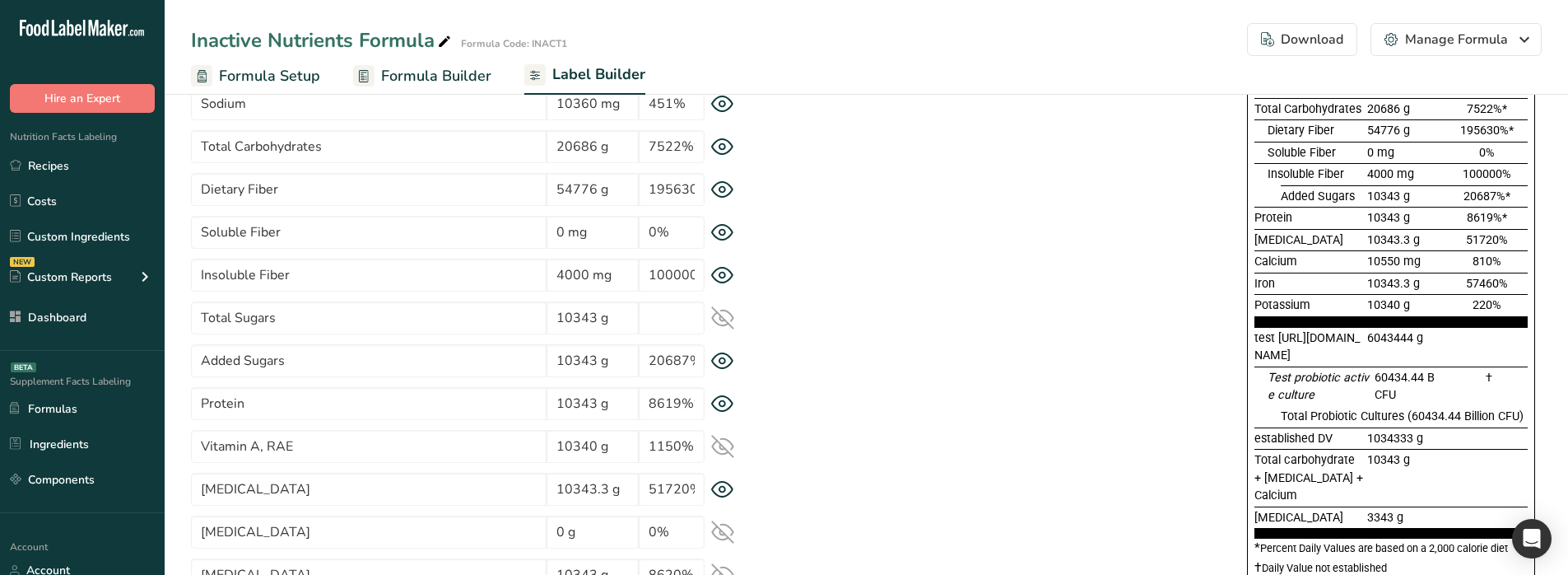
click at [723, 320] on icon at bounding box center [722, 318] width 21 height 16
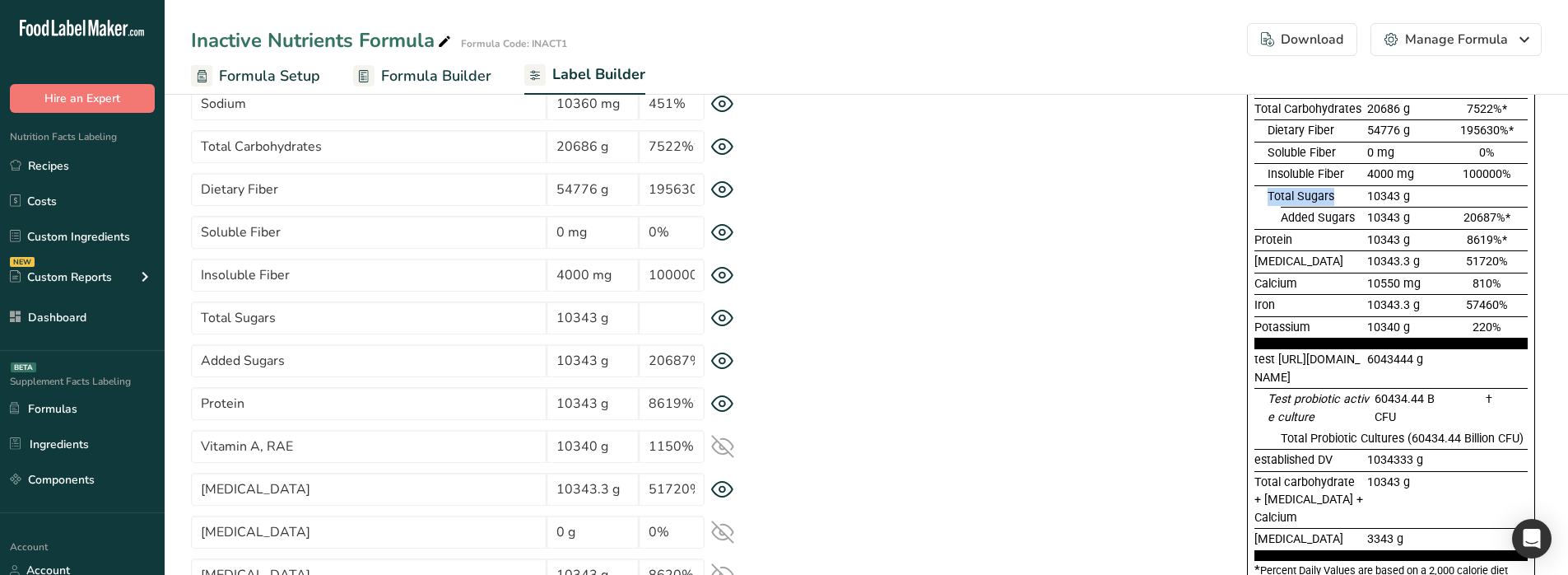
drag, startPoint x: 1265, startPoint y: 199, endPoint x: 1331, endPoint y: 198, distance: 66.0
click at [1331, 198] on div "Total Sugars 10343 g" at bounding box center [1390, 196] width 273 height 22
drag, startPoint x: 1266, startPoint y: 175, endPoint x: 1350, endPoint y: 174, distance: 84.0
click at [1350, 174] on div "Insoluble Fiber 4000 mg 100000%" at bounding box center [1390, 174] width 273 height 22
click at [729, 321] on icon at bounding box center [722, 318] width 23 height 17
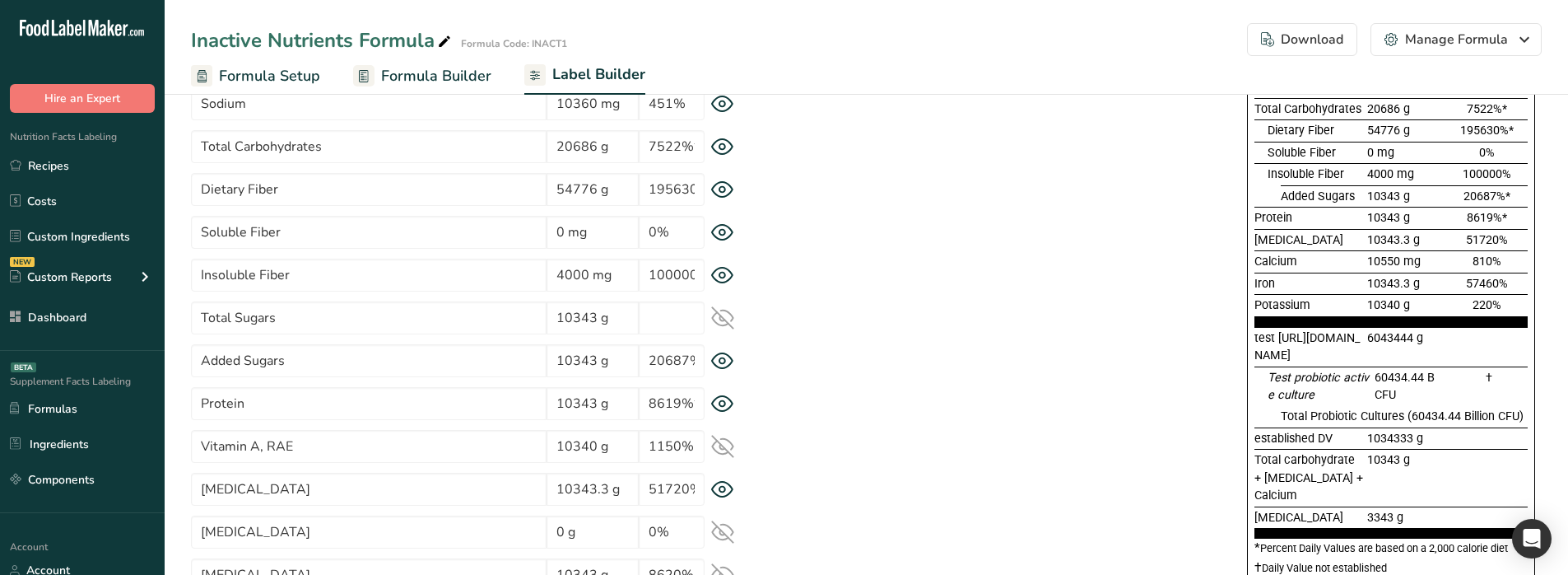
click at [729, 321] on icon at bounding box center [722, 318] width 23 height 23
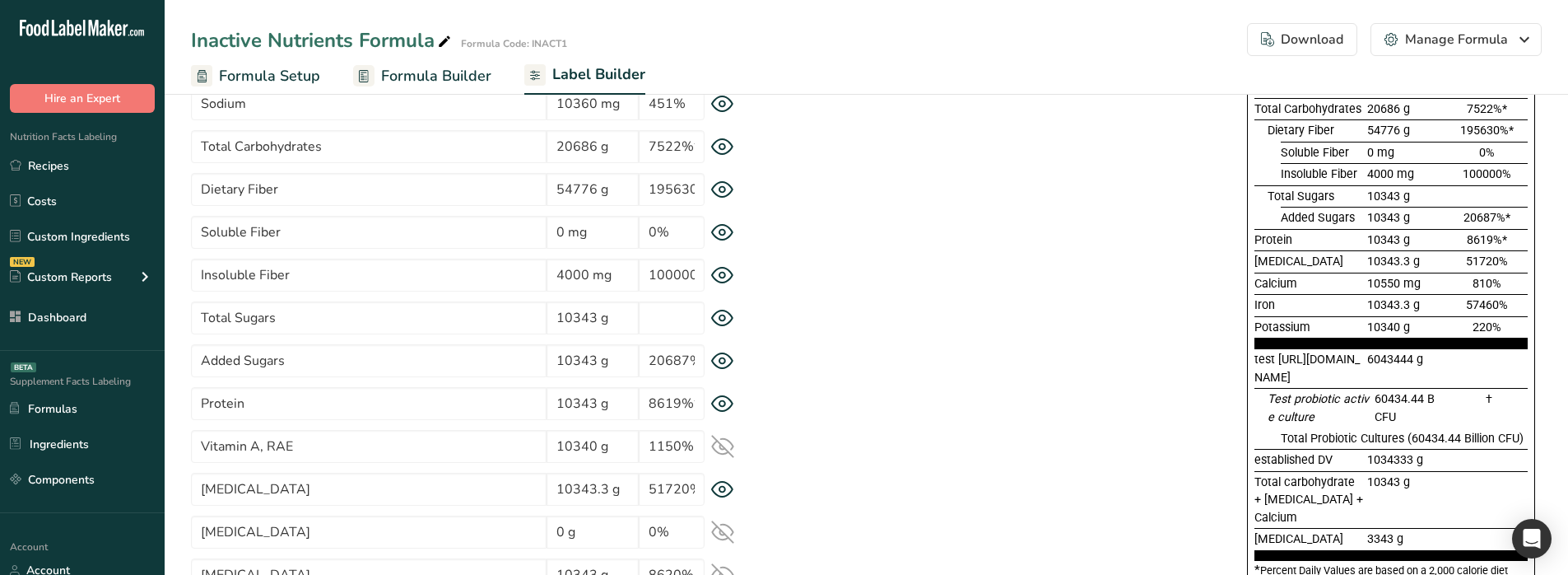
click at [724, 190] on icon at bounding box center [722, 190] width 23 height 17
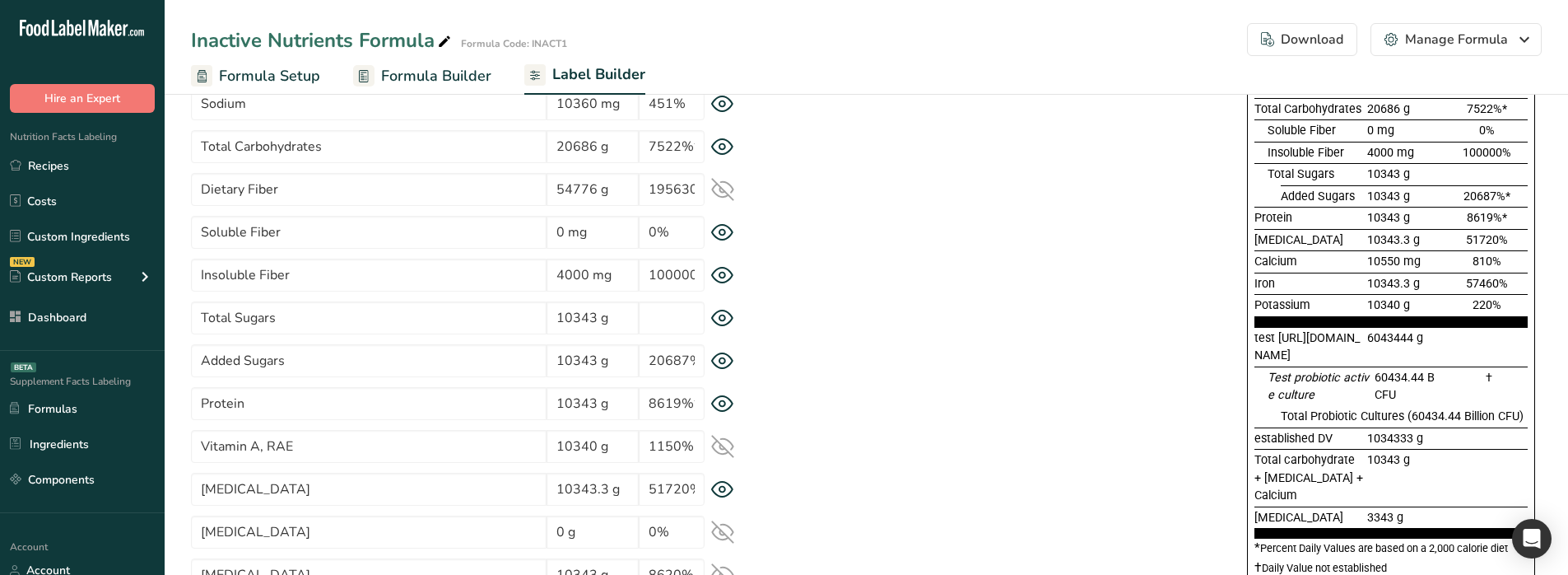
click at [724, 190] on icon at bounding box center [722, 190] width 23 height 23
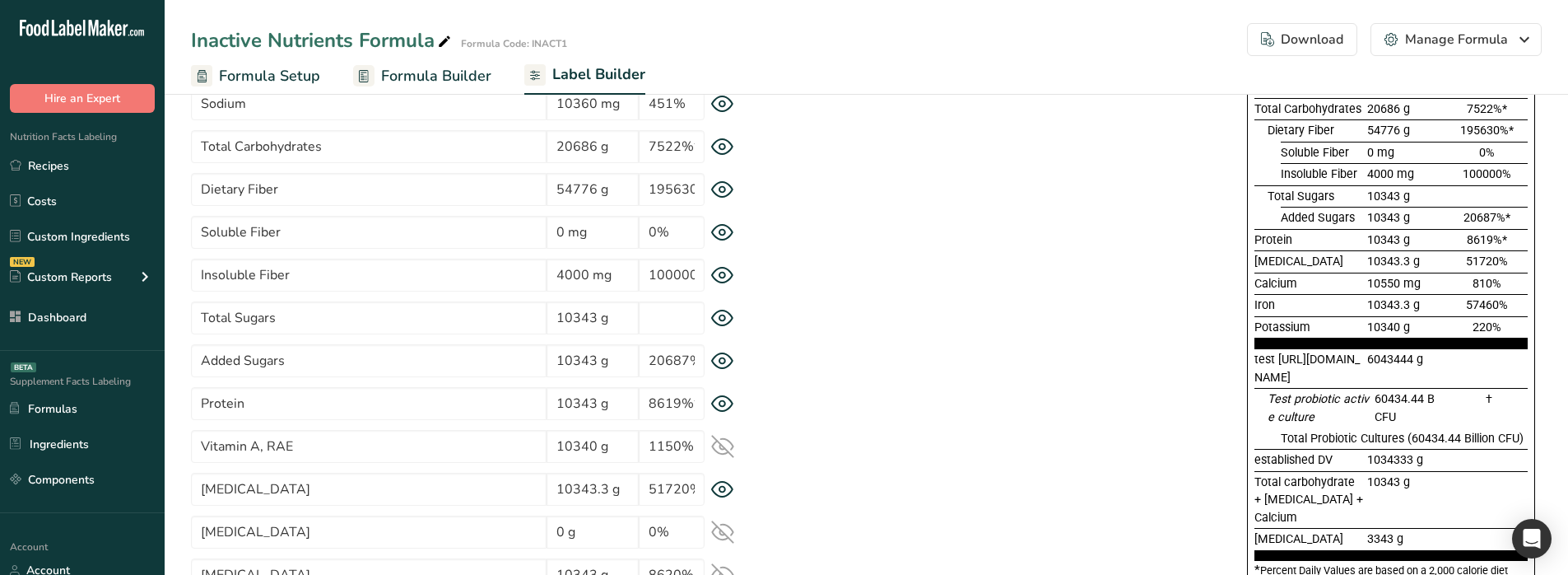
click at [716, 231] on icon at bounding box center [722, 233] width 23 height 17
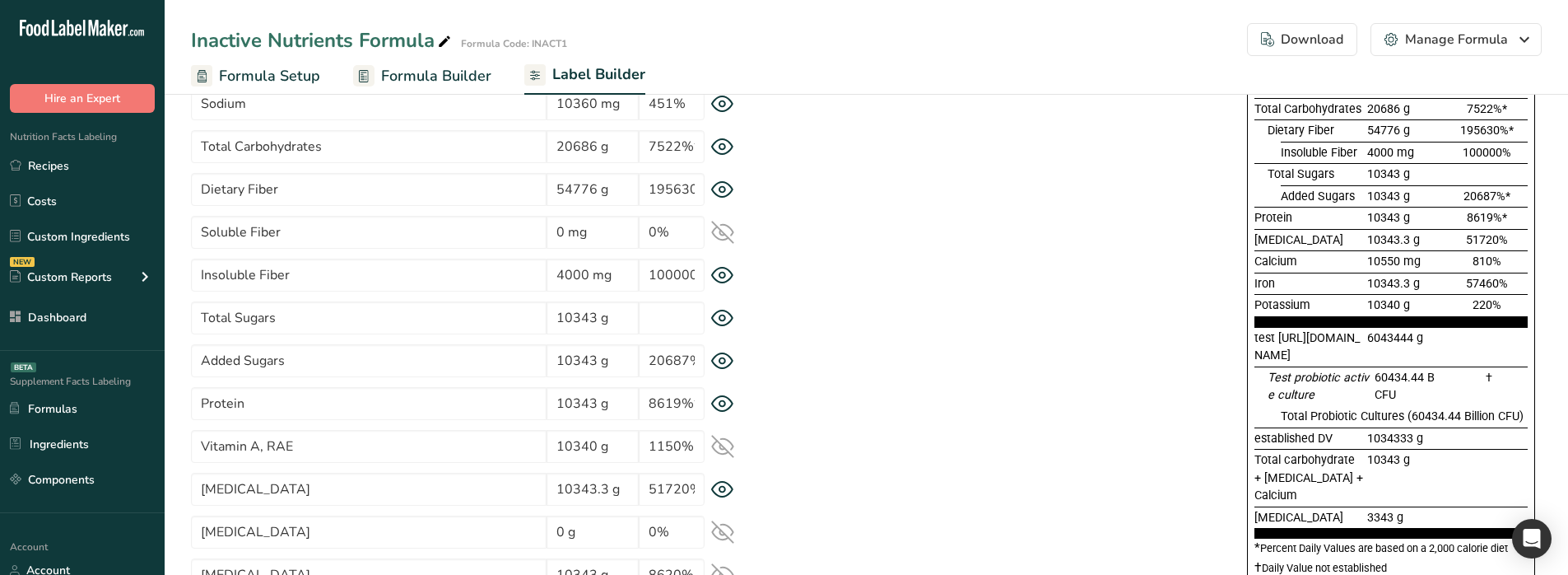
click at [716, 231] on icon at bounding box center [722, 233] width 23 height 23
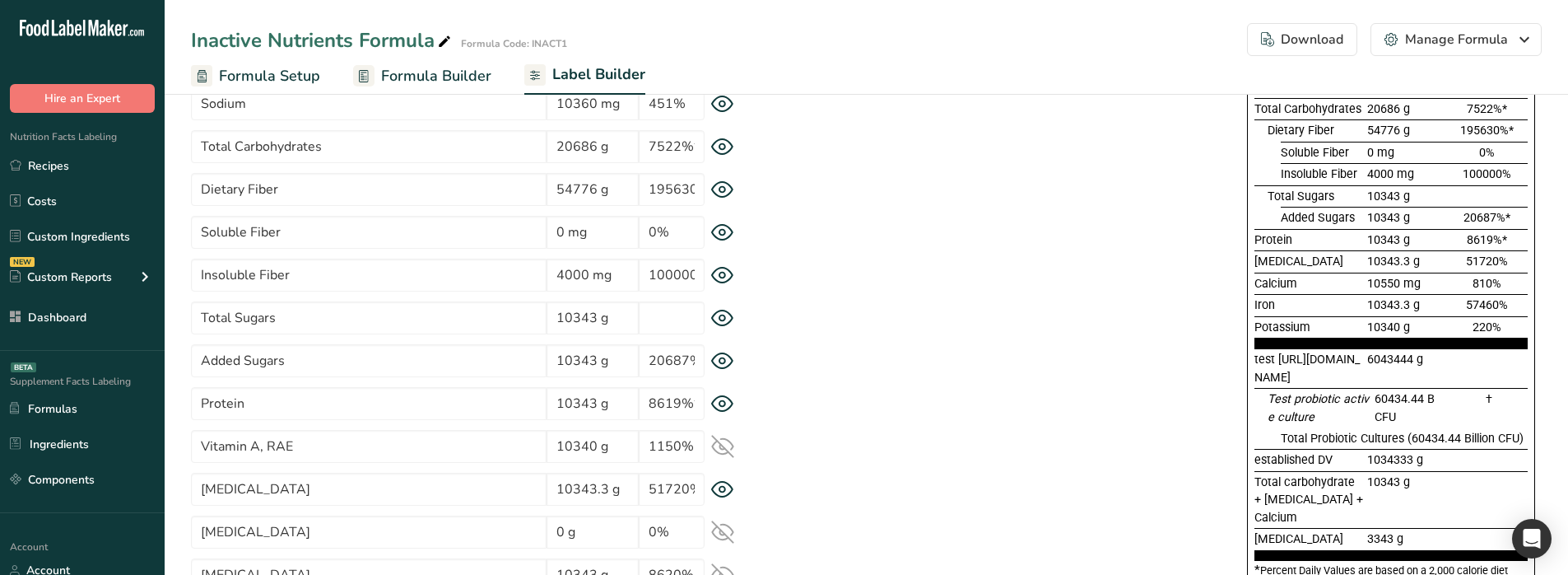
click at [716, 231] on icon at bounding box center [722, 233] width 23 height 17
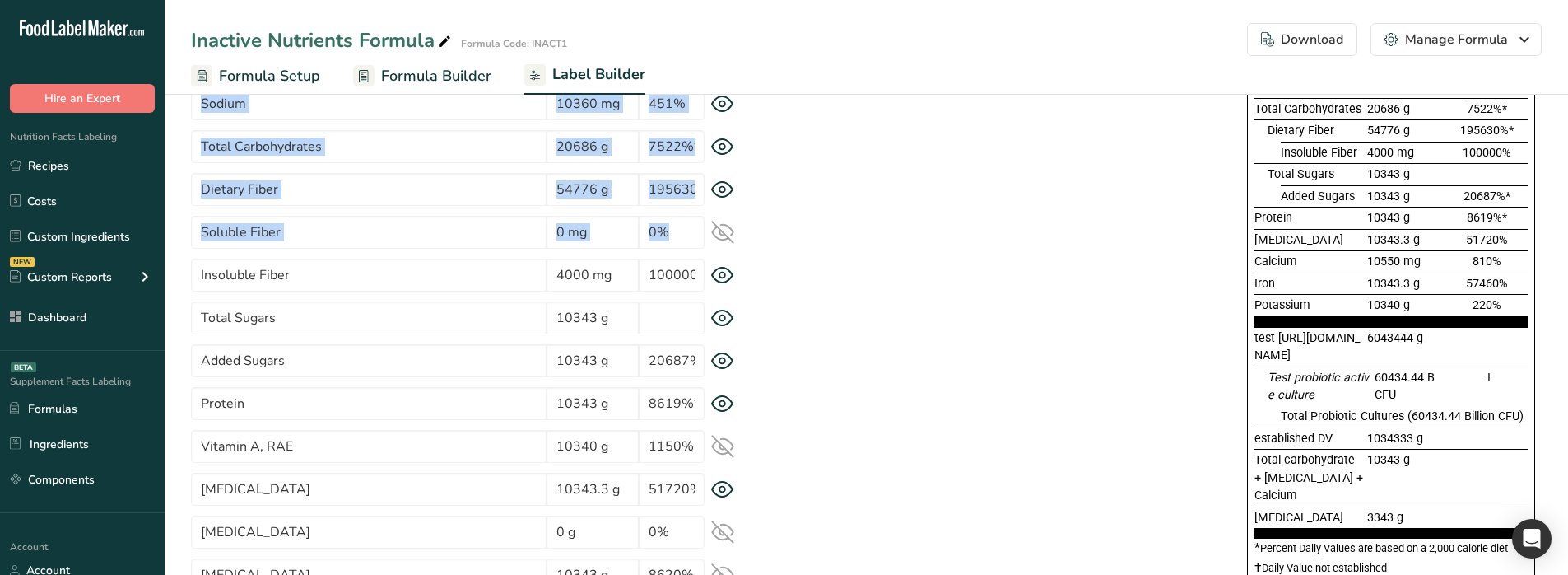
click at [716, 231] on icon at bounding box center [722, 233] width 23 height 23
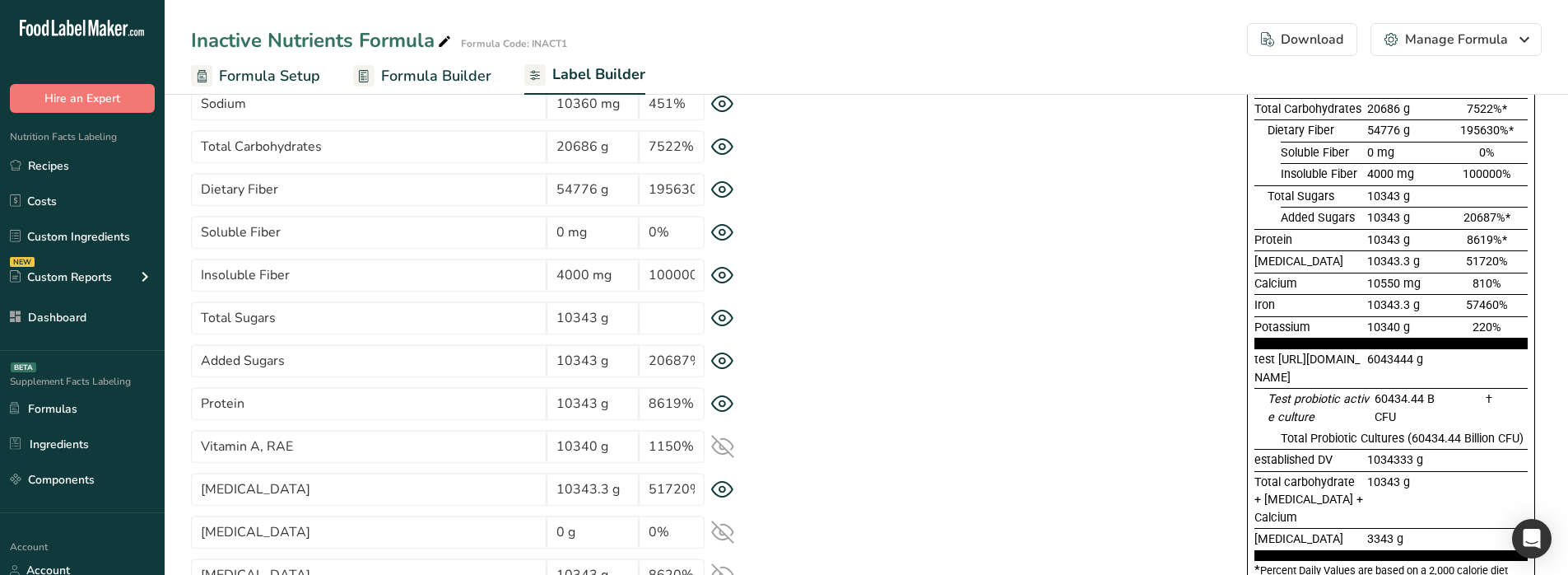
click at [718, 270] on icon at bounding box center [722, 275] width 23 height 17
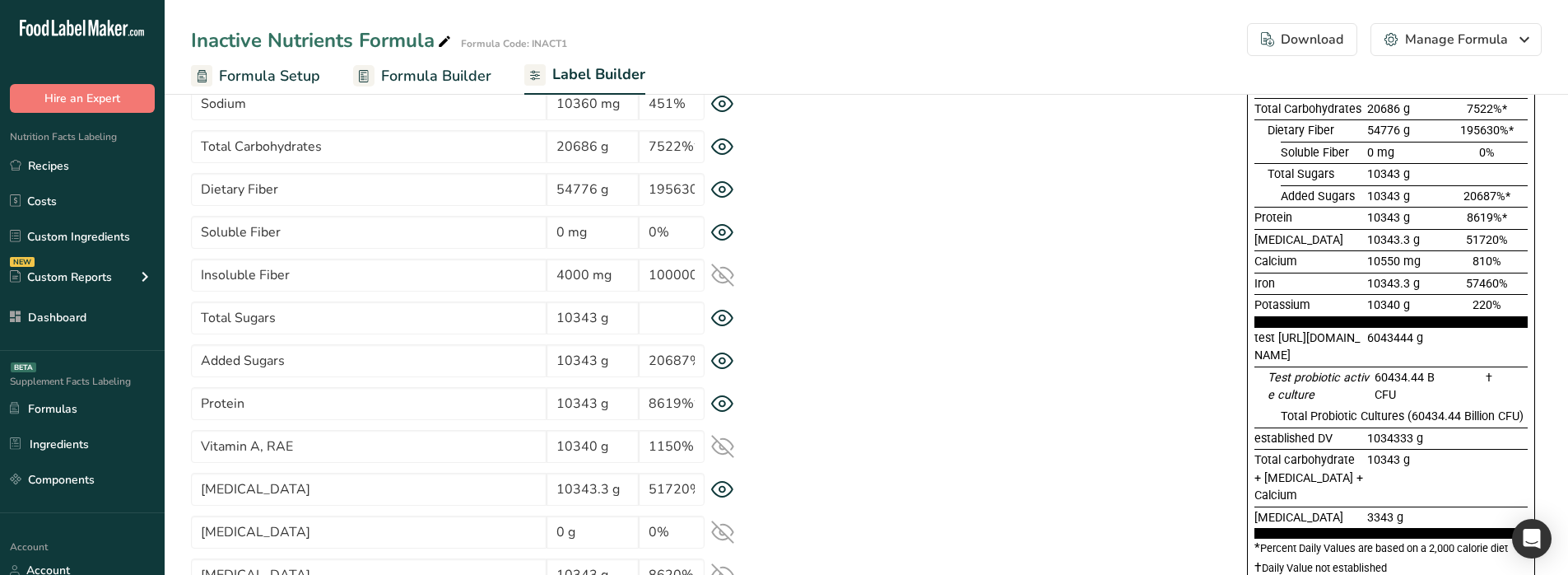
click at [718, 270] on icon at bounding box center [722, 275] width 21 height 21
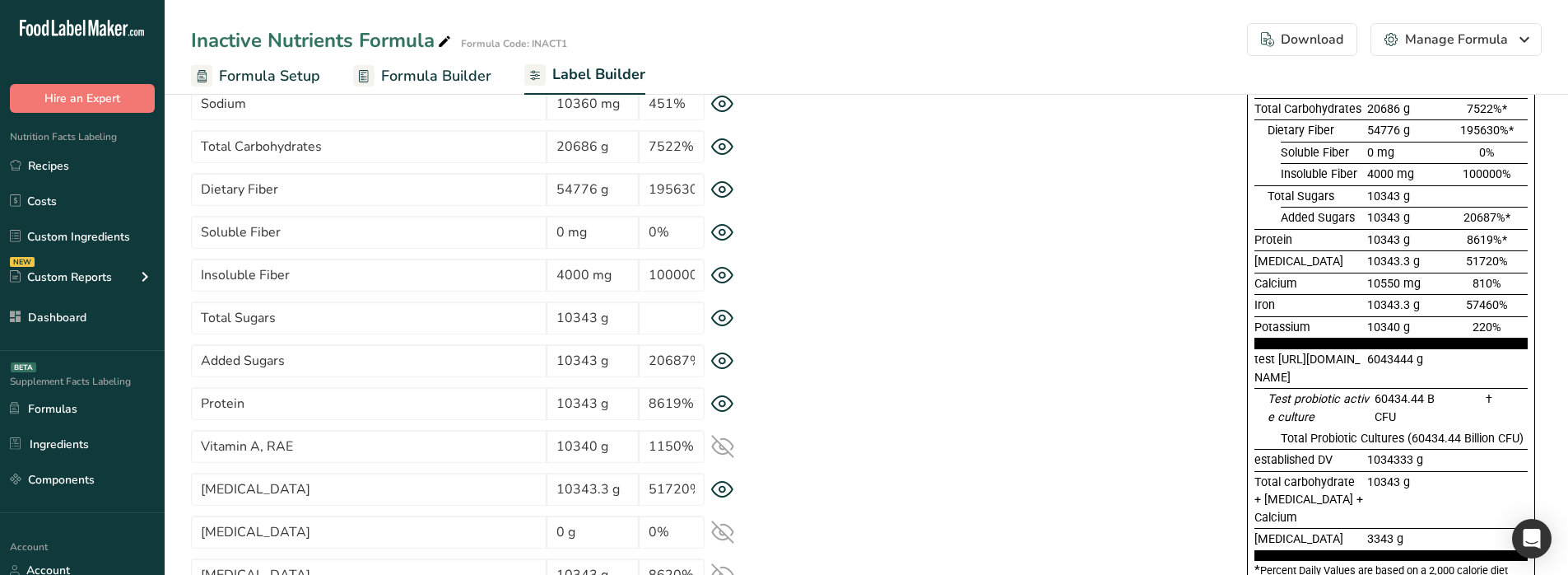
click at [729, 148] on icon at bounding box center [722, 147] width 23 height 17
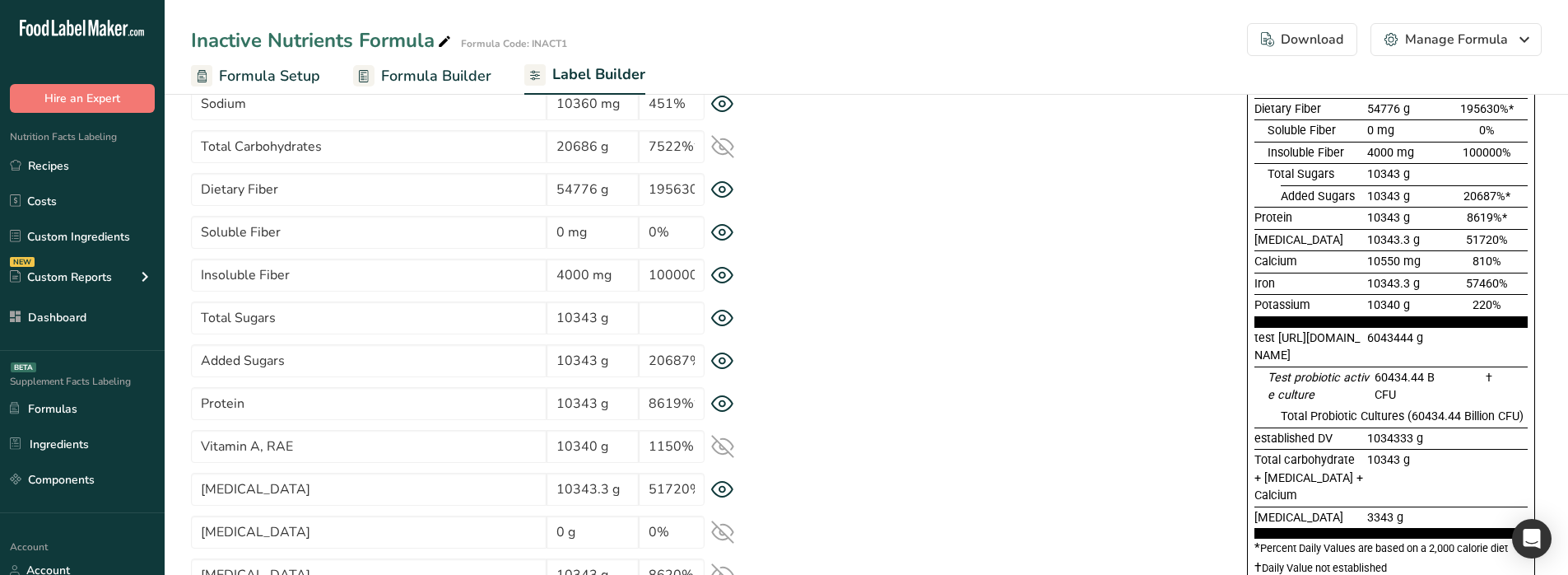
click at [729, 148] on icon at bounding box center [722, 147] width 23 height 23
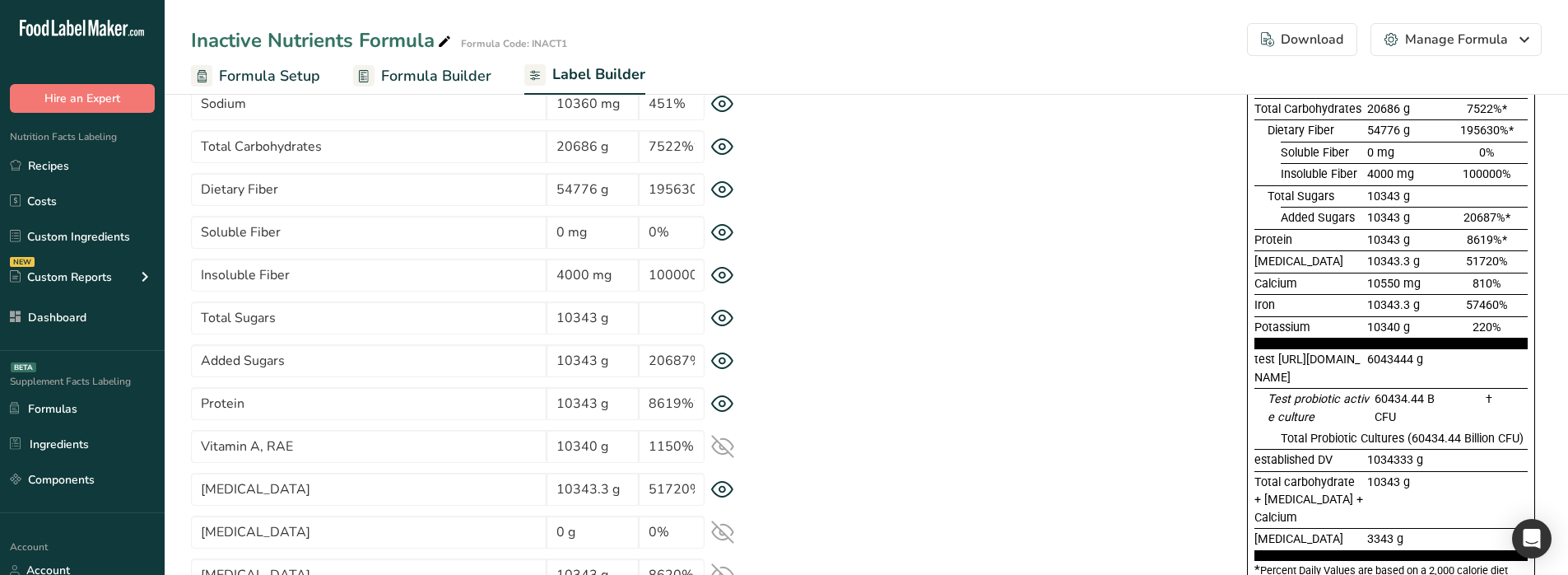
click at [729, 148] on icon at bounding box center [722, 147] width 23 height 17
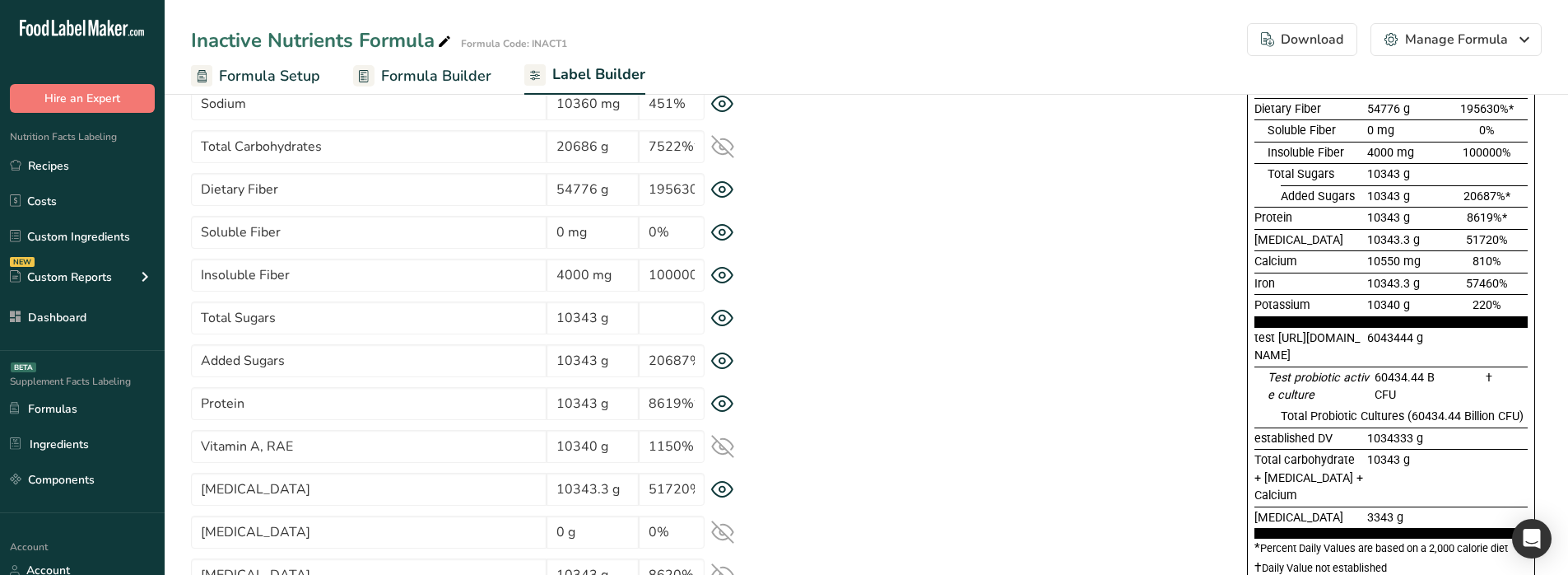
click at [729, 148] on icon at bounding box center [722, 147] width 23 height 23
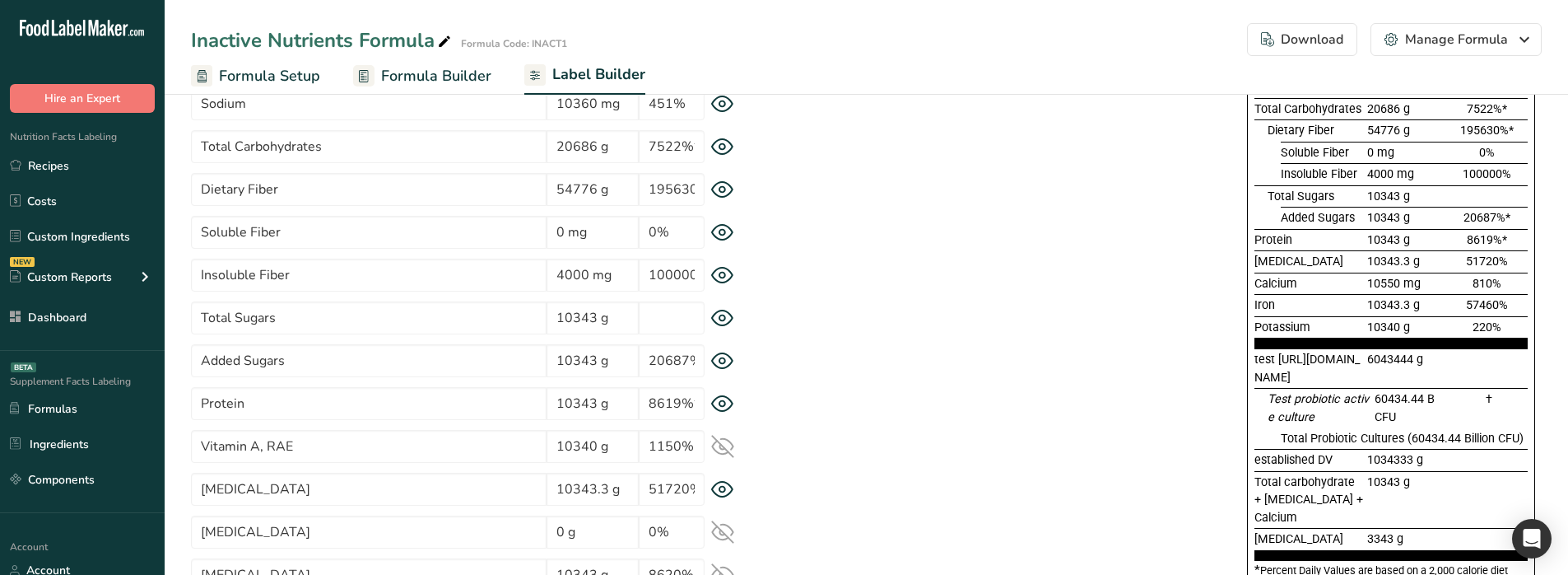
click at [722, 191] on icon at bounding box center [722, 190] width 23 height 17
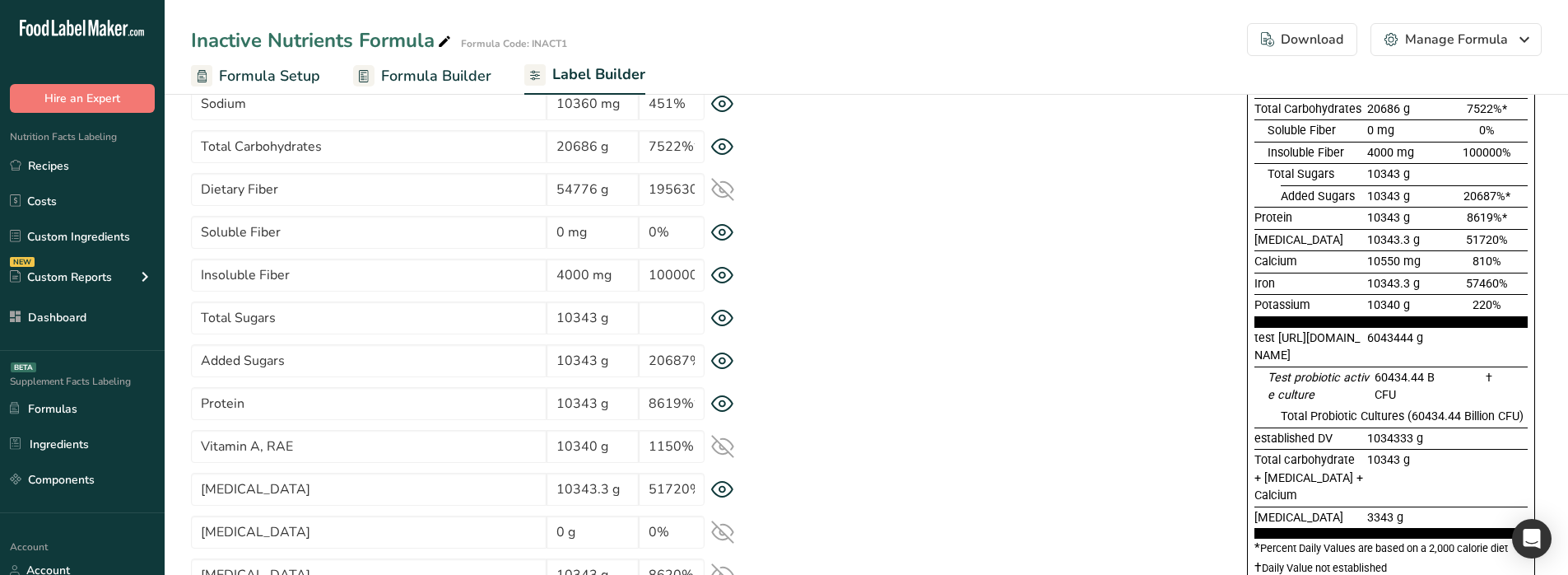
click at [722, 191] on icon at bounding box center [722, 190] width 23 height 23
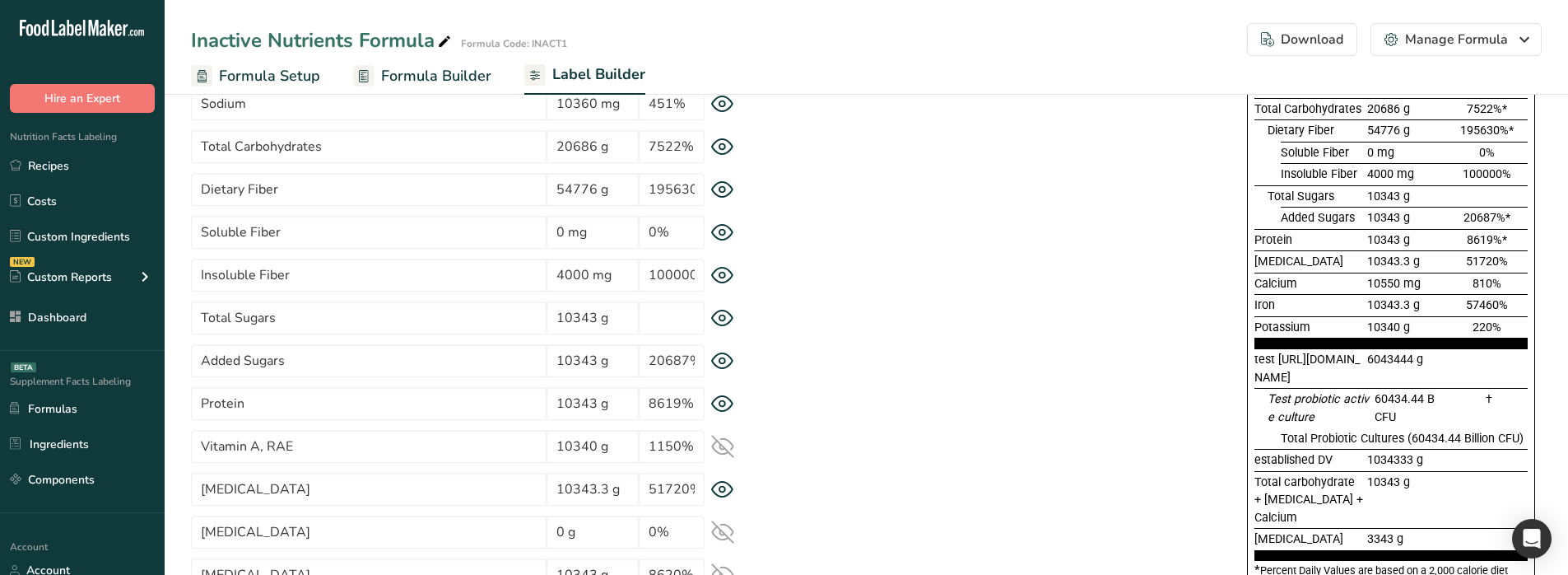
click at [721, 148] on icon at bounding box center [722, 147] width 23 height 17
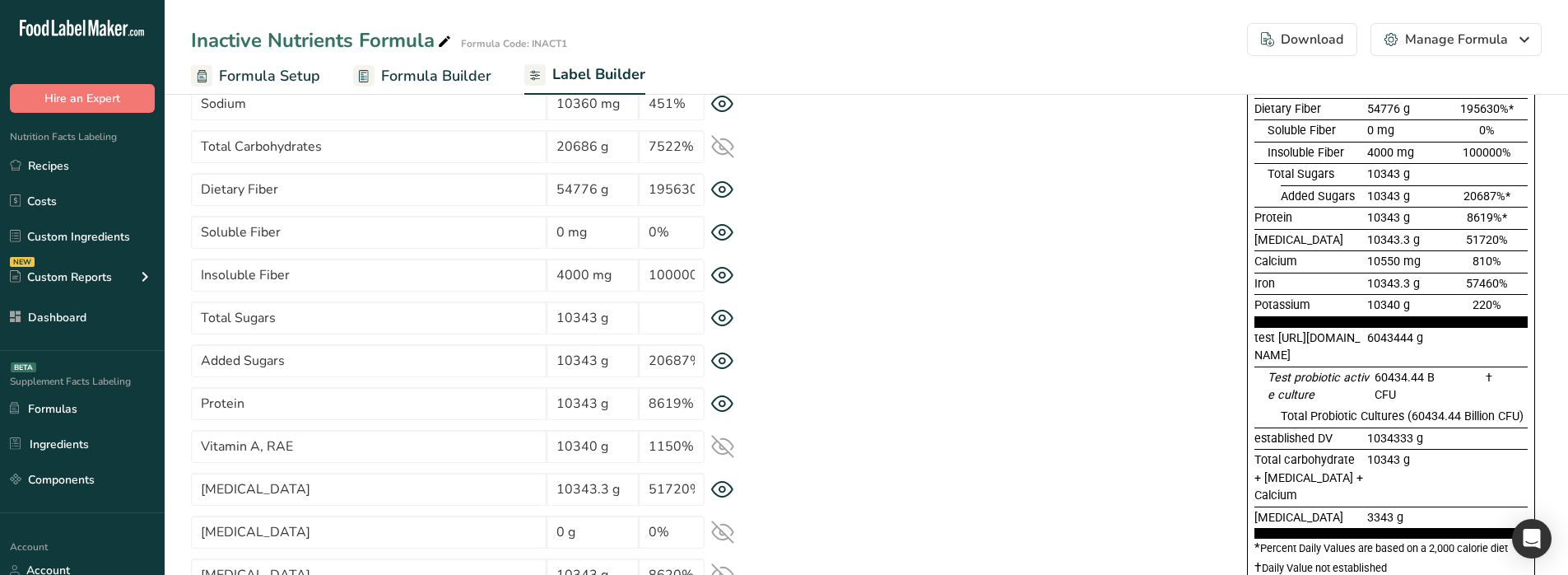
click at [721, 148] on icon at bounding box center [722, 147] width 23 height 23
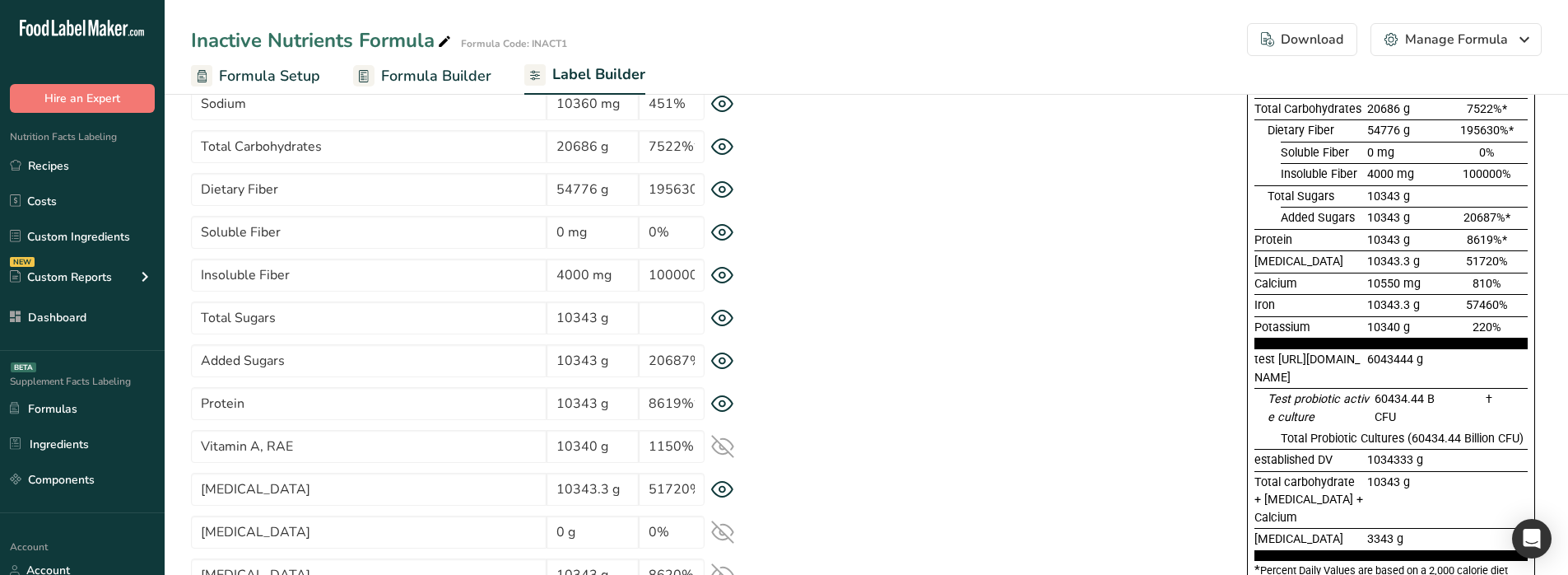
click at [721, 313] on icon at bounding box center [722, 318] width 23 height 17
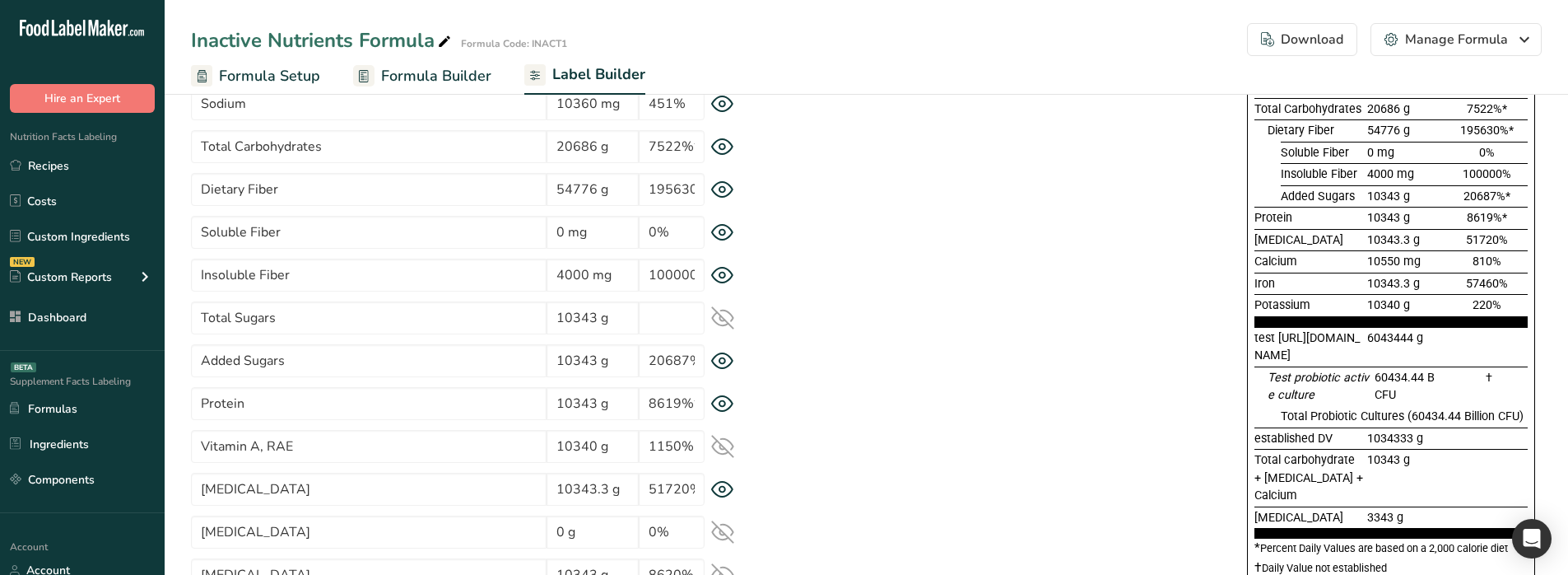
click at [721, 313] on icon at bounding box center [722, 318] width 23 height 23
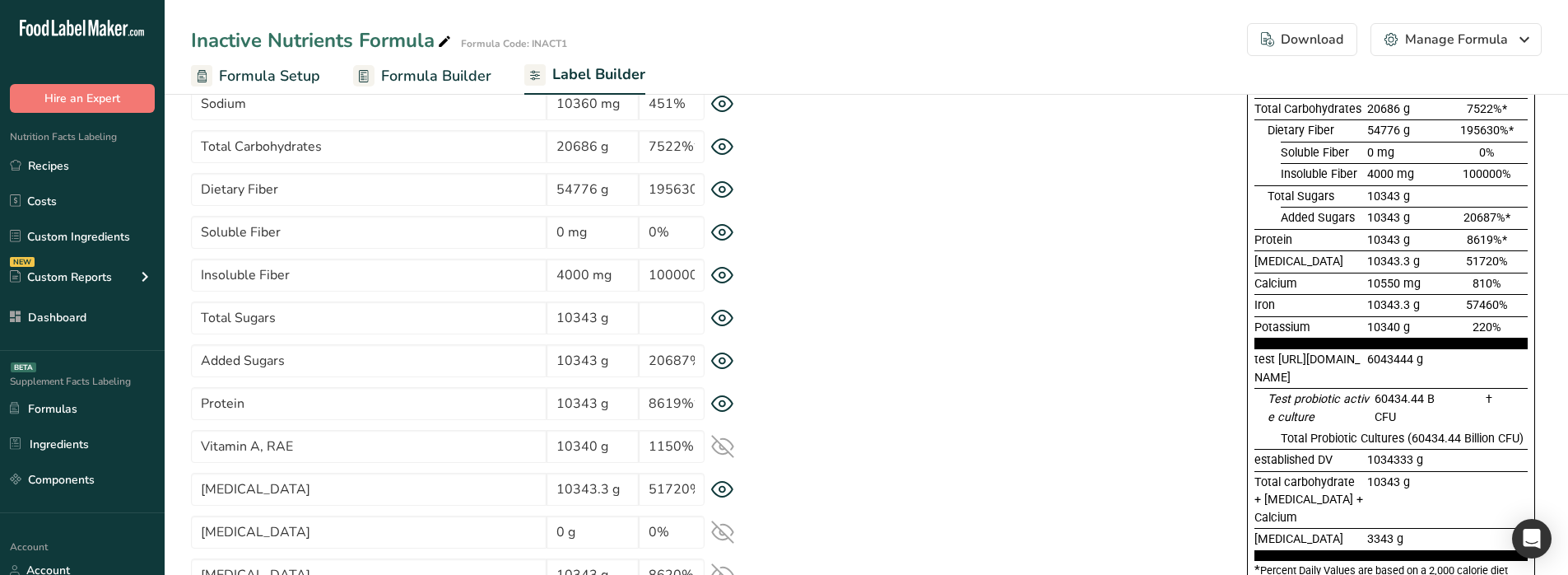
click at [722, 318] on icon at bounding box center [722, 318] width 23 height 17
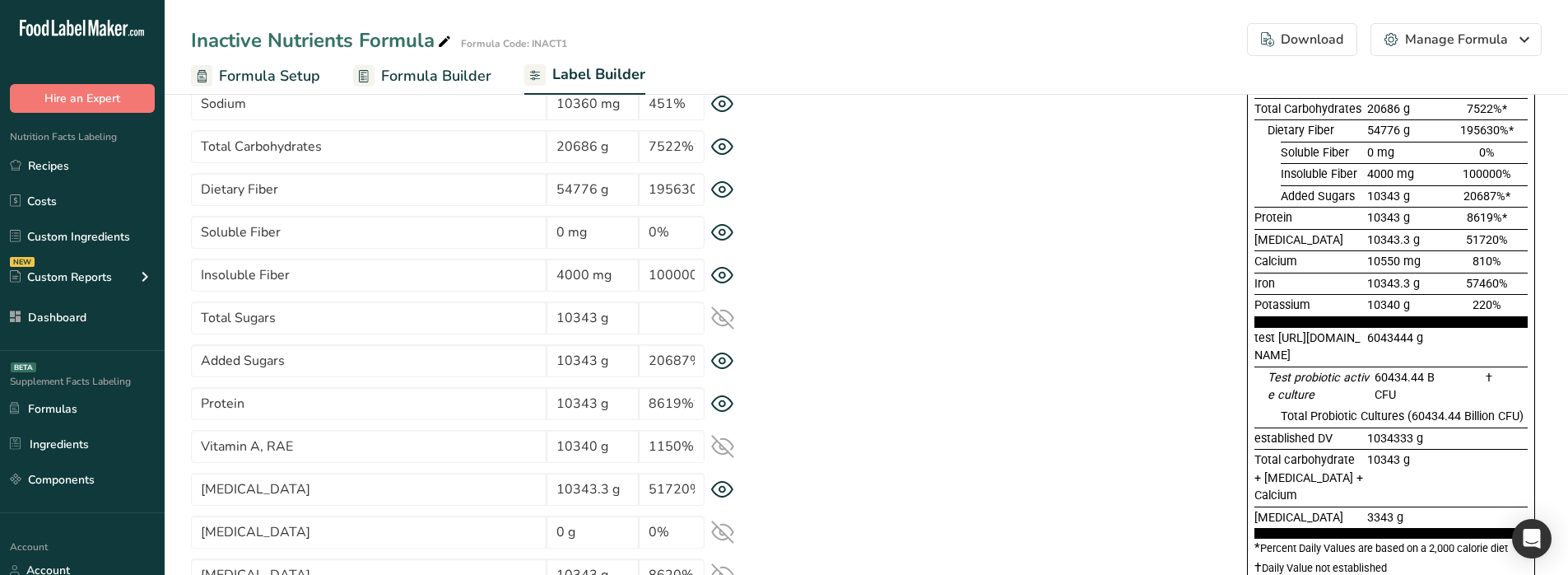
click at [722, 318] on icon at bounding box center [722, 318] width 21 height 21
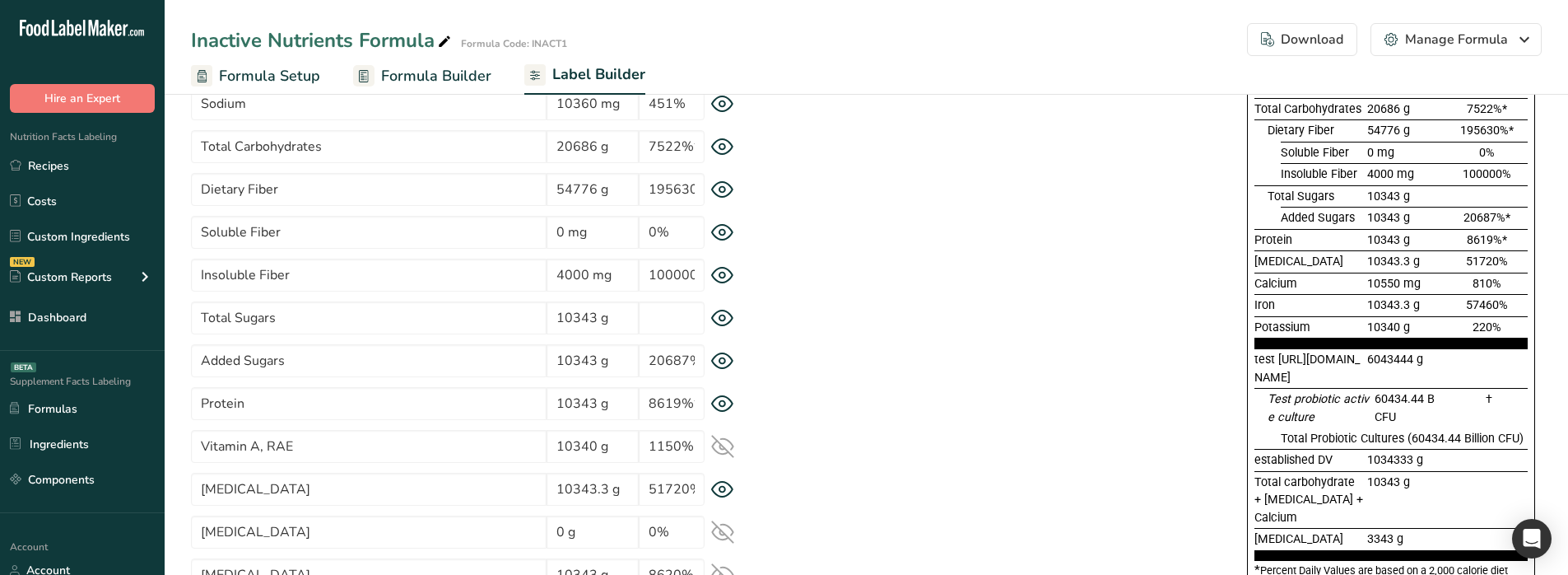
click at [726, 317] on icon at bounding box center [722, 318] width 23 height 17
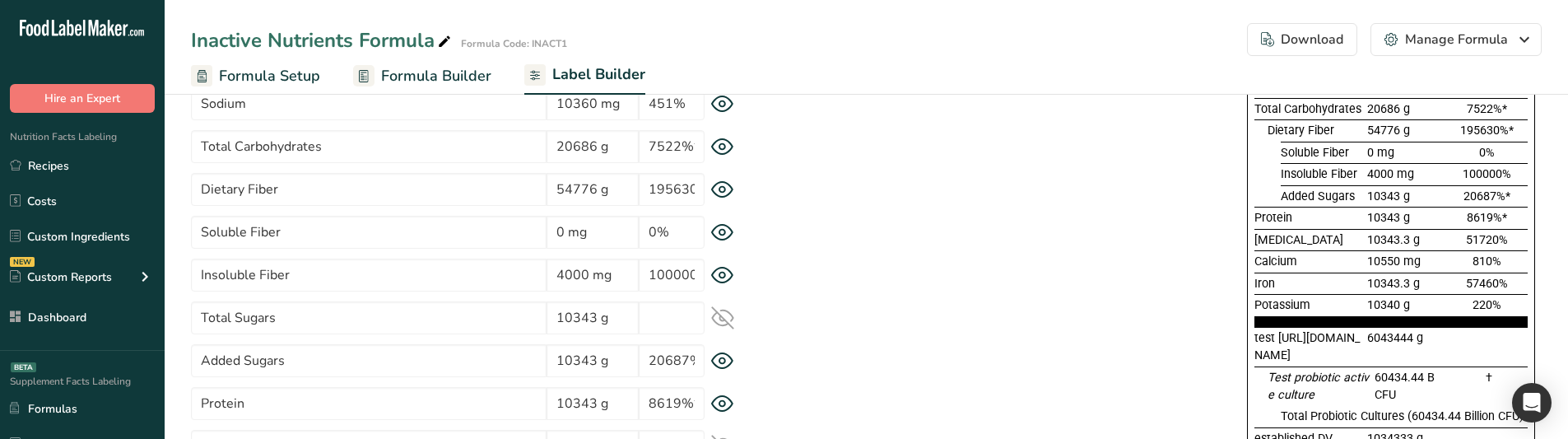
click at [722, 317] on icon at bounding box center [722, 318] width 21 height 21
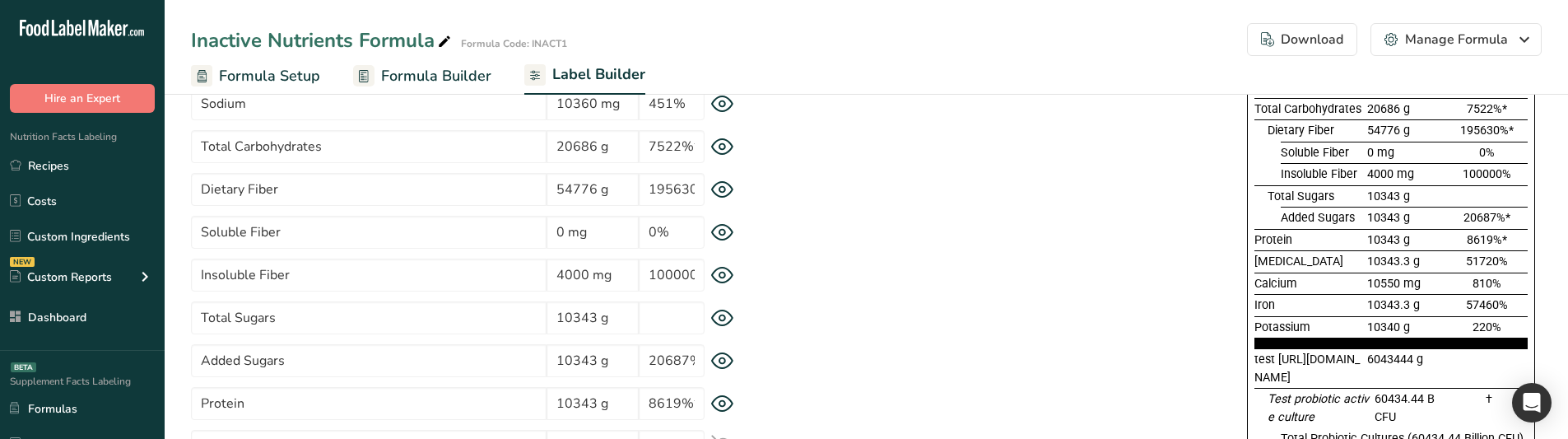
click at [724, 191] on icon at bounding box center [721, 190] width 6 height 6
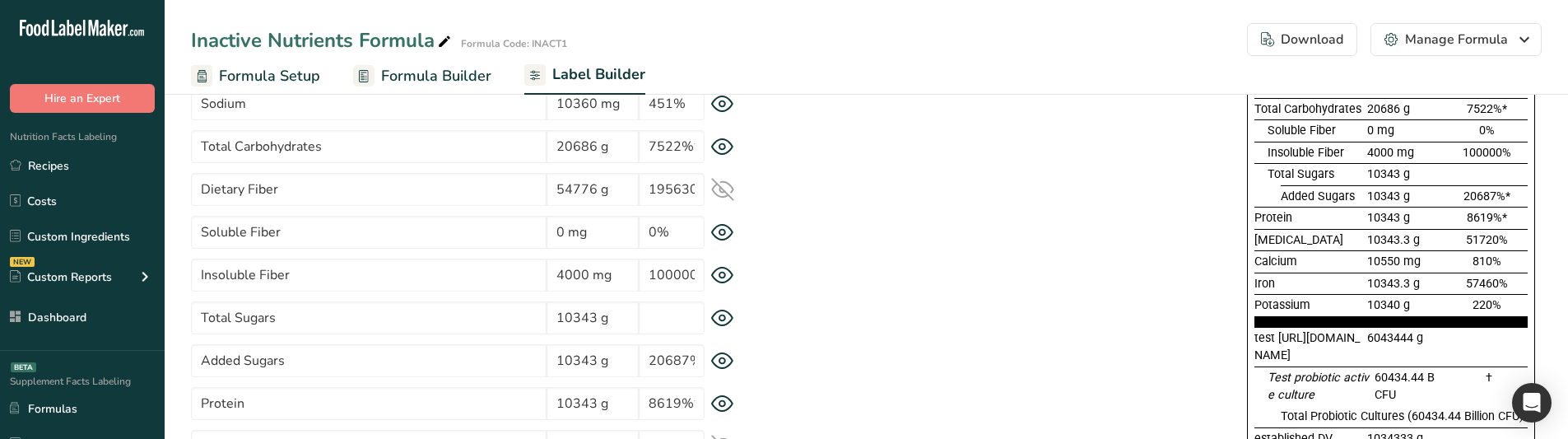
click at [724, 191] on icon at bounding box center [722, 190] width 21 height 21
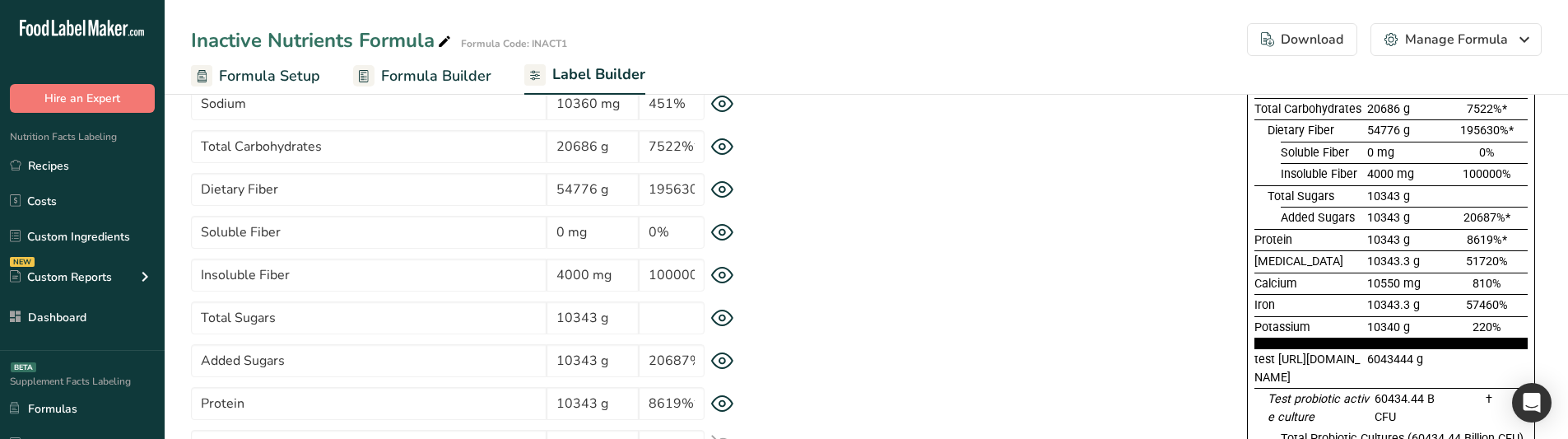
click at [726, 322] on icon at bounding box center [722, 318] width 23 height 17
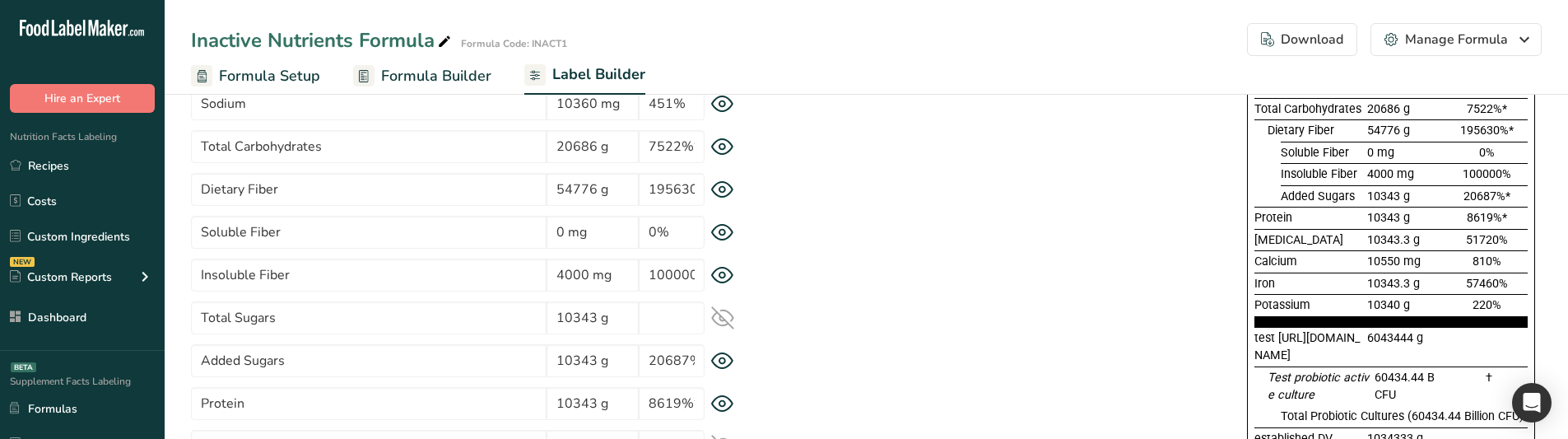
click at [726, 322] on icon at bounding box center [722, 318] width 21 height 21
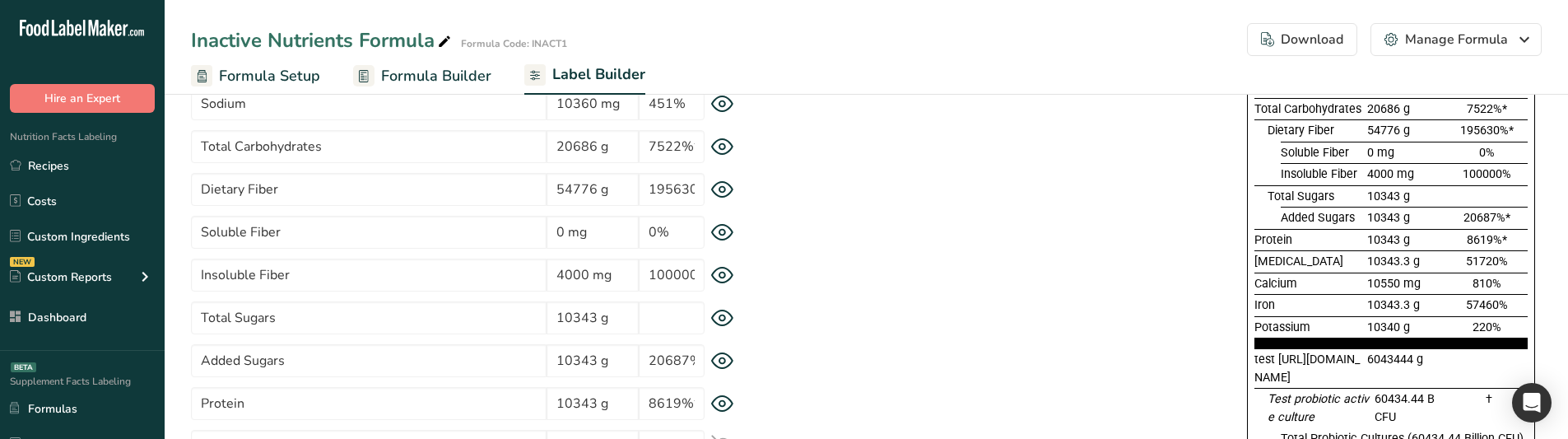
click at [722, 149] on icon at bounding box center [721, 147] width 6 height 6
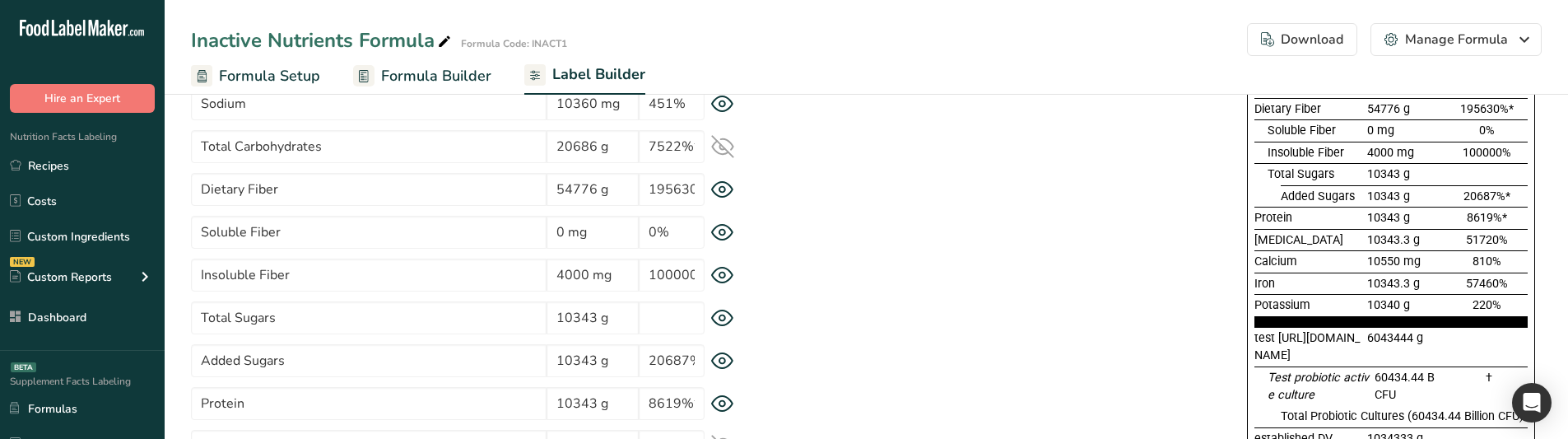
click at [722, 149] on icon at bounding box center [722, 147] width 21 height 16
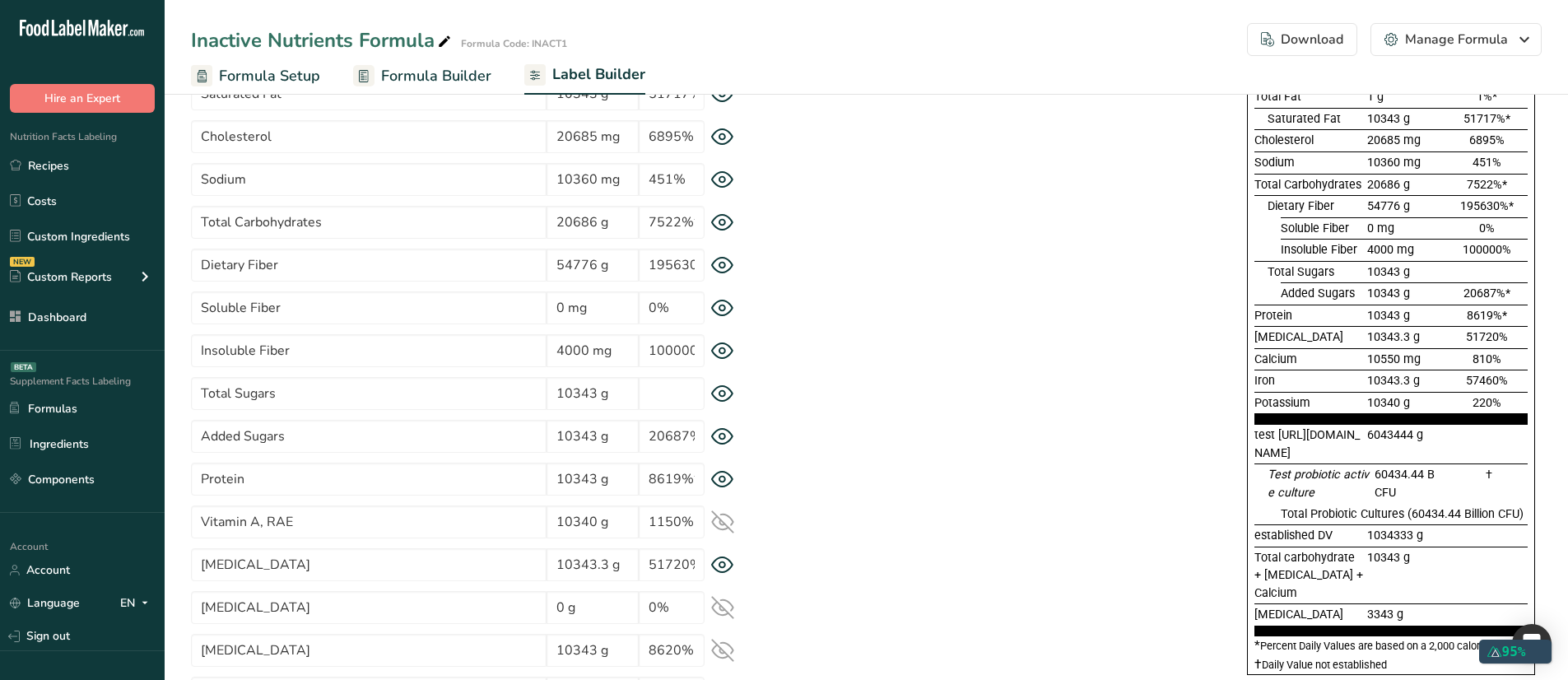
scroll to position [246, 0]
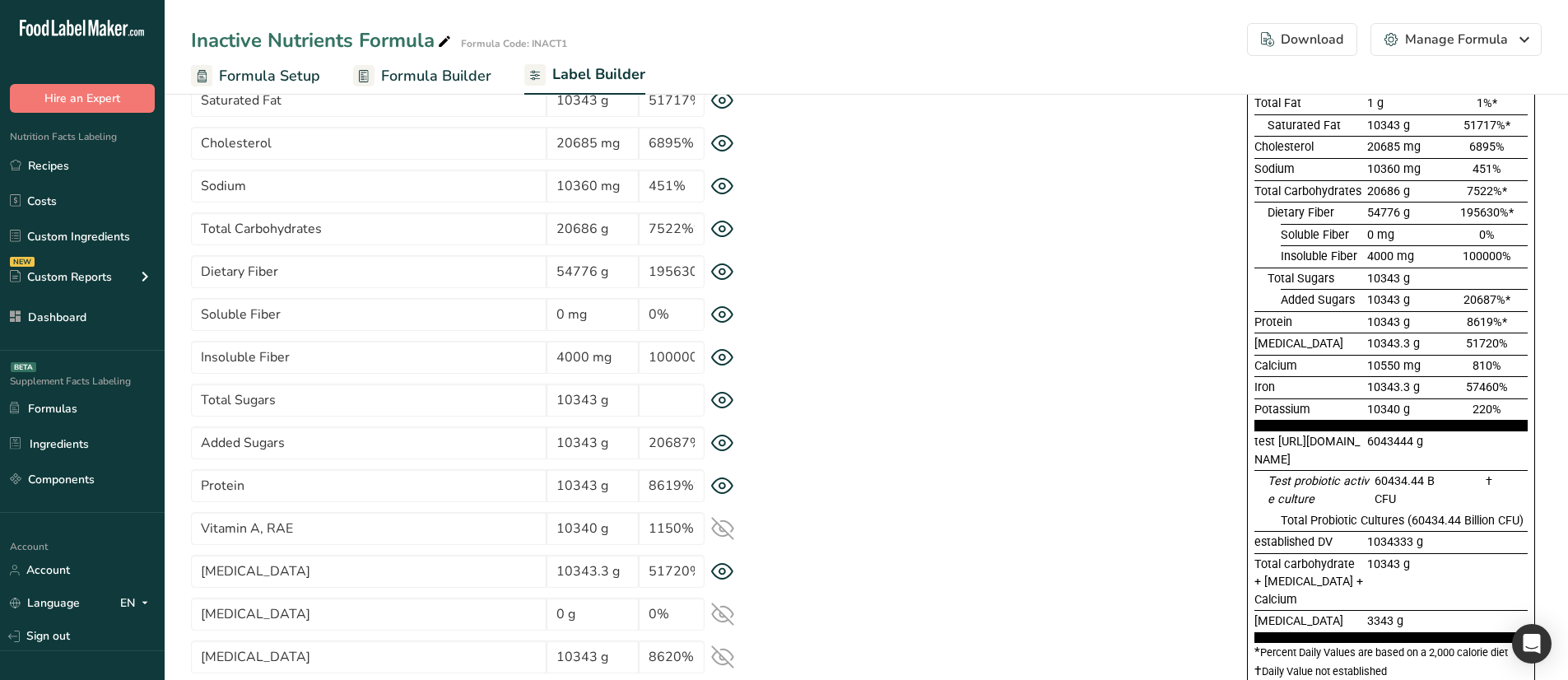
click at [723, 401] on icon at bounding box center [722, 400] width 23 height 17
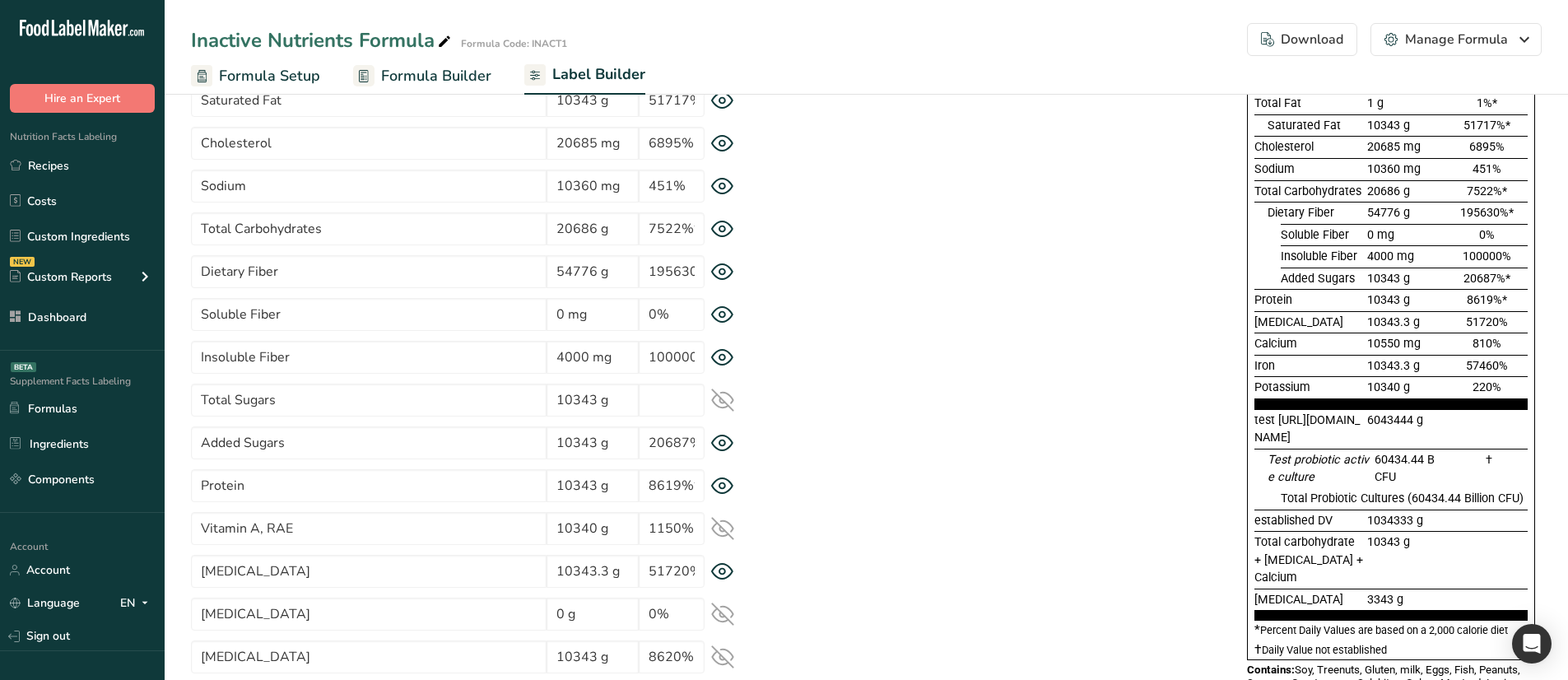
click at [723, 401] on icon at bounding box center [722, 400] width 21 height 21
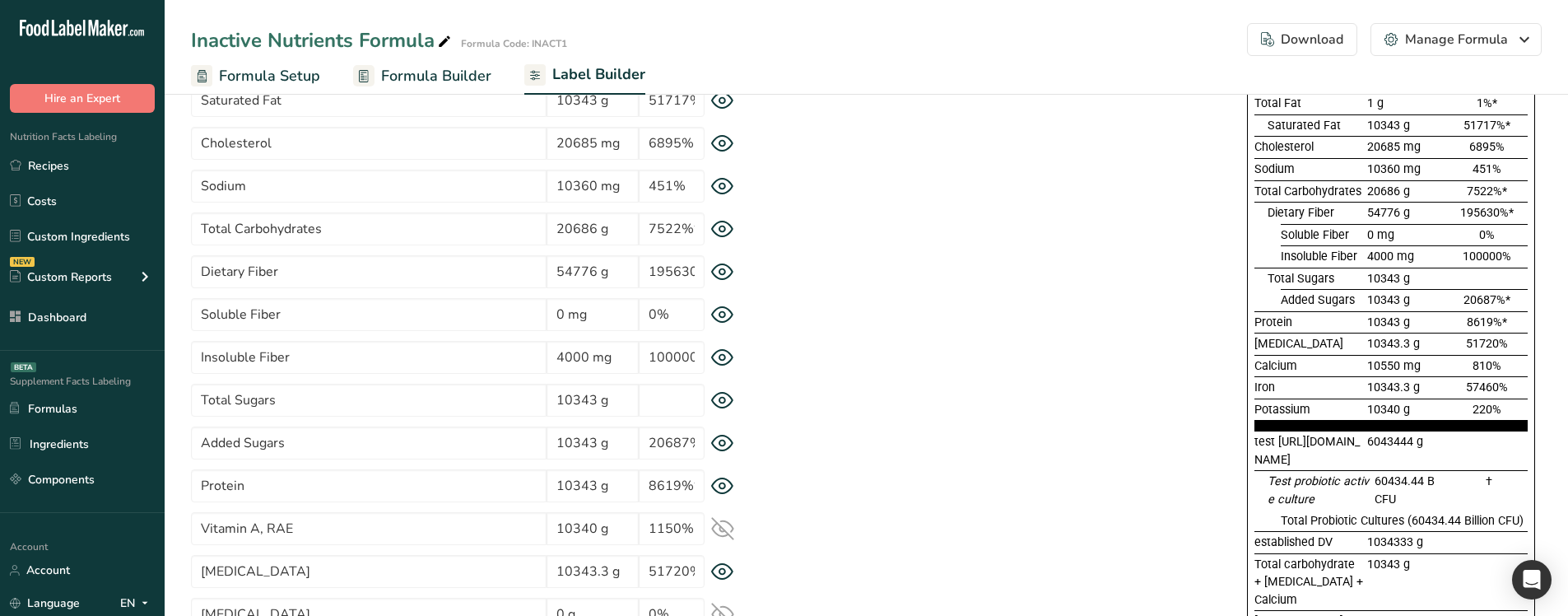
click at [723, 404] on icon at bounding box center [722, 400] width 23 height 17
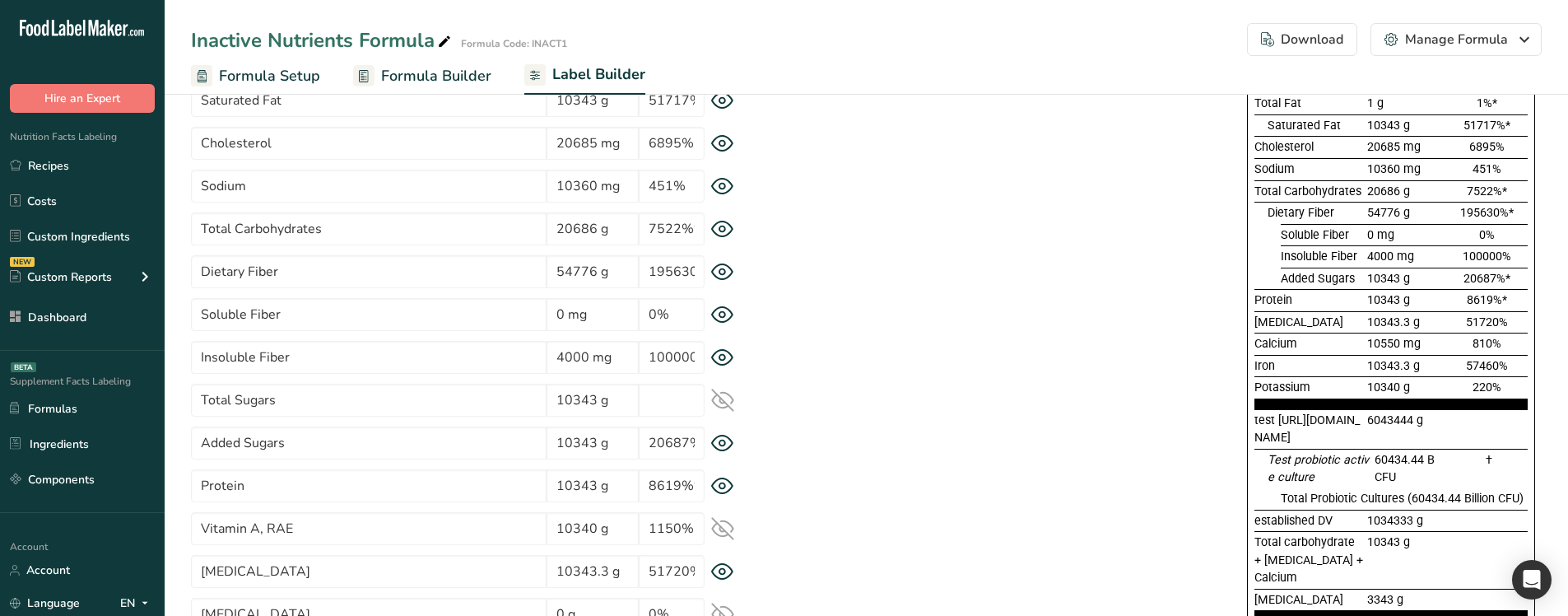
click at [723, 404] on icon at bounding box center [722, 400] width 23 height 23
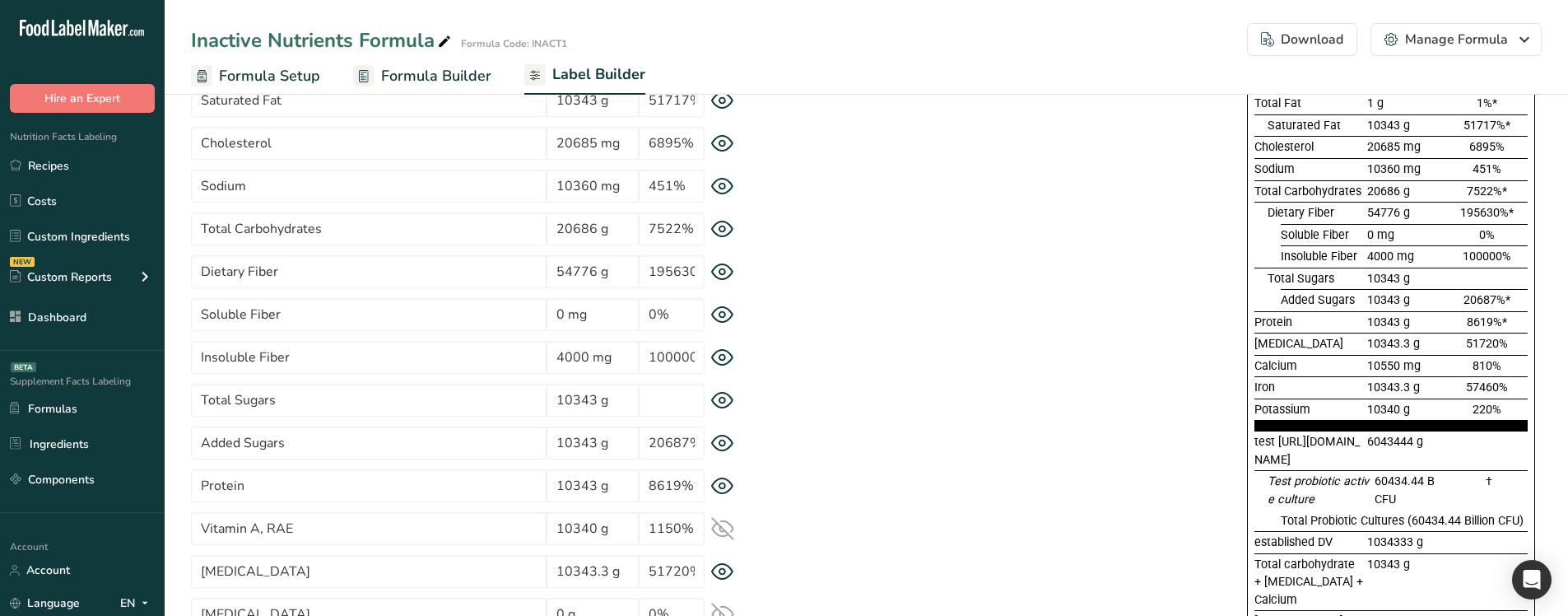
click at [721, 270] on icon at bounding box center [722, 271] width 23 height 17
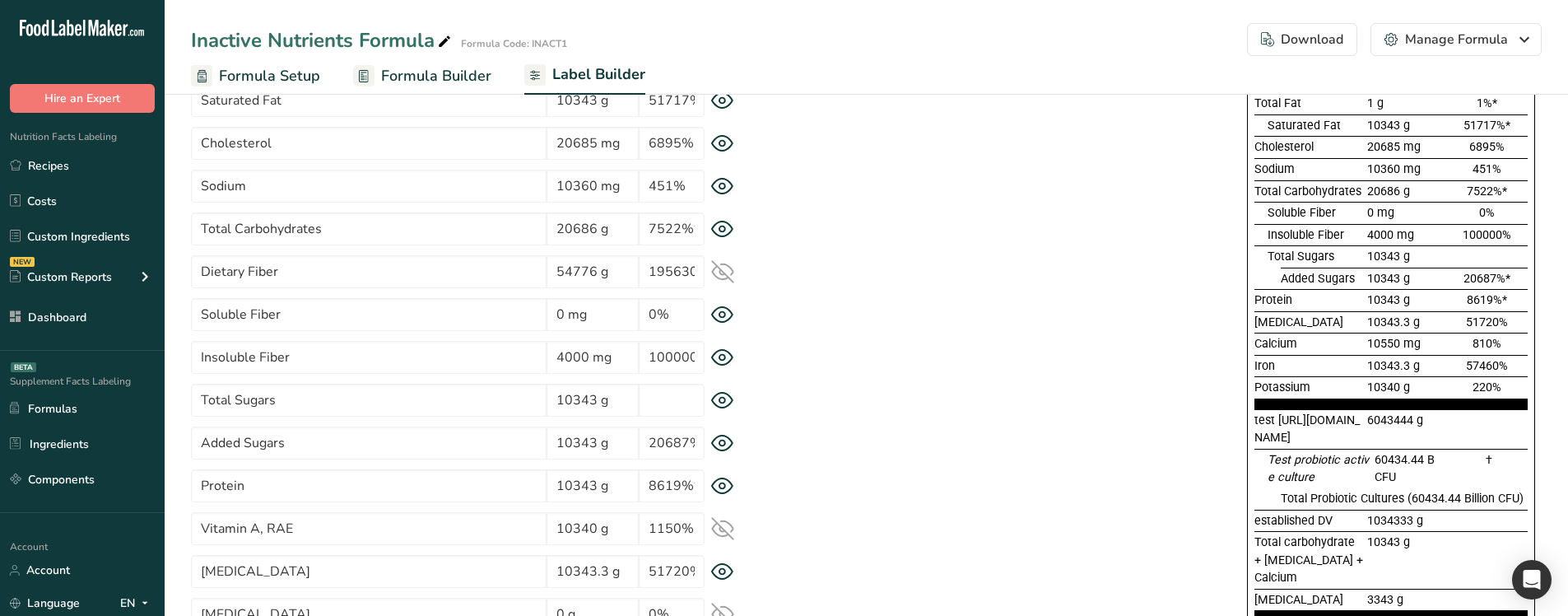
click at [721, 270] on icon at bounding box center [722, 271] width 21 height 21
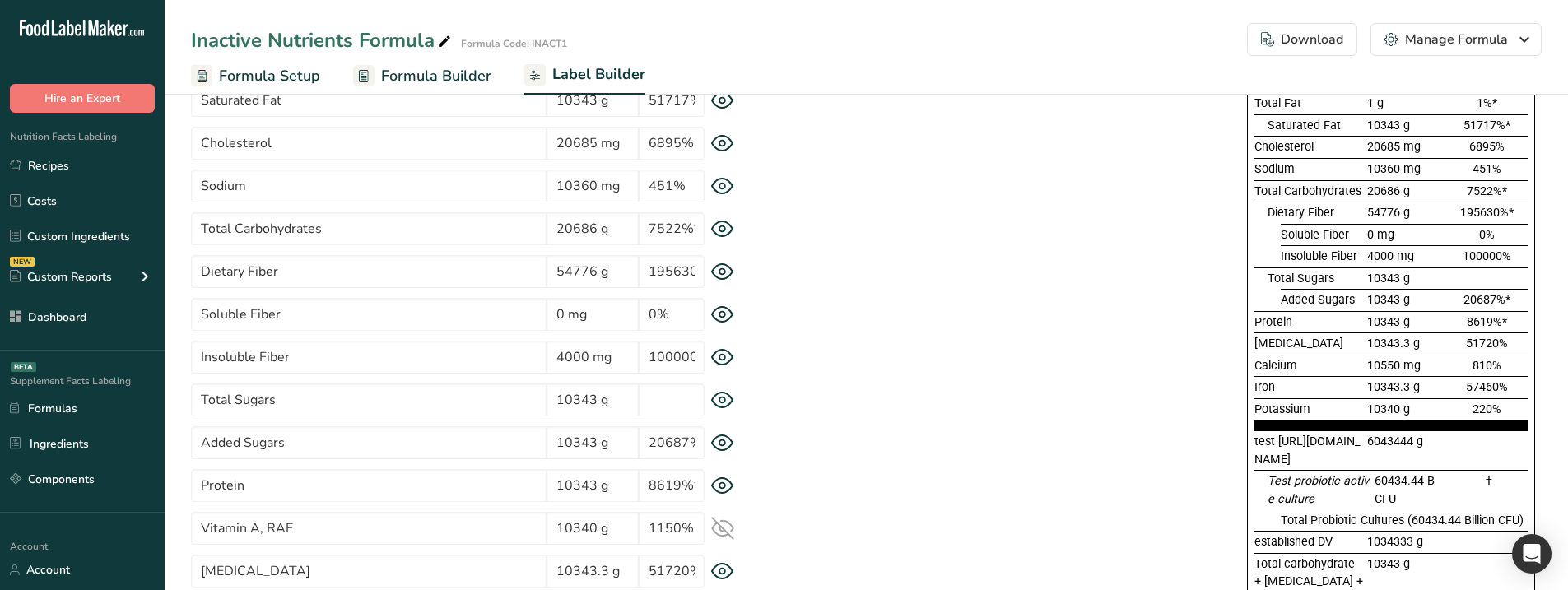
click at [716, 406] on icon at bounding box center [722, 400] width 21 height 16
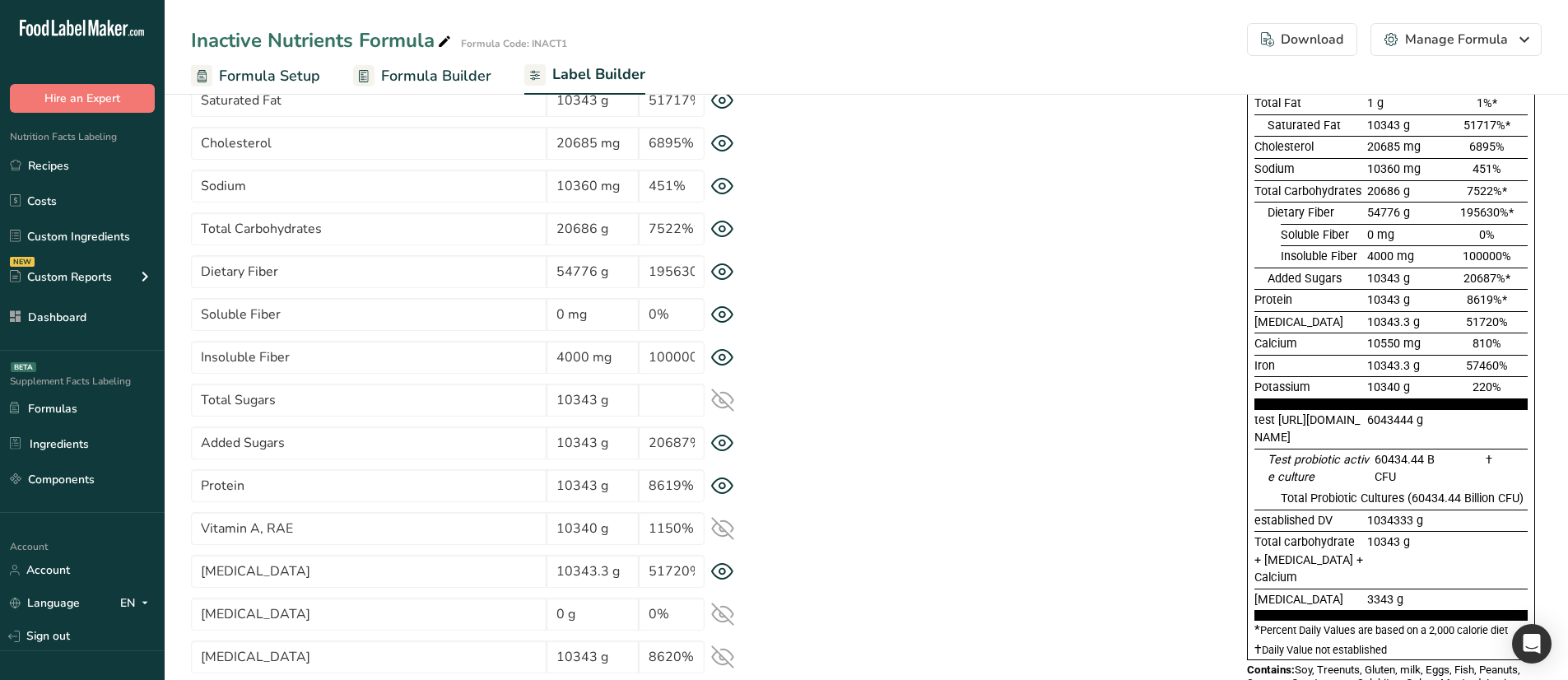
click at [725, 406] on icon at bounding box center [722, 400] width 21 height 16
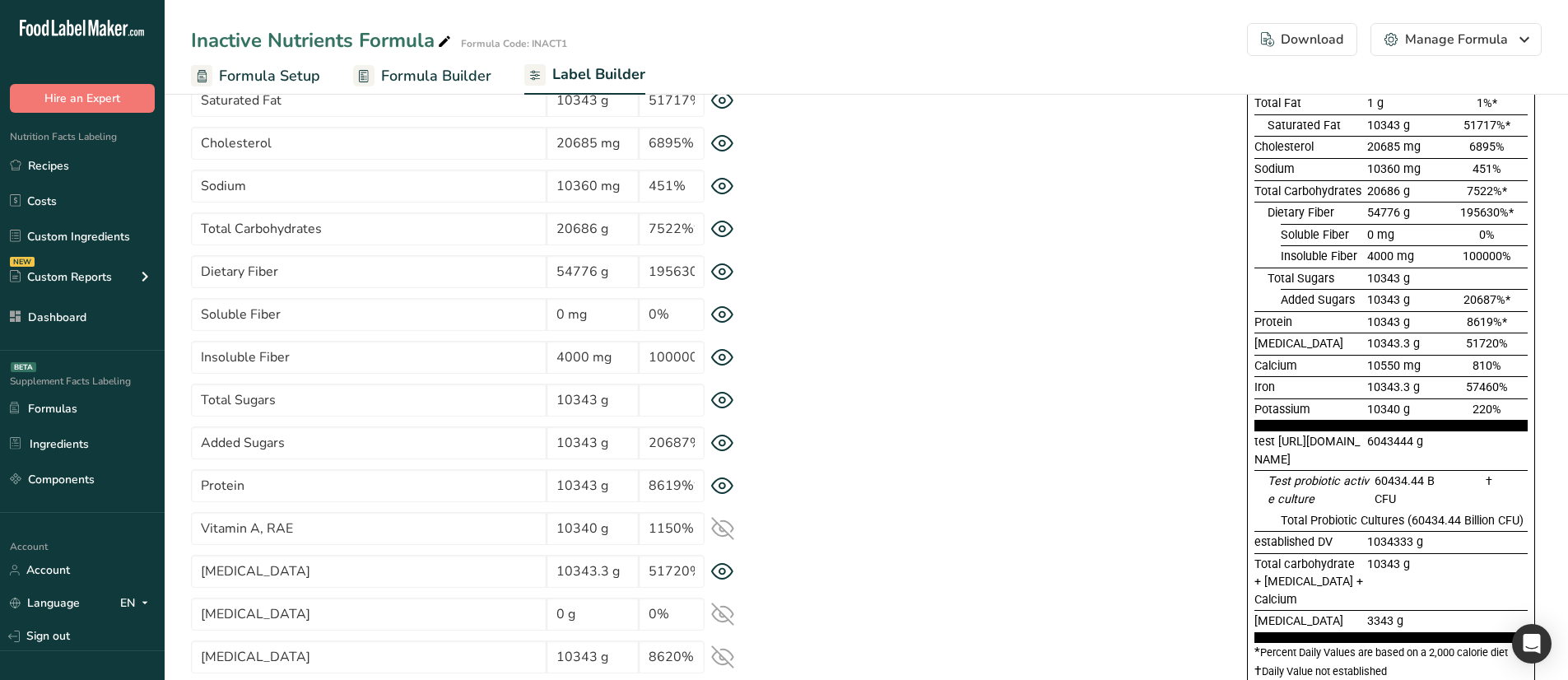
click at [725, 406] on icon at bounding box center [722, 400] width 21 height 16
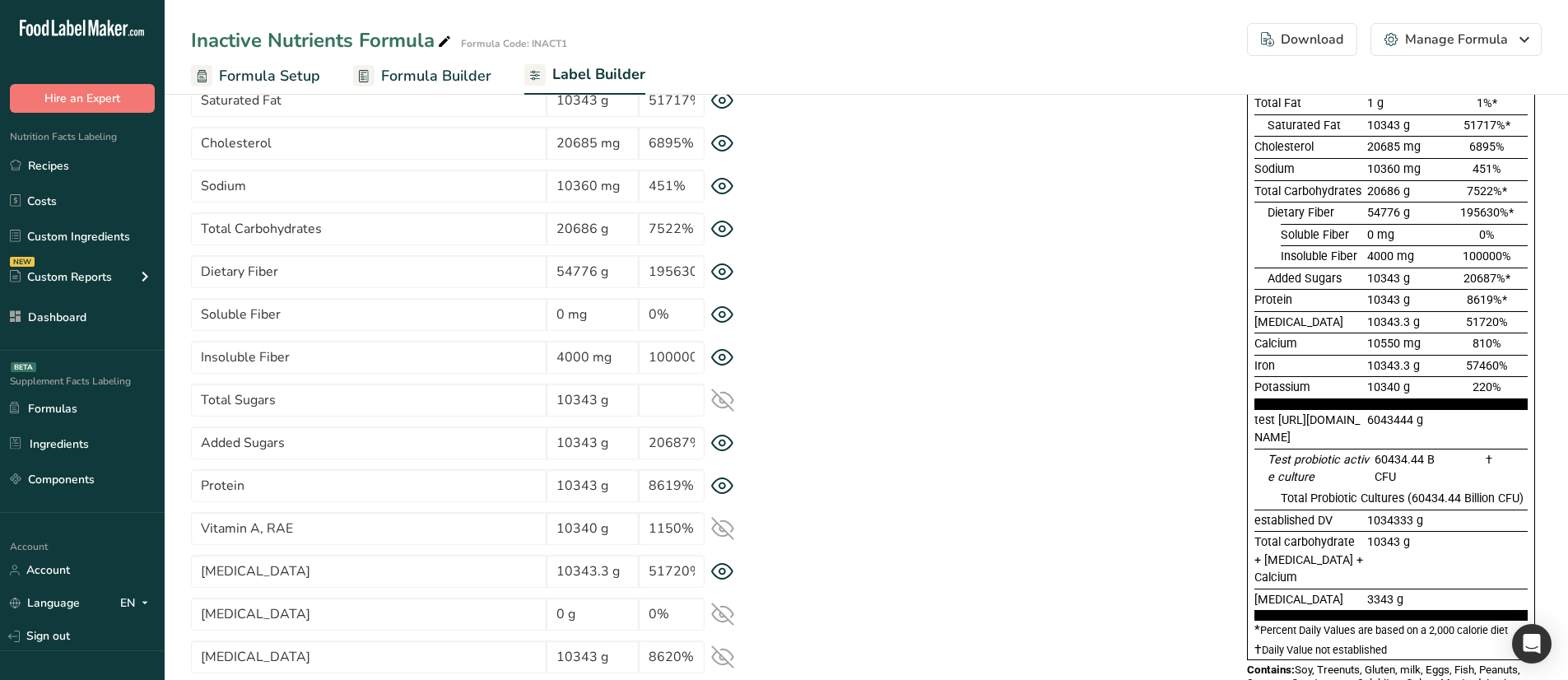
click at [725, 406] on icon at bounding box center [722, 400] width 21 height 16
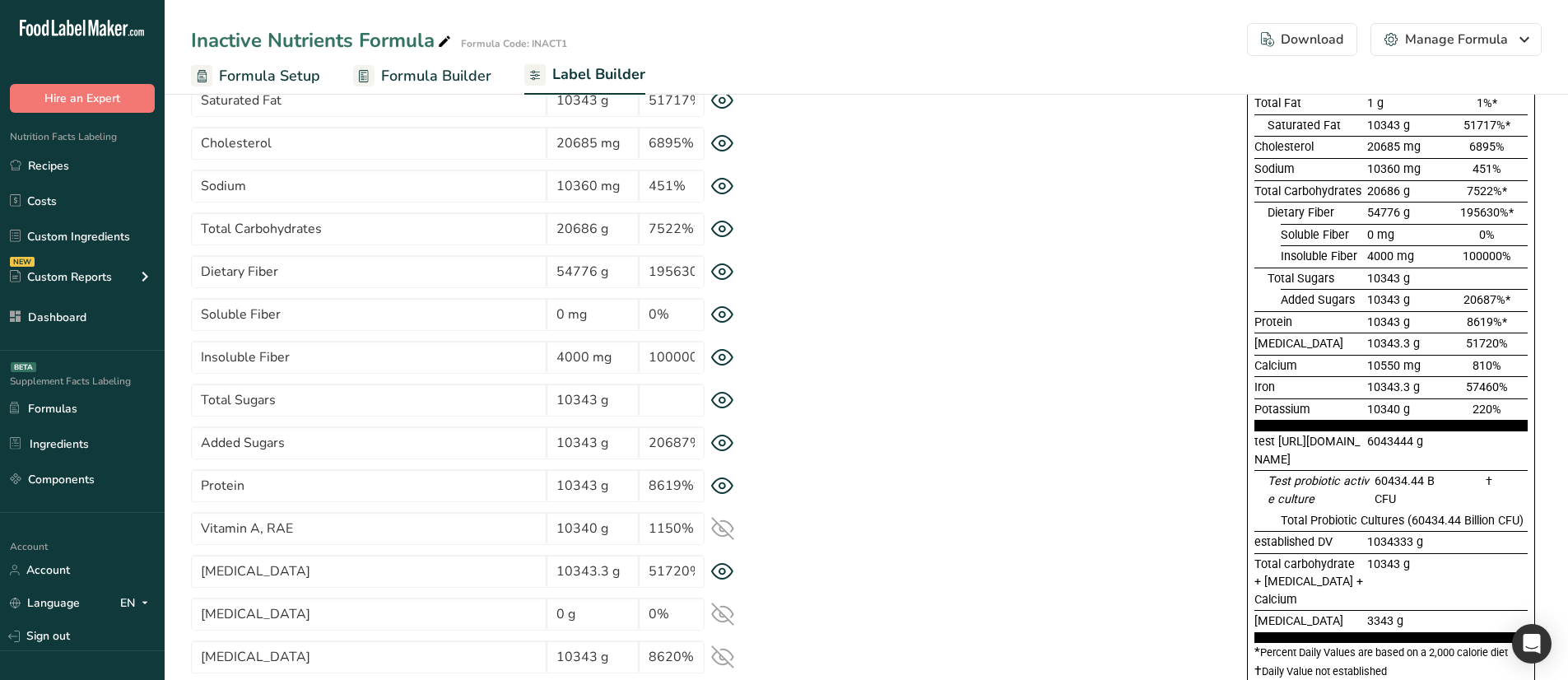
click at [725, 406] on icon at bounding box center [722, 400] width 21 height 16
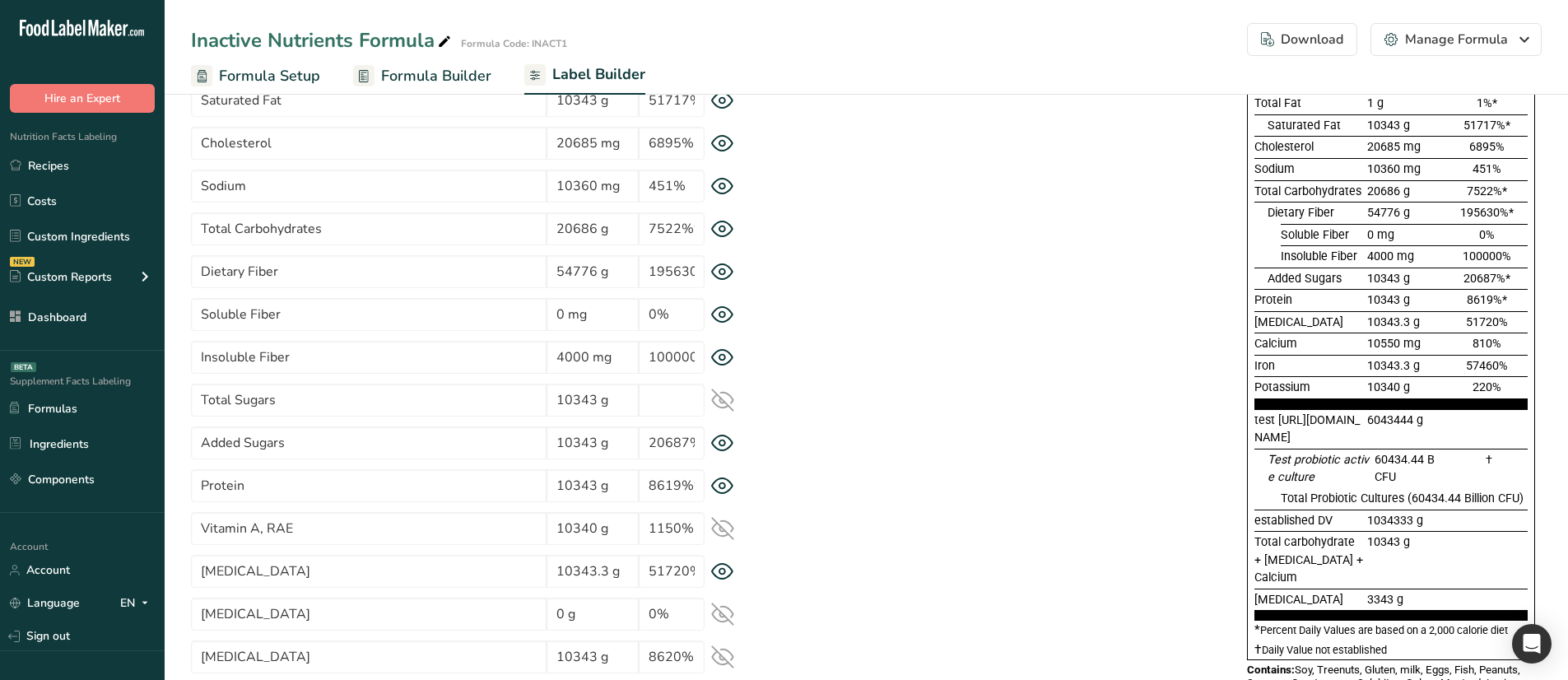
click at [729, 230] on icon at bounding box center [722, 229] width 23 height 17
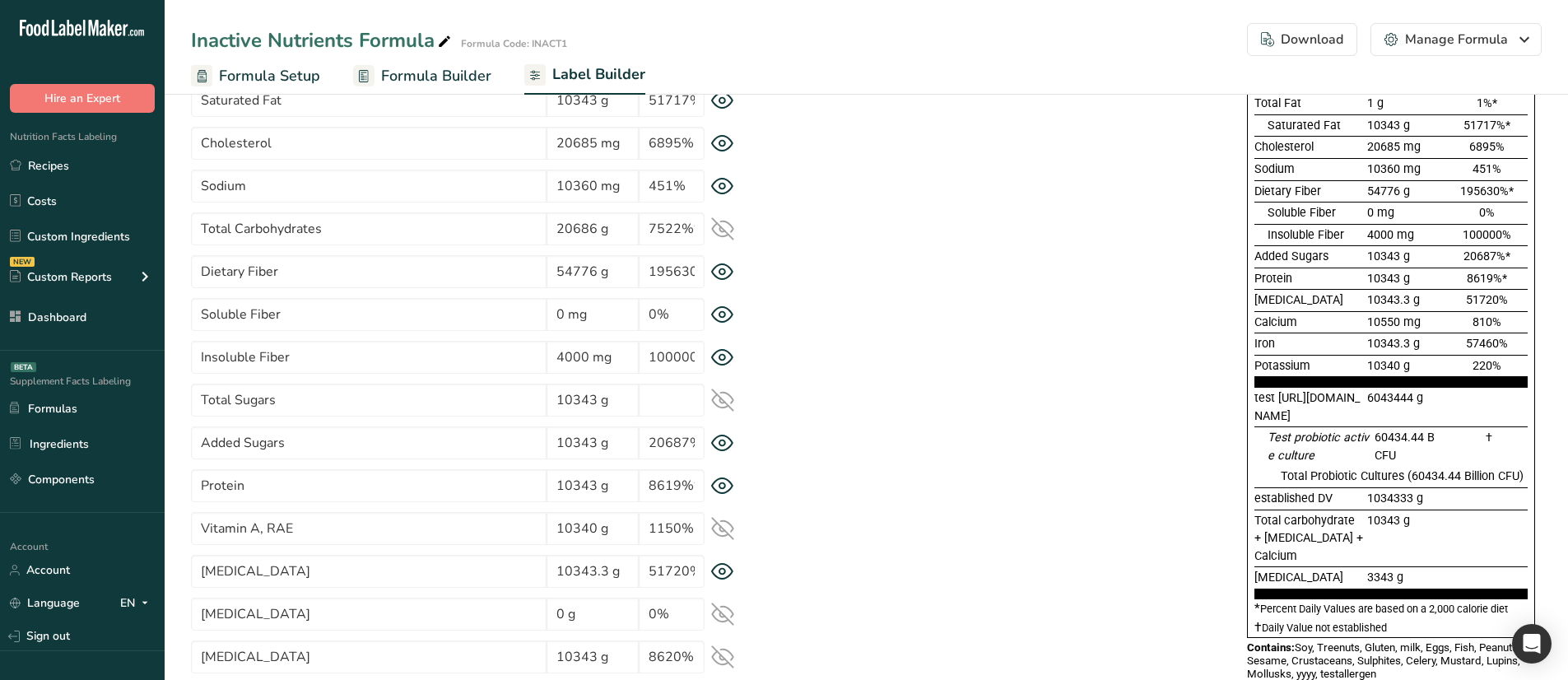
click at [729, 230] on icon at bounding box center [722, 229] width 23 height 23
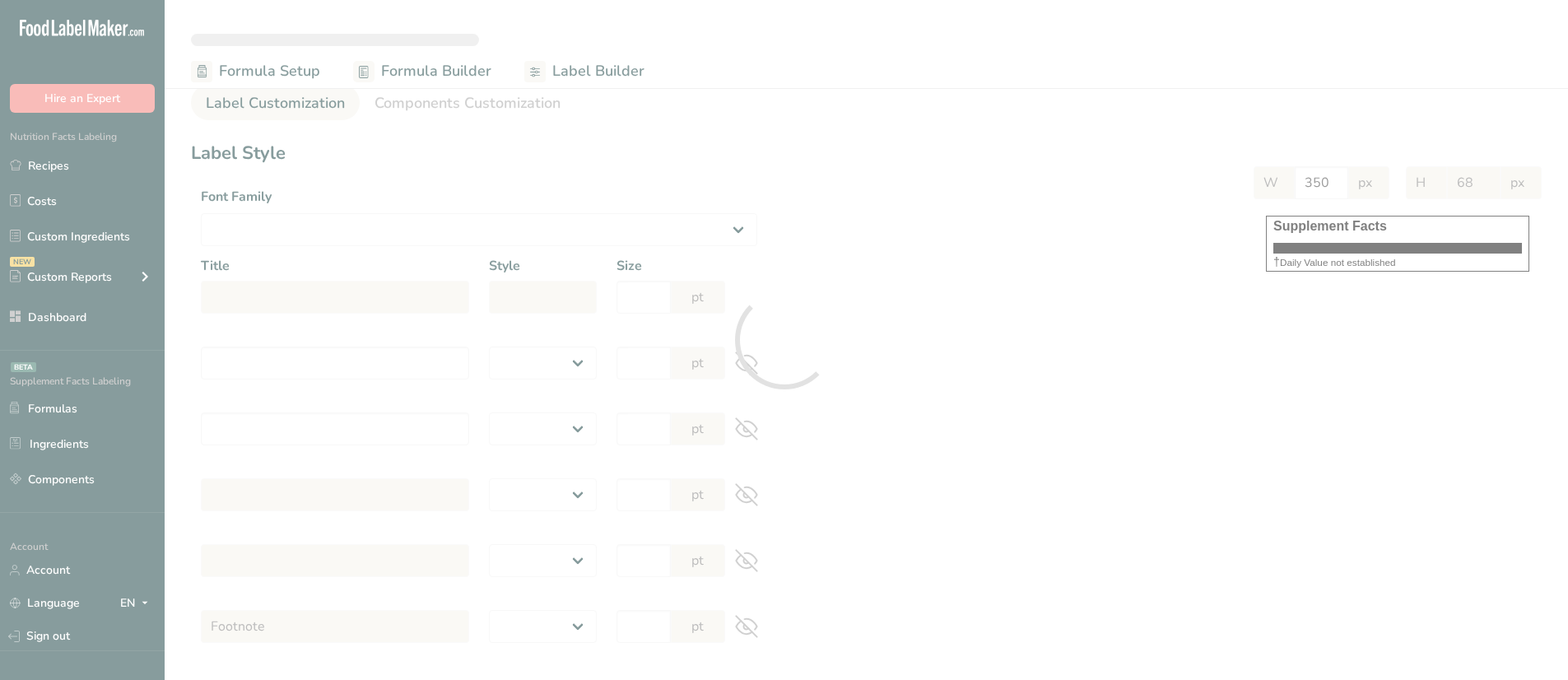
select select
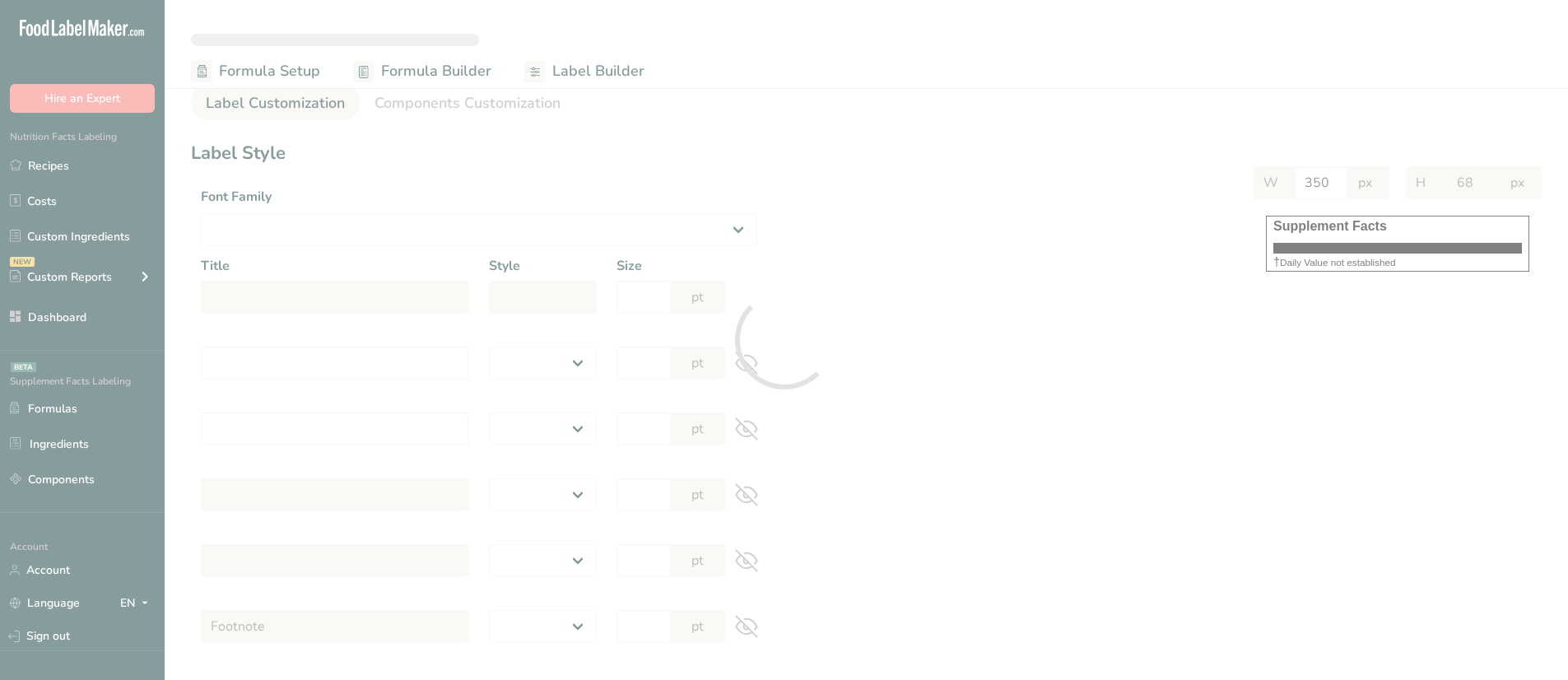
select select
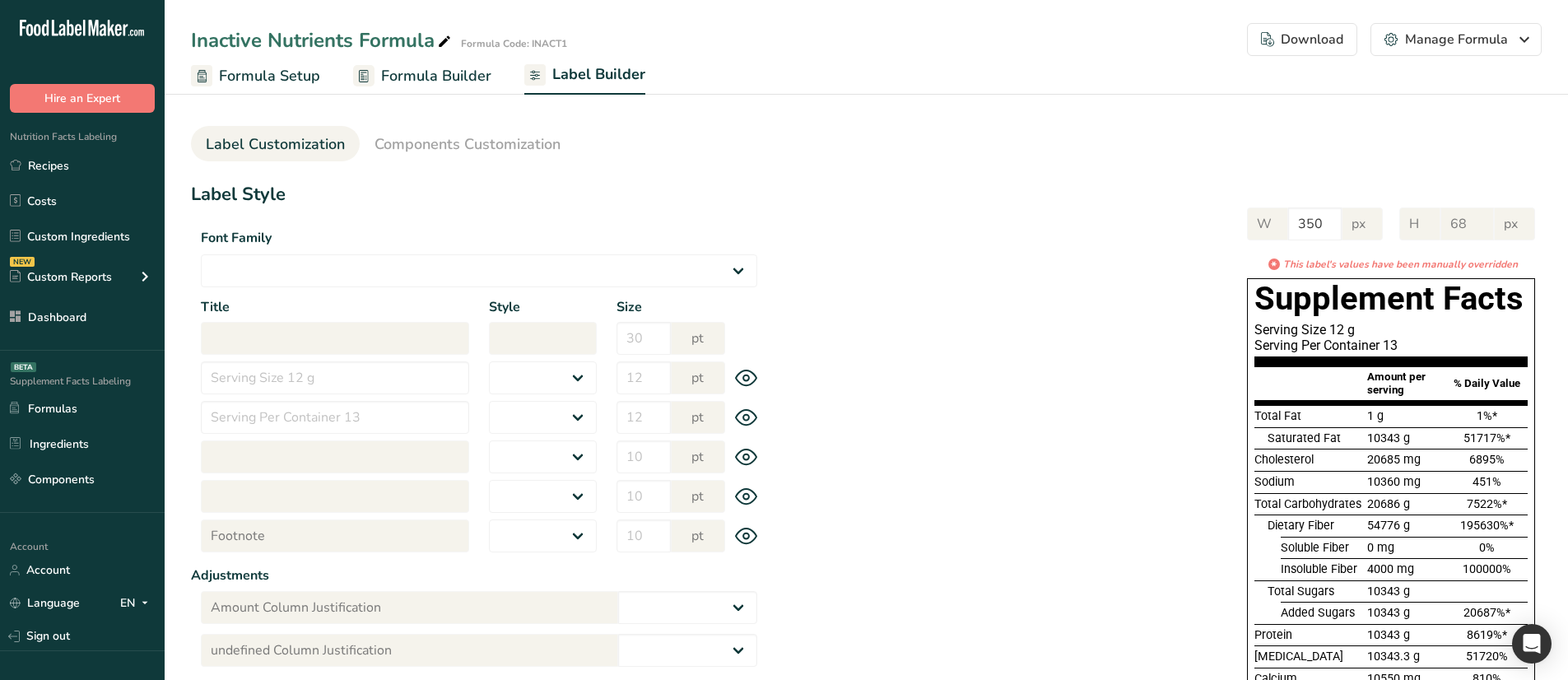
select select "Roboto"
type input "Supplement Facts"
select select "bold"
type input "30"
type input "Serving Size 12 g"
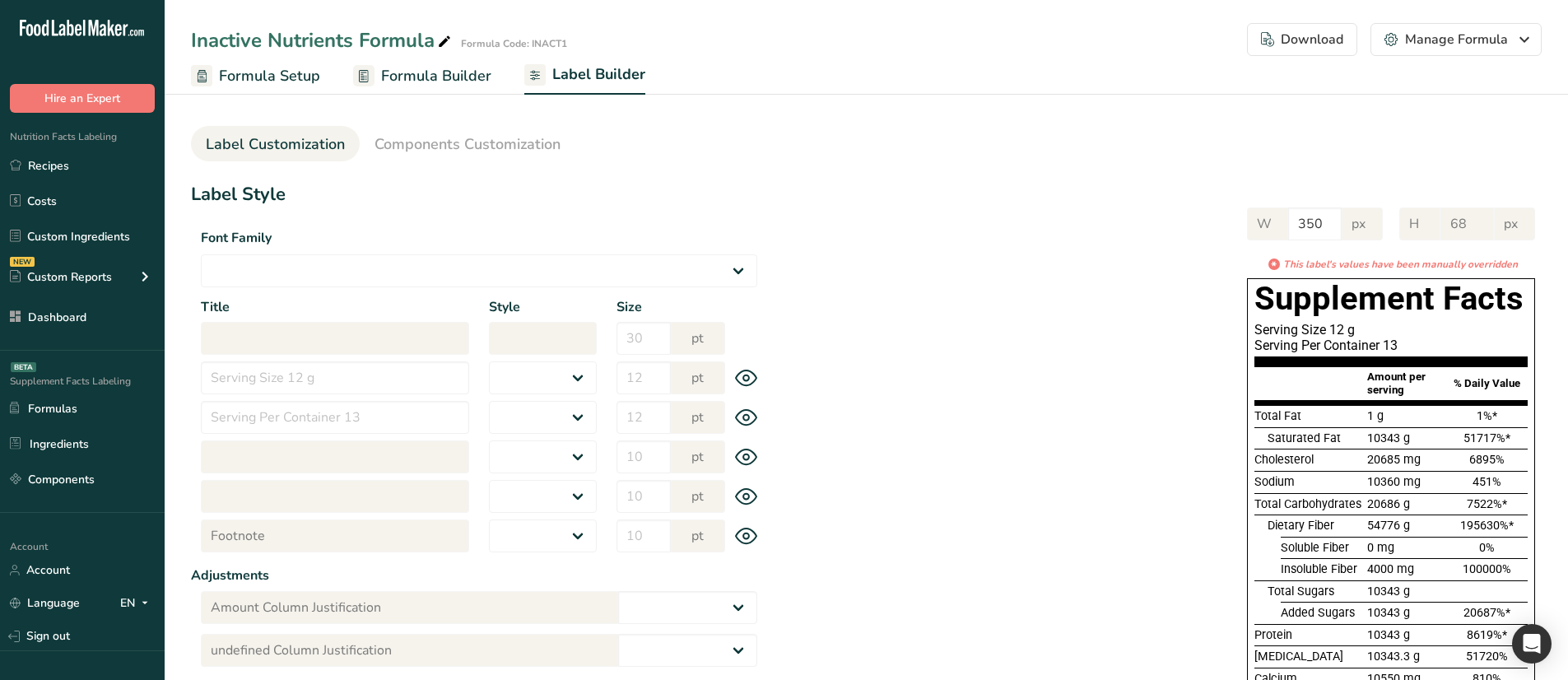
select select "regular"
type input "12"
type input "Serving Per Container 13"
select select "regular"
type input "12"
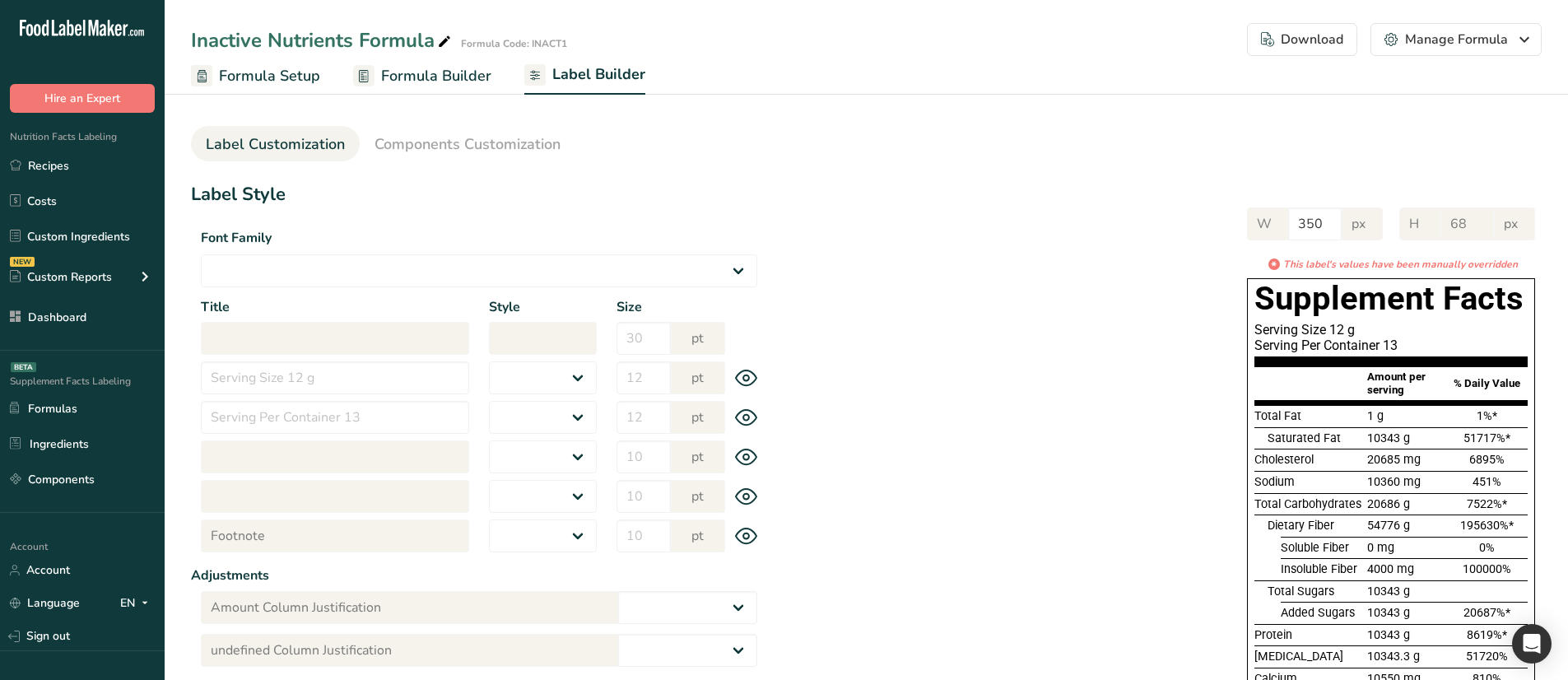
type input "Amount per serving"
select select "bold"
type input "10"
type input "% Daily Value"
select select "bold"
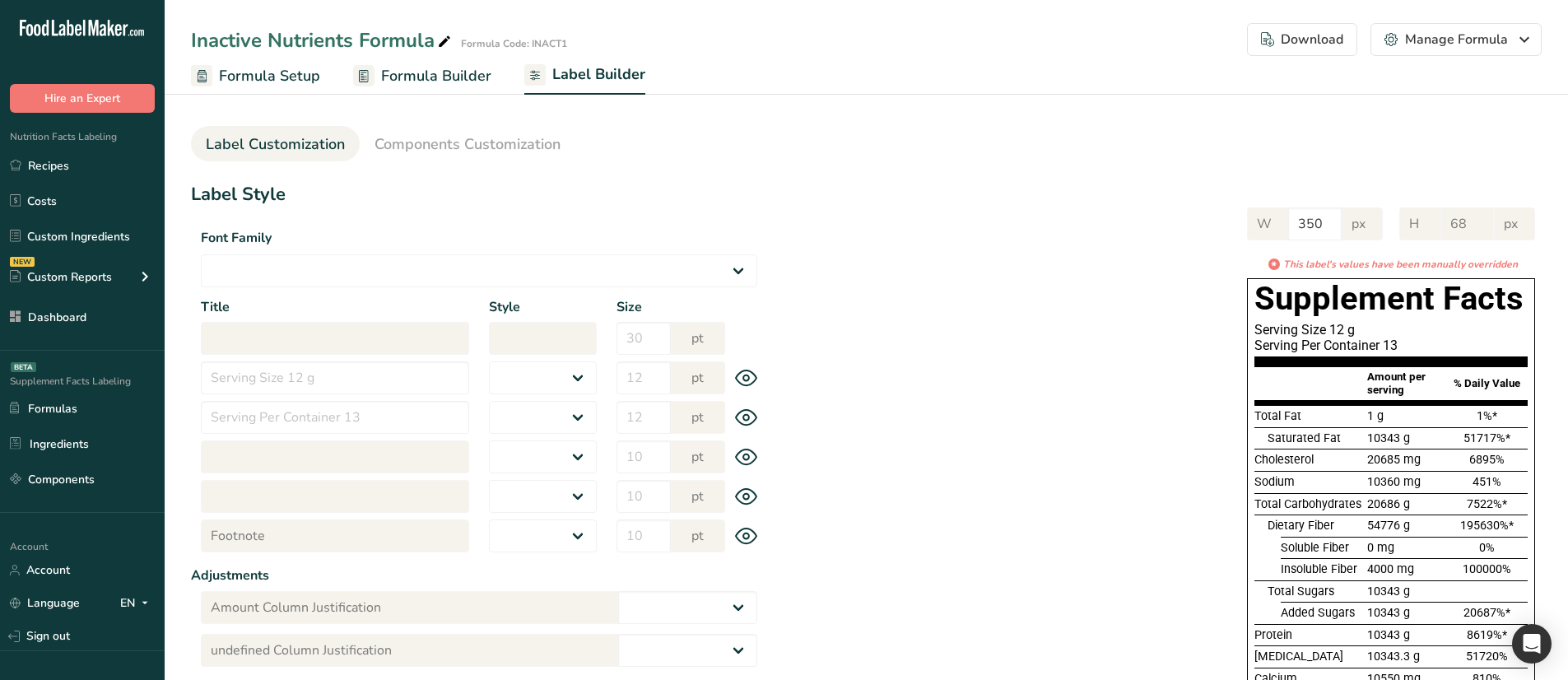
type input "10"
select select "regular"
type input "10"
select select "left"
type input "% Daily Value Column Justification"
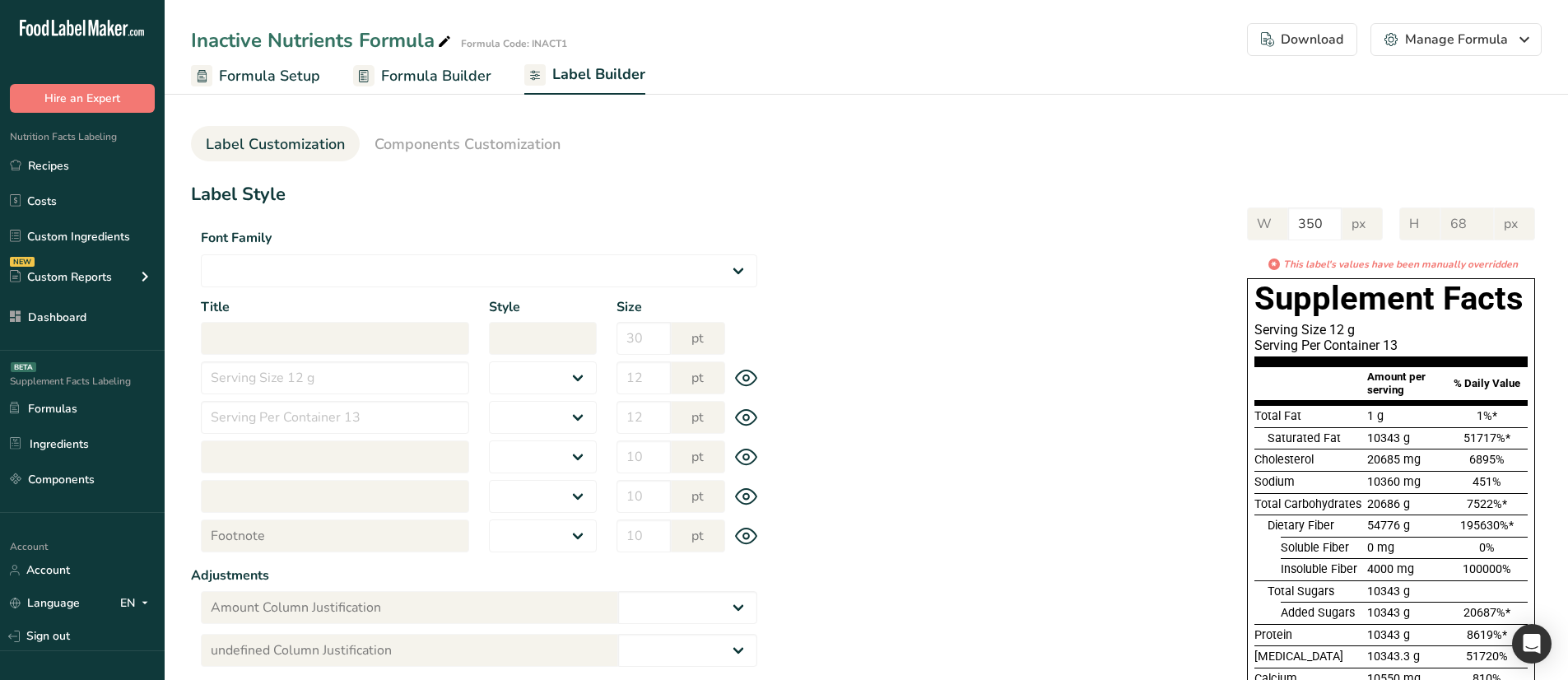
select select "center"
type input "40"
type input "30"
select select "% Daily Value"
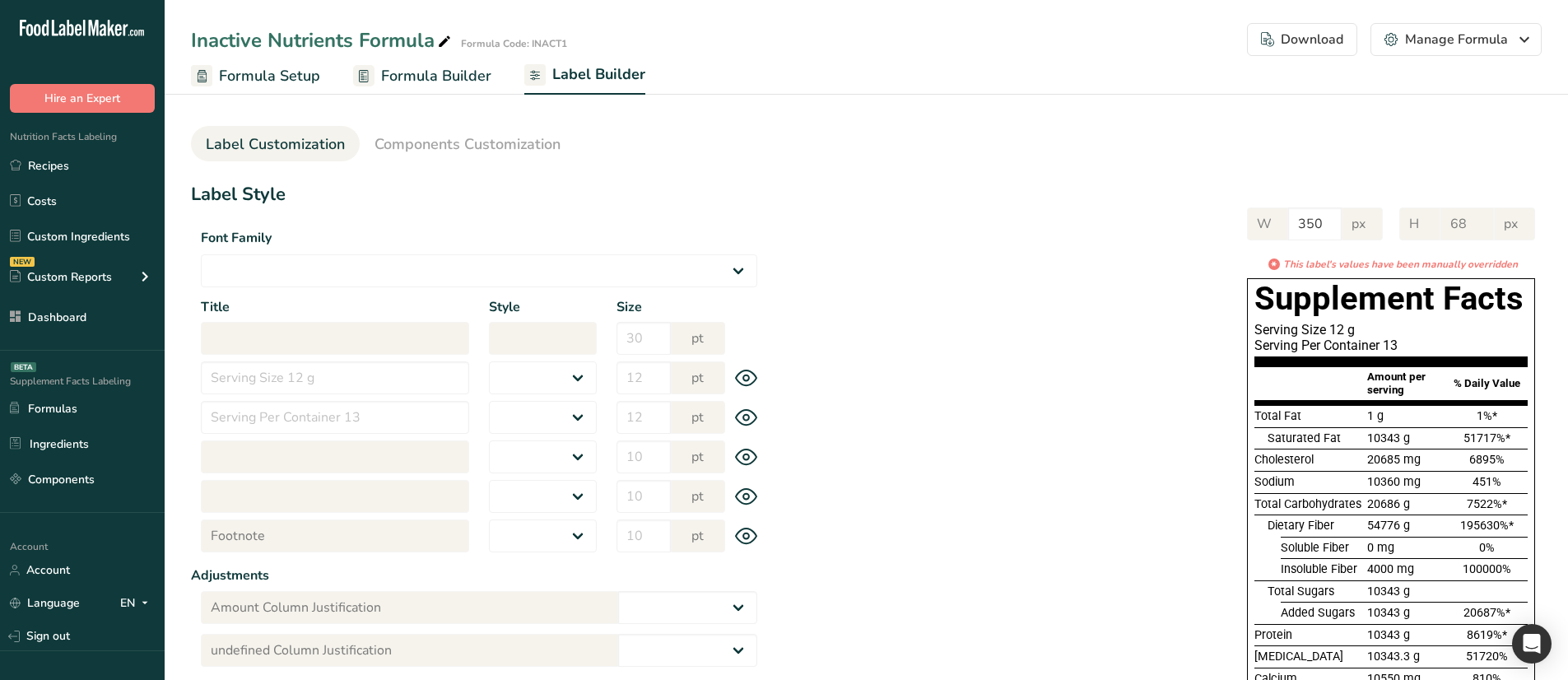
type input "969"
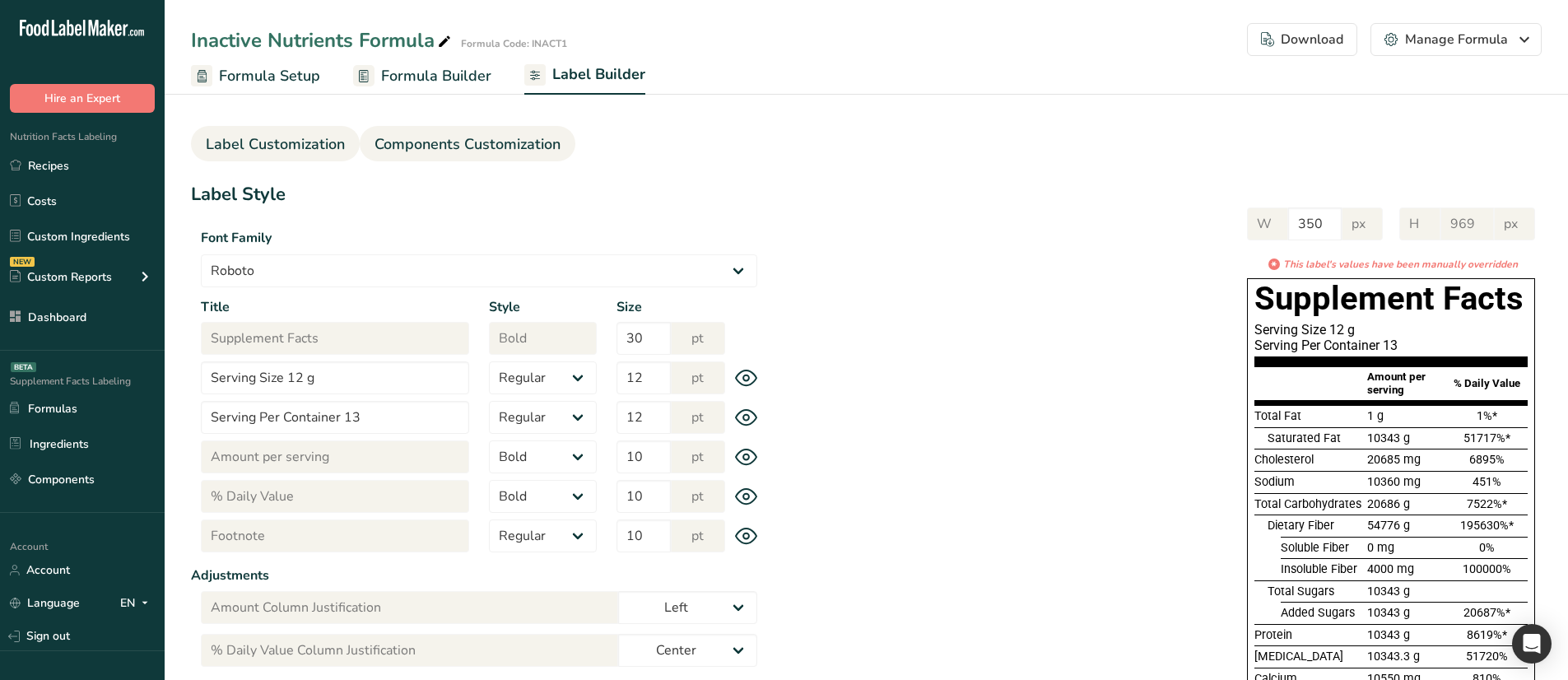
click at [485, 146] on span "Components Customization" at bounding box center [467, 144] width 186 height 22
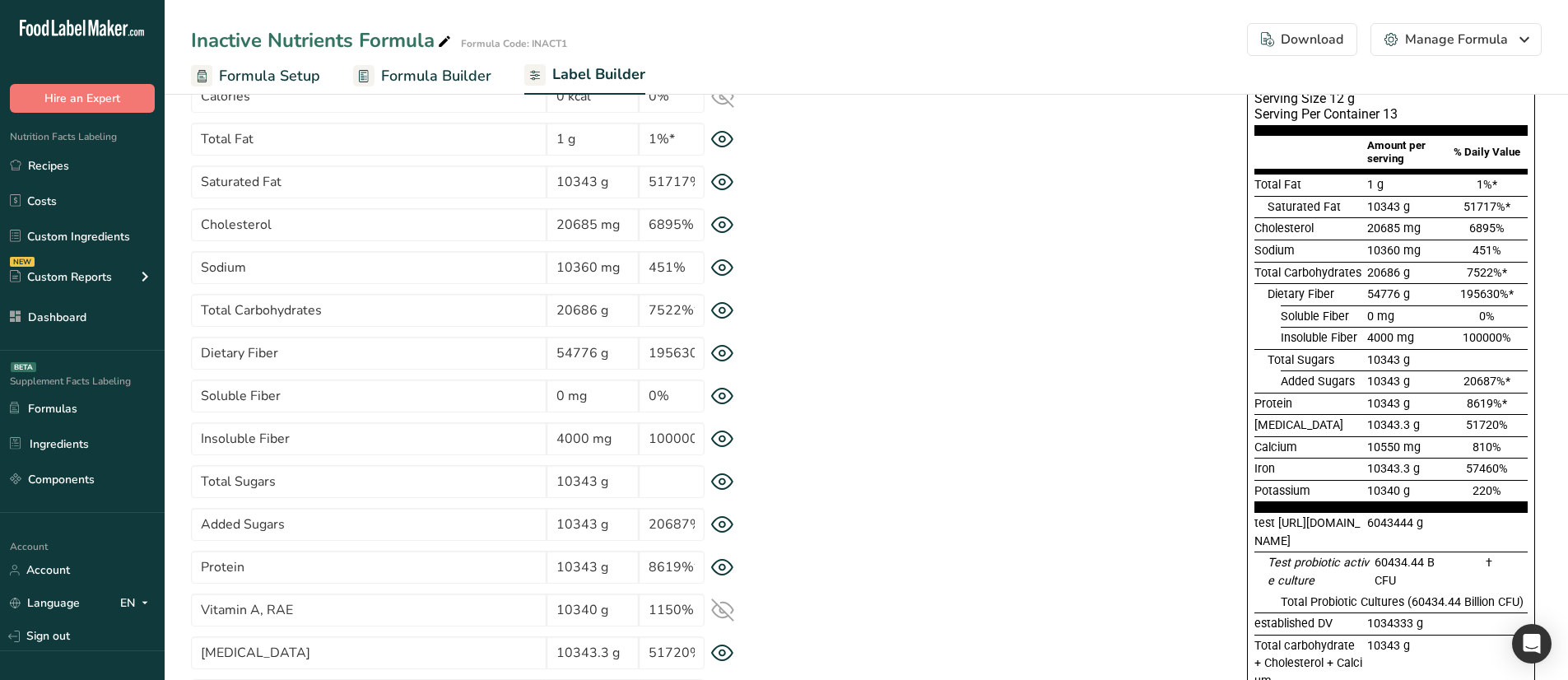
scroll to position [166, 0]
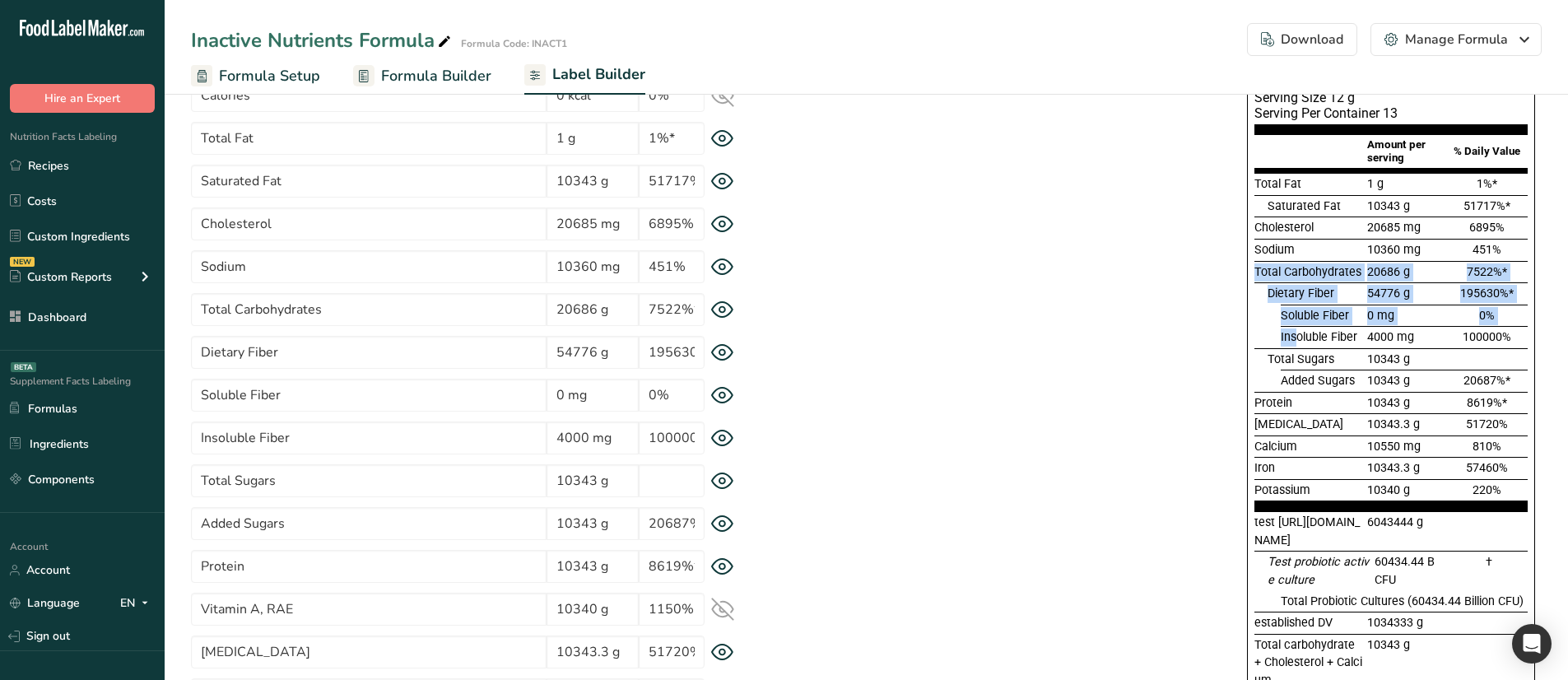
drag, startPoint x: 1255, startPoint y: 274, endPoint x: 1298, endPoint y: 329, distance: 69.8
click at [1298, 329] on section "Total Fat 1 g 1%* Saturated Fat 10343 g 51717%* [MEDICAL_DATA] 20685 mg 6895% S…" at bounding box center [1390, 342] width 273 height 338
click at [1183, 309] on div "* This label's values have been manually overridden Supplement Facts Serving Si…" at bounding box center [1153, 421] width 774 height 793
click at [720, 312] on icon at bounding box center [721, 309] width 6 height 6
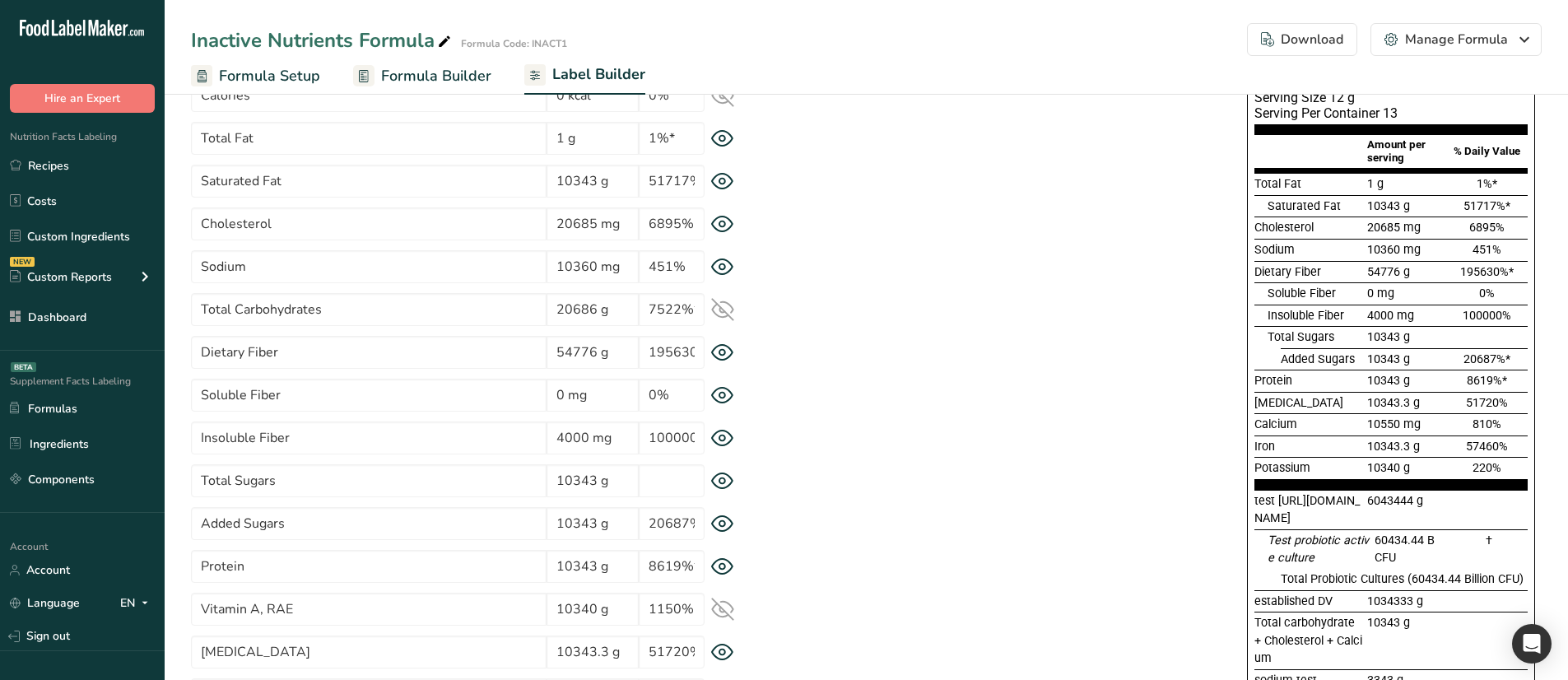
click at [723, 312] on icon at bounding box center [722, 309] width 21 height 16
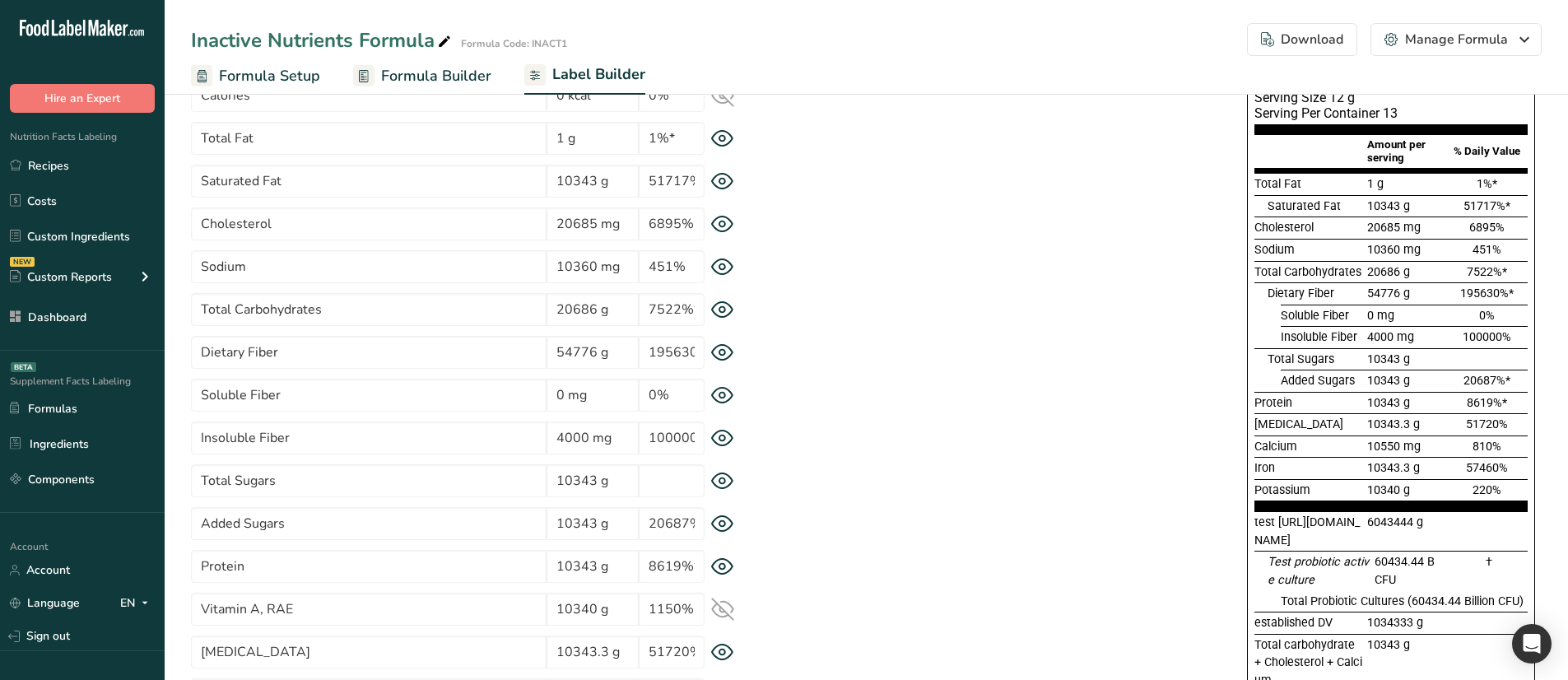
click at [723, 312] on icon at bounding box center [721, 309] width 6 height 6
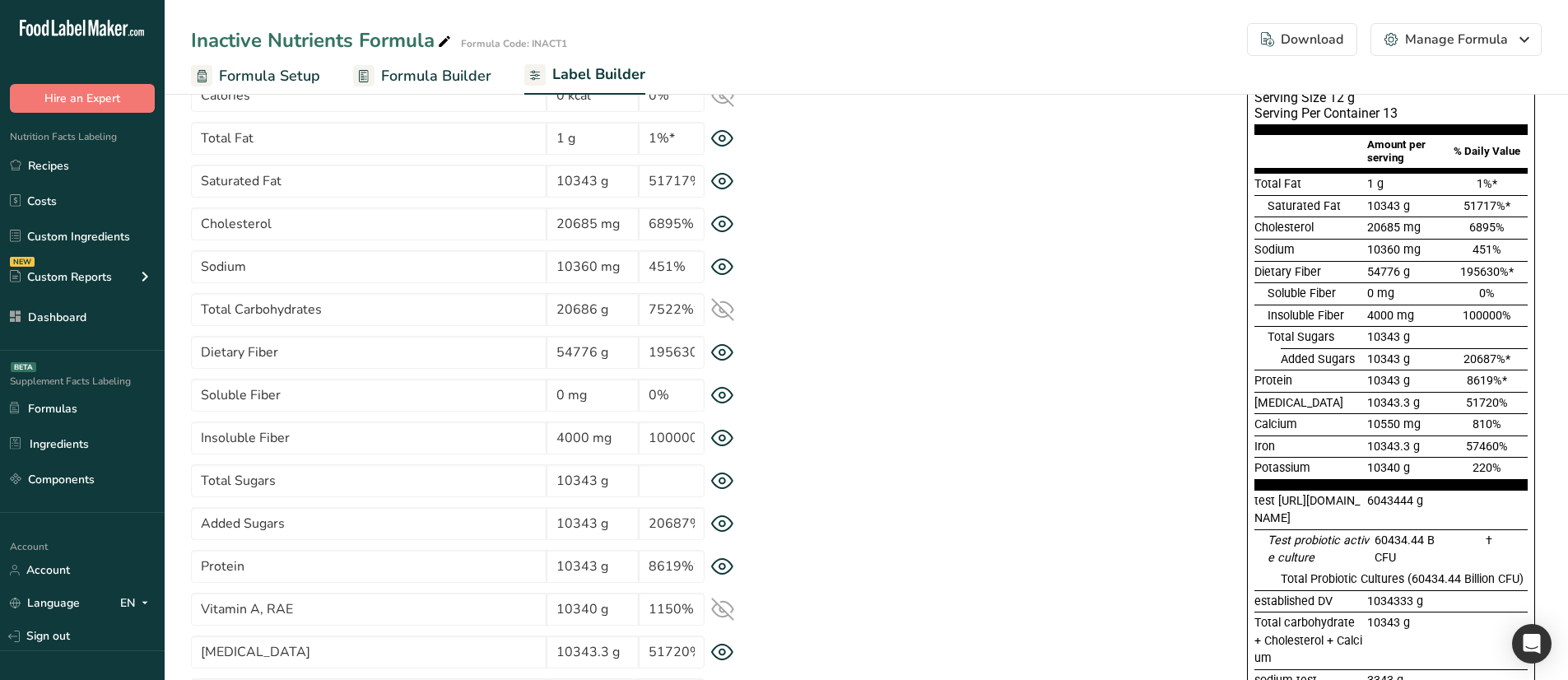
click at [723, 312] on icon at bounding box center [722, 309] width 21 height 16
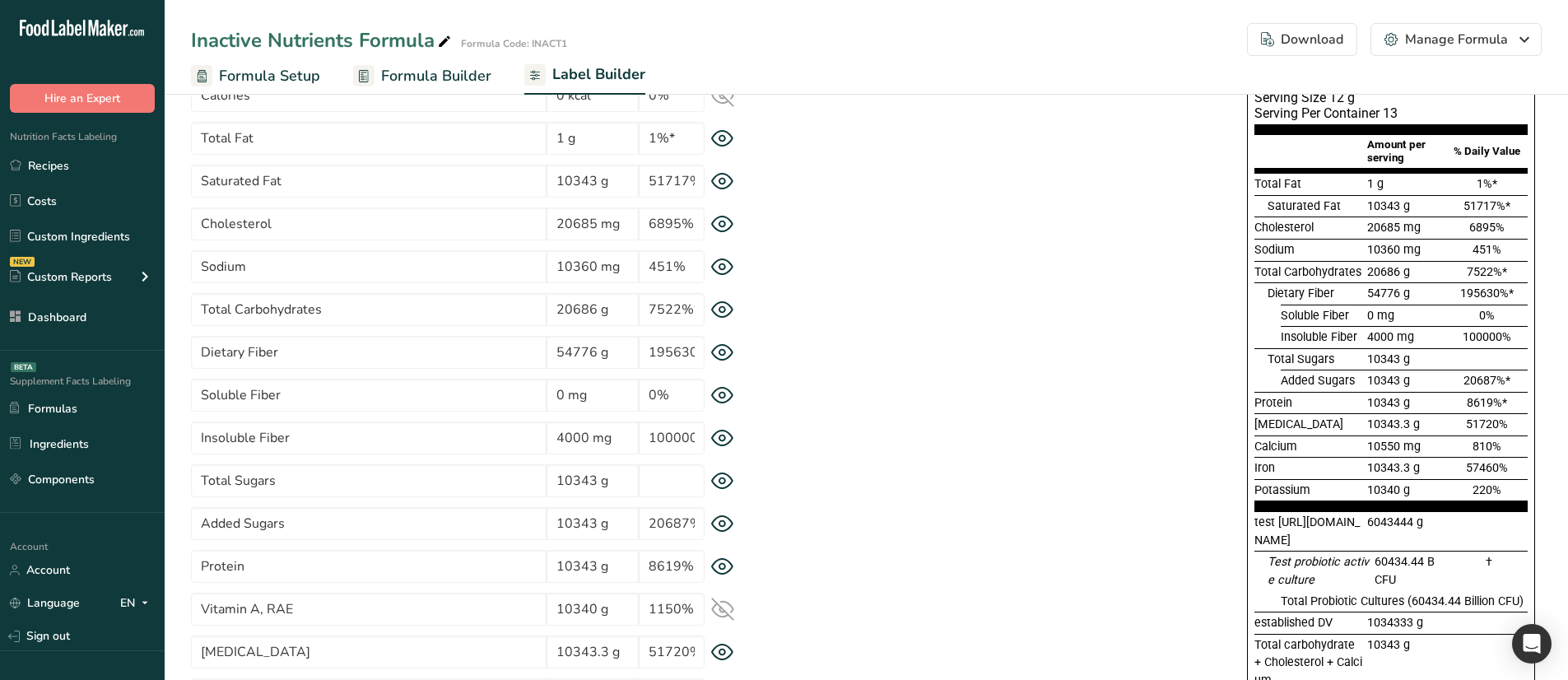
click at [724, 348] on icon at bounding box center [722, 352] width 23 height 17
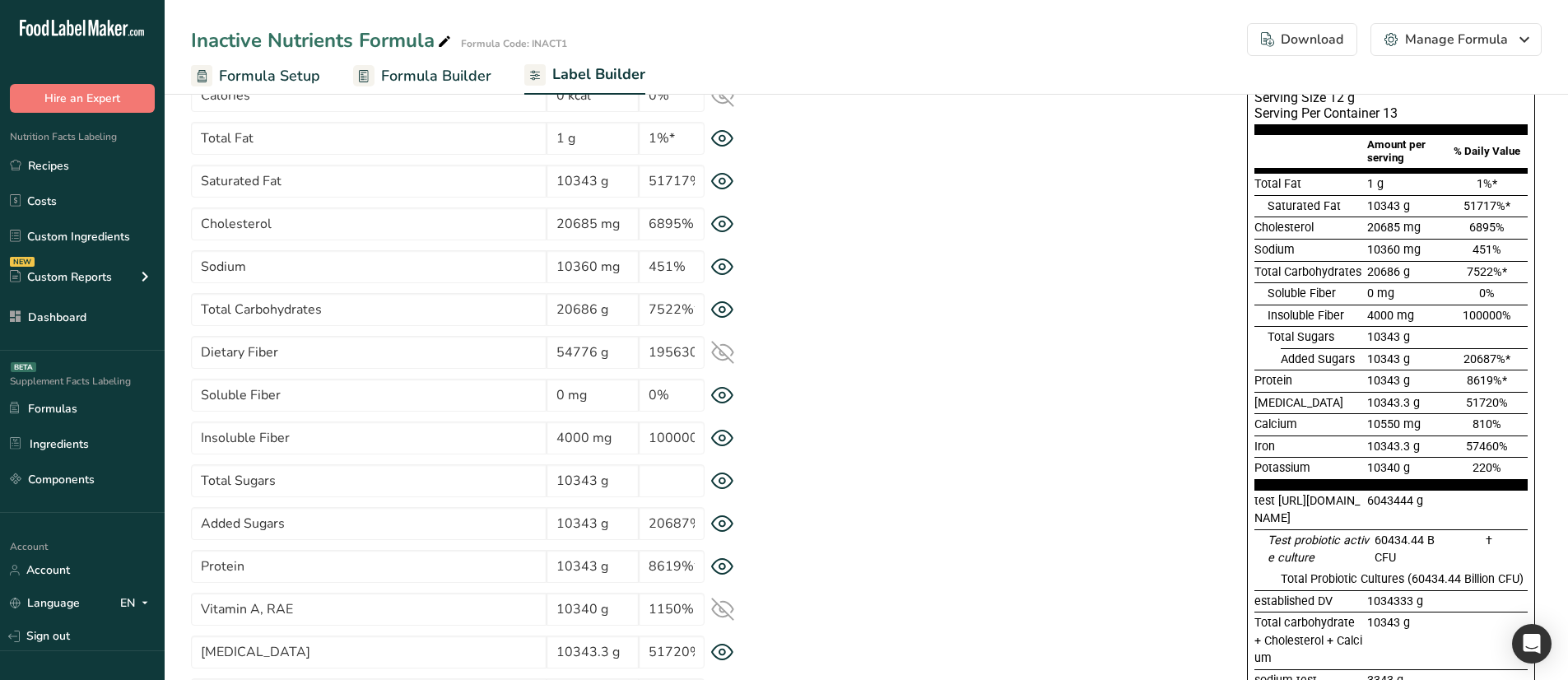
click at [724, 348] on icon at bounding box center [722, 352] width 23 height 23
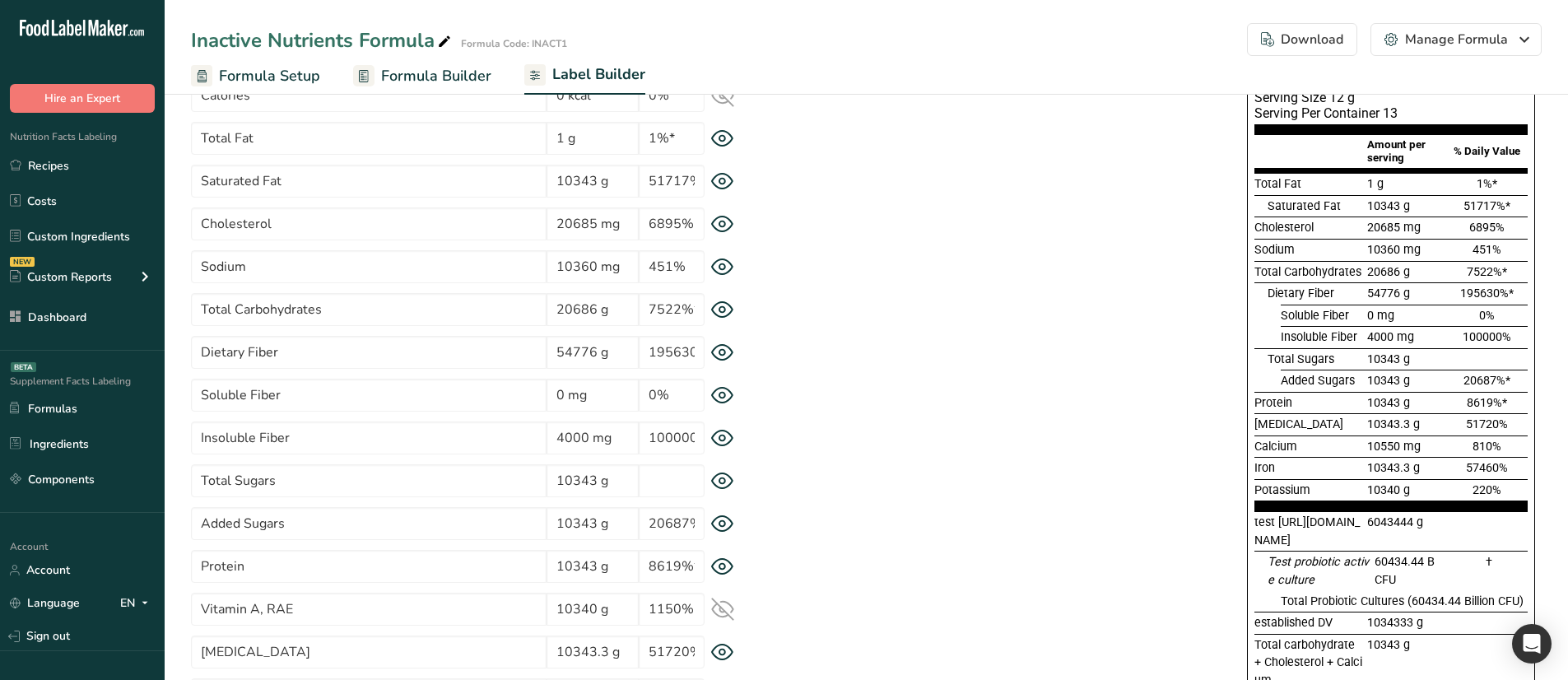
click at [727, 474] on icon at bounding box center [722, 481] width 21 height 16
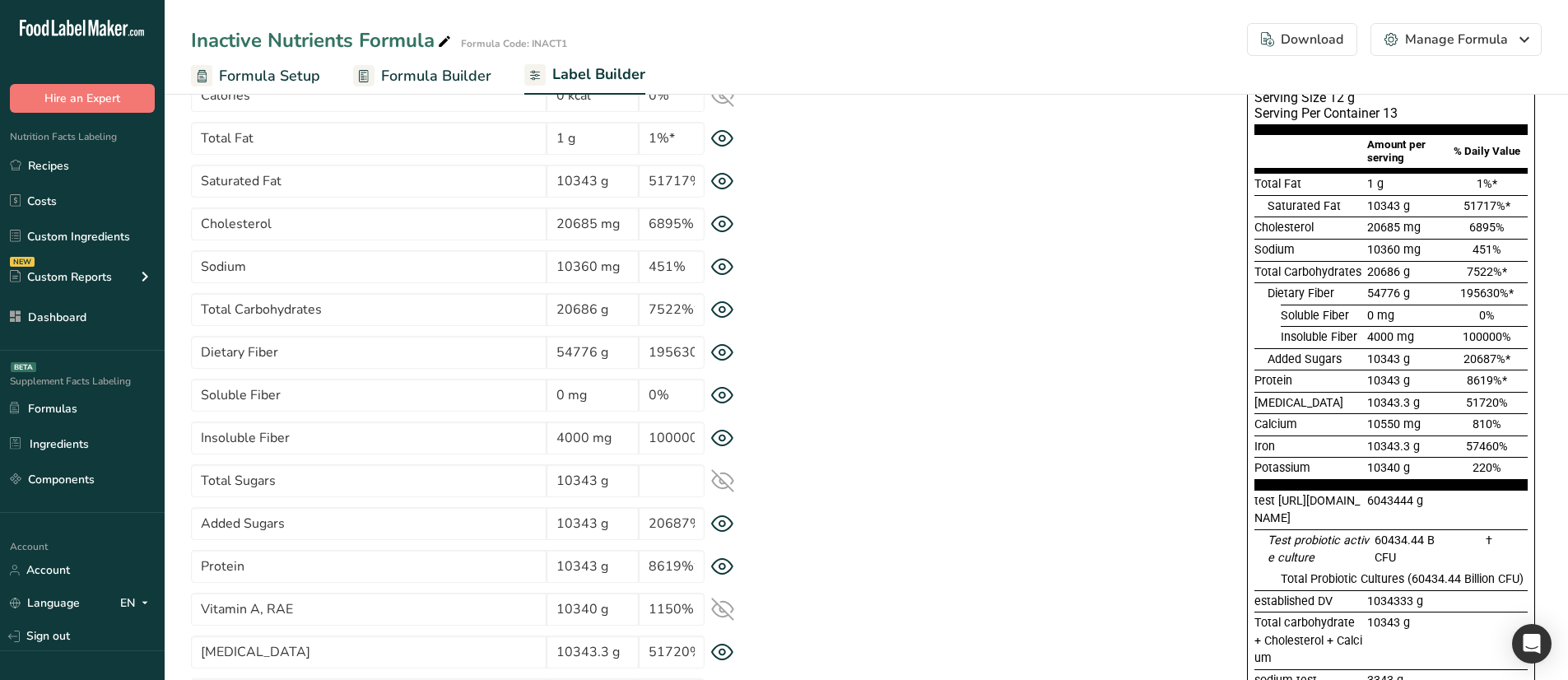
click at [727, 474] on icon at bounding box center [722, 481] width 21 height 16
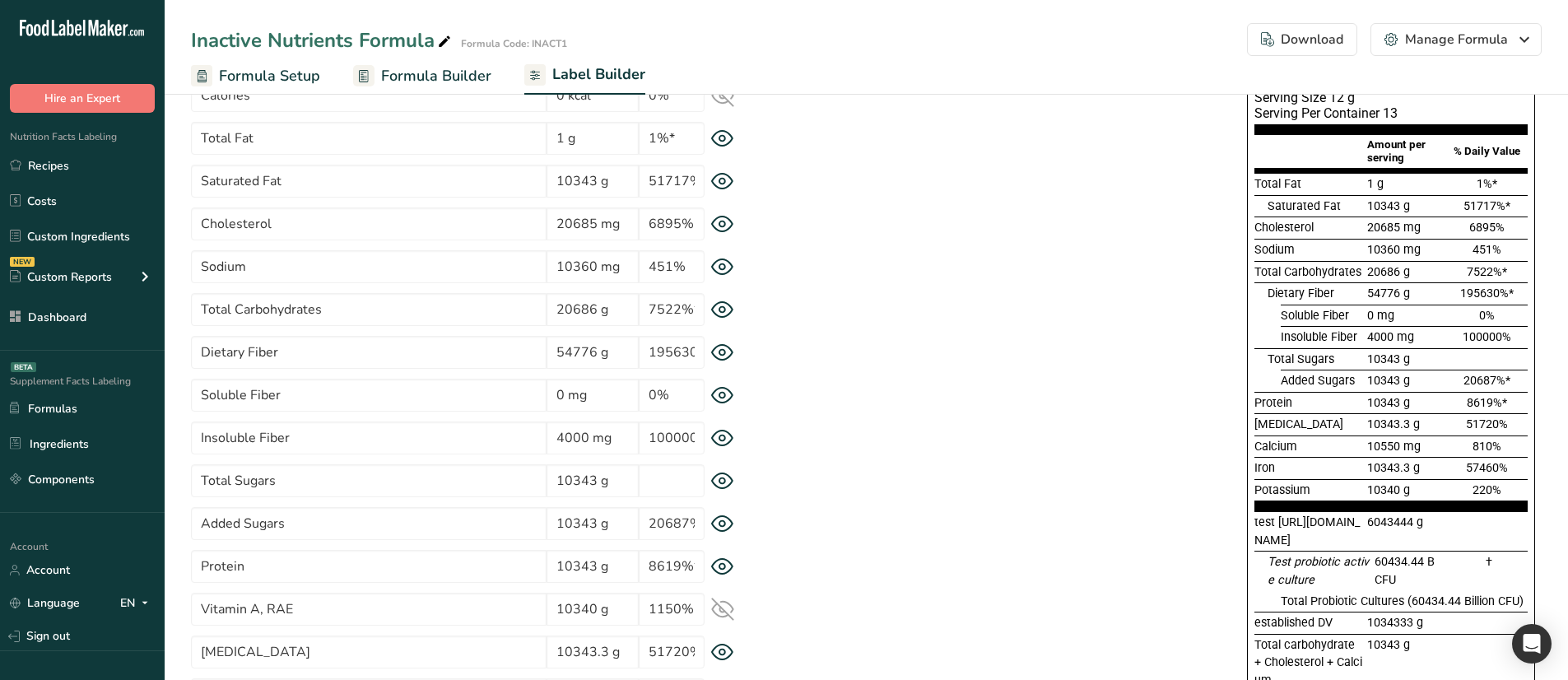
click at [727, 474] on icon at bounding box center [722, 481] width 21 height 16
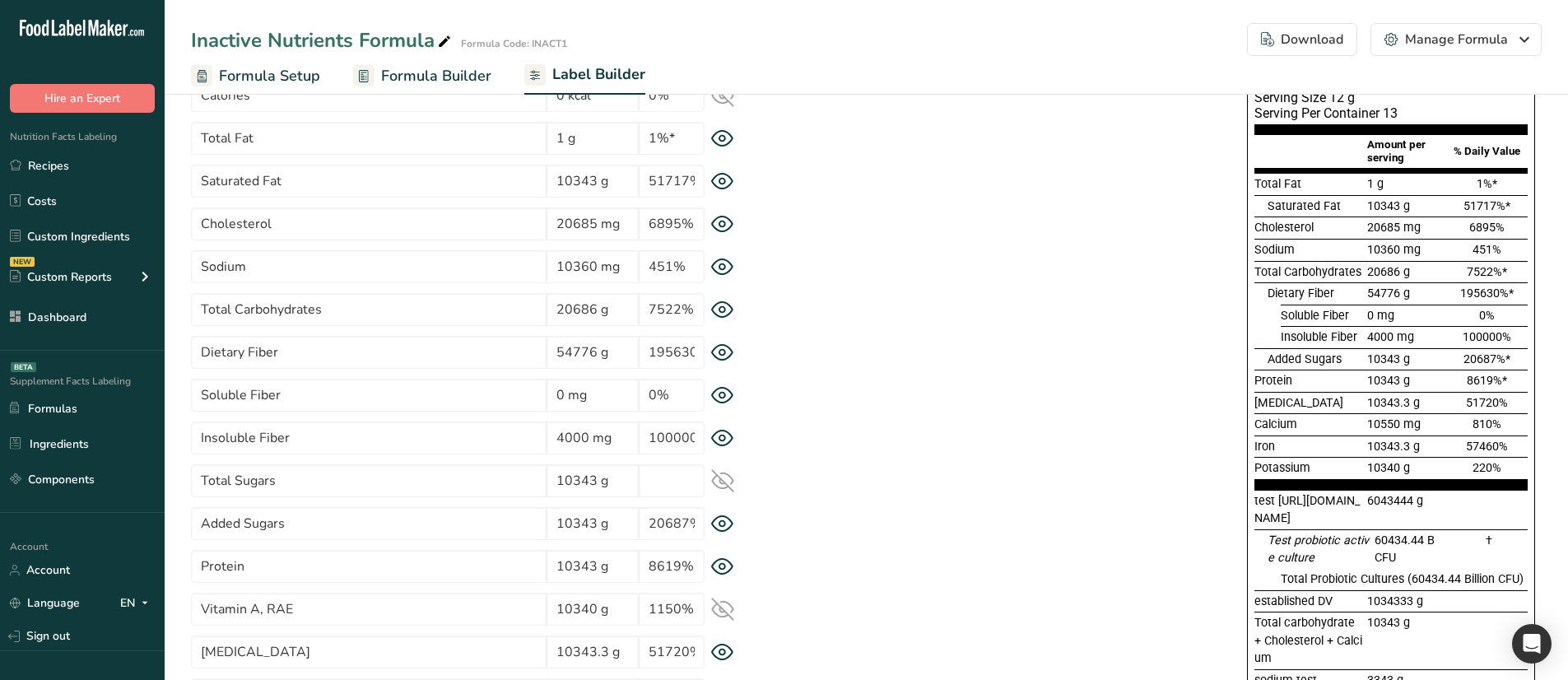
click at [727, 474] on icon at bounding box center [722, 481] width 21 height 16
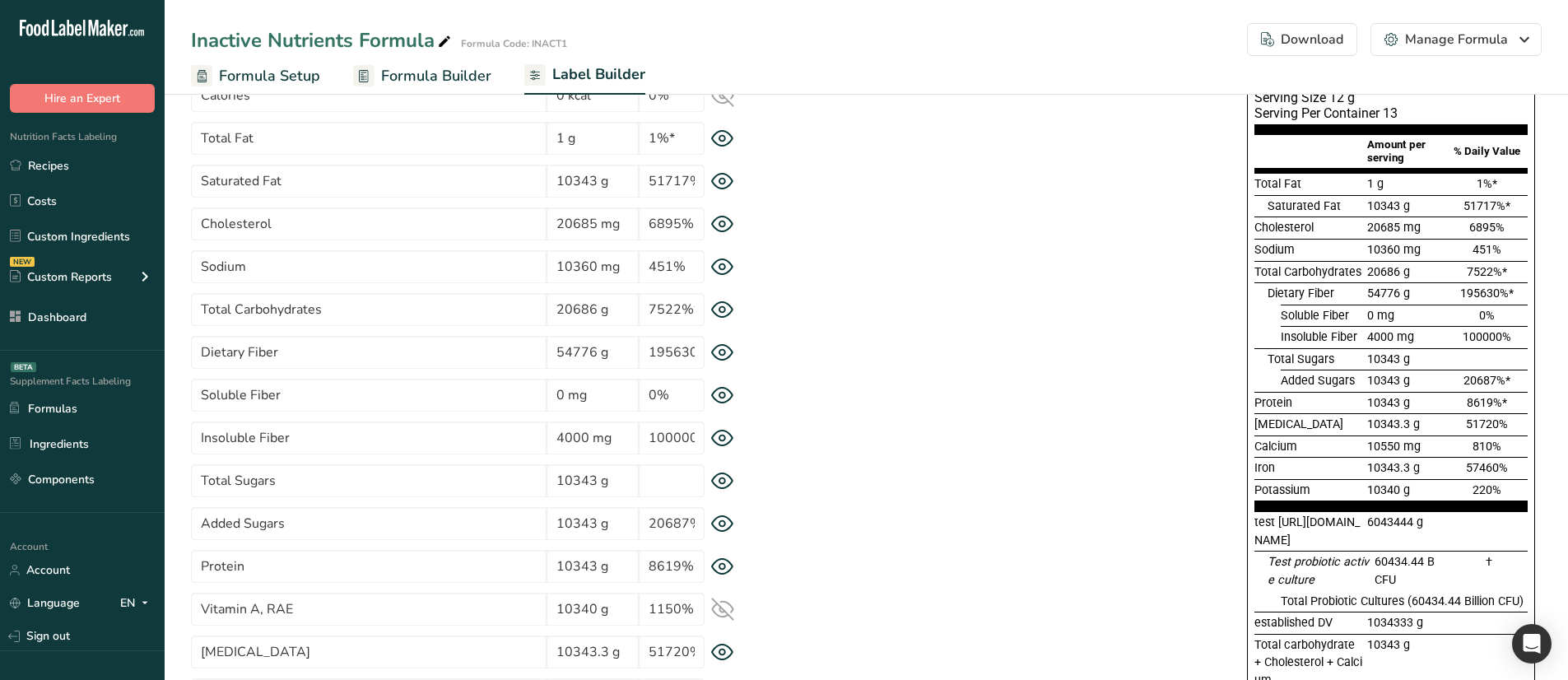
click at [722, 565] on icon at bounding box center [722, 566] width 23 height 17
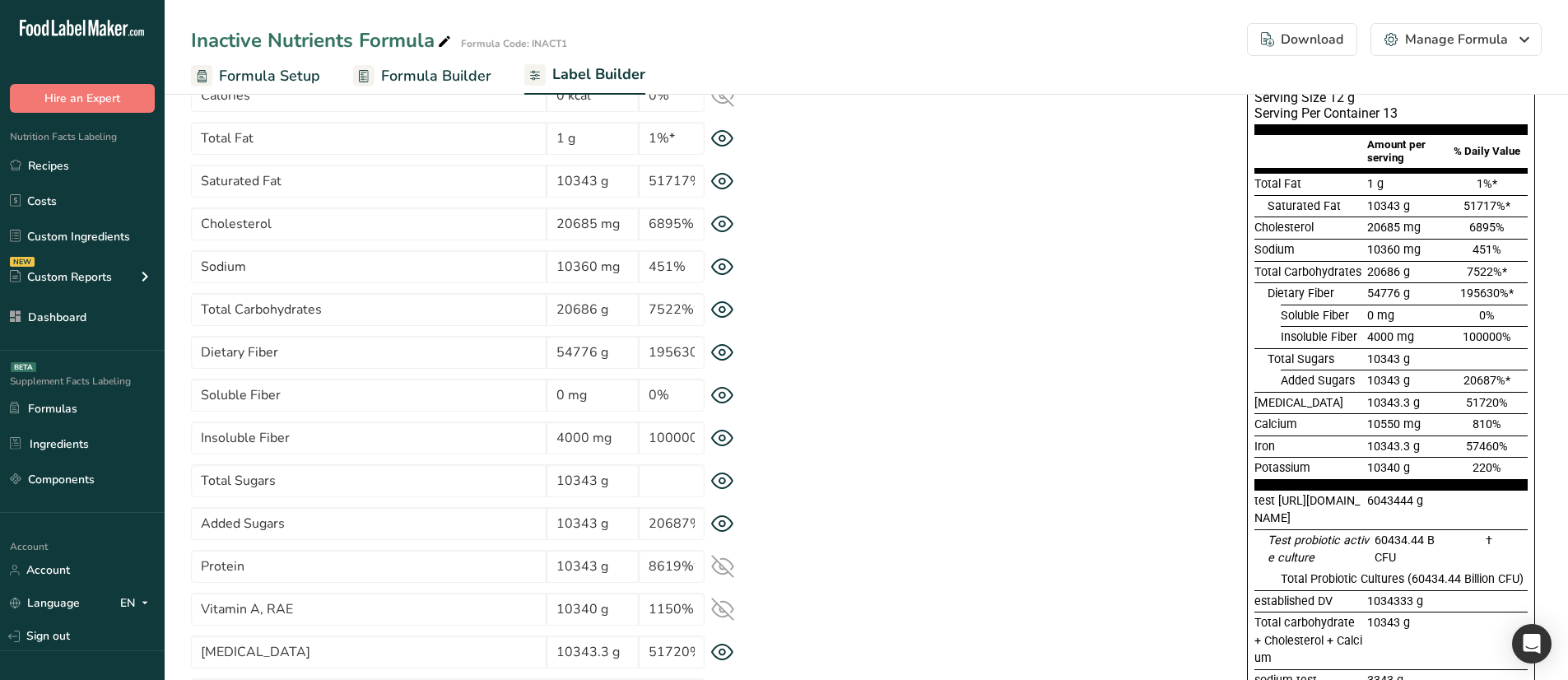
click at [722, 565] on icon at bounding box center [722, 566] width 23 height 23
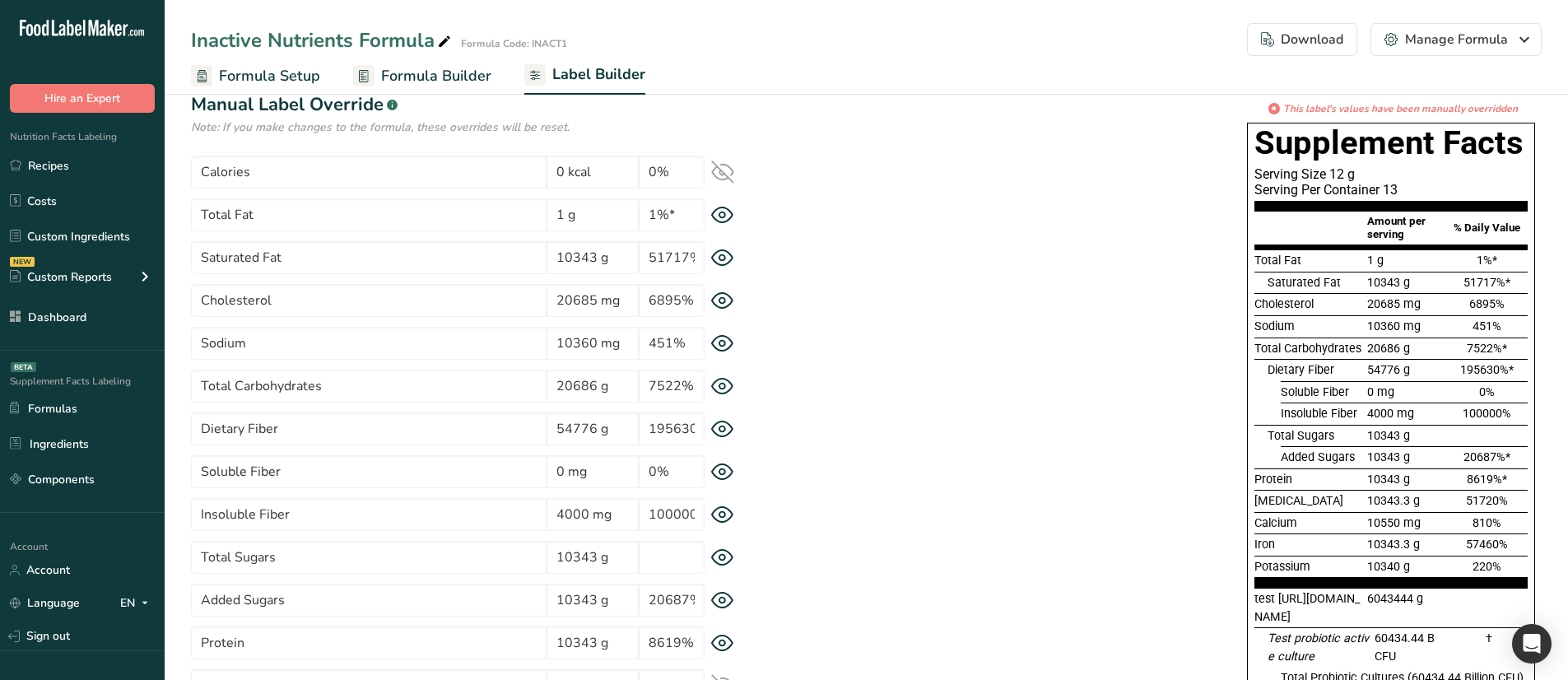
scroll to position [84, 0]
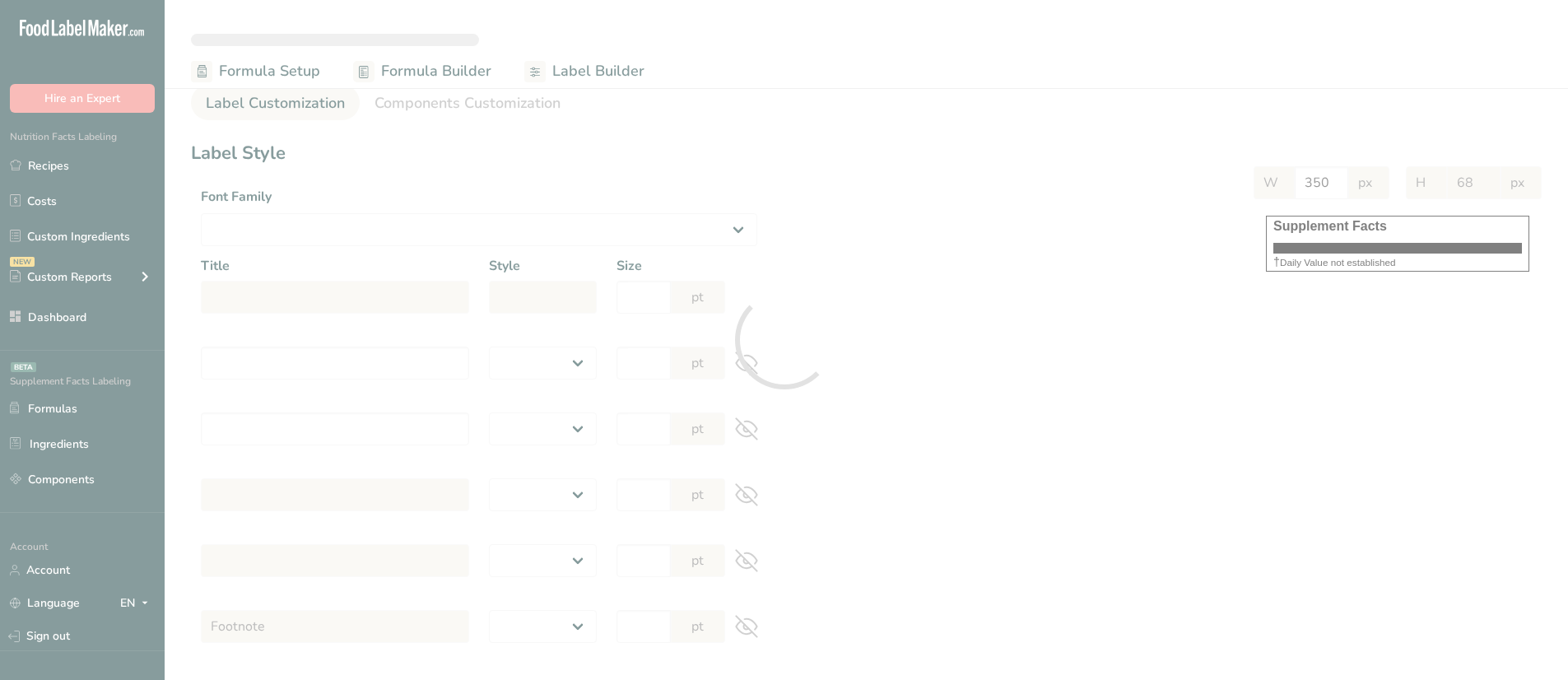
select select
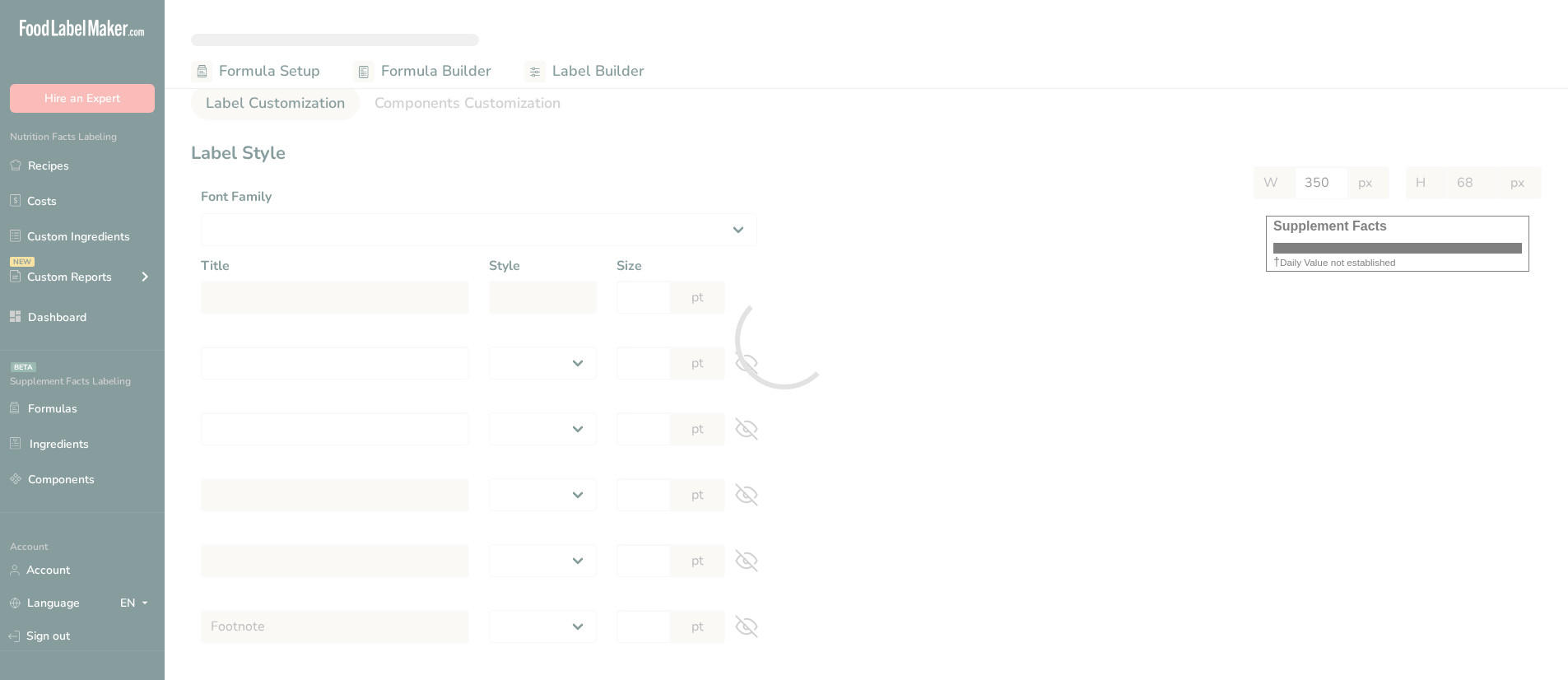
select select
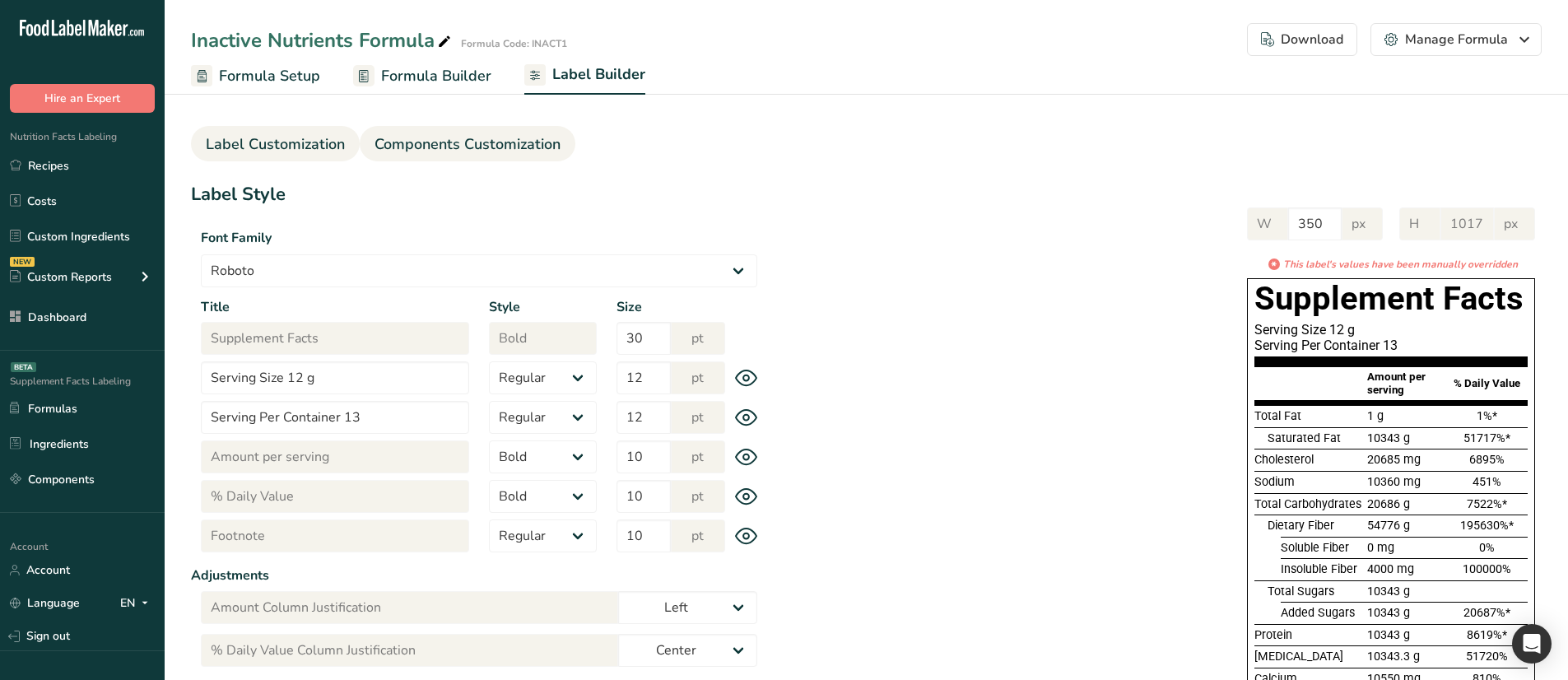
click at [472, 140] on span "Components Customization" at bounding box center [467, 144] width 186 height 22
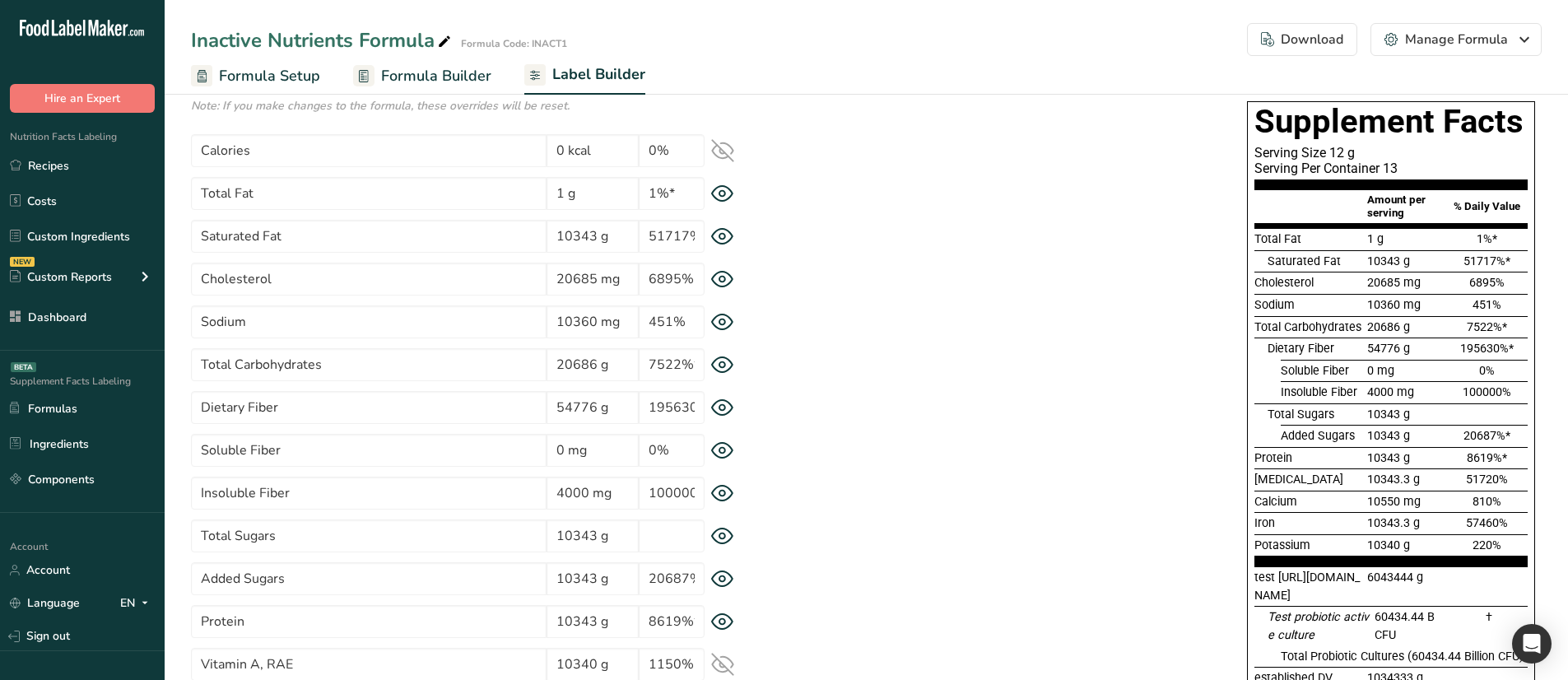
scroll to position [165, 0]
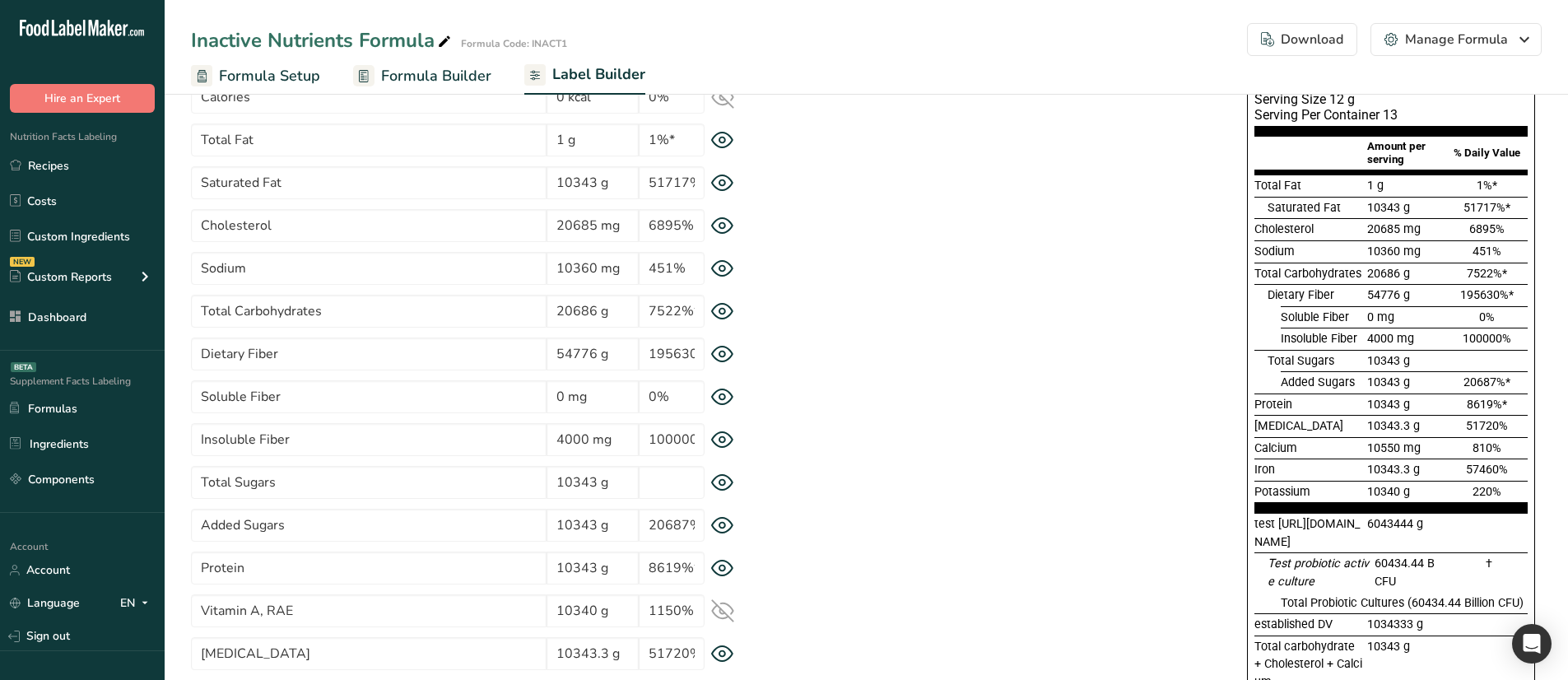
click at [725, 477] on icon at bounding box center [722, 482] width 23 height 17
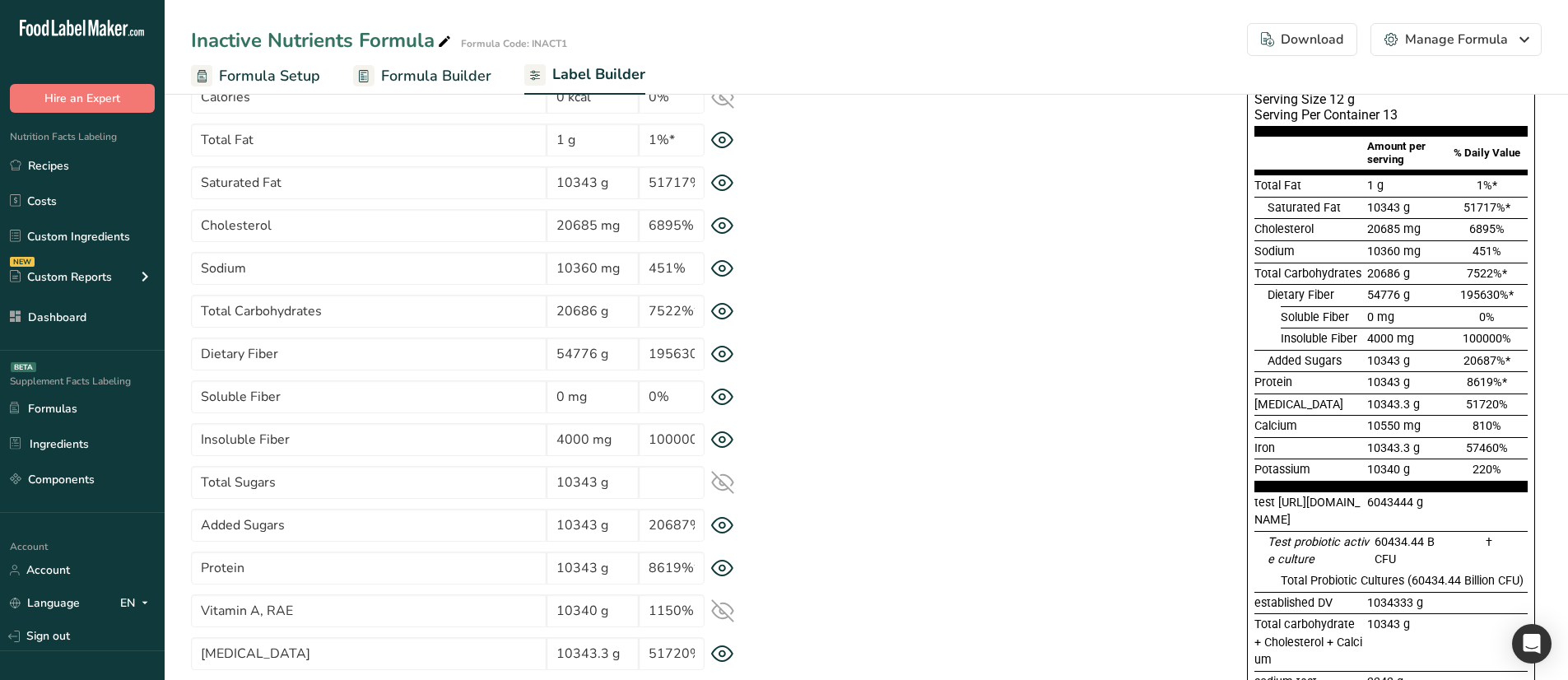
click at [725, 477] on icon at bounding box center [722, 482] width 23 height 23
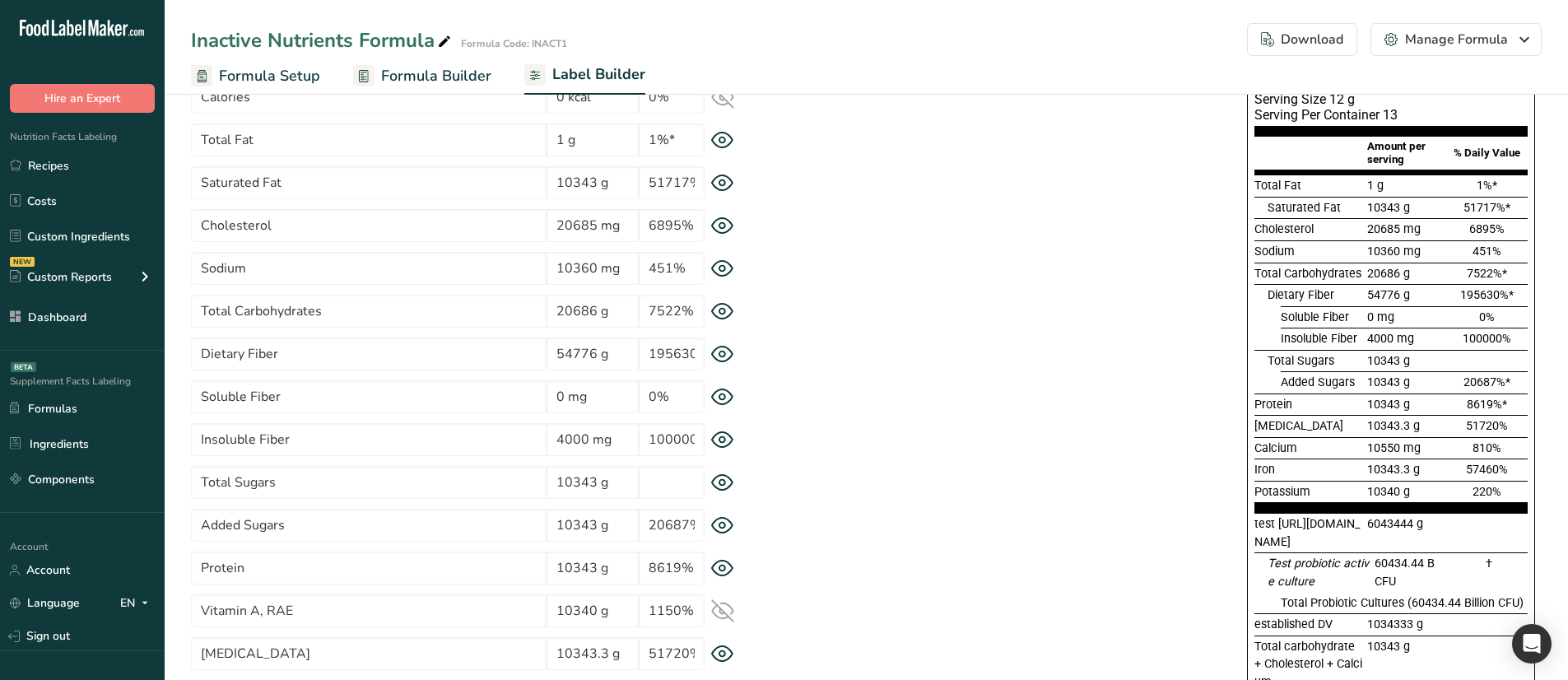
click at [716, 356] on icon at bounding box center [722, 354] width 23 height 17
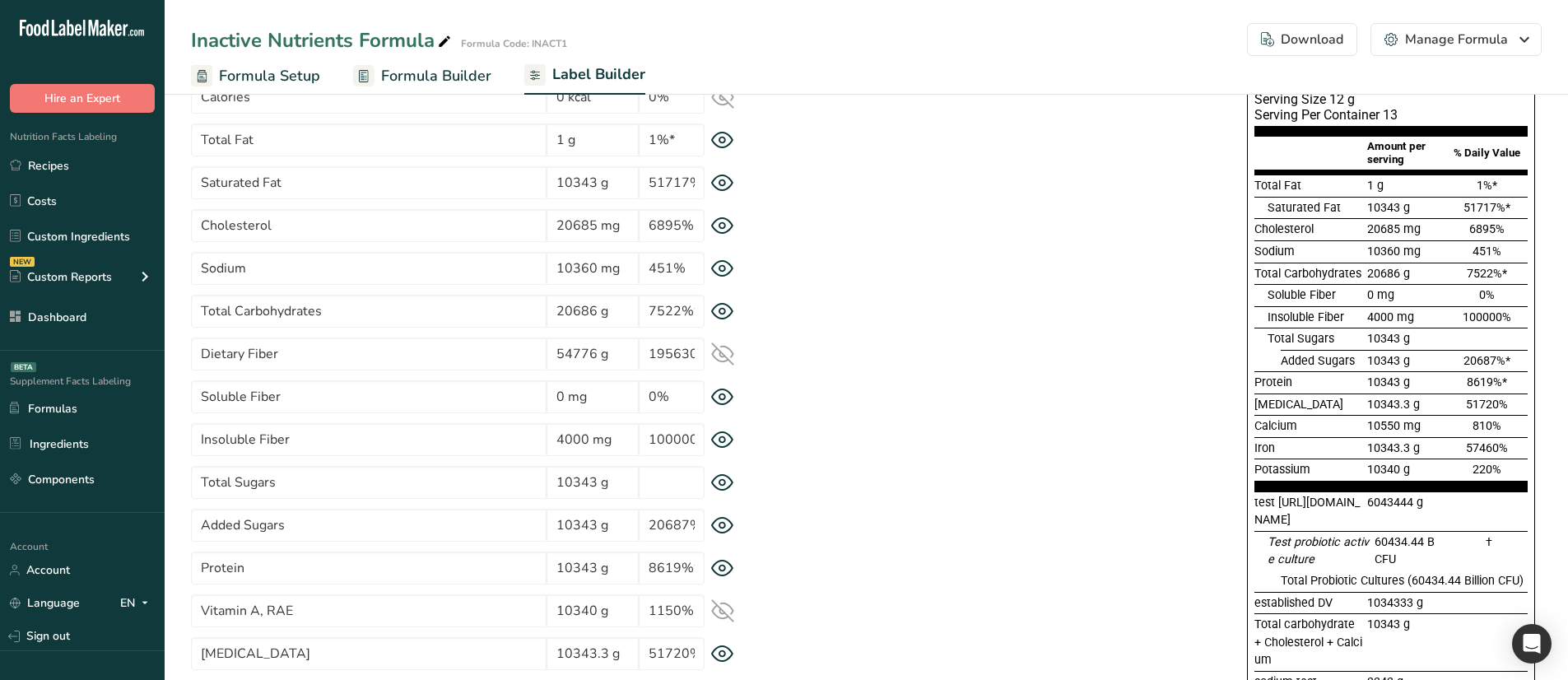
click at [716, 356] on icon at bounding box center [722, 354] width 23 height 23
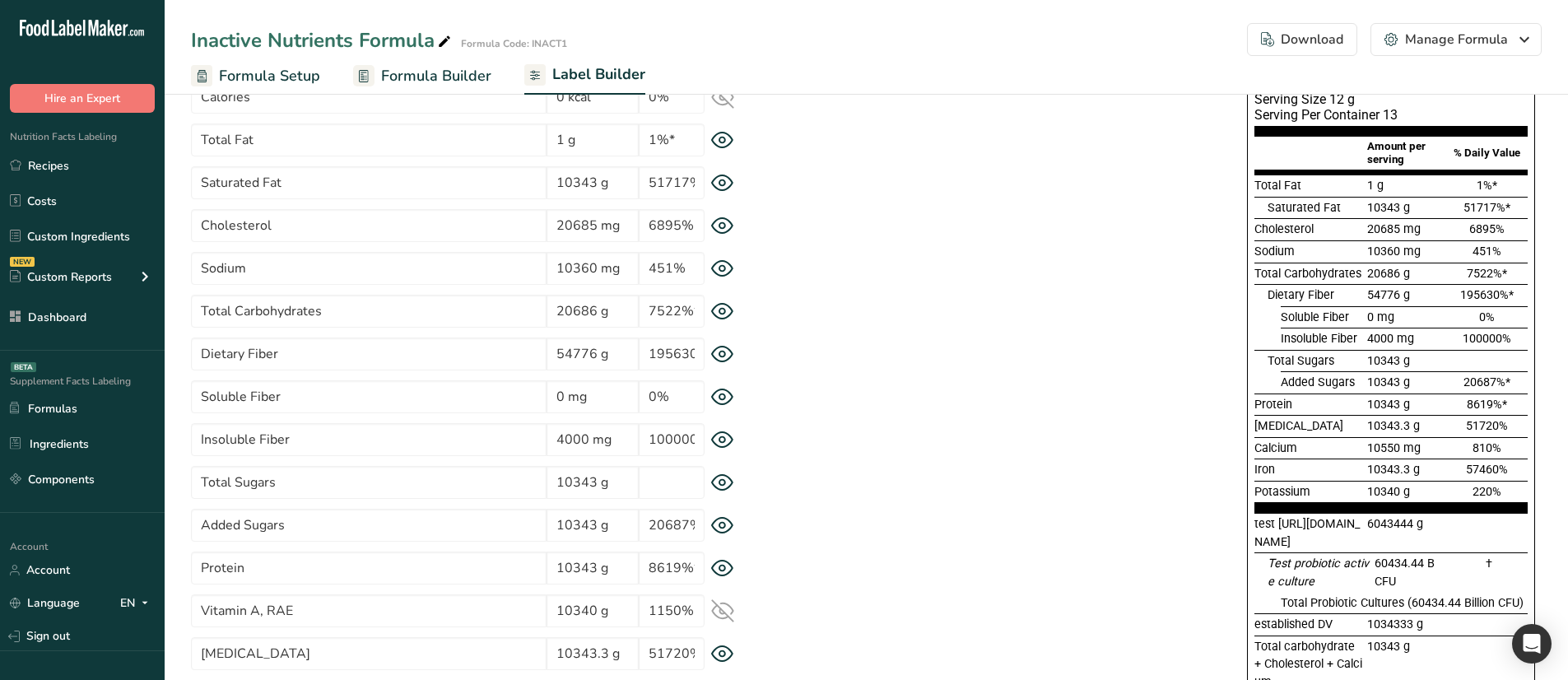
click at [717, 314] on icon at bounding box center [722, 311] width 23 height 17
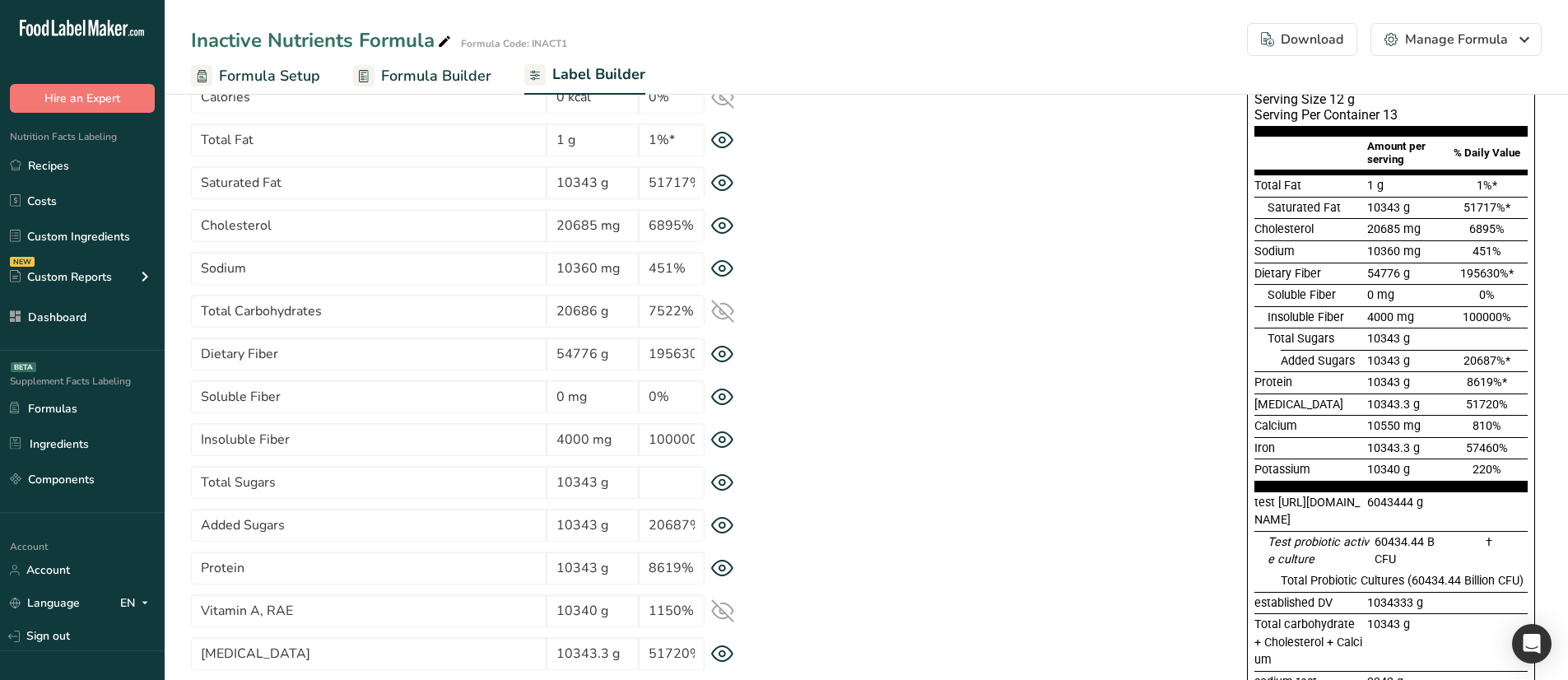
click at [717, 314] on icon at bounding box center [722, 311] width 23 height 23
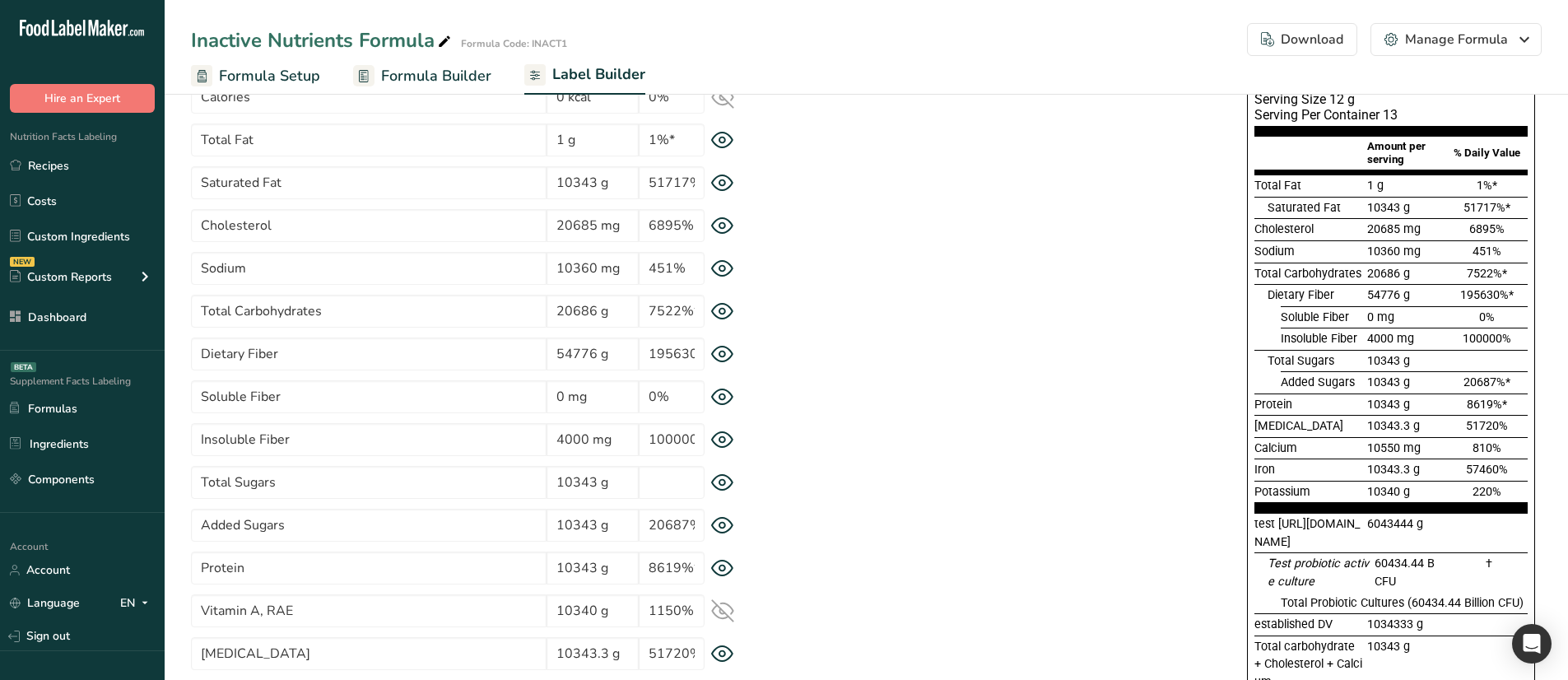
click at [717, 314] on icon at bounding box center [722, 311] width 23 height 17
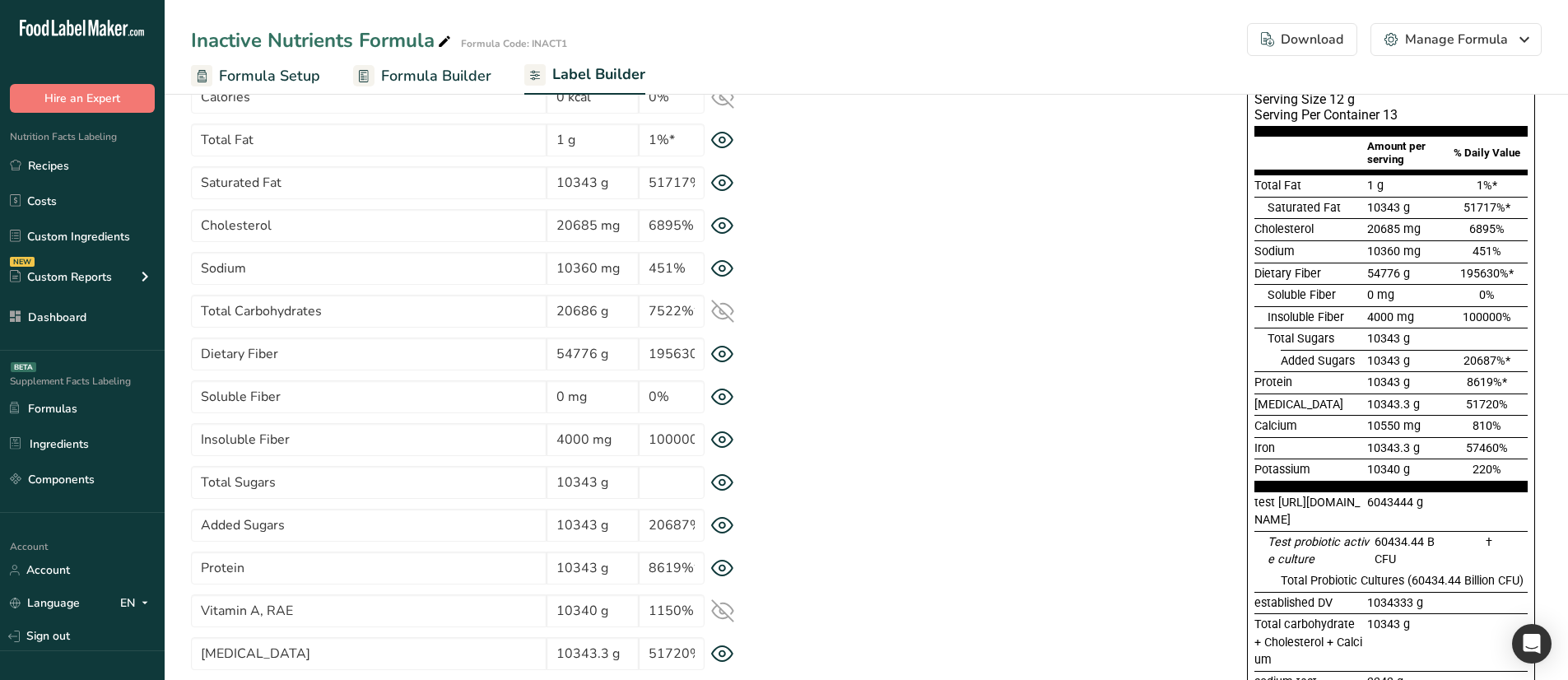
click at [717, 314] on icon at bounding box center [722, 311] width 23 height 23
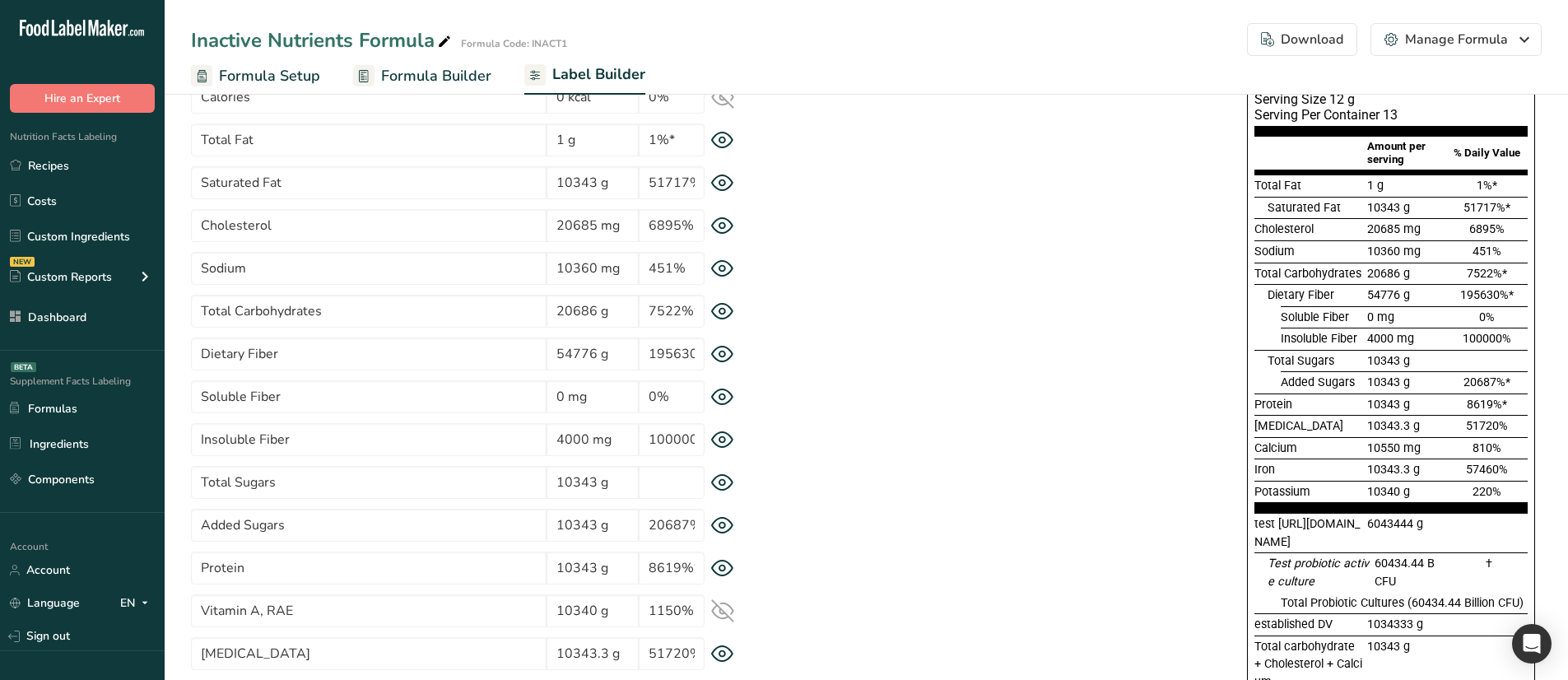
click at [717, 314] on icon at bounding box center [722, 311] width 23 height 17
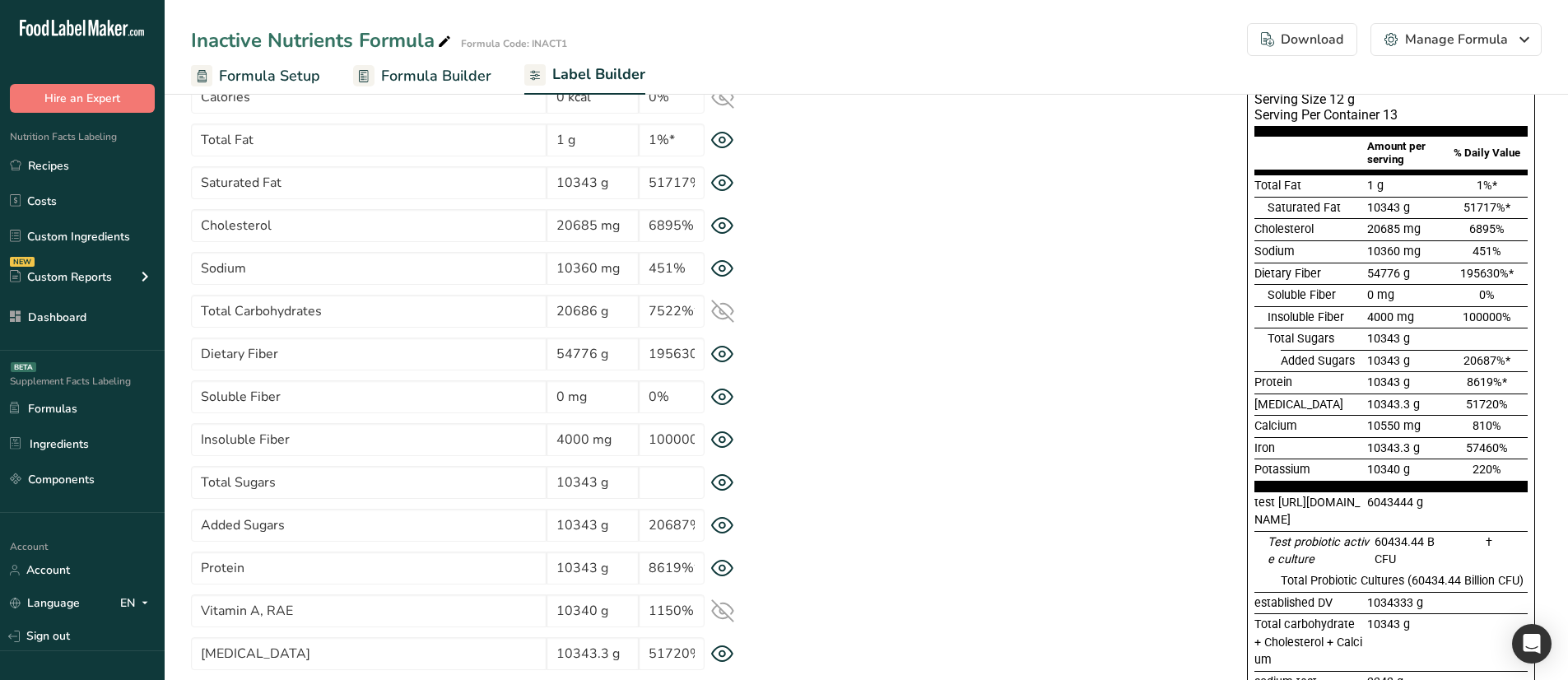
click at [717, 314] on icon at bounding box center [722, 311] width 23 height 23
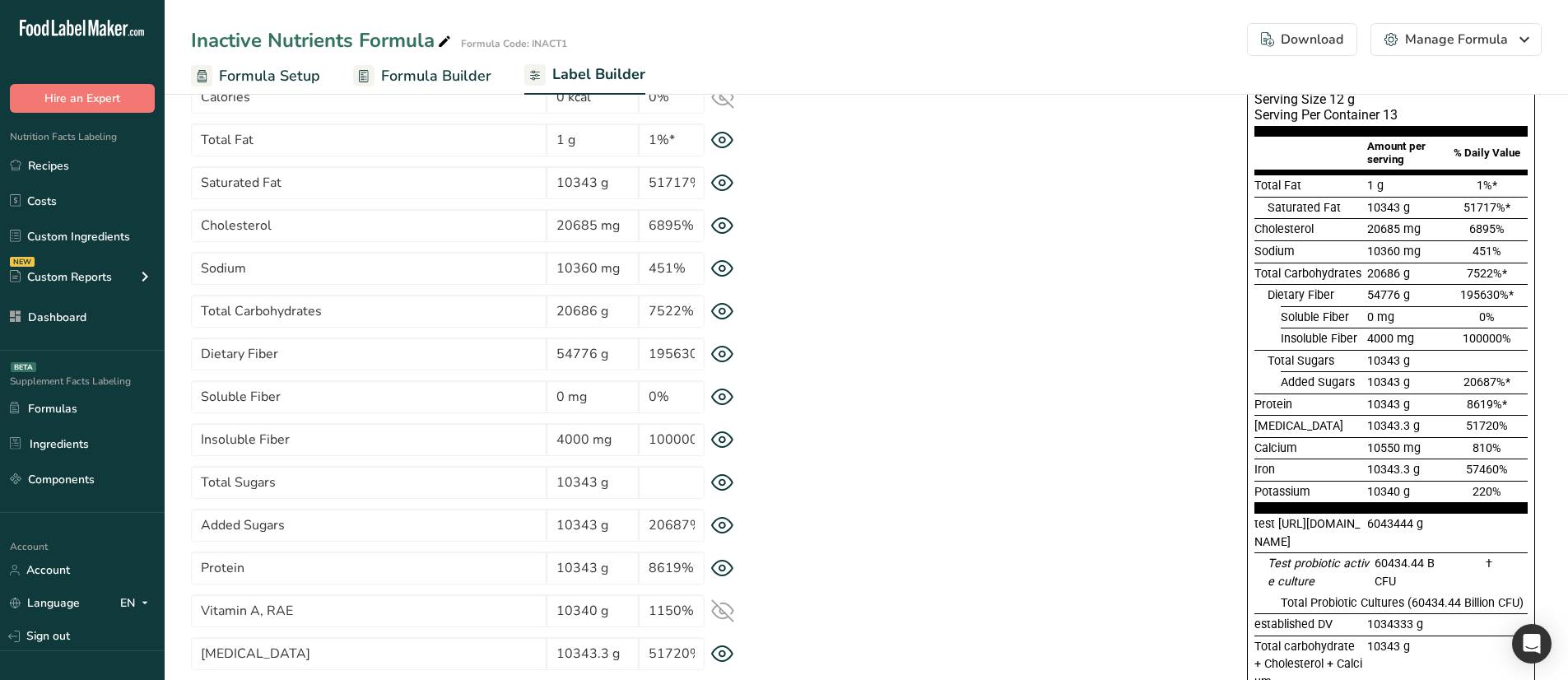
click at [717, 314] on icon at bounding box center [722, 311] width 23 height 17
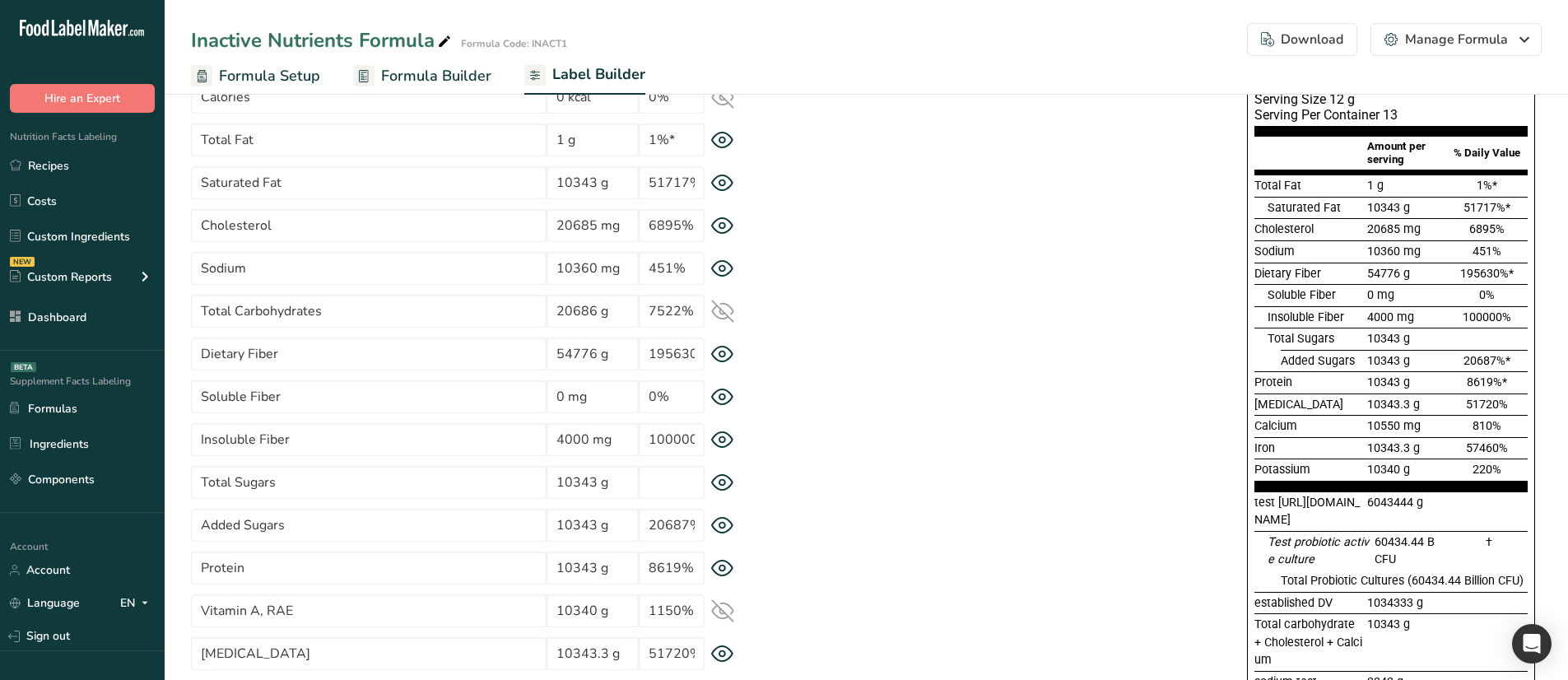
click at [717, 314] on icon at bounding box center [722, 311] width 23 height 23
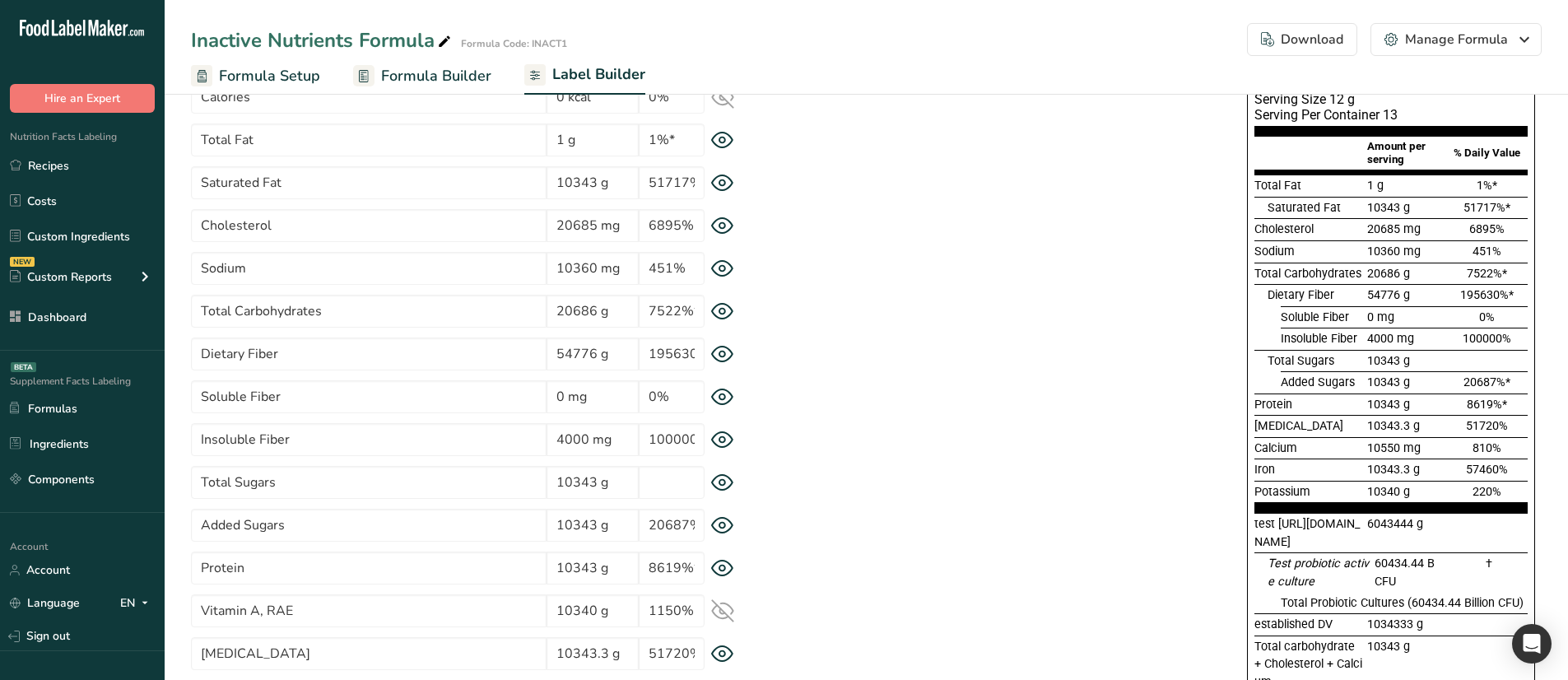
click at [717, 314] on icon at bounding box center [722, 311] width 23 height 17
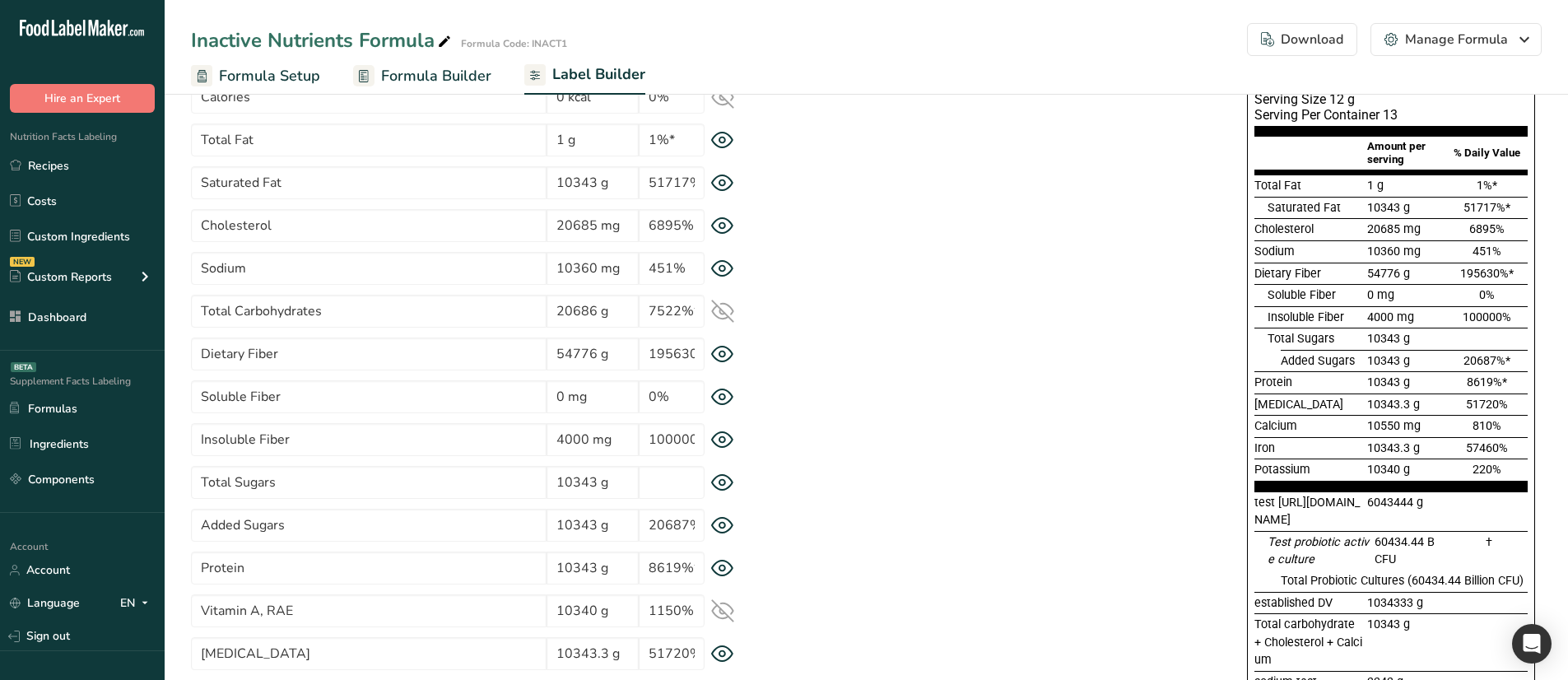
click at [717, 314] on icon at bounding box center [722, 311] width 23 height 23
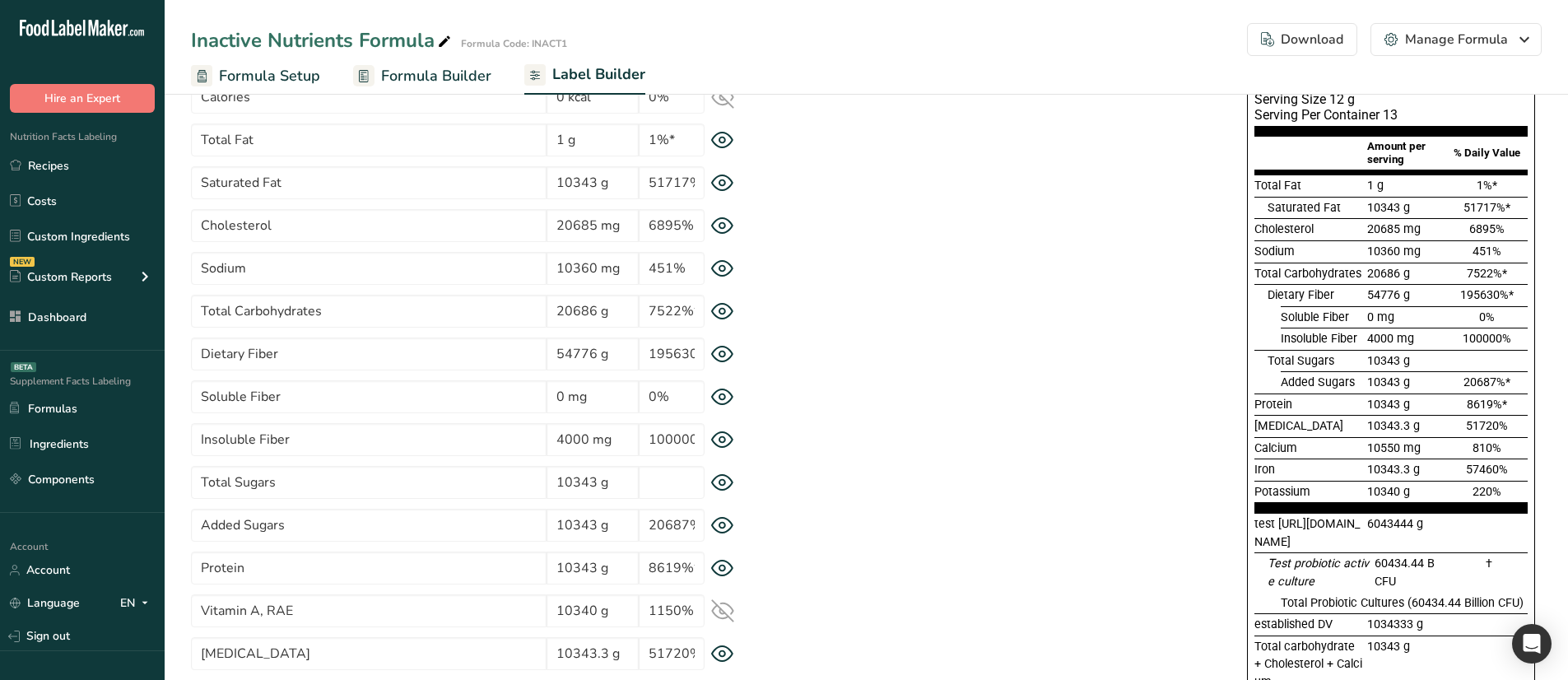
click at [728, 481] on icon at bounding box center [722, 482] width 23 height 17
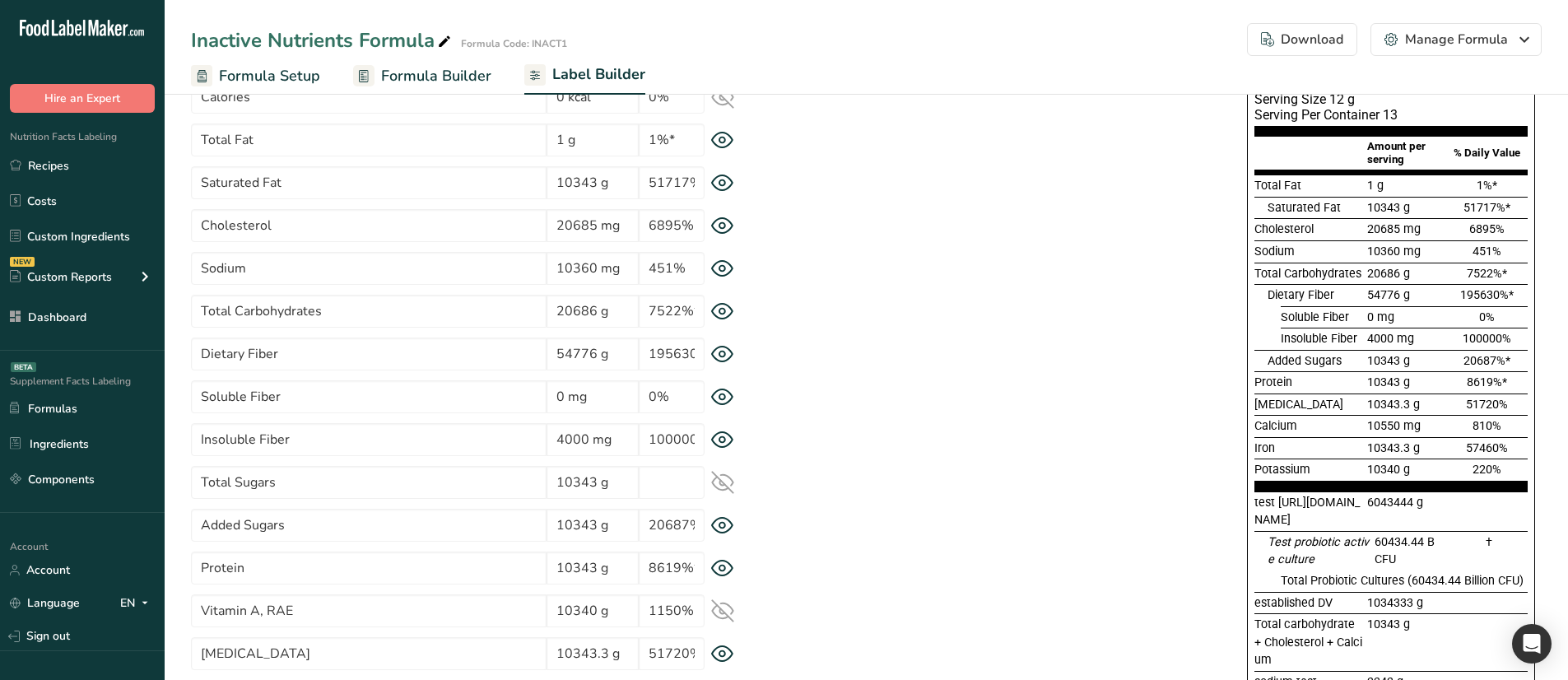
click at [716, 311] on icon at bounding box center [722, 311] width 23 height 17
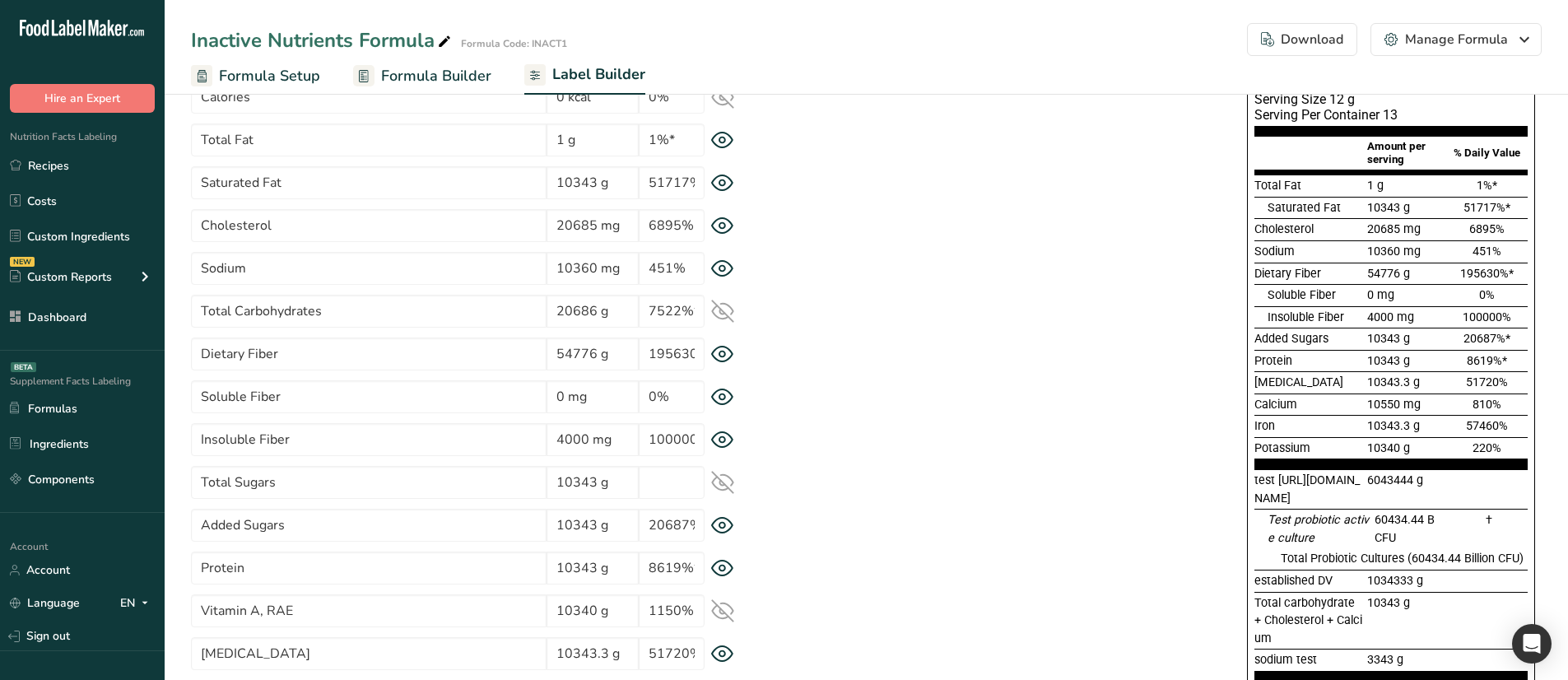
click at [889, 323] on div "* This label's values have been manually overridden Supplement Facts Serving Si…" at bounding box center [1153, 401] width 774 height 749
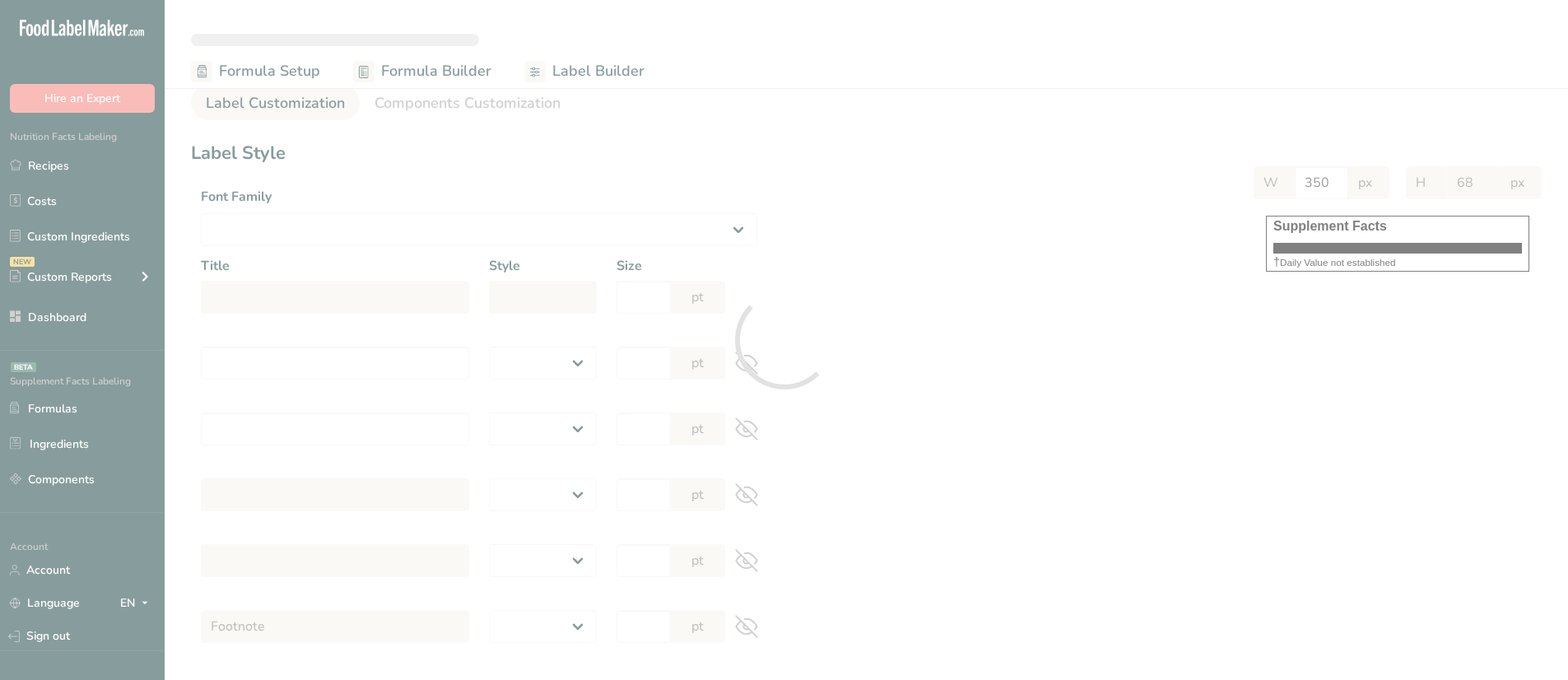
select select
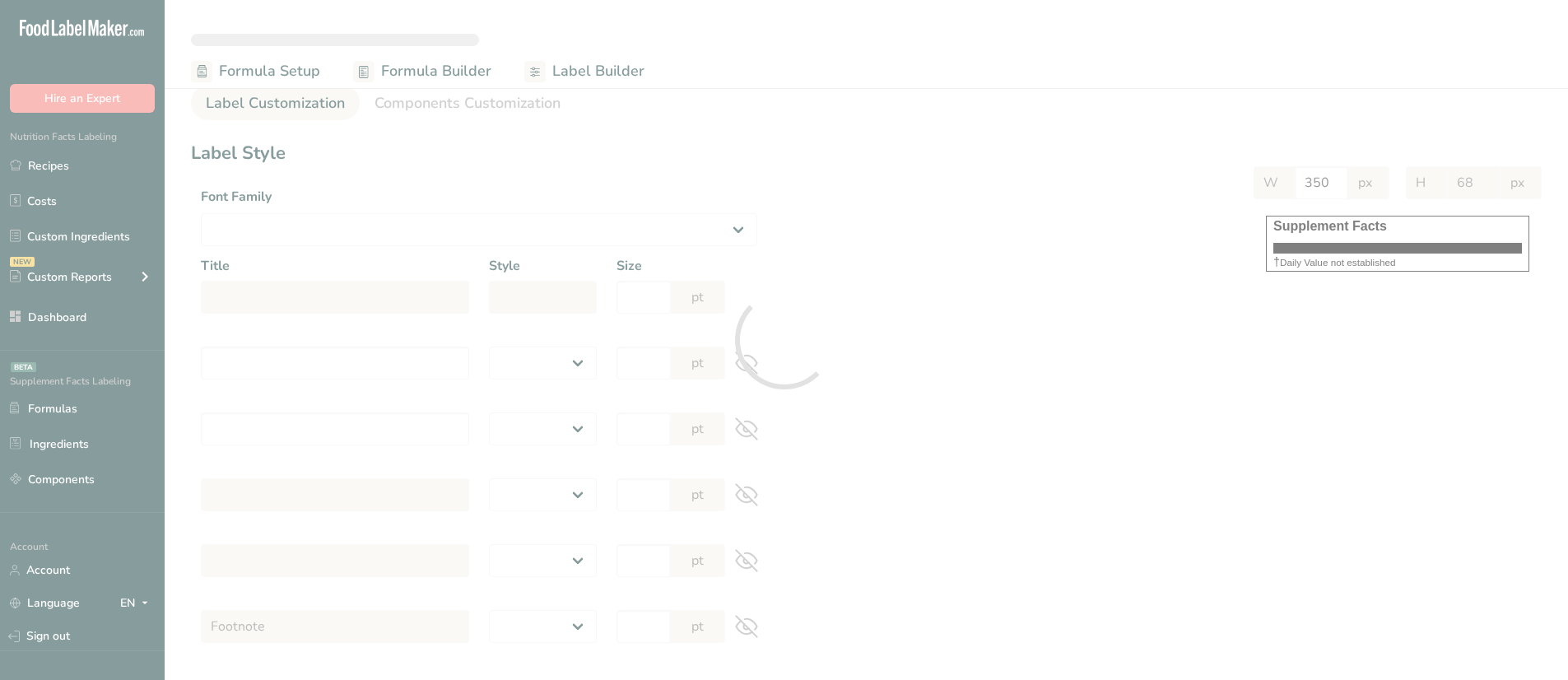
select select
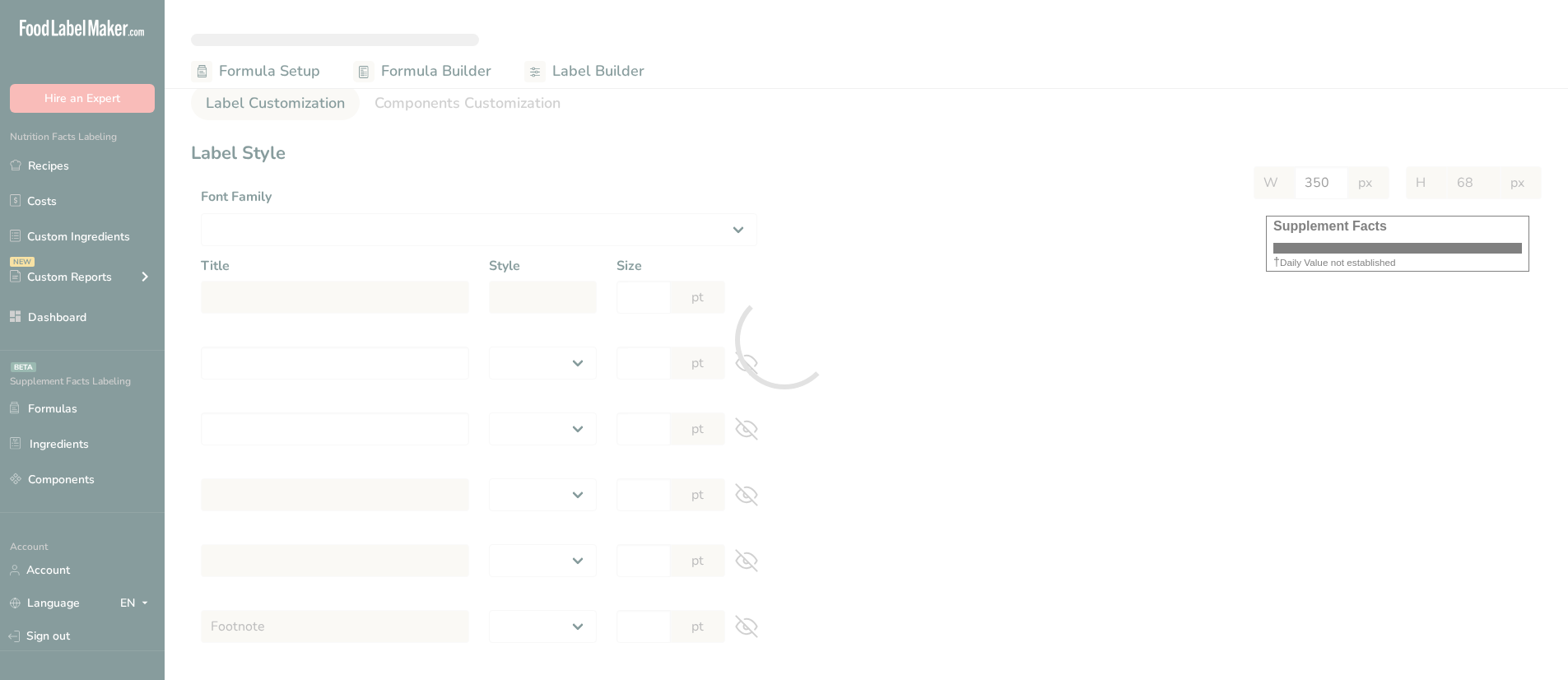
select select "Roboto"
type input "Supplement Facts"
select select "bold"
type input "30"
type input "Serving Size 12 g"
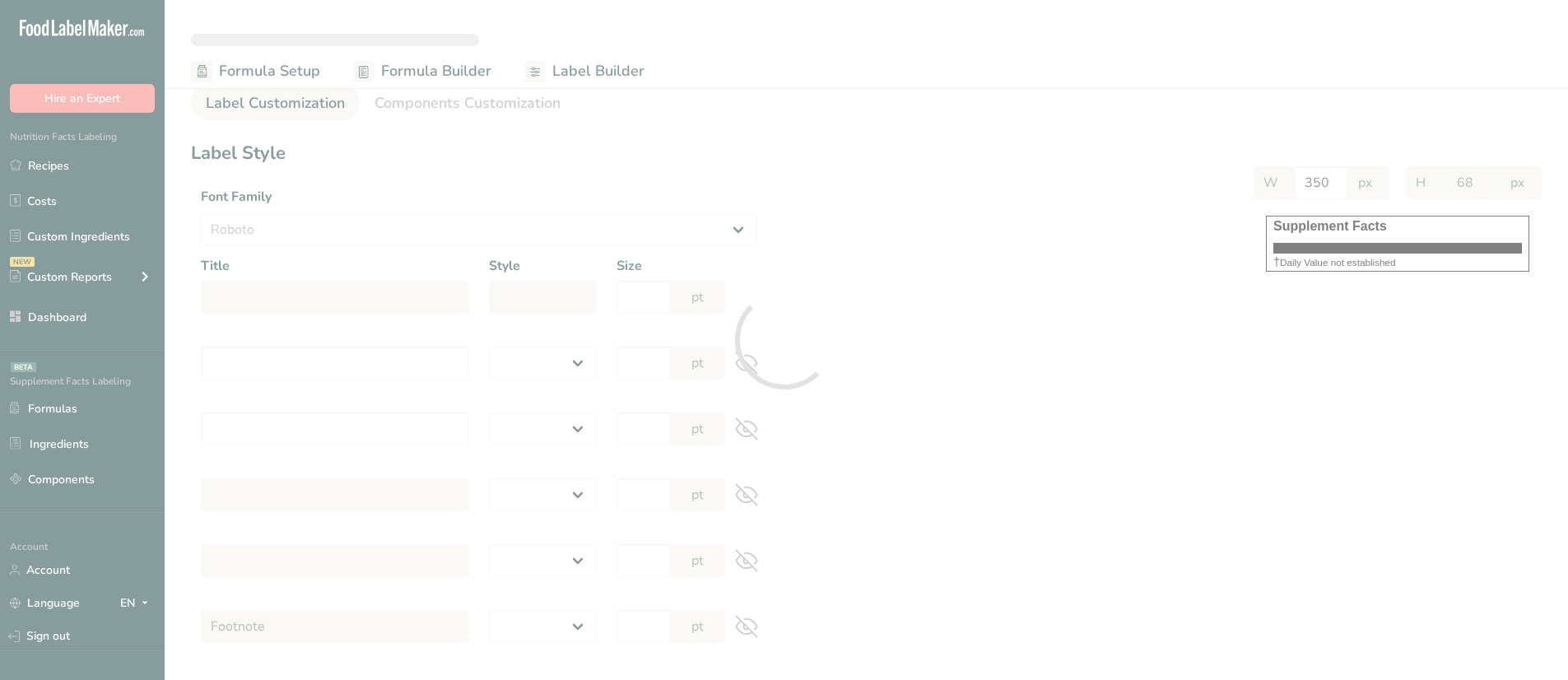
select select "regular"
type input "12"
type input "Serving Per Container 13"
select select "regular"
type input "12"
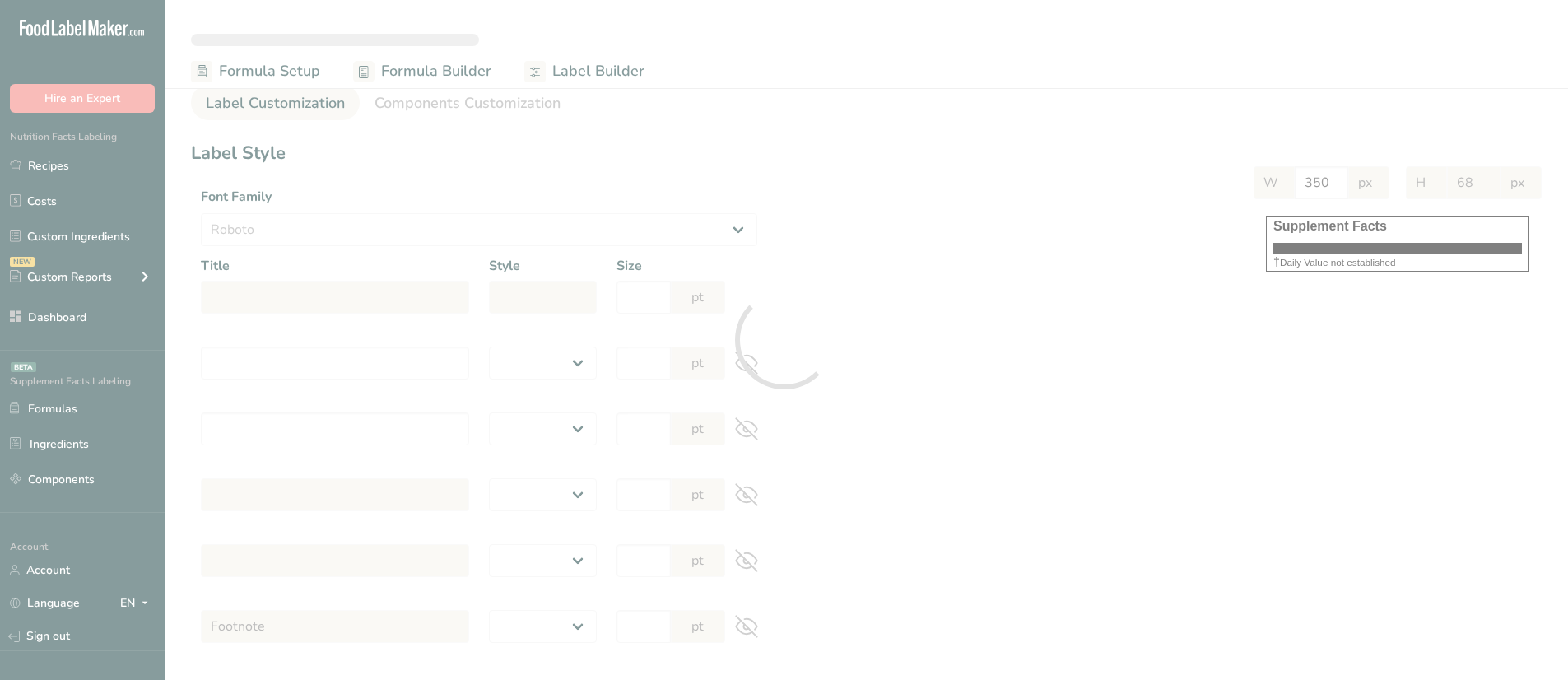
type input "Amount per serving"
select select "bold"
type input "10"
type input "% Daily Value"
select select "bold"
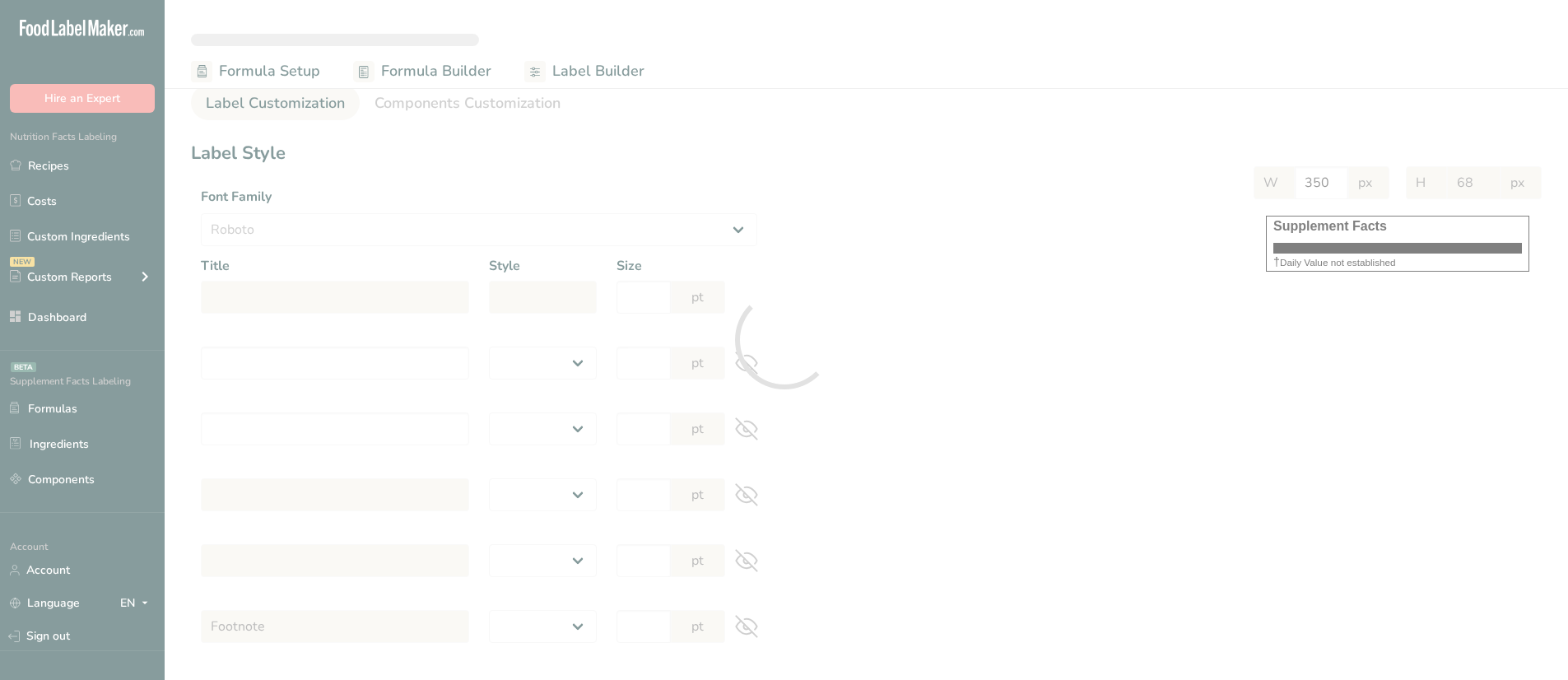
type input "10"
select select "regular"
type input "10"
select select "left"
type input "% Daily Value Column Justification"
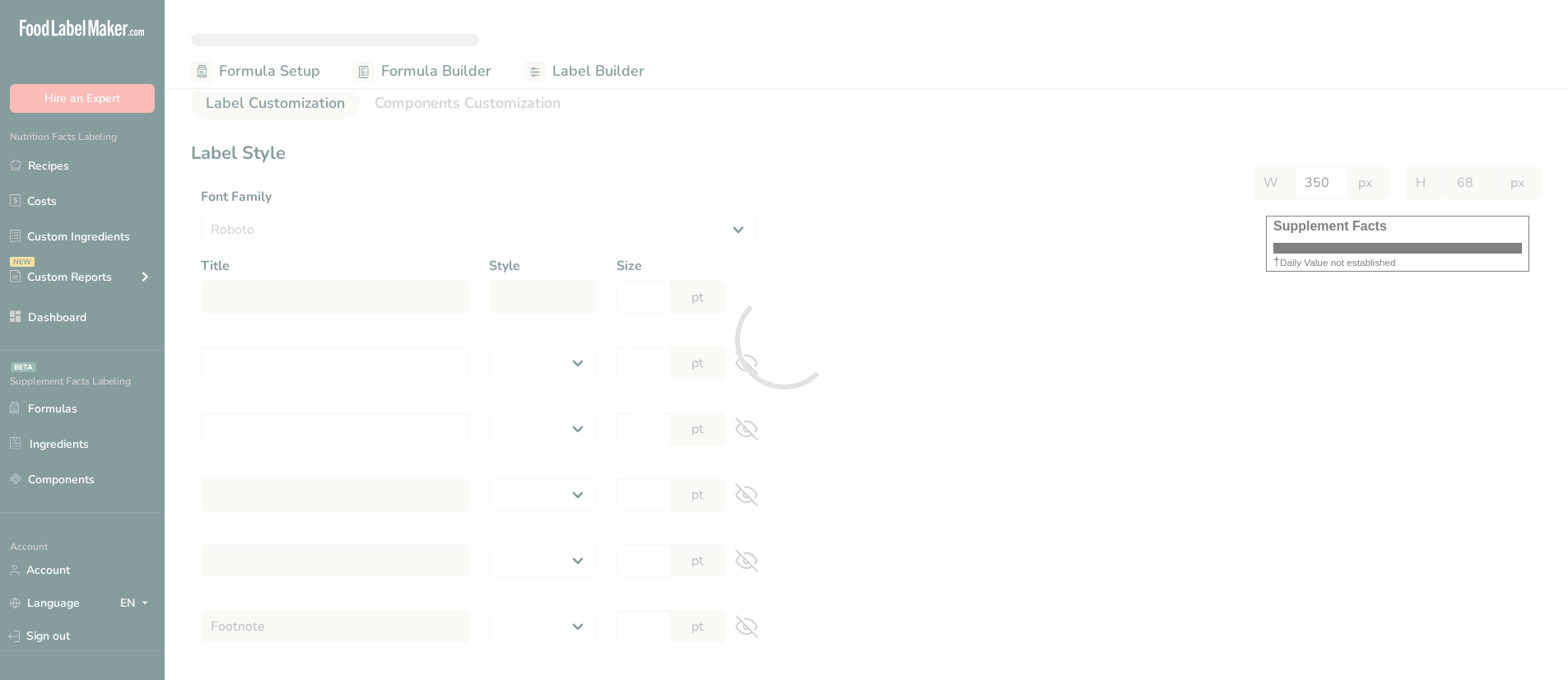
select select "center"
type input "40"
type input "30"
select select "% Daily Value"
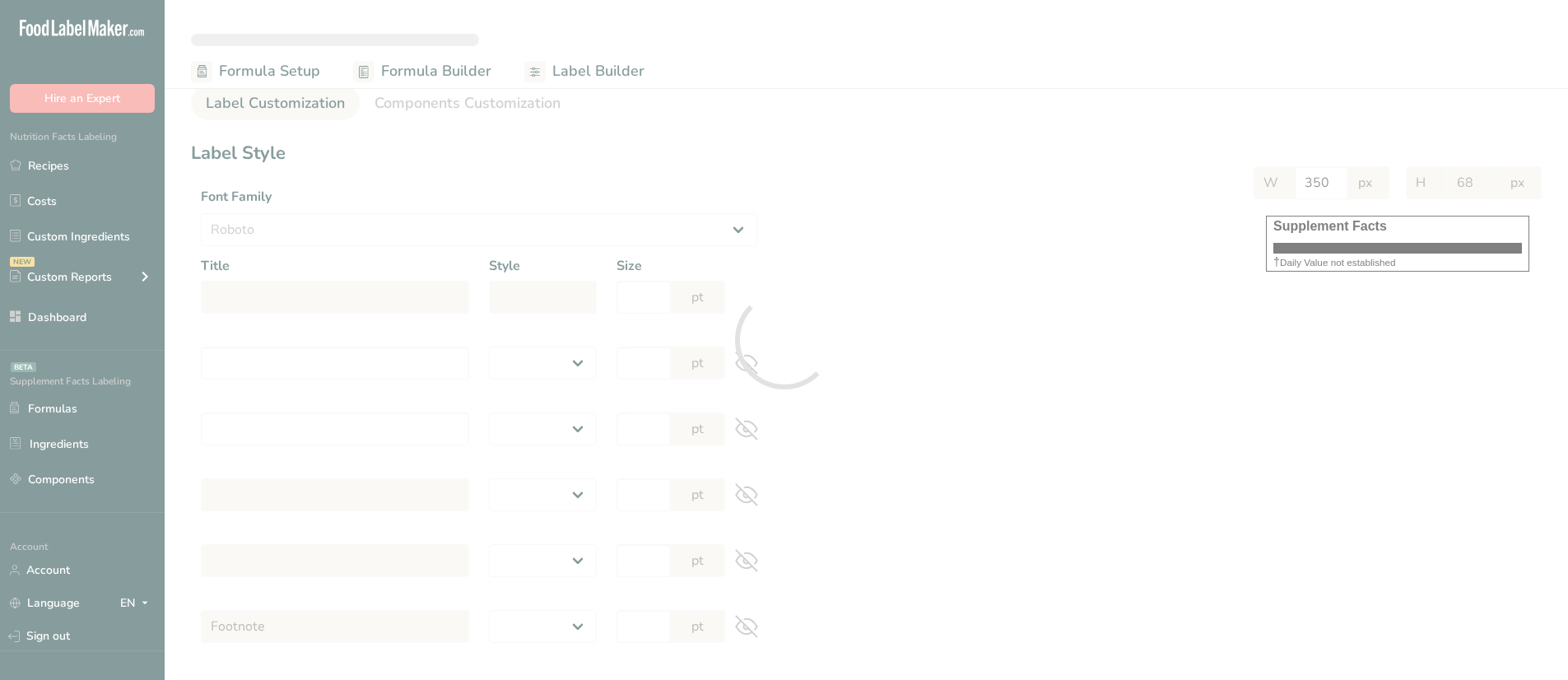
type input "969"
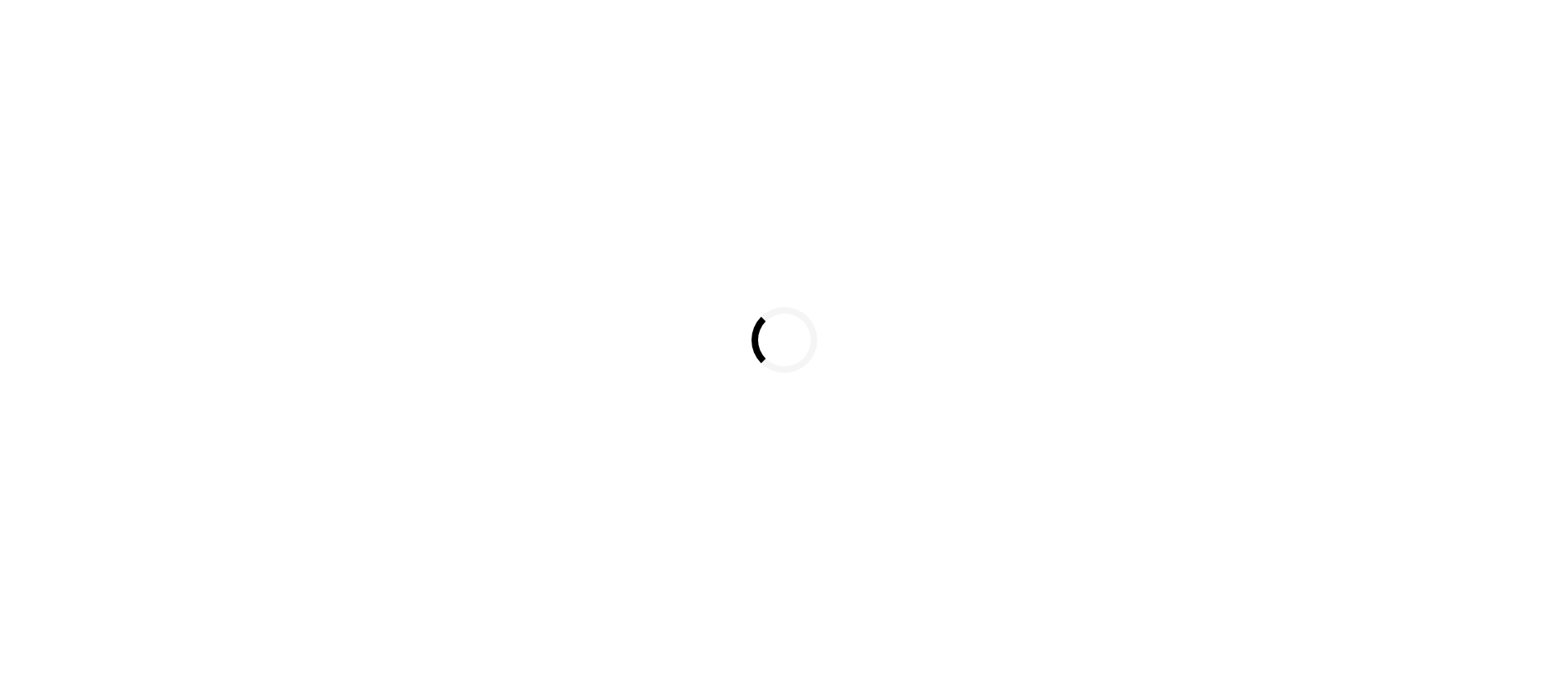
select select
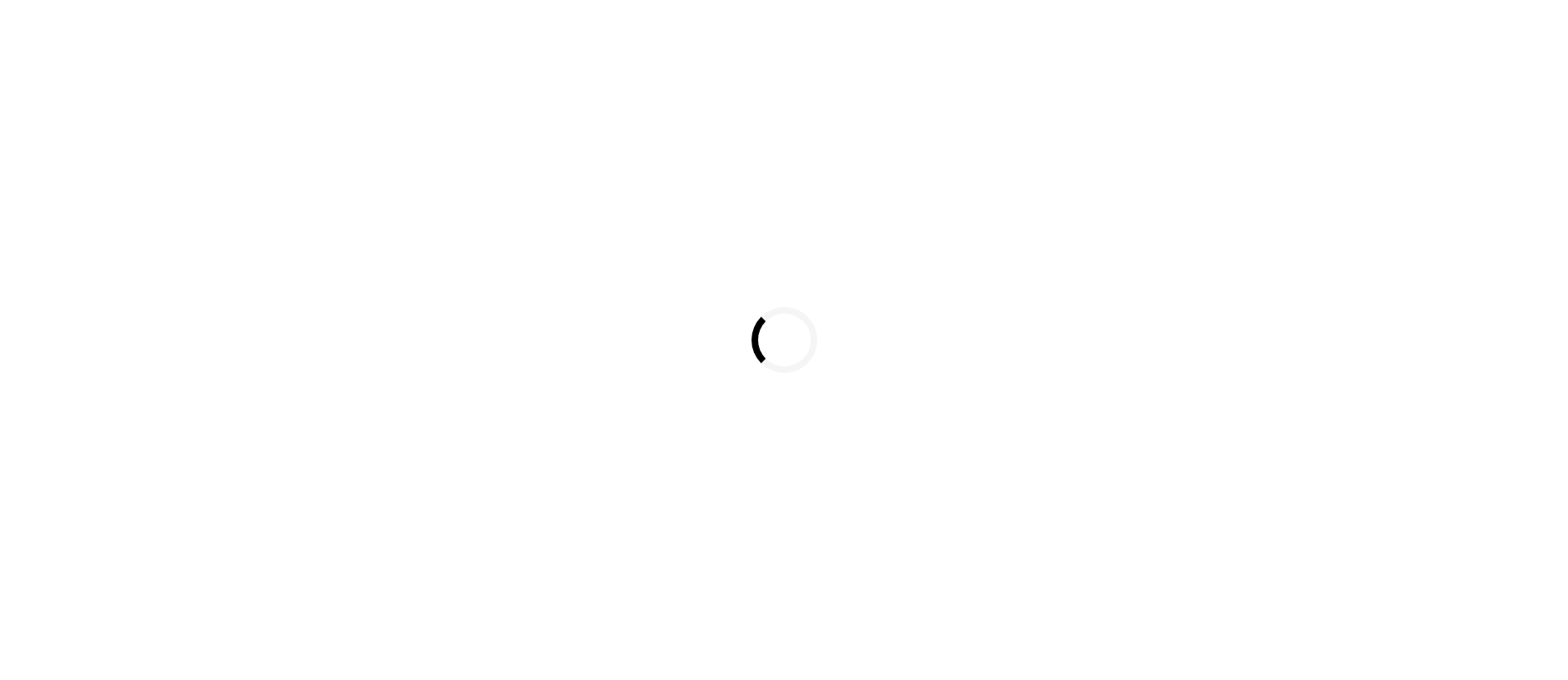
select select
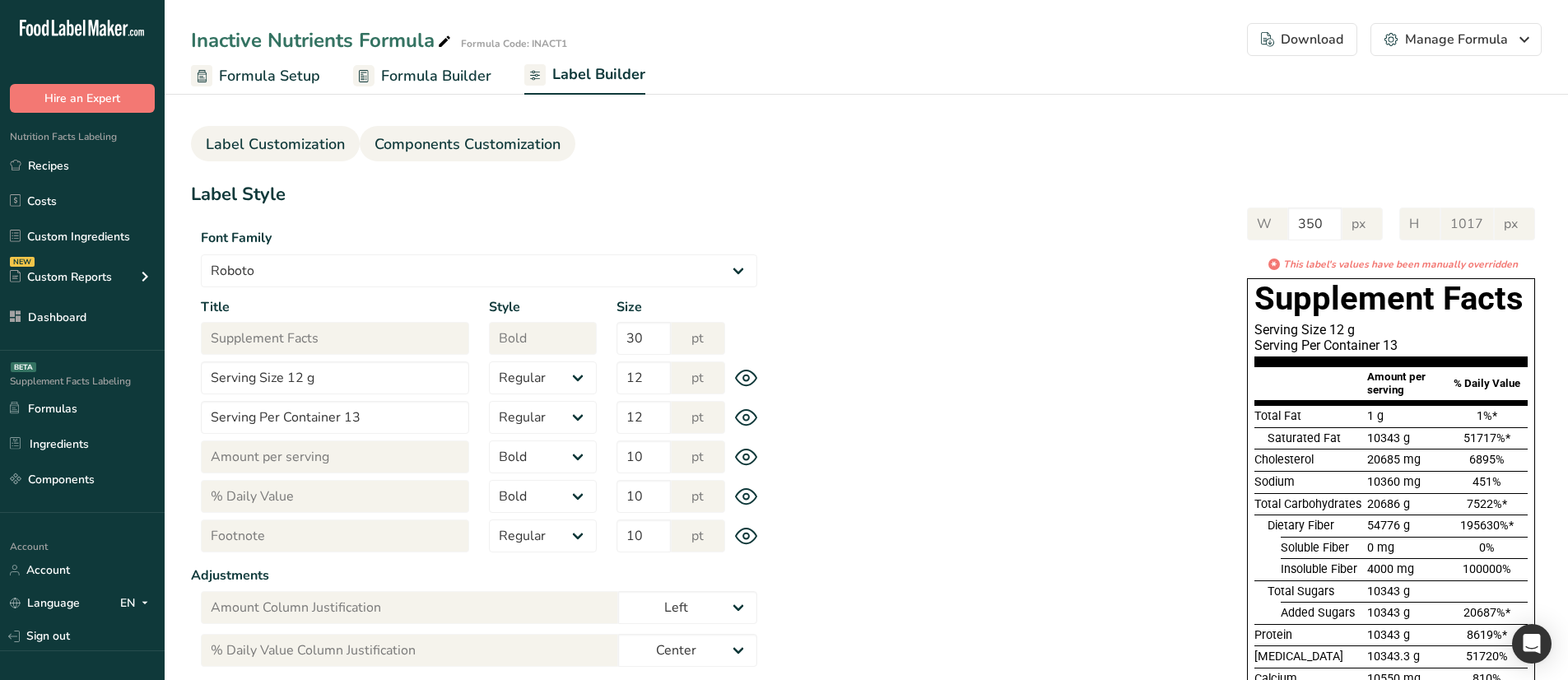
click at [465, 131] on link "Components Customization" at bounding box center [467, 144] width 186 height 37
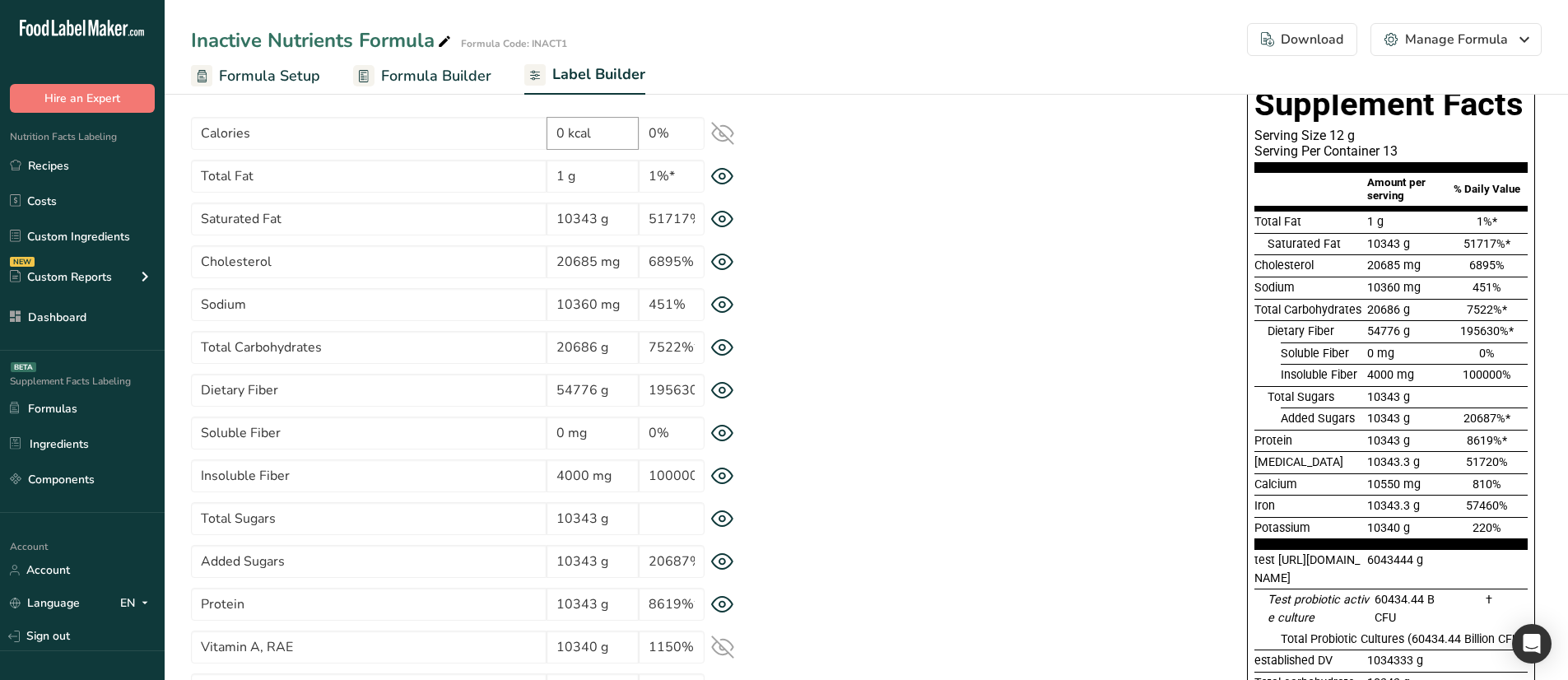
scroll to position [165, 0]
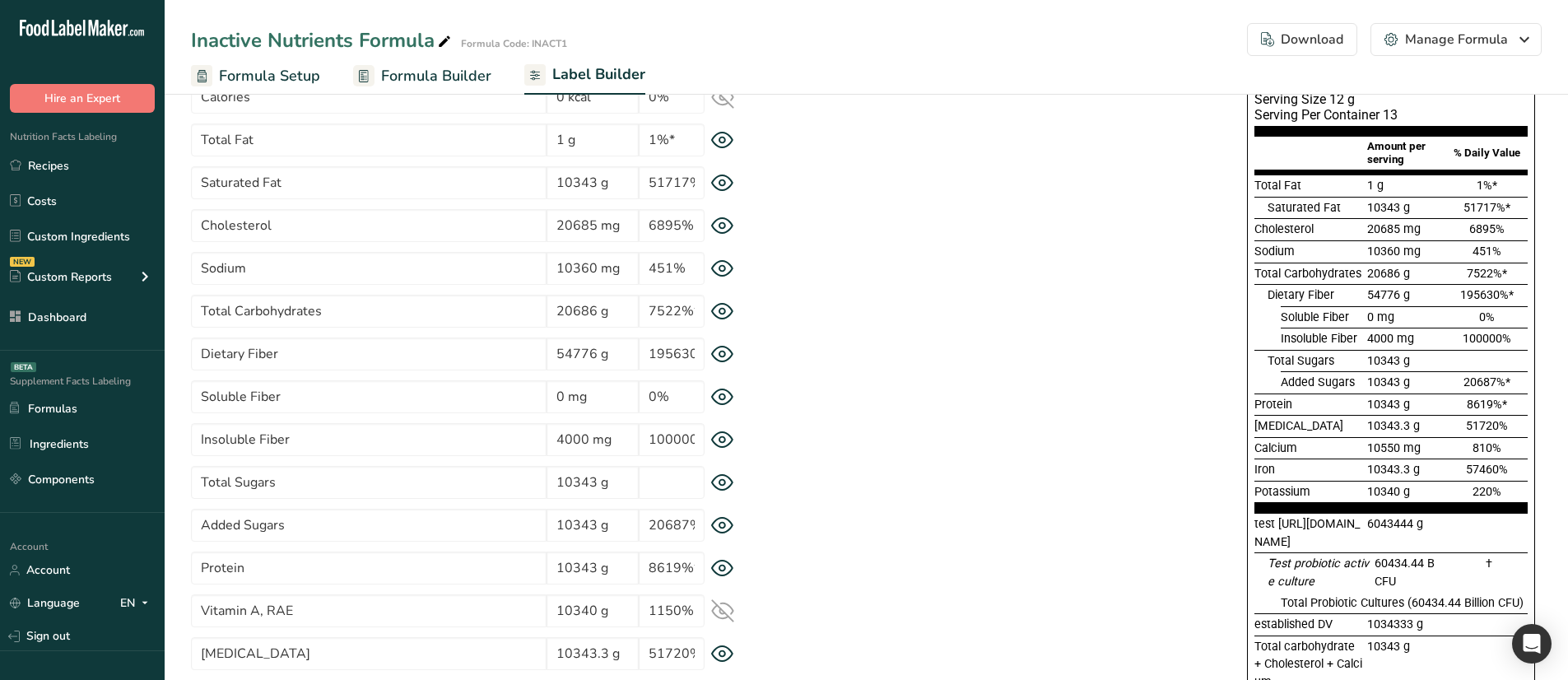
click at [723, 482] on icon at bounding box center [722, 482] width 23 height 17
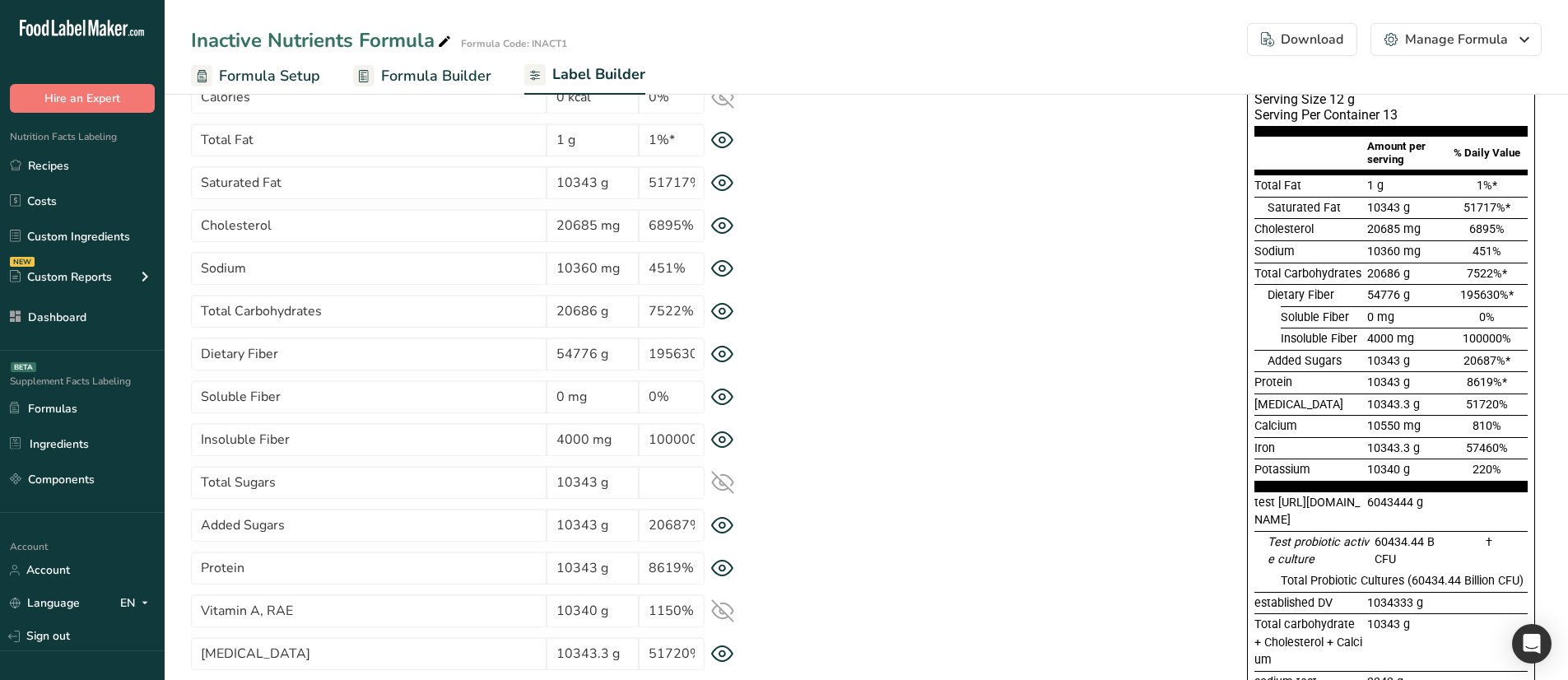
click at [723, 482] on icon at bounding box center [722, 482] width 21 height 21
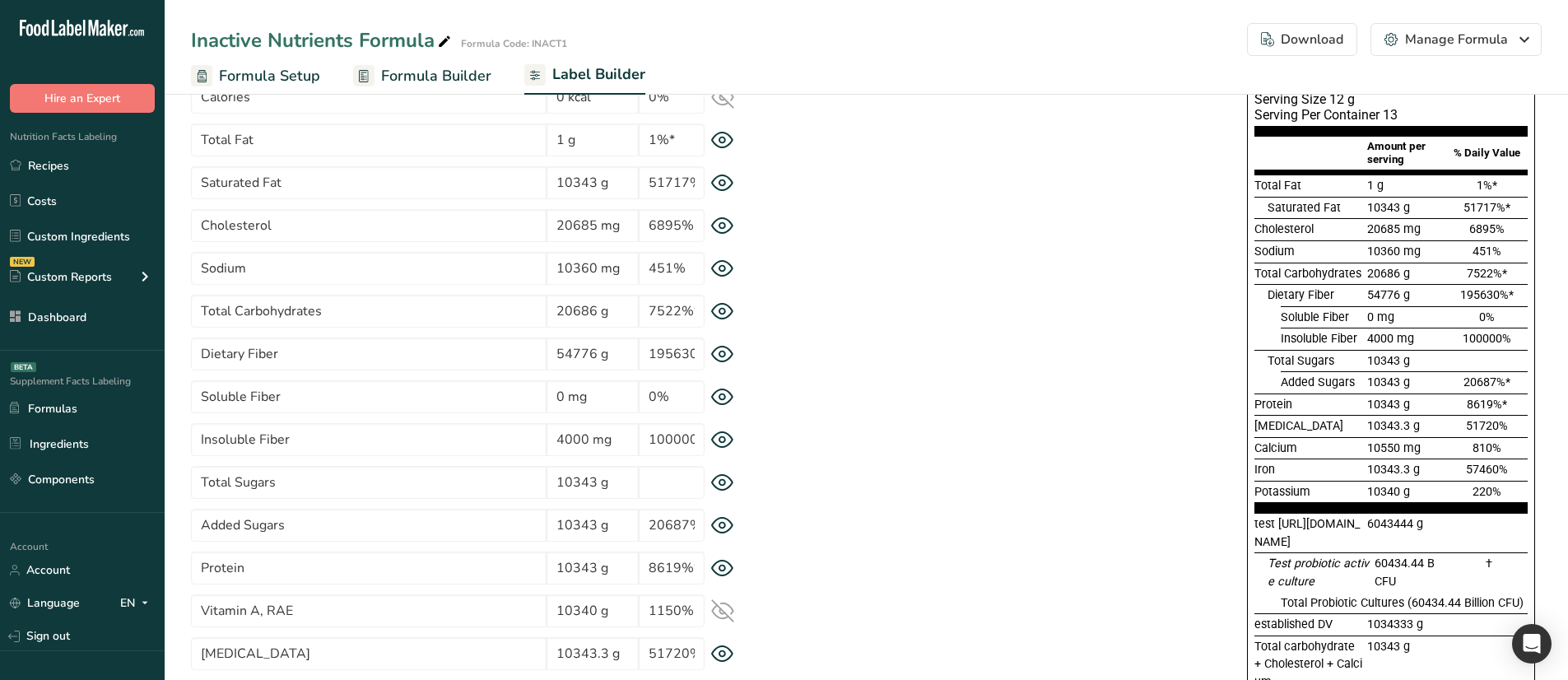
click at [714, 351] on icon at bounding box center [722, 354] width 21 height 16
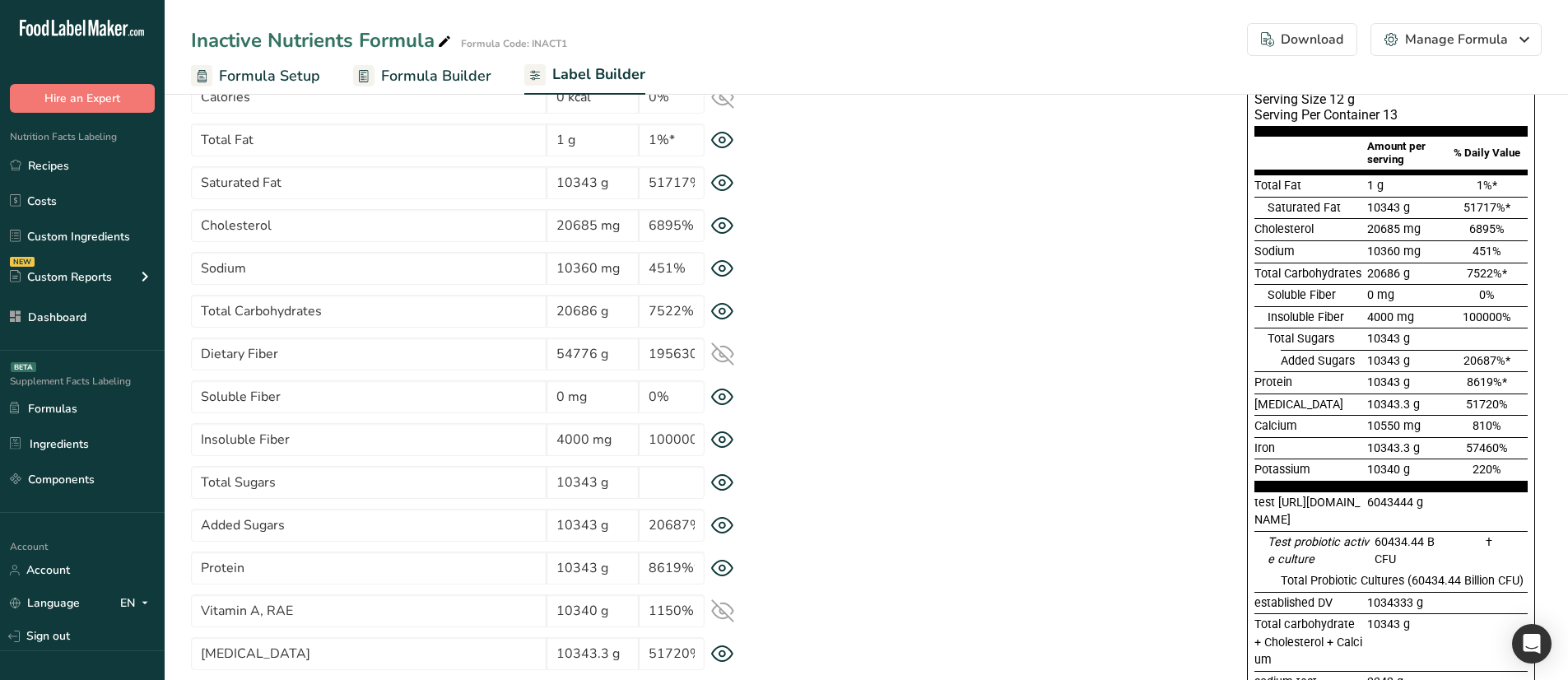
click at [714, 351] on icon at bounding box center [722, 354] width 21 height 16
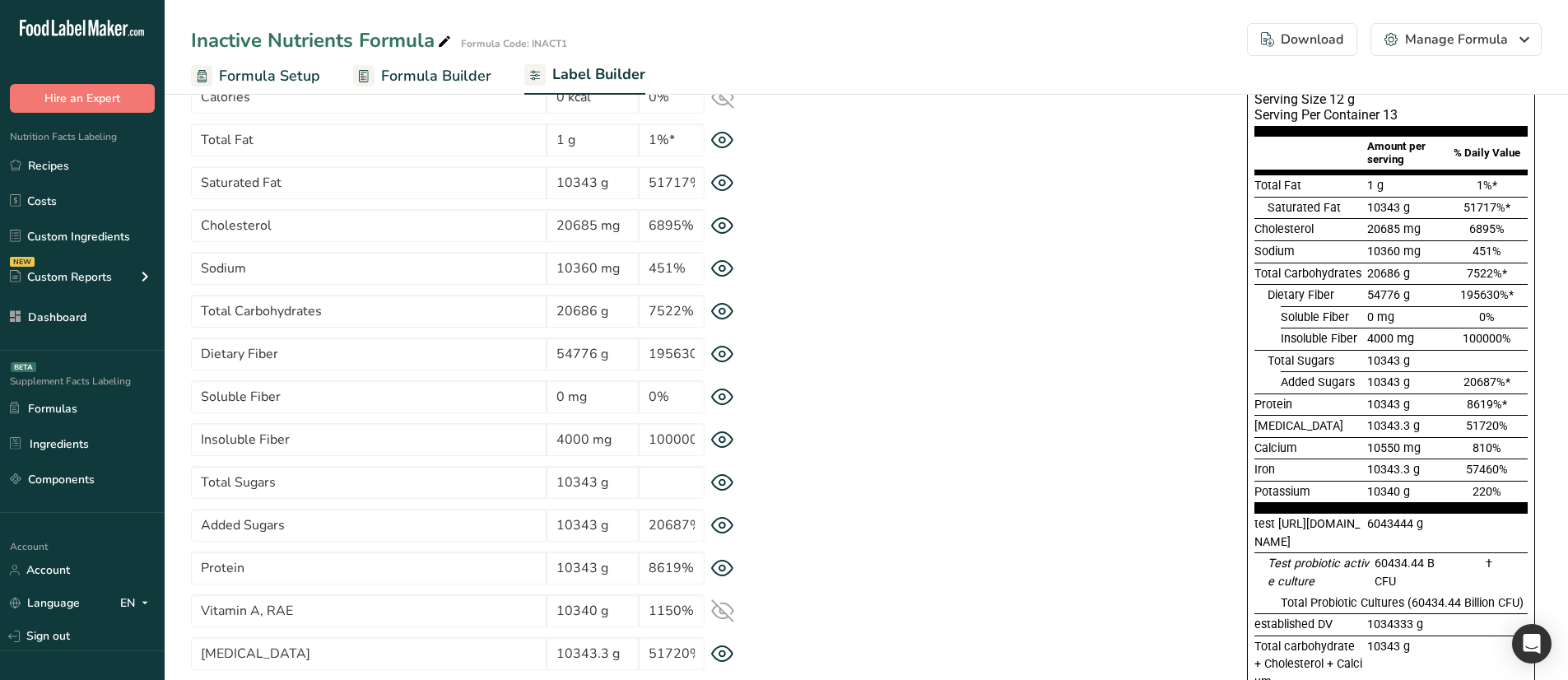
click at [714, 310] on icon at bounding box center [722, 311] width 23 height 17
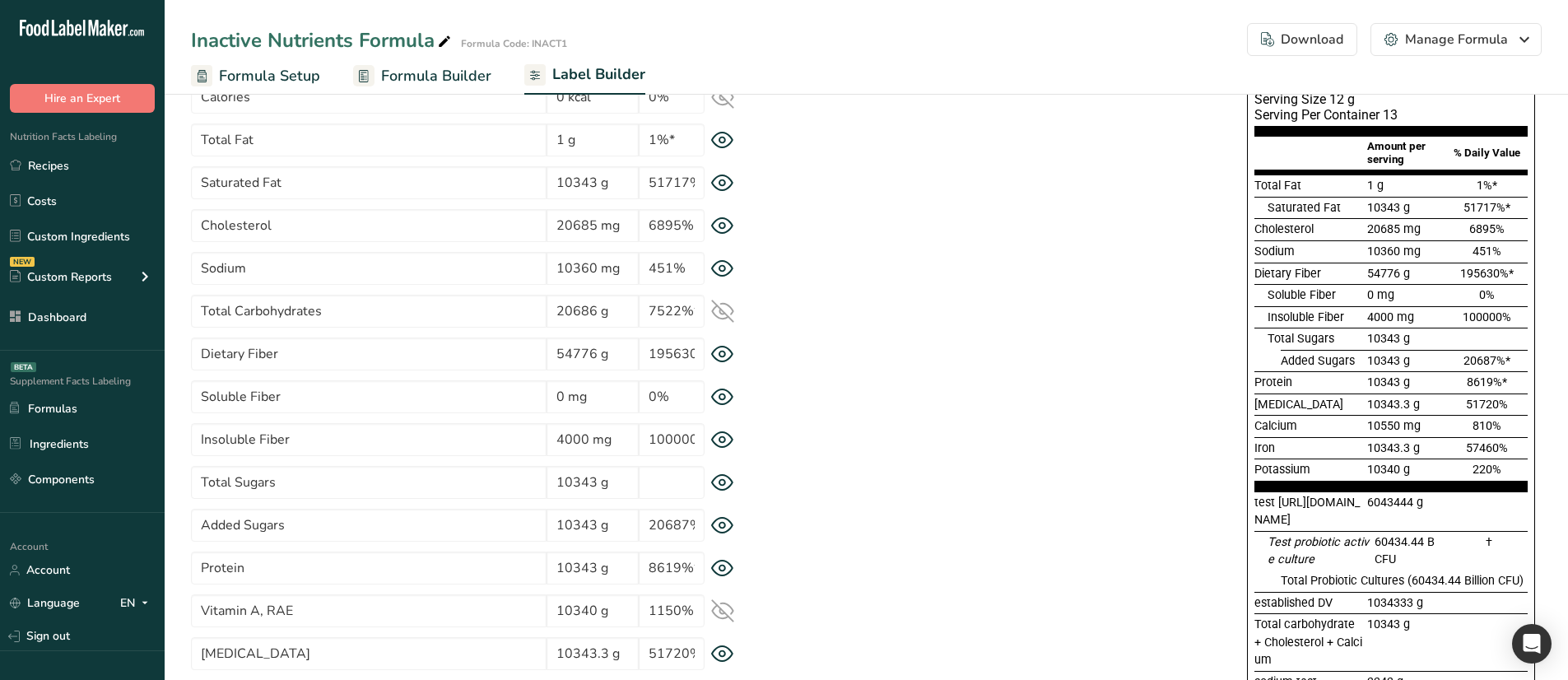
click at [714, 310] on icon at bounding box center [722, 311] width 23 height 23
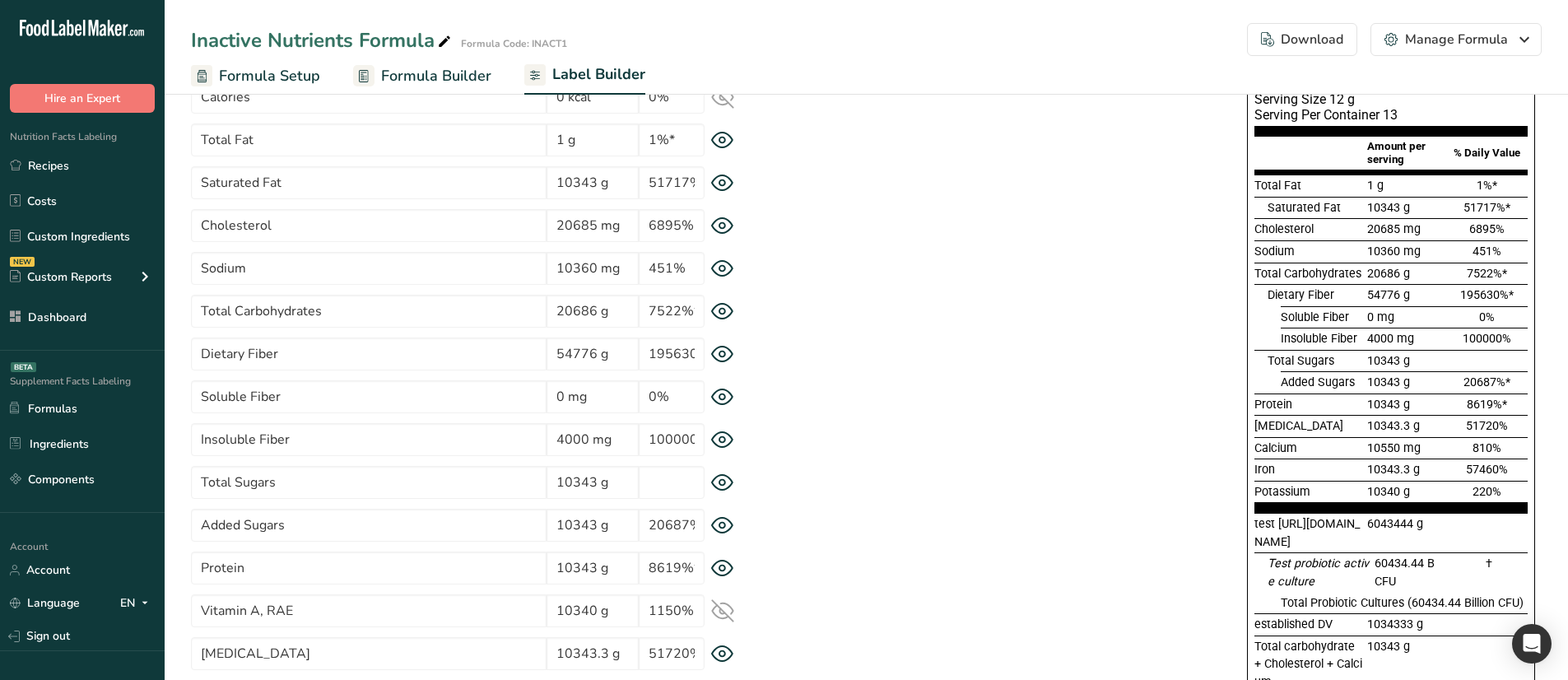
click at [714, 310] on icon at bounding box center [722, 311] width 23 height 17
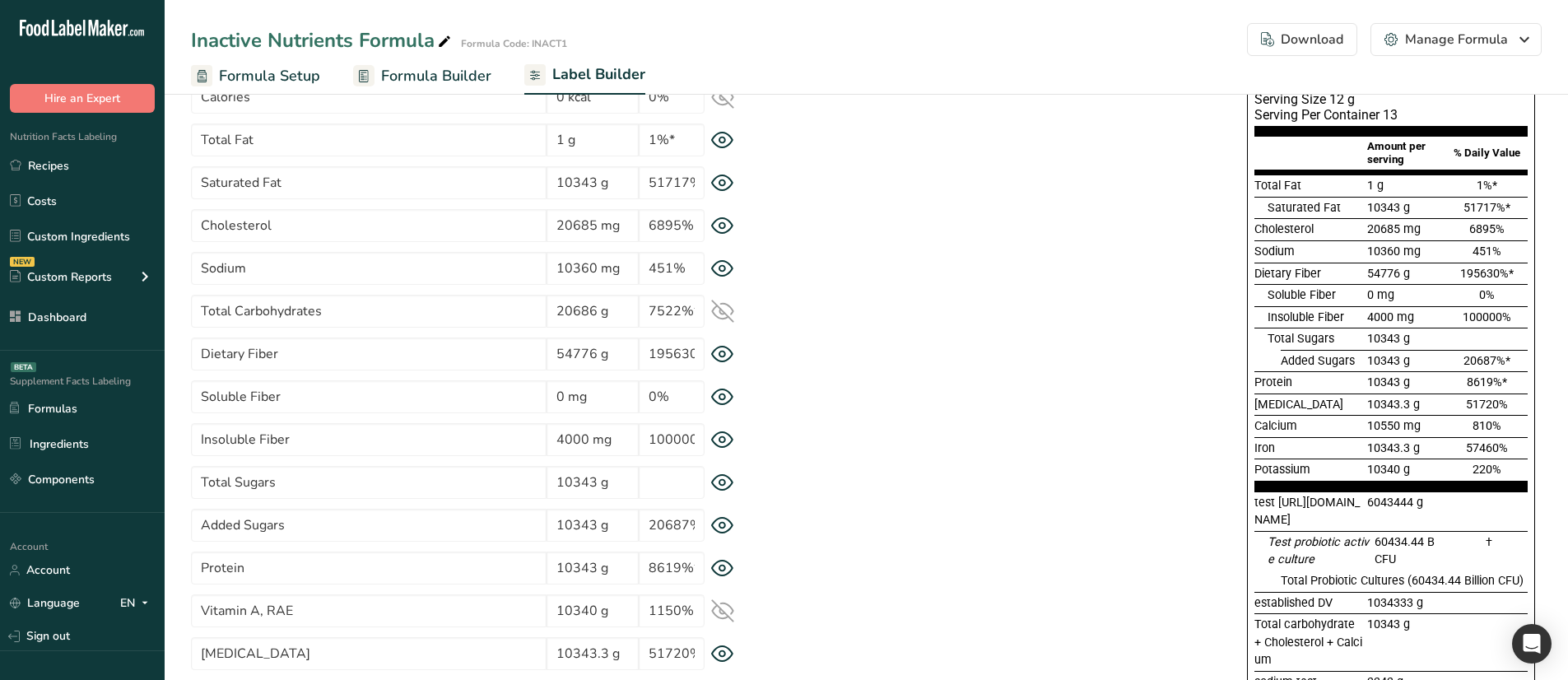
click at [714, 310] on icon at bounding box center [722, 311] width 23 height 23
